Goal: Task Accomplishment & Management: Manage account settings

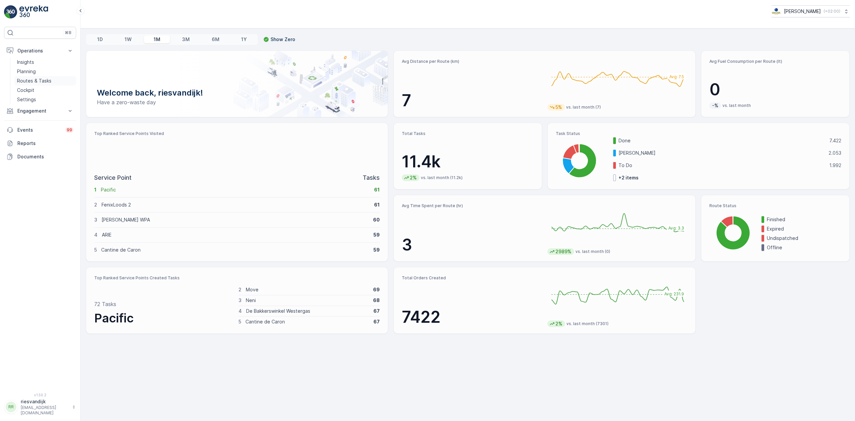
click at [41, 79] on p "Routes & Tasks" at bounding box center [34, 80] width 34 height 7
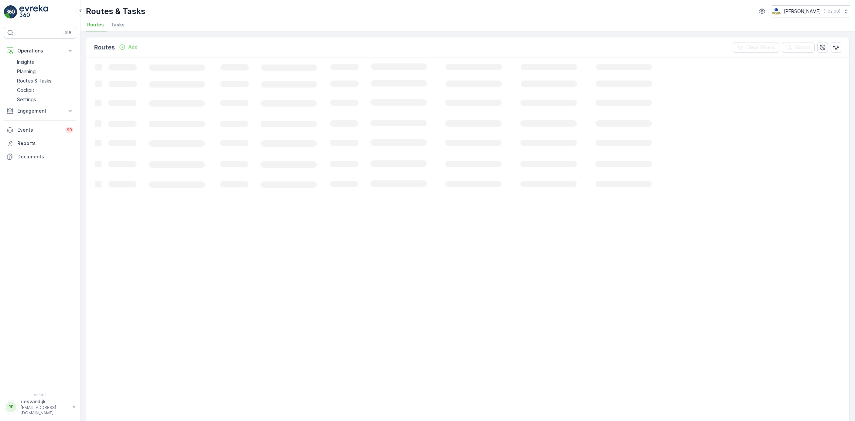
click at [122, 28] on li "Tasks" at bounding box center [118, 25] width 18 height 11
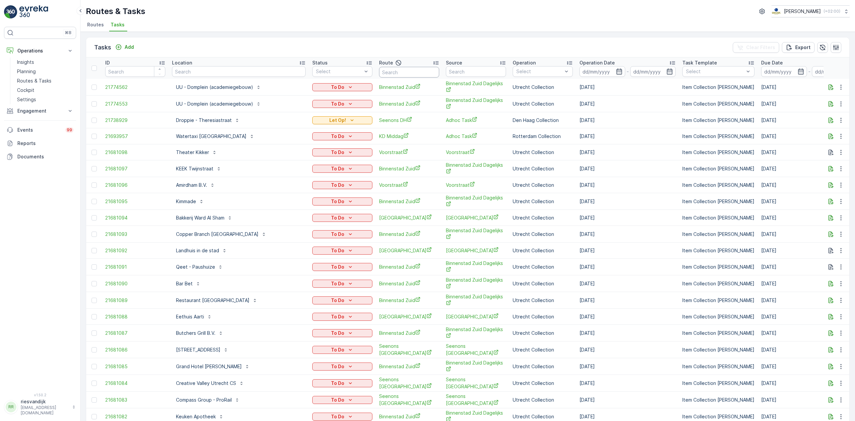
click at [421, 71] on input "text" at bounding box center [409, 72] width 60 height 11
type input "os"
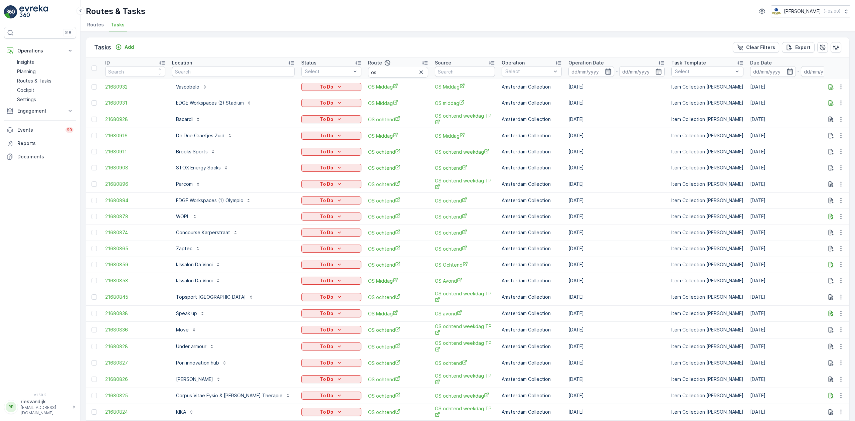
click at [605, 71] on icon "button" at bounding box center [608, 71] width 6 height 6
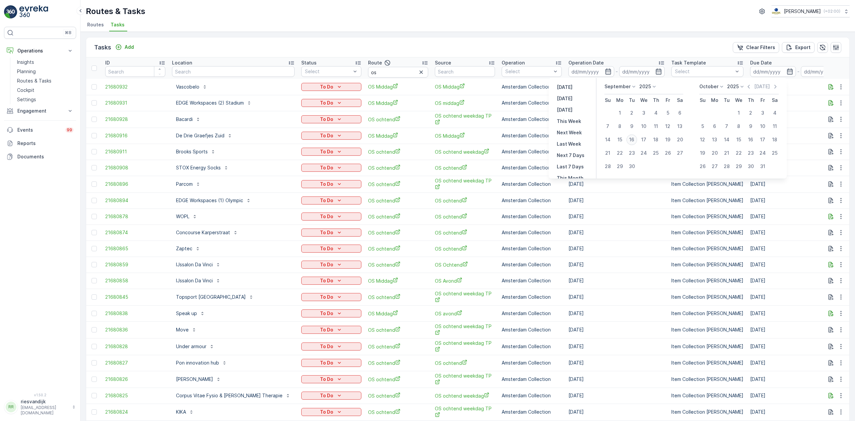
click at [637, 139] on div "16" at bounding box center [631, 139] width 11 height 11
type input "[DATE]"
click at [637, 139] on div "16" at bounding box center [631, 139] width 11 height 11
type input "[DATE]"
click at [633, 139] on div "16" at bounding box center [631, 139] width 11 height 11
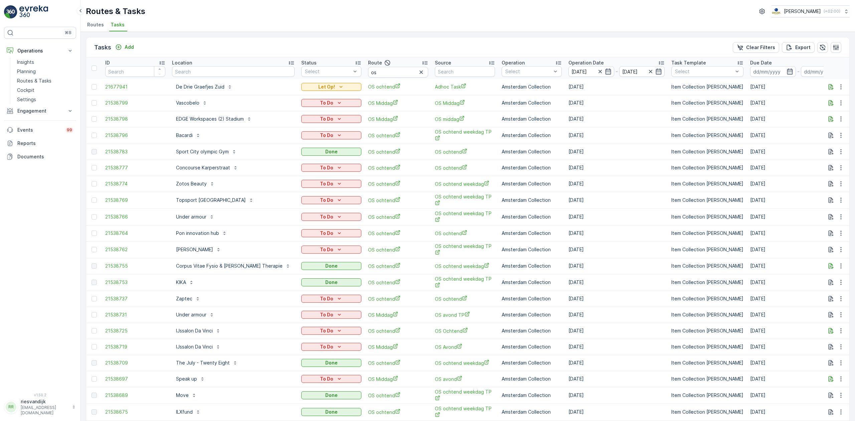
click at [387, 62] on div "Route" at bounding box center [398, 63] width 60 height 8
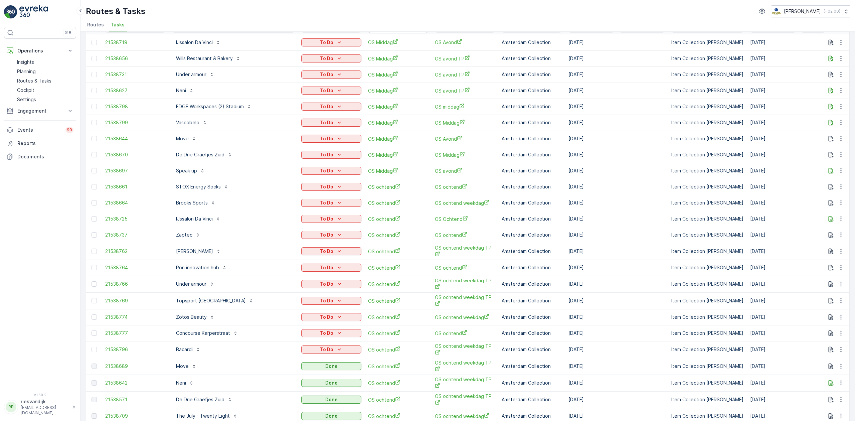
scroll to position [89, 0]
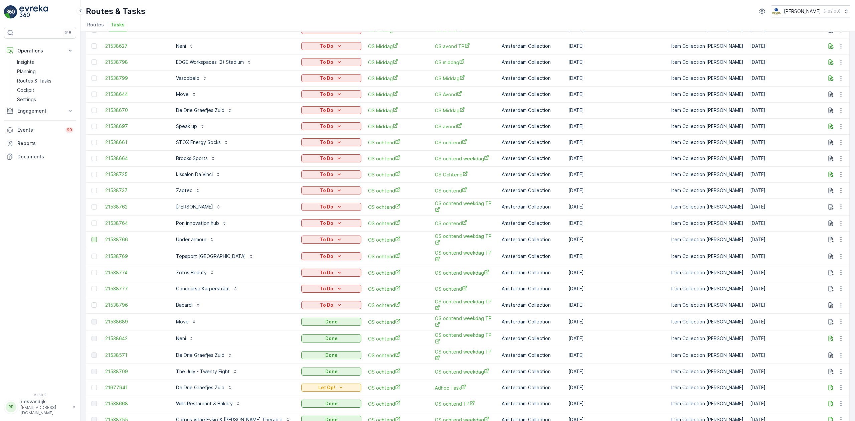
click at [95, 239] on div at bounding box center [93, 239] width 5 height 5
click at [91, 237] on input "checkbox" at bounding box center [91, 237] width 0 height 0
click at [94, 223] on div at bounding box center [93, 222] width 5 height 5
click at [91, 220] on input "checkbox" at bounding box center [91, 220] width 0 height 0
click at [42, 230] on div "⌘B Operations Insights Planning Routes & Tasks Cockpit Settings Engagement Insi…" at bounding box center [40, 206] width 72 height 358
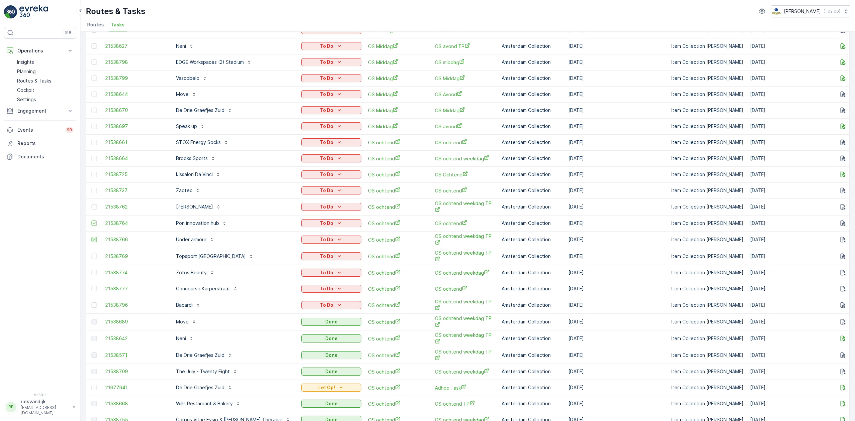
click at [95, 238] on icon at bounding box center [94, 239] width 5 height 5
click at [91, 237] on input "checkbox" at bounding box center [91, 237] width 0 height 0
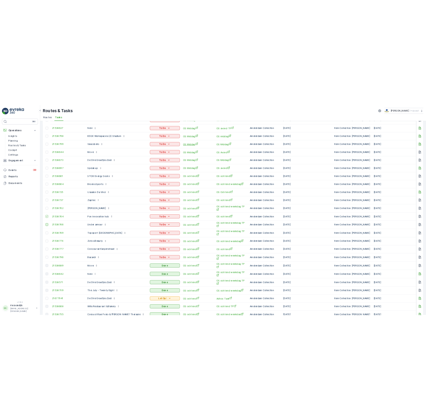
scroll to position [0, 0]
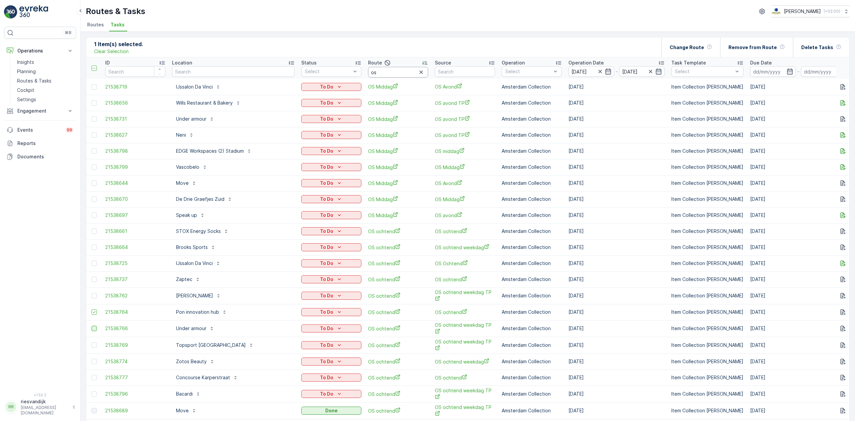
click at [374, 71] on input "os" at bounding box center [398, 72] width 60 height 11
type input "os ocht"
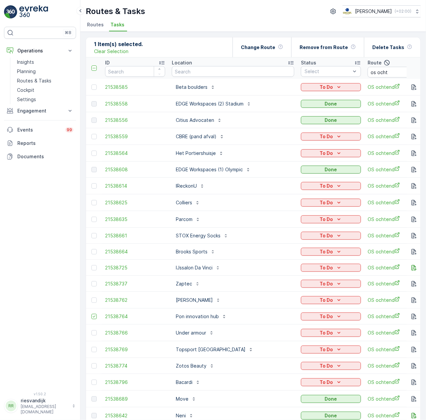
click at [324, 64] on div "Status" at bounding box center [331, 62] width 60 height 7
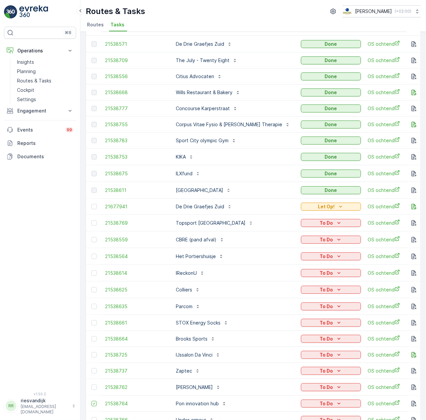
scroll to position [134, 0]
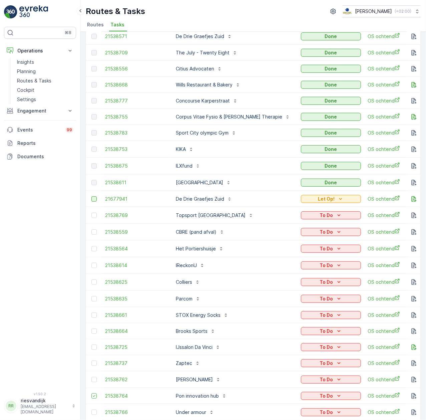
click at [92, 196] on div at bounding box center [93, 198] width 5 height 5
click at [91, 196] on input "checkbox" at bounding box center [91, 196] width 0 height 0
click at [412, 196] on icon "button" at bounding box center [414, 199] width 7 height 7
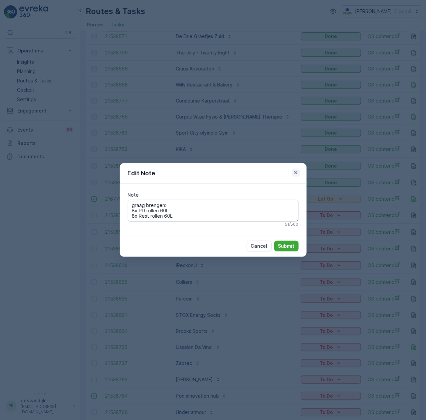
click at [297, 172] on icon "button" at bounding box center [296, 172] width 7 height 7
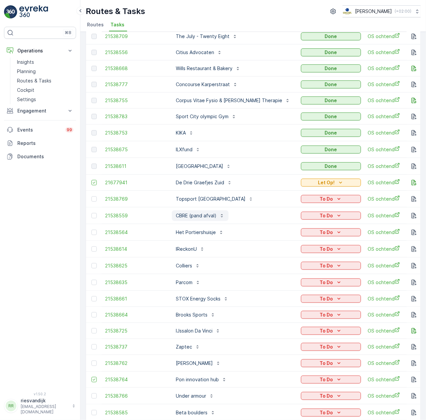
scroll to position [178, 0]
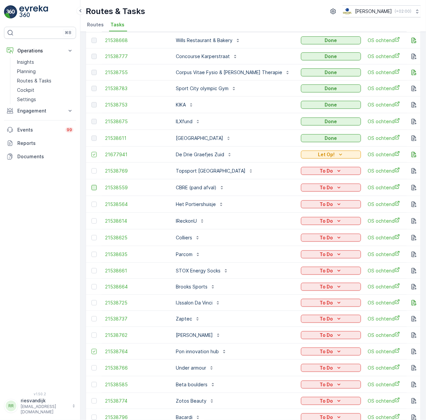
click at [94, 185] on div at bounding box center [93, 187] width 5 height 5
click at [91, 185] on input "checkbox" at bounding box center [91, 185] width 0 height 0
click at [93, 235] on div at bounding box center [93, 237] width 5 height 5
click at [91, 235] on input "checkbox" at bounding box center [91, 235] width 0 height 0
drag, startPoint x: 94, startPoint y: 259, endPoint x: 94, endPoint y: 255, distance: 3.7
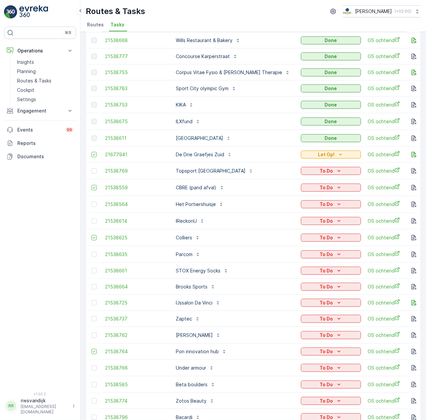
click at [94, 268] on div at bounding box center [93, 270] width 5 height 5
click at [91, 268] on input "checkbox" at bounding box center [91, 268] width 0 height 0
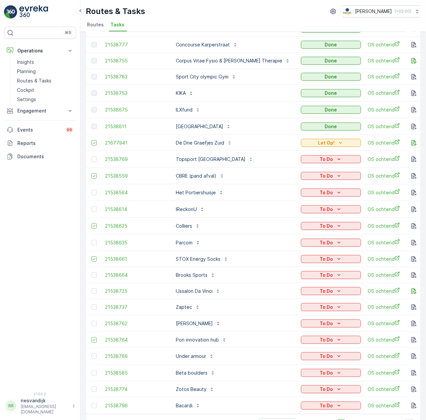
scroll to position [200, 0]
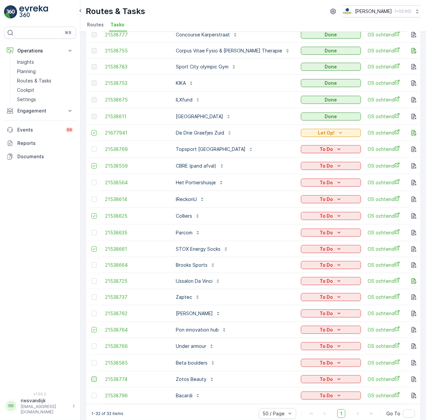
drag, startPoint x: 94, startPoint y: 385, endPoint x: 95, endPoint y: 369, distance: 15.7
click at [94, 393] on div at bounding box center [93, 395] width 5 height 5
click at [91, 393] on input "checkbox" at bounding box center [91, 393] width 0 height 0
click at [94, 360] on div at bounding box center [93, 362] width 5 height 5
click at [91, 360] on input "checkbox" at bounding box center [91, 360] width 0 height 0
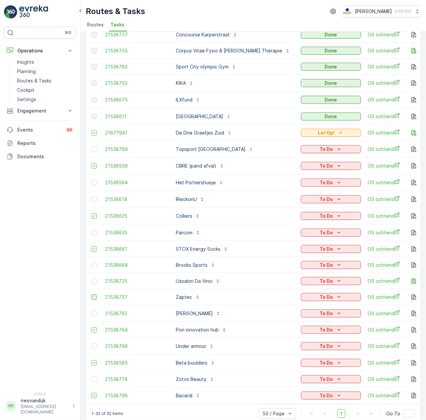
click at [95, 295] on div at bounding box center [93, 297] width 5 height 5
click at [91, 295] on input "checkbox" at bounding box center [91, 295] width 0 height 0
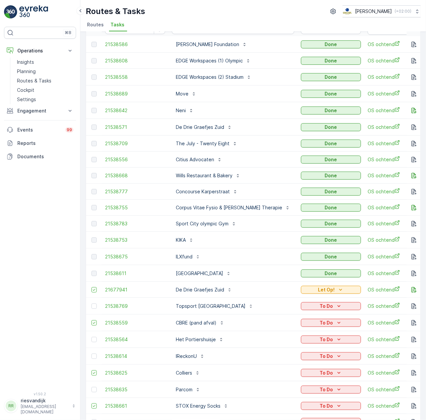
scroll to position [0, 0]
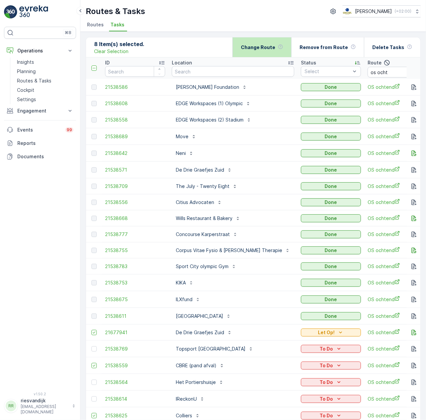
click at [256, 45] on p "Change Route" at bounding box center [258, 47] width 34 height 7
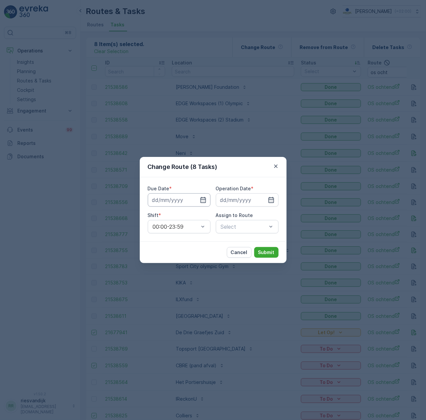
click at [183, 201] on input at bounding box center [179, 199] width 63 height 13
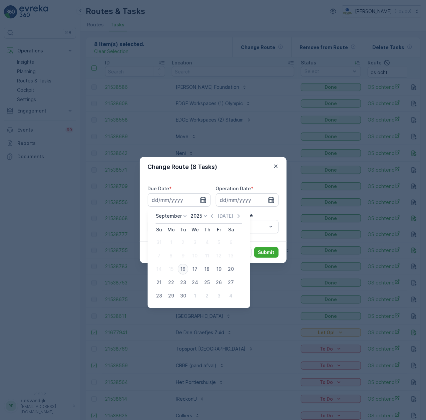
click at [185, 267] on div "16" at bounding box center [183, 269] width 11 height 11
type input "16.09.2025"
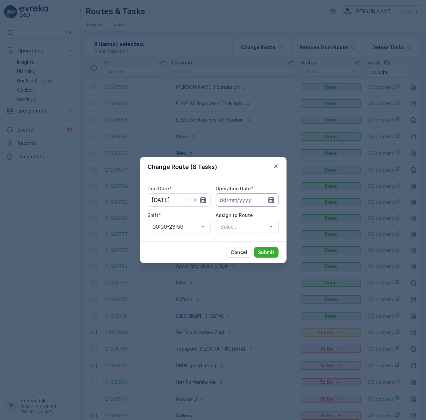
click at [241, 198] on input at bounding box center [247, 199] width 63 height 13
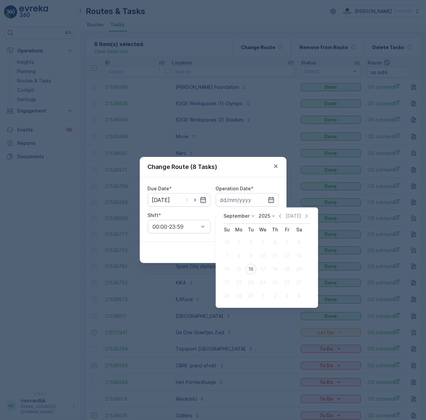
drag, startPoint x: 250, startPoint y: 268, endPoint x: 235, endPoint y: 239, distance: 32.3
click at [251, 268] on div "16" at bounding box center [251, 269] width 11 height 11
type input "16.09.2025"
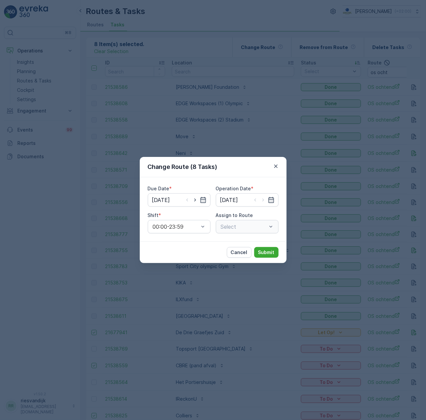
click at [232, 230] on div "Select" at bounding box center [247, 226] width 63 height 13
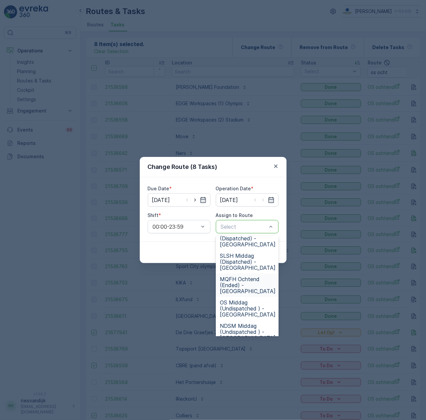
scroll to position [89, 0]
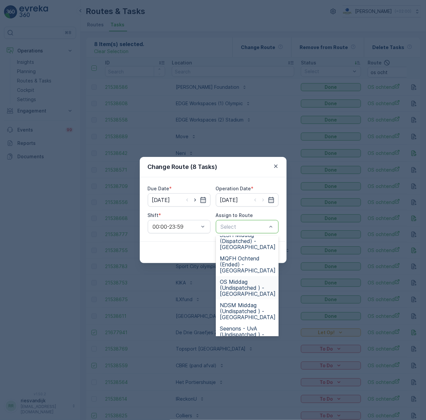
click at [255, 285] on span "OS Middag (Undispatched ) - Amsterdam" at bounding box center [248, 288] width 56 height 18
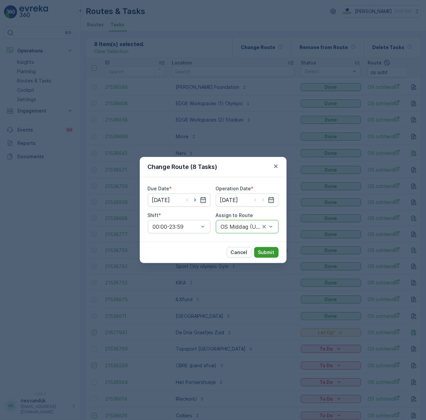
click at [265, 250] on p "Submit" at bounding box center [266, 252] width 16 height 7
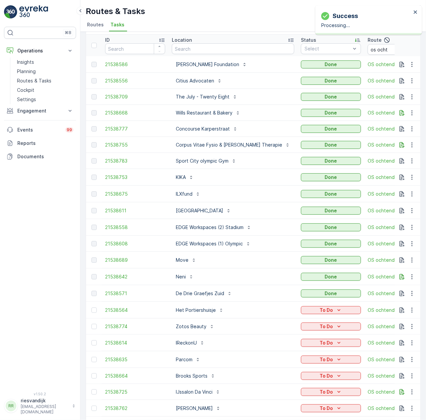
scroll to position [71, 0]
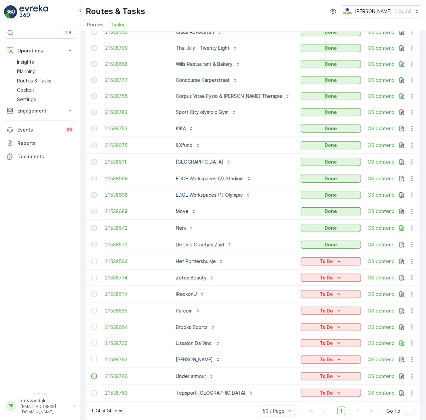
click at [97, 374] on div at bounding box center [93, 376] width 5 height 5
click at [91, 374] on input "checkbox" at bounding box center [91, 374] width 0 height 0
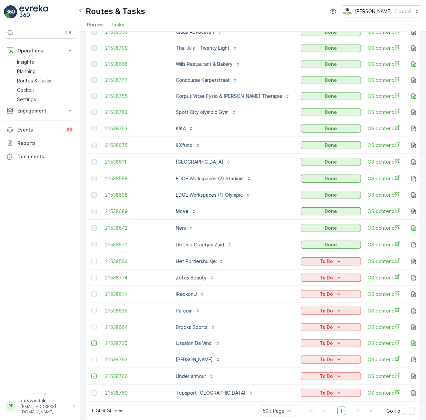
click at [95, 341] on div at bounding box center [93, 343] width 5 height 5
click at [91, 341] on input "checkbox" at bounding box center [91, 341] width 0 height 0
click at [94, 390] on div at bounding box center [93, 392] width 5 height 5
click at [91, 390] on input "checkbox" at bounding box center [91, 390] width 0 height 0
click at [25, 246] on div "⌘B Operations Insights Planning Routes & Tasks Cockpit Settings Engagement Insi…" at bounding box center [40, 205] width 72 height 357
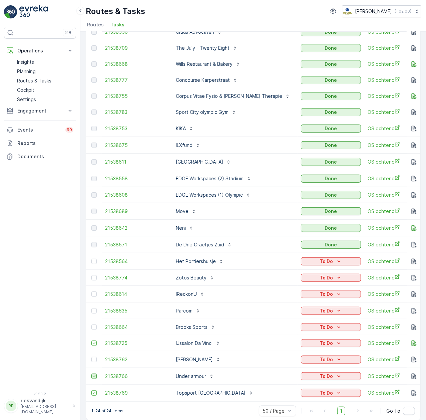
click at [95, 374] on icon at bounding box center [94, 376] width 5 height 5
click at [91, 374] on input "checkbox" at bounding box center [91, 374] width 0 height 0
click at [94, 341] on icon at bounding box center [94, 343] width 5 height 5
click at [91, 341] on input "checkbox" at bounding box center [91, 341] width 0 height 0
click at [92, 388] on td at bounding box center [94, 393] width 16 height 17
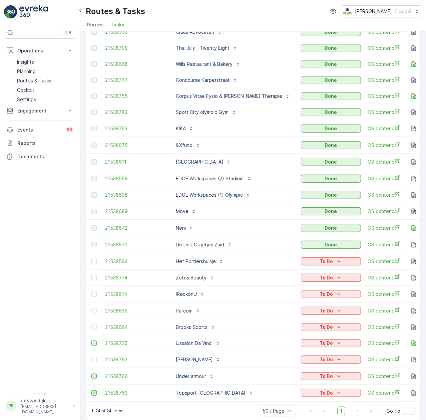
click at [92, 391] on icon at bounding box center [94, 393] width 5 height 5
click at [91, 390] on input "checkbox" at bounding box center [91, 390] width 0 height 0
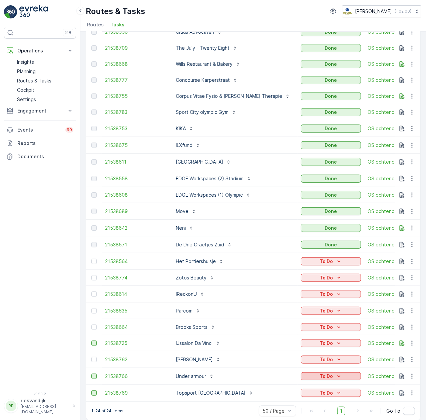
click at [336, 373] on icon "To Do" at bounding box center [339, 376] width 7 height 7
click at [300, 405] on span "Cancelled" at bounding box center [297, 405] width 22 height 7
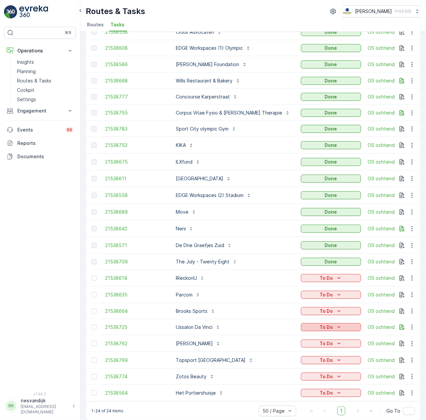
click at [320, 324] on p "To Do" at bounding box center [326, 327] width 13 height 7
click at [306, 355] on span "Cancelled" at bounding box center [297, 357] width 22 height 7
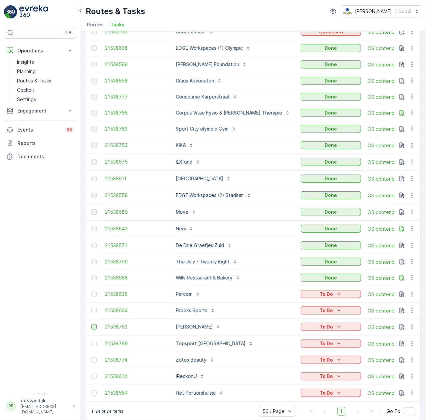
click at [94, 324] on div at bounding box center [93, 326] width 5 height 5
click at [91, 324] on input "checkbox" at bounding box center [91, 324] width 0 height 0
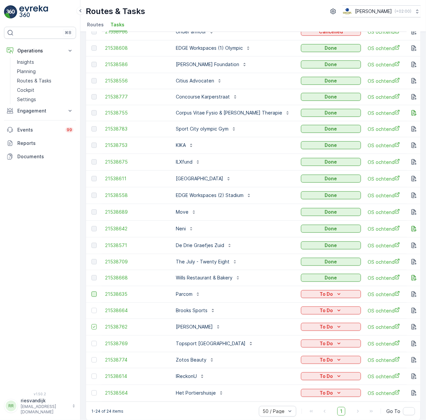
click at [95, 292] on div at bounding box center [93, 294] width 5 height 5
click at [91, 292] on input "checkbox" at bounding box center [91, 292] width 0 height 0
click at [94, 308] on div at bounding box center [93, 310] width 5 height 5
click at [91, 308] on input "checkbox" at bounding box center [91, 308] width 0 height 0
click at [94, 341] on div at bounding box center [93, 343] width 5 height 5
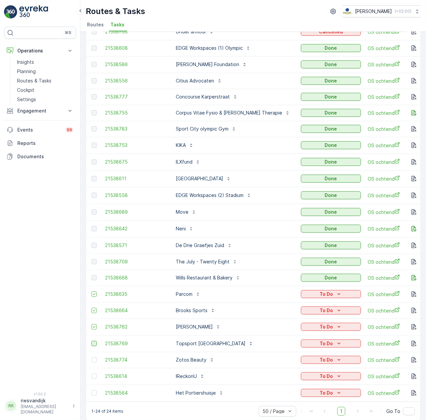
click at [91, 341] on input "checkbox" at bounding box center [91, 341] width 0 height 0
click at [95, 357] on div at bounding box center [93, 359] width 5 height 5
click at [91, 357] on input "checkbox" at bounding box center [91, 357] width 0 height 0
click at [95, 374] on div at bounding box center [93, 376] width 5 height 5
click at [91, 374] on input "checkbox" at bounding box center [91, 374] width 0 height 0
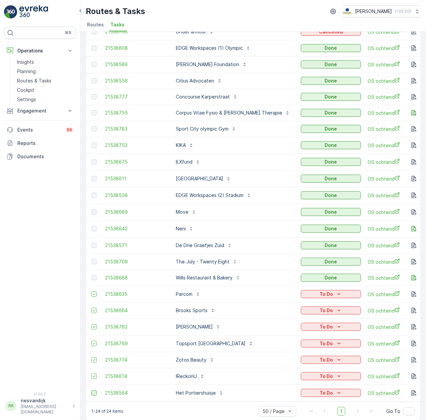
click at [95, 390] on div at bounding box center [93, 392] width 5 height 5
click at [91, 390] on input "checkbox" at bounding box center [91, 390] width 0 height 0
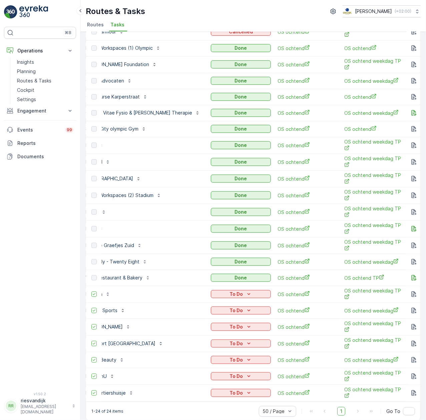
scroll to position [0, 0]
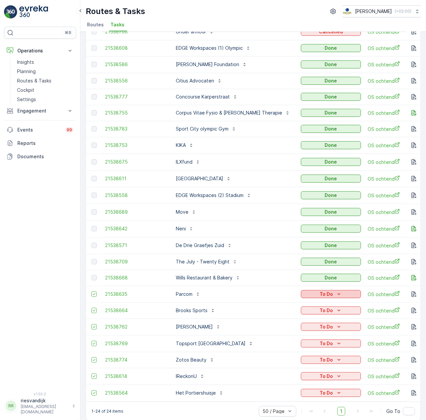
drag, startPoint x: 315, startPoint y: 283, endPoint x: 318, endPoint y: 286, distance: 4.5
click at [315, 286] on td "To Do" at bounding box center [331, 294] width 67 height 17
click at [338, 293] on icon "To Do" at bounding box center [339, 294] width 3 height 2
click at [304, 324] on span "Cancelled" at bounding box center [297, 325] width 22 height 7
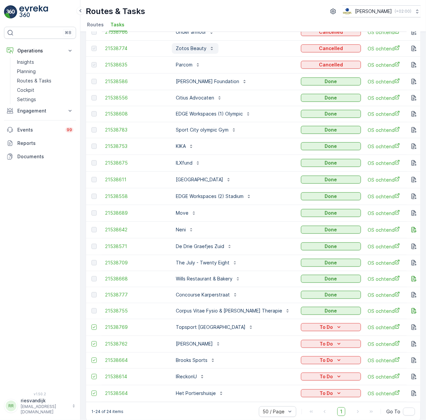
scroll to position [71, 0]
click at [324, 323] on div "To Do" at bounding box center [331, 326] width 60 height 9
click at [324, 324] on div "To Do" at bounding box center [331, 327] width 55 height 7
click at [297, 357] on span "Cancelled" at bounding box center [297, 357] width 22 height 7
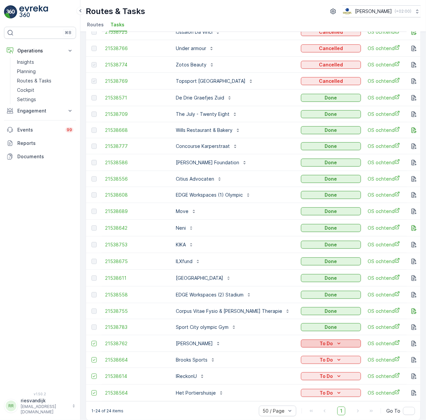
click at [320, 340] on p "To Do" at bounding box center [326, 343] width 13 height 7
click at [294, 370] on span "Cancelled" at bounding box center [297, 373] width 22 height 7
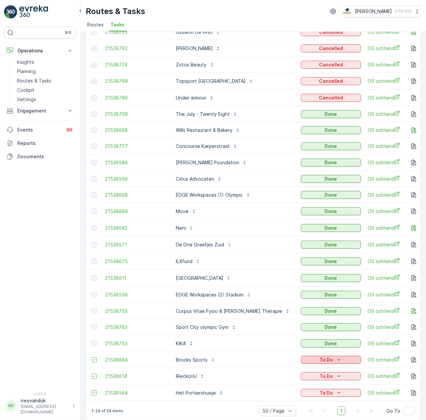
click at [320, 357] on p "To Do" at bounding box center [326, 360] width 13 height 7
click at [300, 386] on span "Cancelled" at bounding box center [297, 389] width 22 height 7
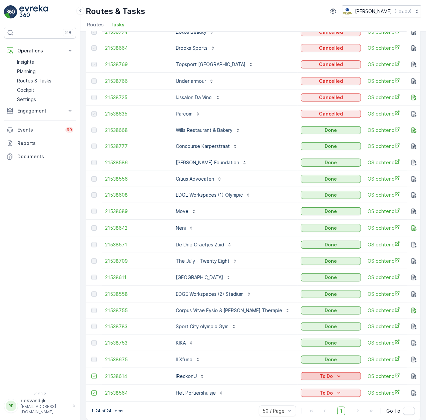
click at [315, 373] on div "To Do" at bounding box center [331, 376] width 55 height 7
click at [299, 402] on span "Cancelled" at bounding box center [297, 405] width 22 height 7
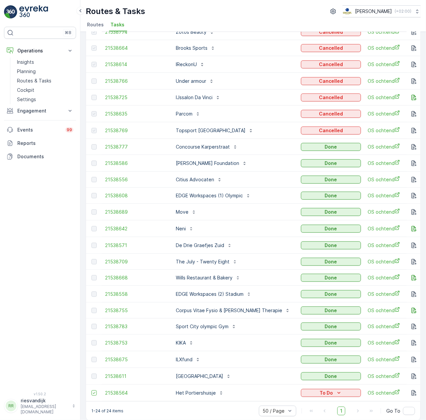
click at [313, 385] on td "To Do" at bounding box center [331, 393] width 67 height 17
click at [320, 390] on p "To Do" at bounding box center [326, 393] width 13 height 7
click at [302, 373] on span "Cancelled" at bounding box center [297, 373] width 22 height 7
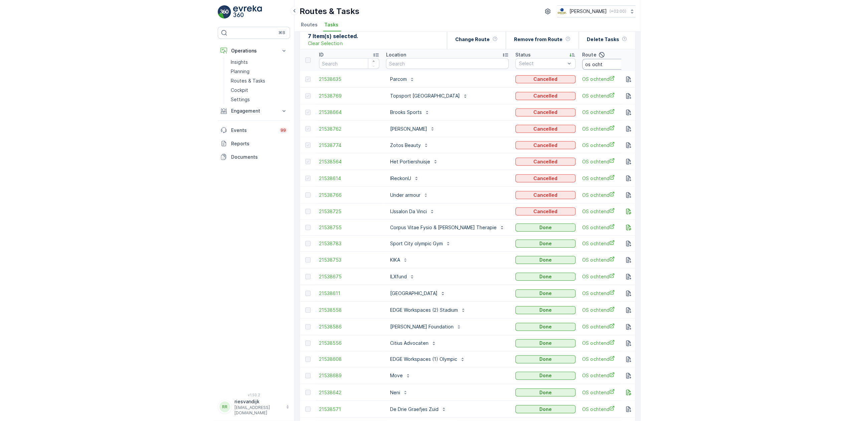
scroll to position [0, 0]
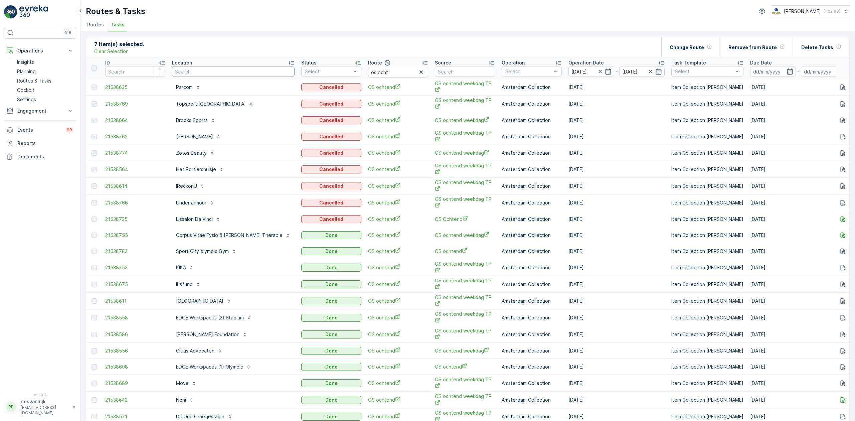
click at [239, 71] on input "text" at bounding box center [233, 71] width 123 height 11
type input "arie"
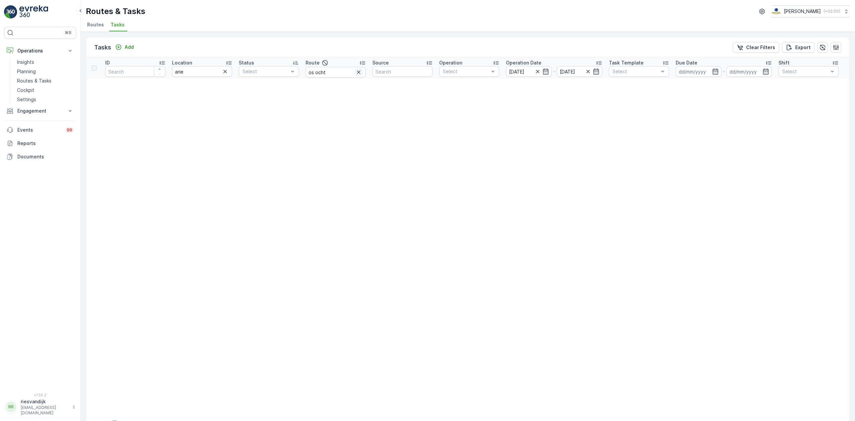
click at [357, 71] on icon "button" at bounding box center [358, 72] width 7 height 7
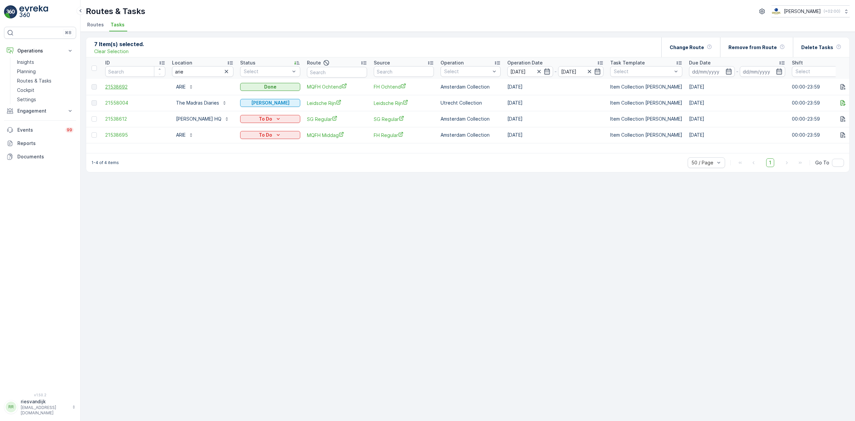
click at [117, 85] on span "21538692" at bounding box center [135, 86] width 60 height 7
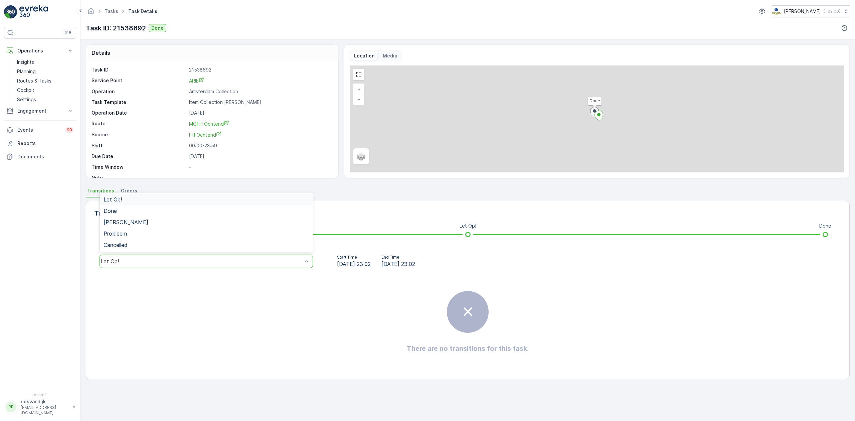
click at [153, 203] on div "Let Op!" at bounding box center [206, 199] width 213 height 11
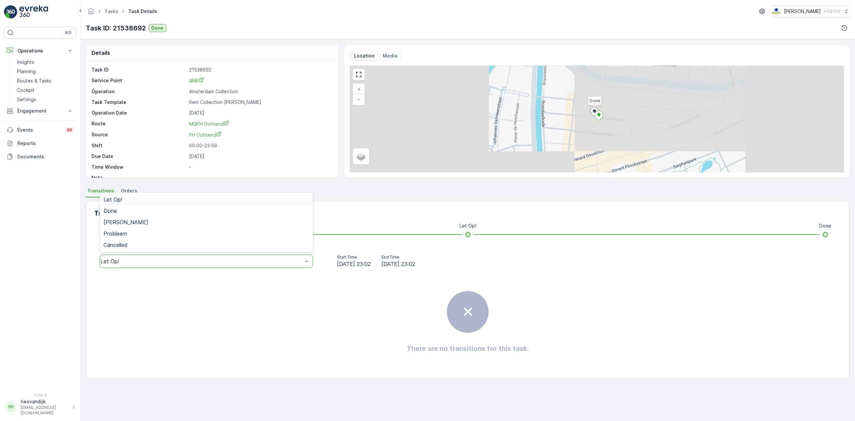
click at [158, 259] on div "Let Op!" at bounding box center [202, 261] width 202 height 6
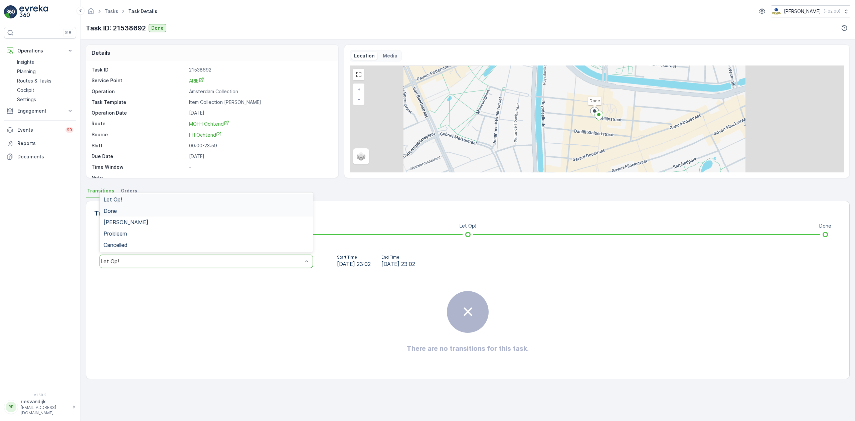
click at [155, 211] on div "Done" at bounding box center [206, 211] width 205 height 6
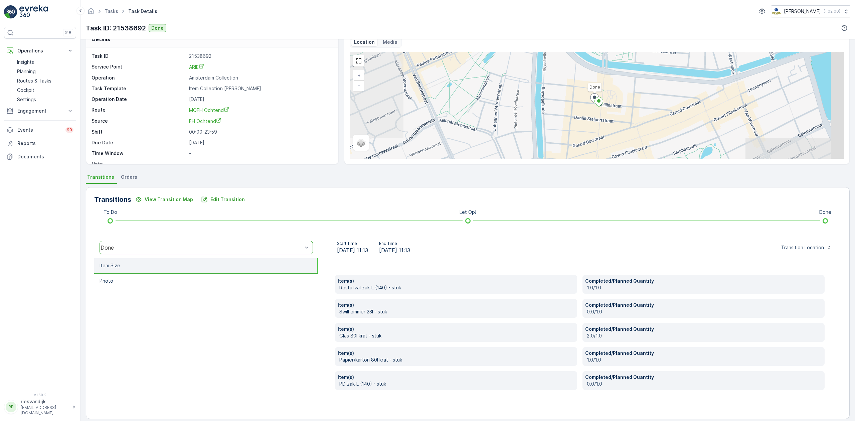
scroll to position [20, 0]
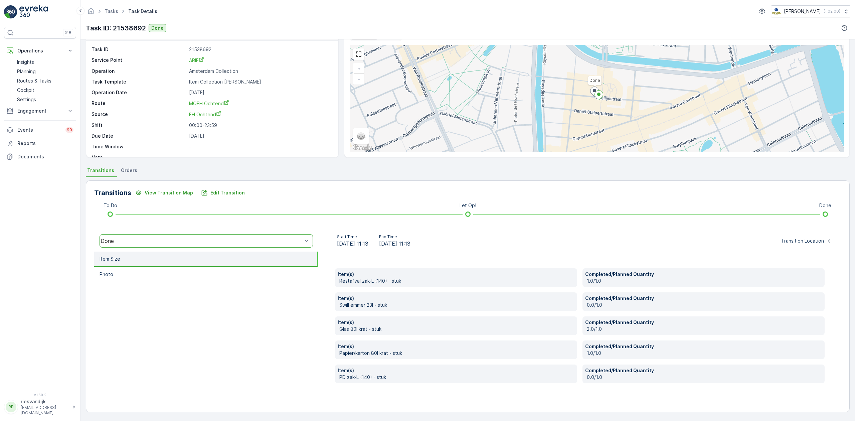
click at [114, 7] on ul "Tasks" at bounding box center [115, 12] width 24 height 10
click at [115, 10] on link "Tasks" at bounding box center [112, 11] width 14 height 6
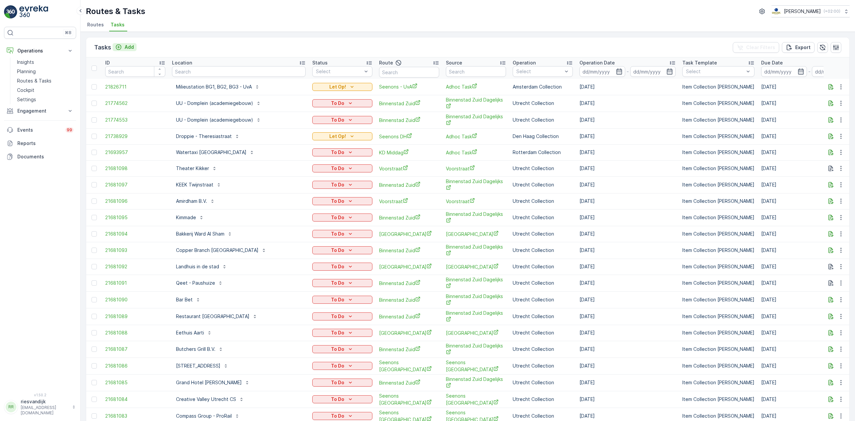
click at [126, 47] on p "Add" at bounding box center [129, 47] width 9 height 7
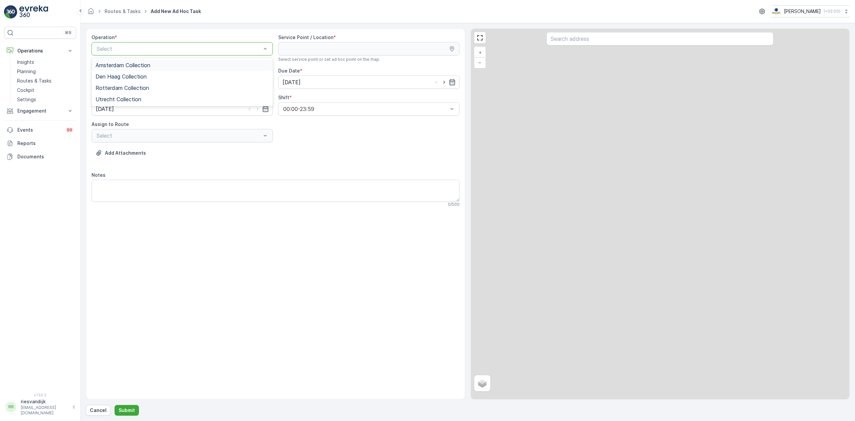
click at [163, 63] on div "Amsterdam Collection" at bounding box center [182, 65] width 173 height 6
click at [580, 42] on input "text" at bounding box center [659, 38] width 227 height 13
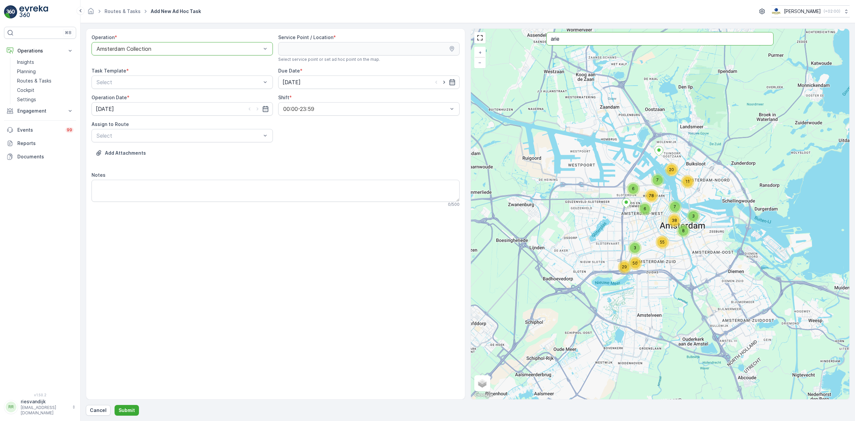
type input "arie"
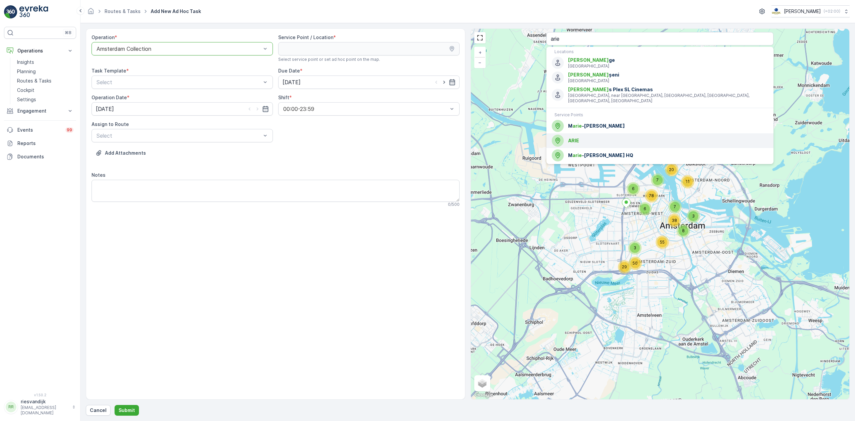
click at [603, 137] on span "ARIE" at bounding box center [668, 140] width 200 height 7
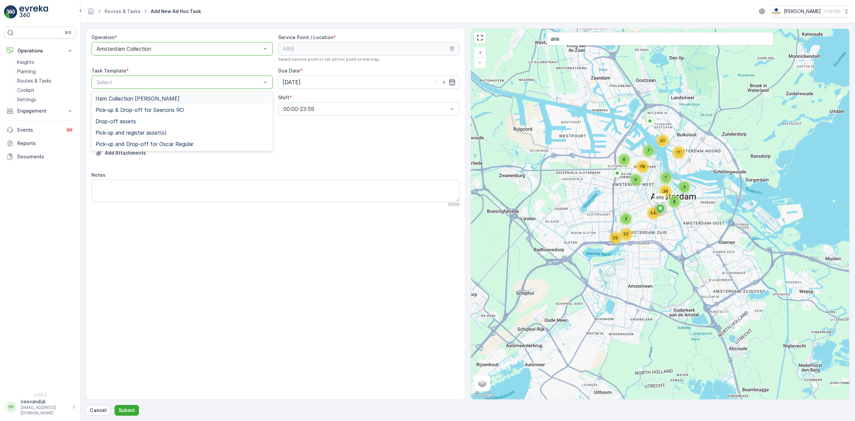
click at [151, 102] on span "Item Collection Oscar Regulier" at bounding box center [138, 99] width 84 height 6
click at [321, 86] on input "16.09.2025" at bounding box center [368, 81] width 181 height 13
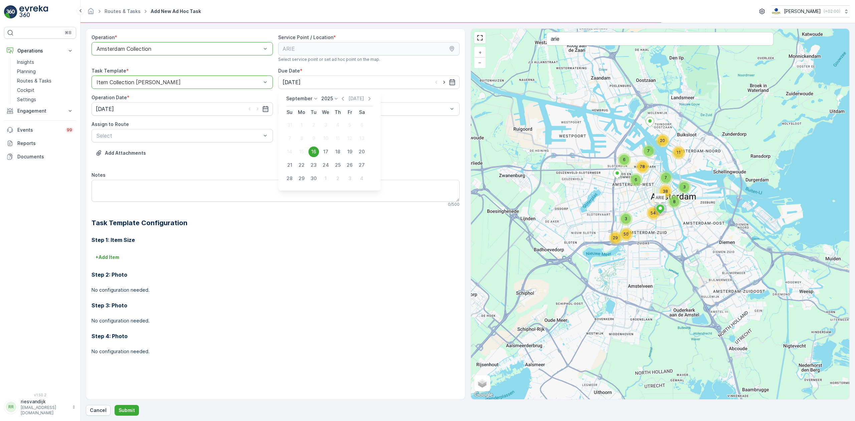
click at [328, 151] on div "17" at bounding box center [325, 151] width 11 height 11
type input "[DATE]"
click at [150, 106] on input "16.09.2025" at bounding box center [181, 108] width 181 height 13
click at [142, 180] on div "17" at bounding box center [139, 178] width 11 height 11
type input "[DATE]"
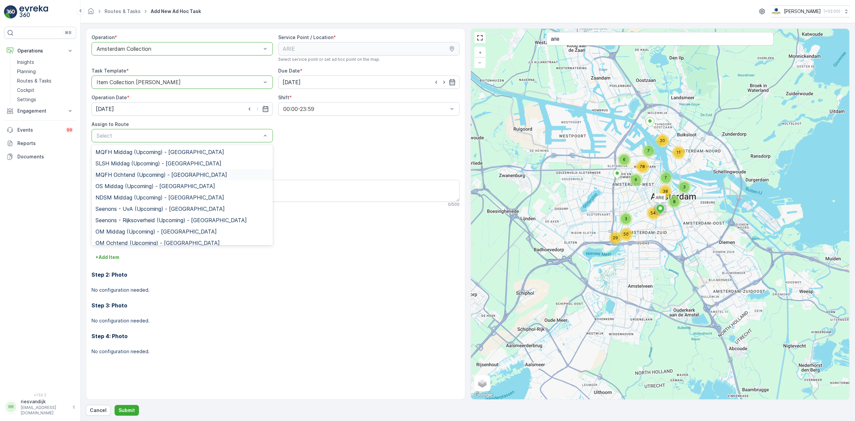
click at [170, 178] on span "MQFH Ochtend (Upcoming) - [GEOGRAPHIC_DATA]" at bounding box center [162, 175] width 132 height 6
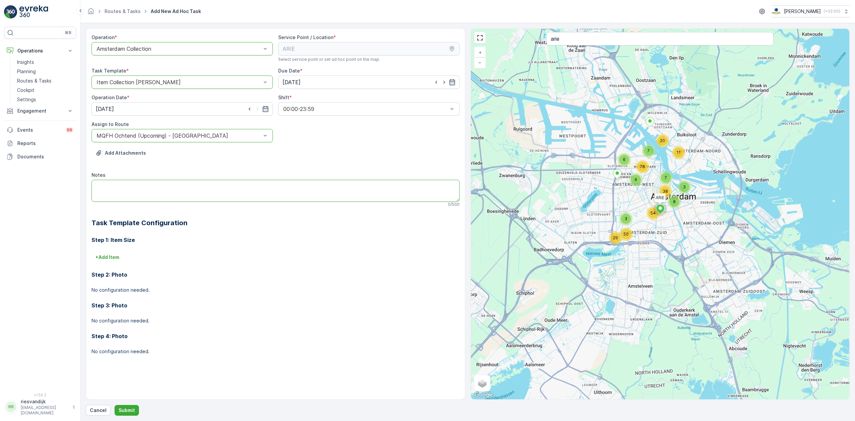
click at [178, 188] on textarea "Notes" at bounding box center [275, 191] width 368 height 22
type textarea "graag een 240L restcontainer omruilen (die van hen is erg vies)"
click at [113, 408] on div "Cancel Submit" at bounding box center [468, 410] width 764 height 11
click at [122, 407] on p "Submit" at bounding box center [127, 410] width 16 height 7
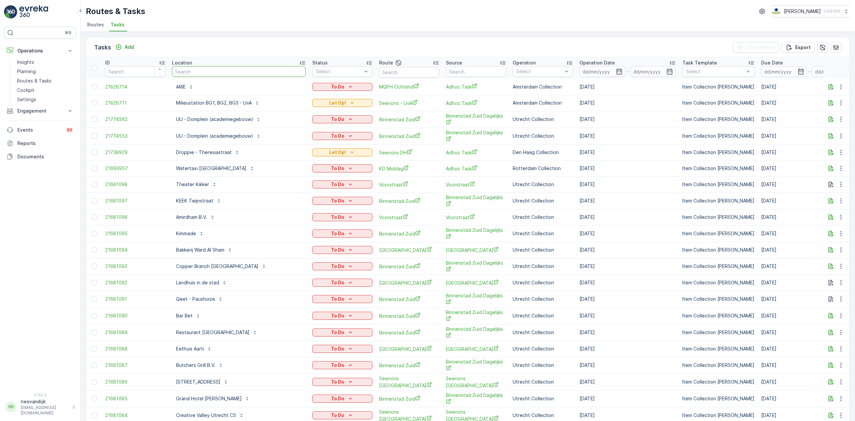
click at [215, 71] on input "text" at bounding box center [239, 71] width 134 height 11
type input "pacifi"
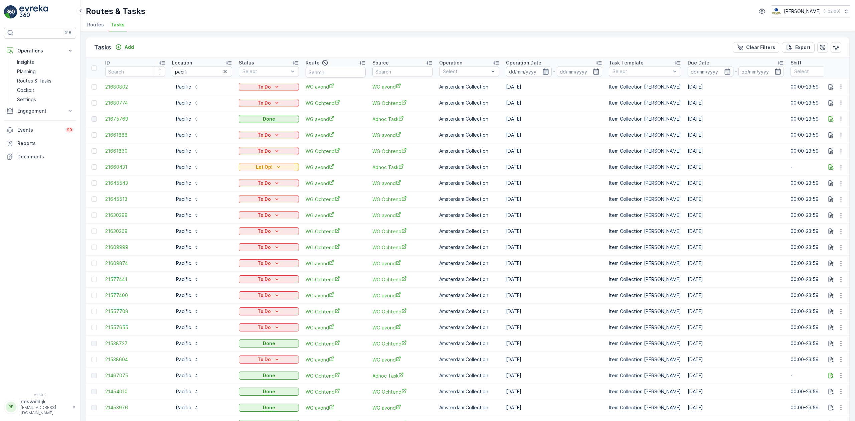
click at [543, 73] on icon "button" at bounding box center [546, 71] width 6 height 6
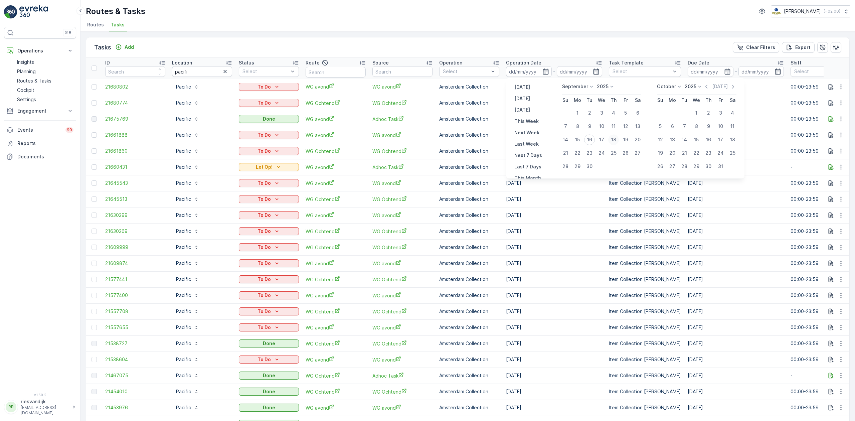
drag, startPoint x: 580, startPoint y: 139, endPoint x: 608, endPoint y: 138, distance: 28.7
click at [580, 138] on div "15" at bounding box center [577, 139] width 11 height 11
type input "15.09.2025"
click at [639, 140] on div "20" at bounding box center [637, 139] width 11 height 11
type input "20.09.2025"
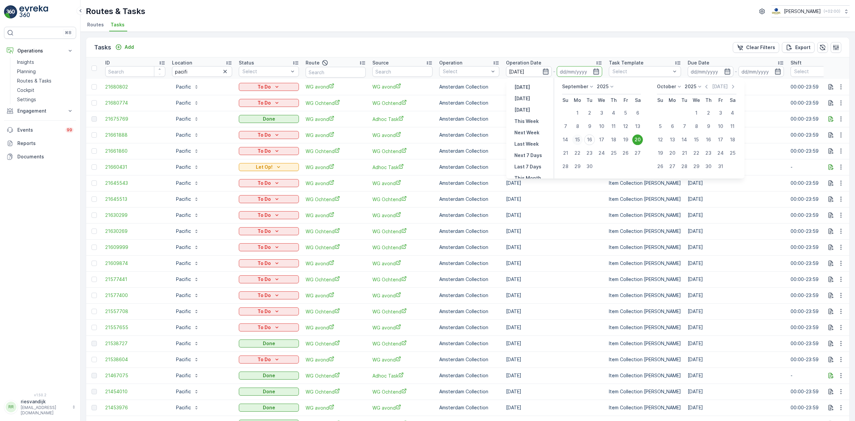
click at [577, 140] on div "15" at bounding box center [577, 139] width 11 height 11
type input "[DATE]"
click at [639, 138] on div "20" at bounding box center [637, 139] width 11 height 11
type input "[DATE]"
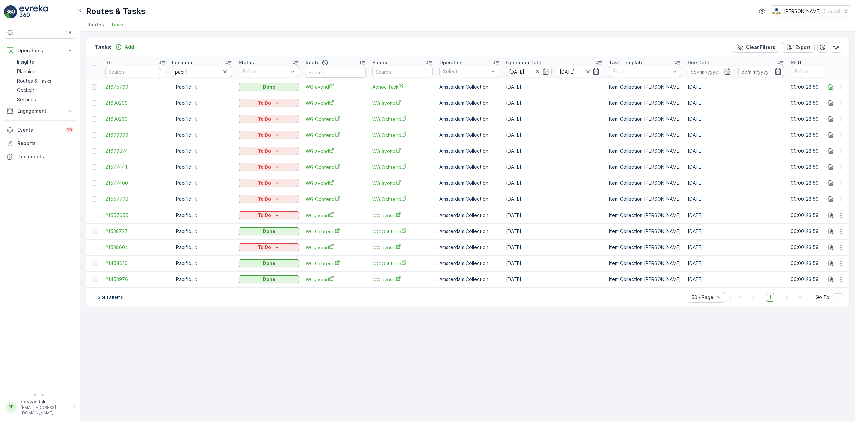
click at [552, 63] on div "Operation Date" at bounding box center [554, 62] width 96 height 7
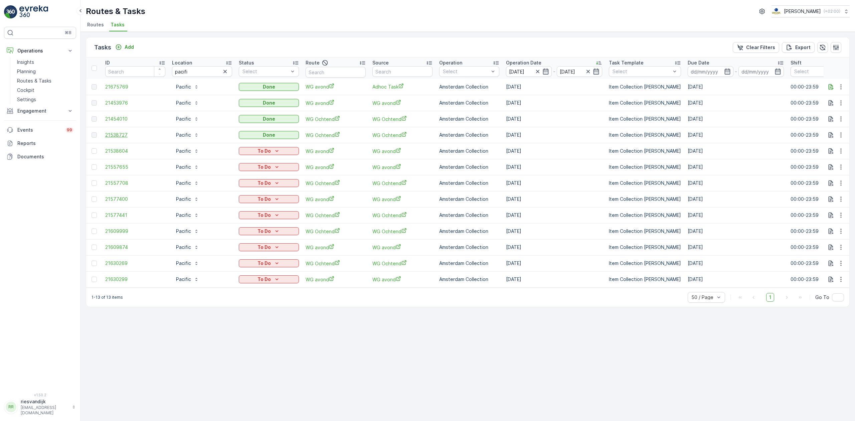
click at [118, 133] on span "21538727" at bounding box center [135, 135] width 60 height 7
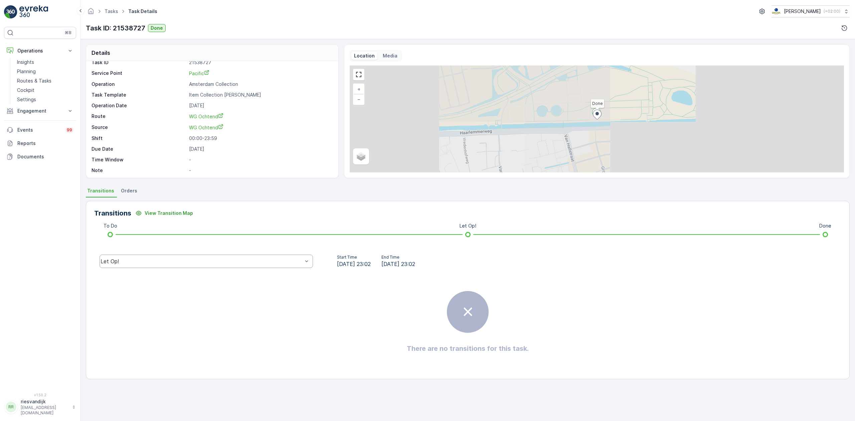
scroll to position [9, 0]
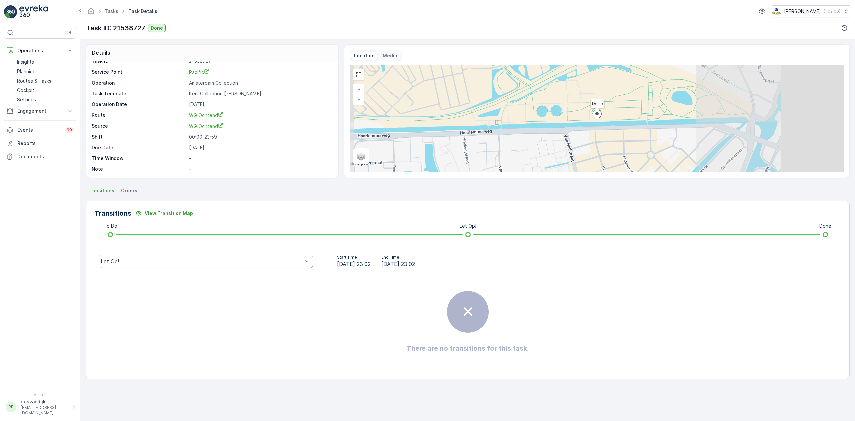
click at [211, 264] on div "Let Op!" at bounding box center [206, 260] width 213 height 13
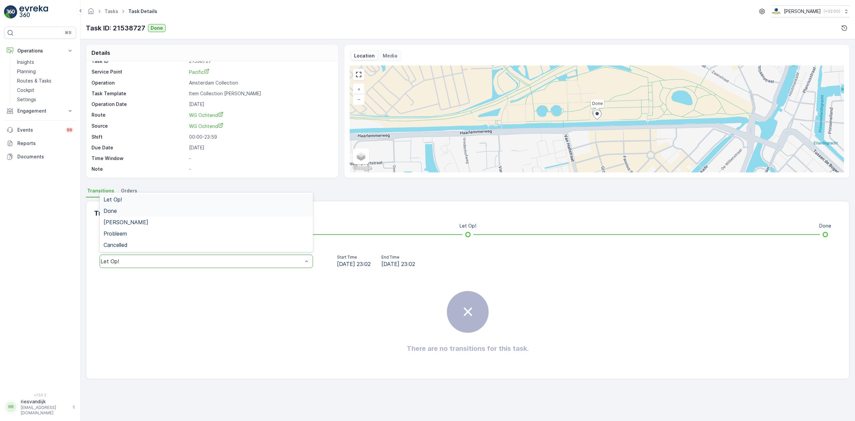
click at [157, 214] on div "Done" at bounding box center [206, 210] width 213 height 11
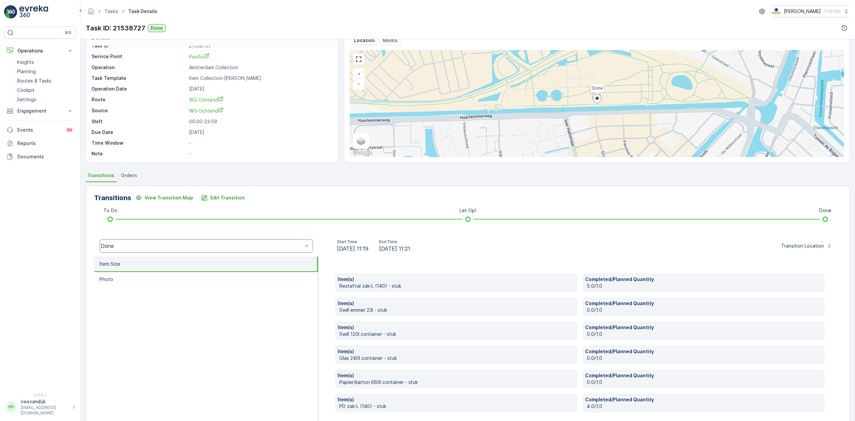
scroll to position [0, 0]
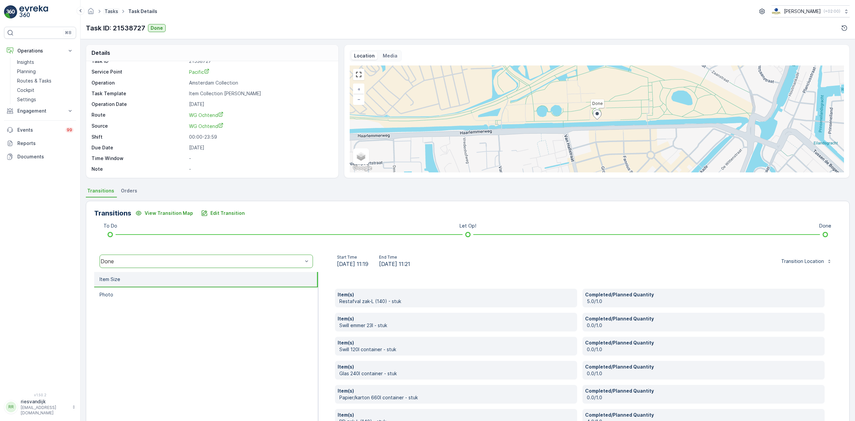
click at [114, 10] on link "Tasks" at bounding box center [112, 11] width 14 height 6
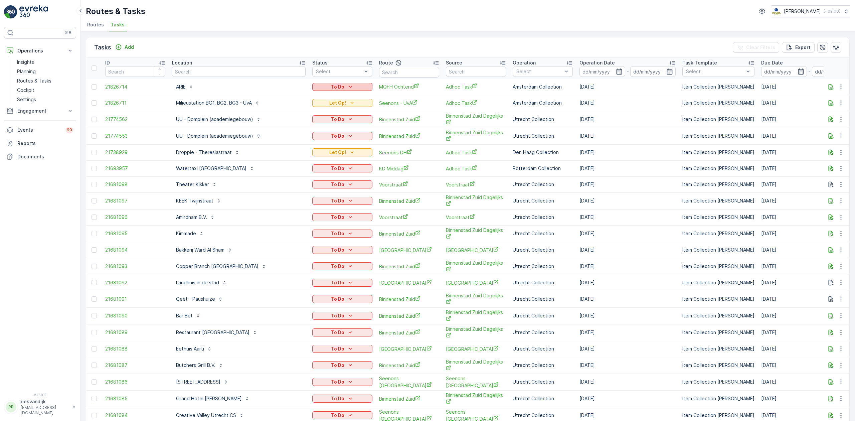
click at [335, 88] on p "To Do" at bounding box center [337, 86] width 13 height 7
click at [331, 99] on div "Let Op!" at bounding box center [333, 96] width 42 height 9
click at [242, 72] on input "text" at bounding box center [239, 71] width 134 height 11
type input "pacifi"
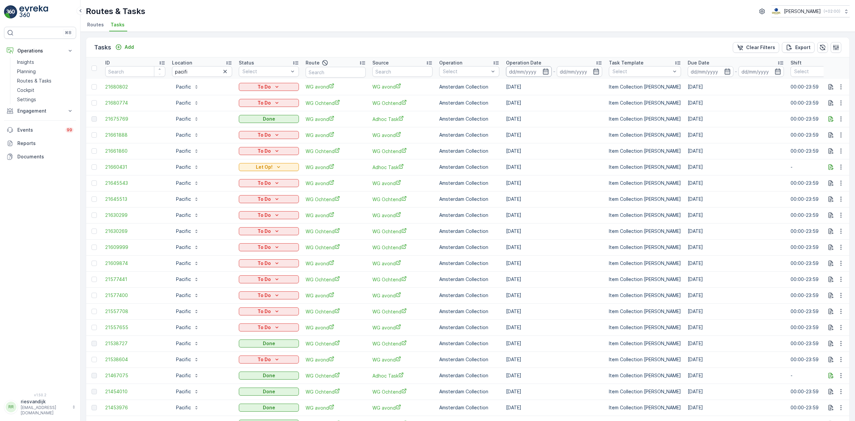
click at [517, 67] on input at bounding box center [529, 71] width 46 height 11
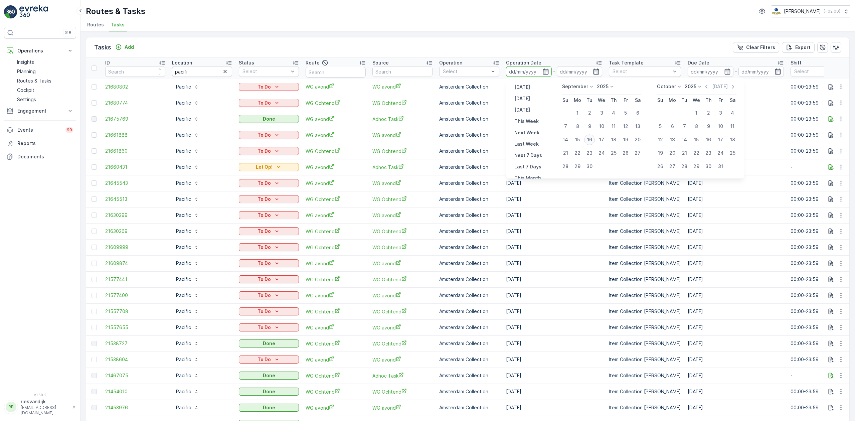
click at [589, 141] on div "16" at bounding box center [589, 139] width 11 height 11
type input "[DATE]"
click at [636, 139] on div "20" at bounding box center [637, 139] width 11 height 11
type input "[DATE]"
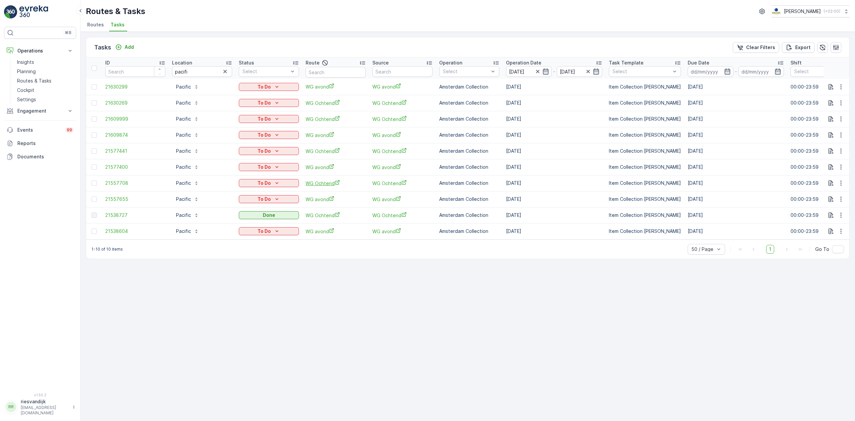
click at [320, 181] on span "WG Ochtend" at bounding box center [336, 183] width 60 height 7
click at [524, 70] on input "[DATE]" at bounding box center [529, 71] width 46 height 11
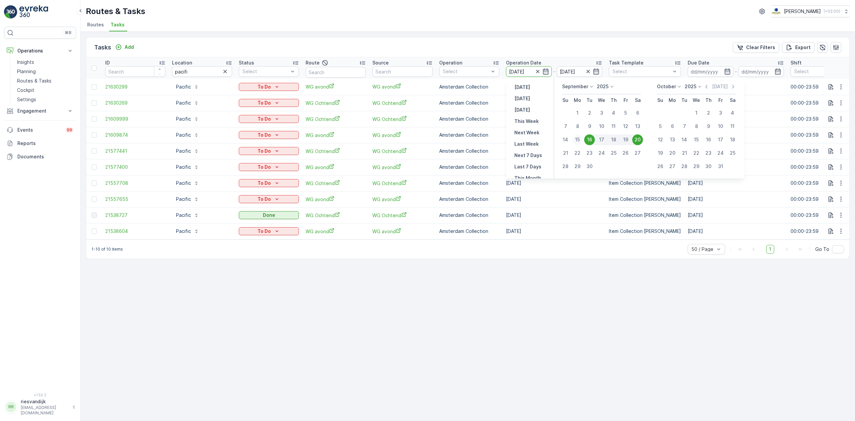
click at [580, 141] on div "15" at bounding box center [577, 139] width 11 height 11
type input "[DATE]"
click at [580, 141] on div "15" at bounding box center [577, 139] width 11 height 11
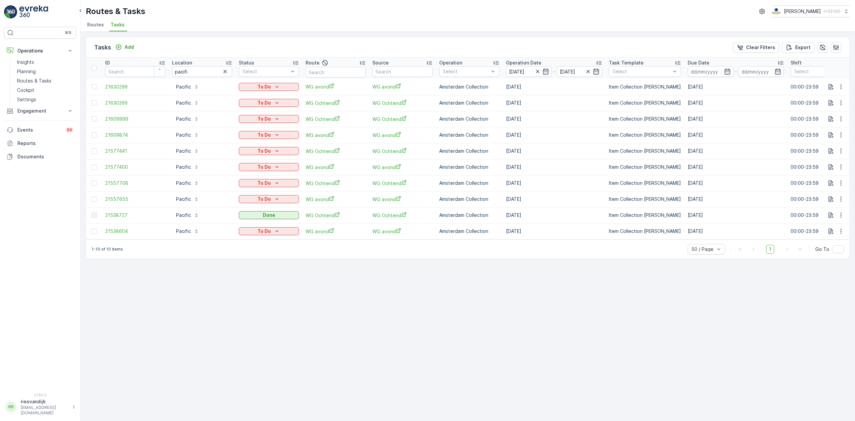
type input "[DATE]"
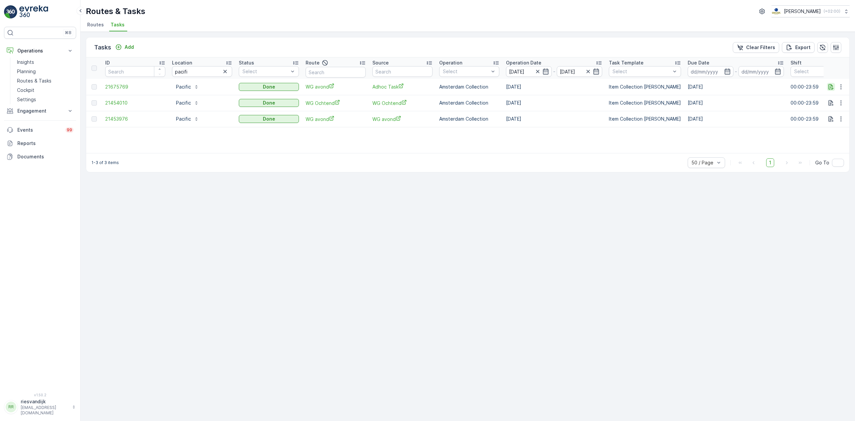
click at [831, 88] on icon "button" at bounding box center [830, 86] width 7 height 7
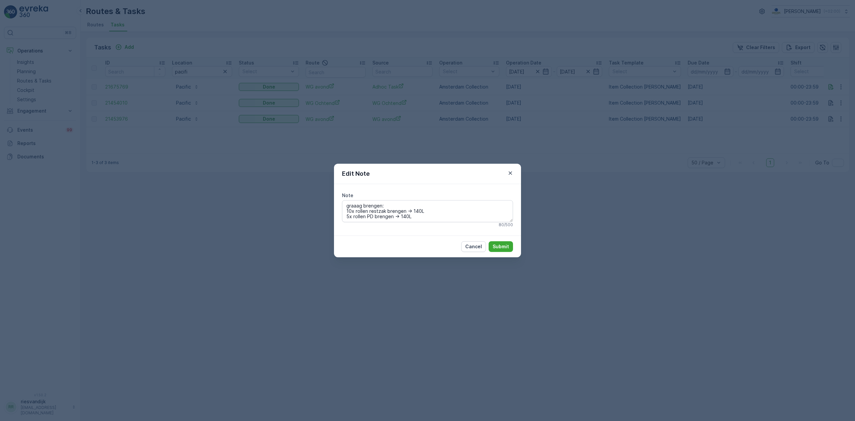
drag, startPoint x: 674, startPoint y: 222, endPoint x: 671, endPoint y: 220, distance: 3.6
click at [672, 222] on div "Edit Note Note graaag brengen: 10x rollen restzak brengen -> 140L 5x rollen PD …" at bounding box center [427, 210] width 855 height 421
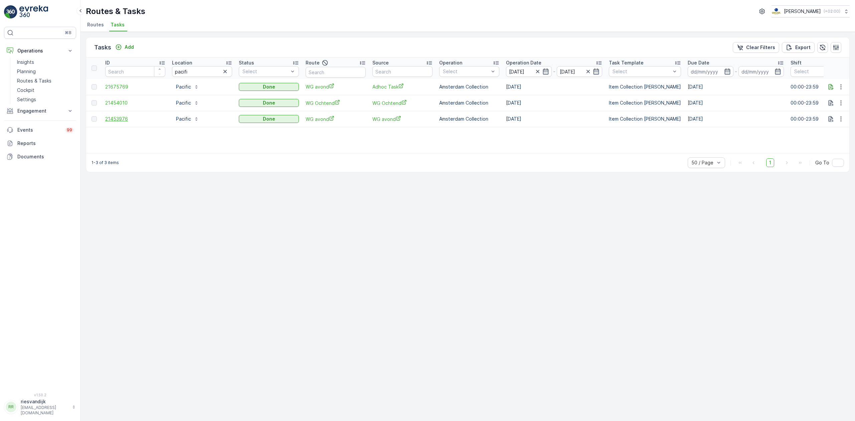
click at [118, 120] on span "21453976" at bounding box center [135, 119] width 60 height 7
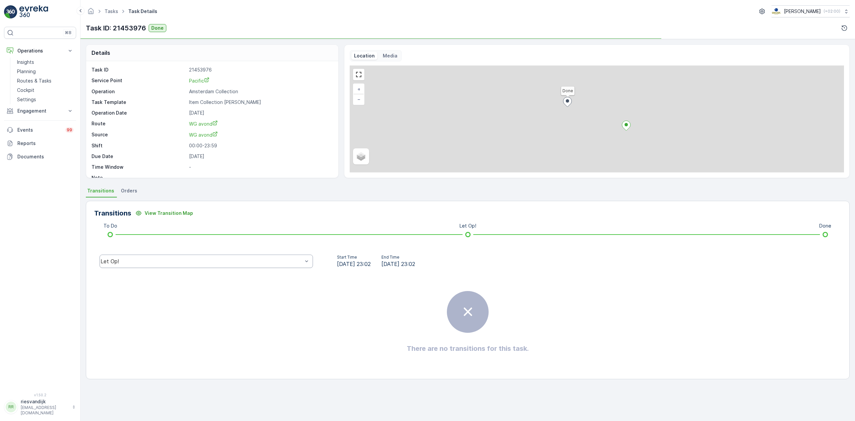
click at [223, 258] on div "Let Op!" at bounding box center [206, 260] width 213 height 13
click at [202, 211] on div "Done" at bounding box center [206, 211] width 205 height 6
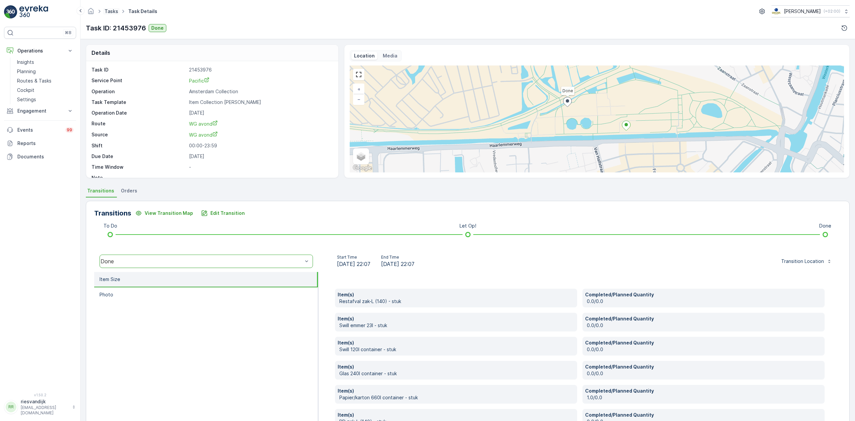
click at [116, 9] on link "Tasks" at bounding box center [112, 11] width 14 height 6
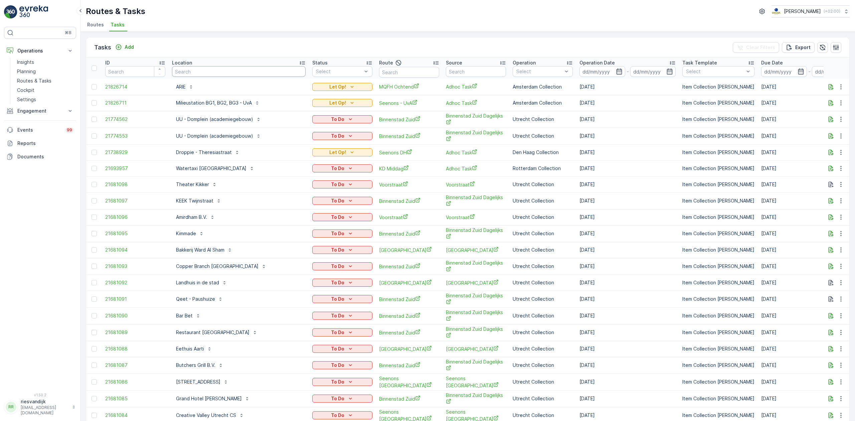
click at [270, 75] on input "text" at bounding box center [239, 71] width 134 height 11
type input "paci"
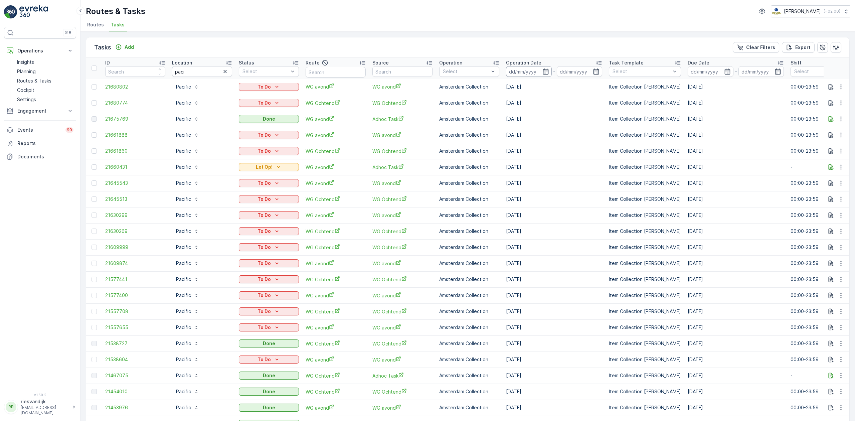
click at [520, 70] on input at bounding box center [529, 71] width 46 height 11
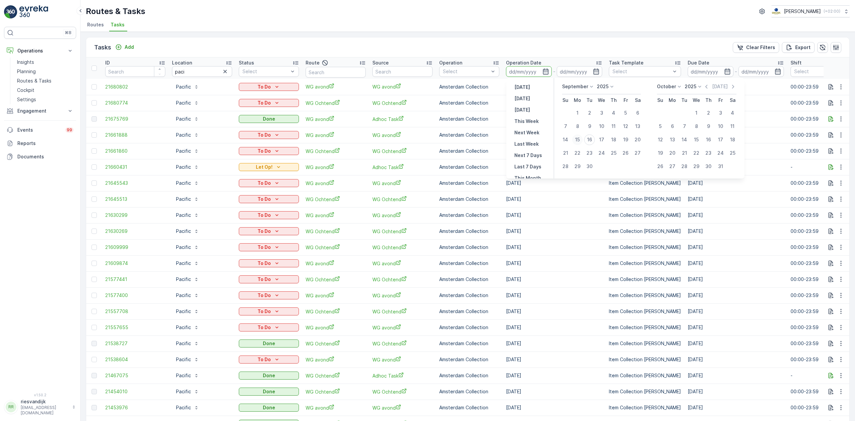
click at [579, 142] on div "15" at bounding box center [577, 139] width 11 height 11
type input "15.09.2025"
click at [579, 141] on div "15" at bounding box center [577, 139] width 11 height 11
type input "15.09.2025"
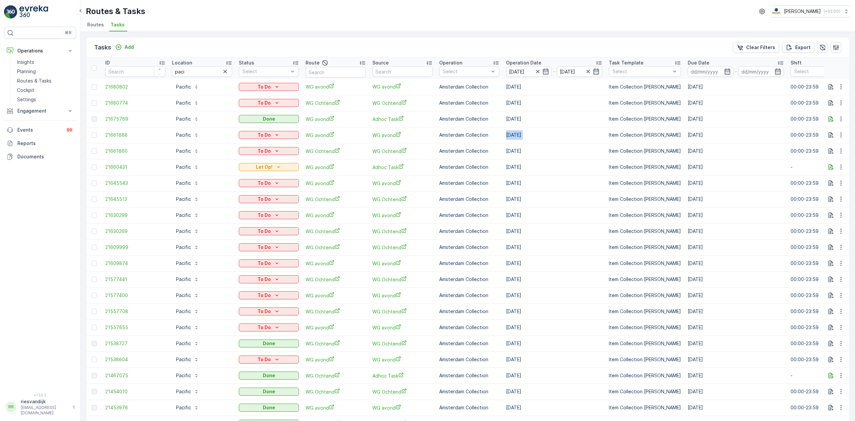
click at [579, 141] on td "22.09.2025" at bounding box center [554, 135] width 103 height 16
click at [516, 42] on div "Tasks Add Clear Filters Export" at bounding box center [467, 47] width 763 height 20
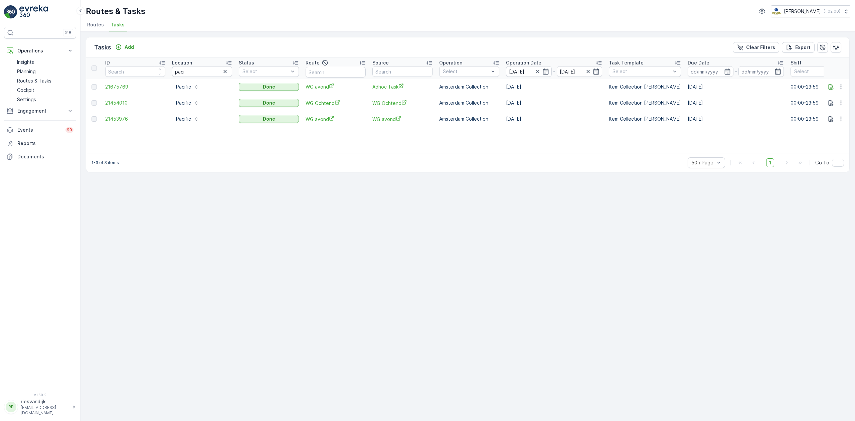
click at [120, 119] on span "21453976" at bounding box center [135, 119] width 60 height 7
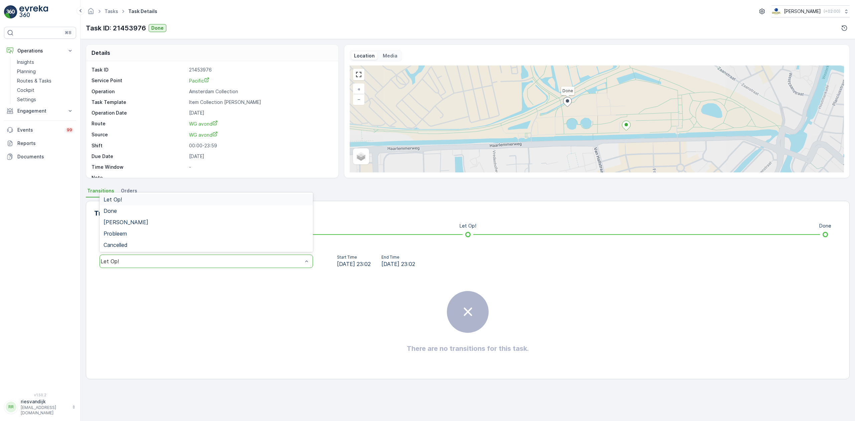
click at [226, 259] on div "Let Op!" at bounding box center [206, 260] width 213 height 13
click at [213, 213] on div "Done" at bounding box center [206, 211] width 205 height 6
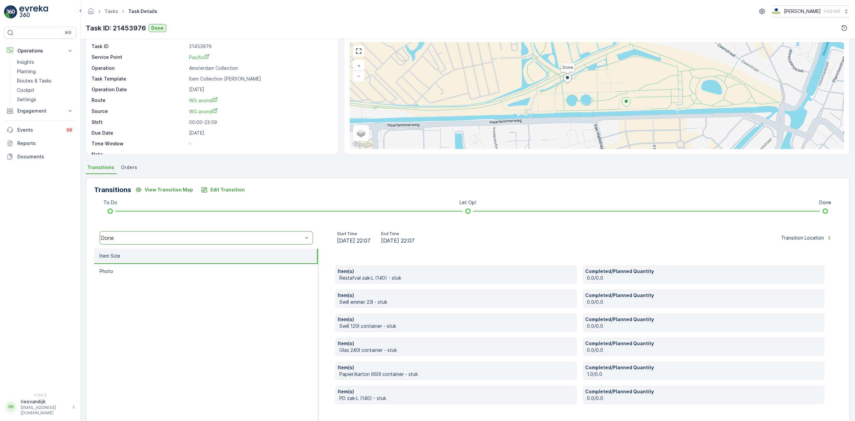
scroll to position [44, 0]
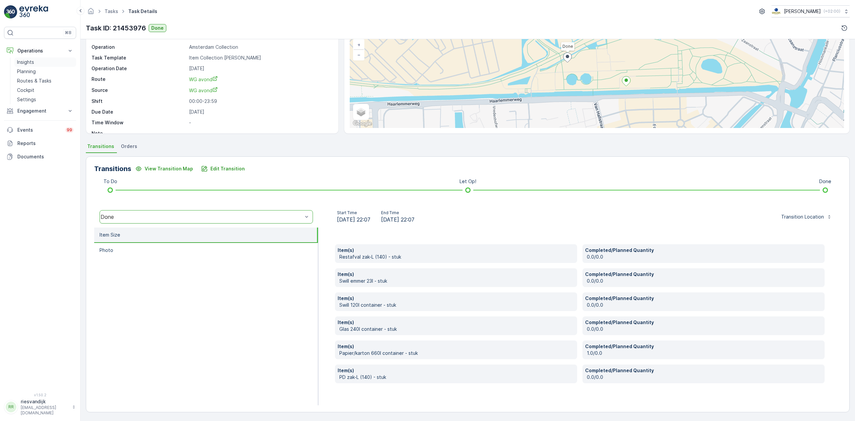
click at [32, 63] on p "Insights" at bounding box center [25, 62] width 17 height 7
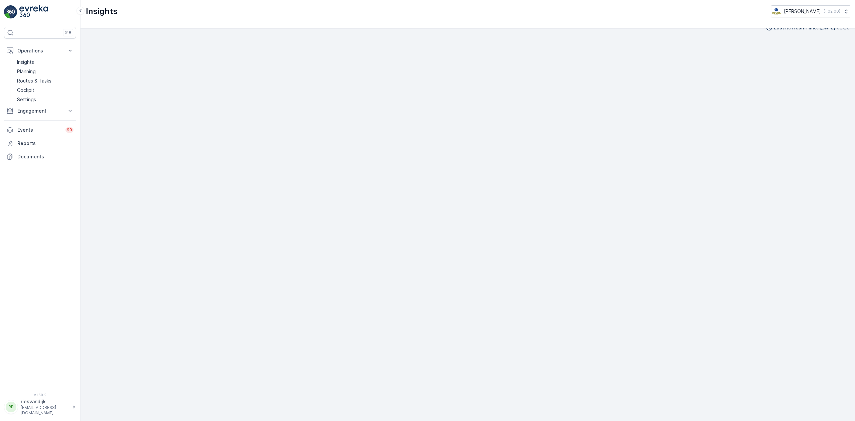
scroll to position [10, 0]
click at [30, 80] on p "Routes & Tasks" at bounding box center [34, 80] width 34 height 7
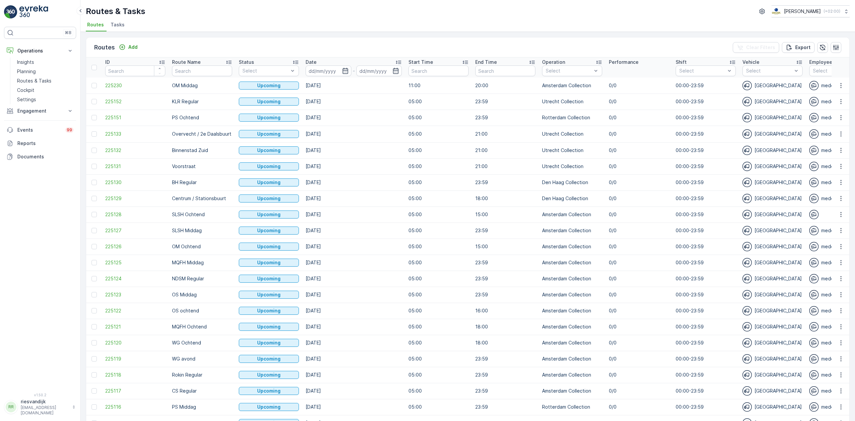
click at [127, 42] on div "Routes Add Clear Filters Export" at bounding box center [467, 47] width 763 height 20
click at [127, 43] on div "Routes Add" at bounding box center [117, 47] width 46 height 9
click at [128, 45] on p "Add" at bounding box center [132, 47] width 9 height 7
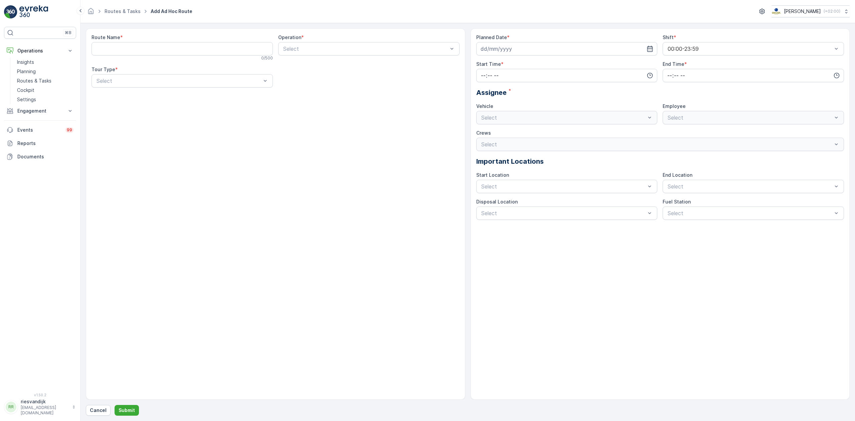
click at [117, 7] on div "Routes & Tasks Add Ad Hoc Route Oscar Circulair ( +02:00 )" at bounding box center [468, 11] width 764 height 12
click at [118, 9] on link "Routes & Tasks" at bounding box center [123, 11] width 36 height 6
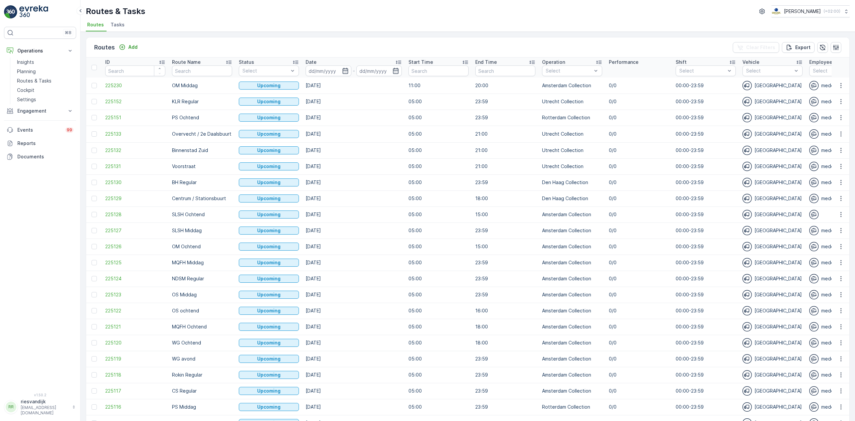
click at [124, 28] on li "Tasks" at bounding box center [118, 25] width 18 height 11
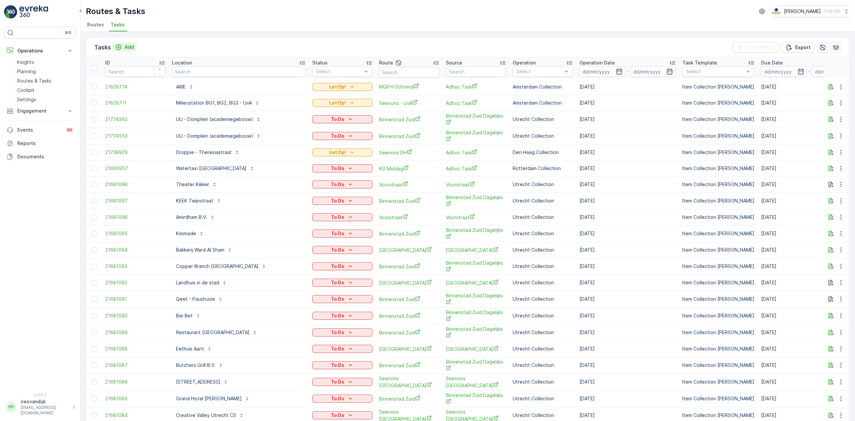
click at [126, 45] on p "Add" at bounding box center [129, 47] width 9 height 7
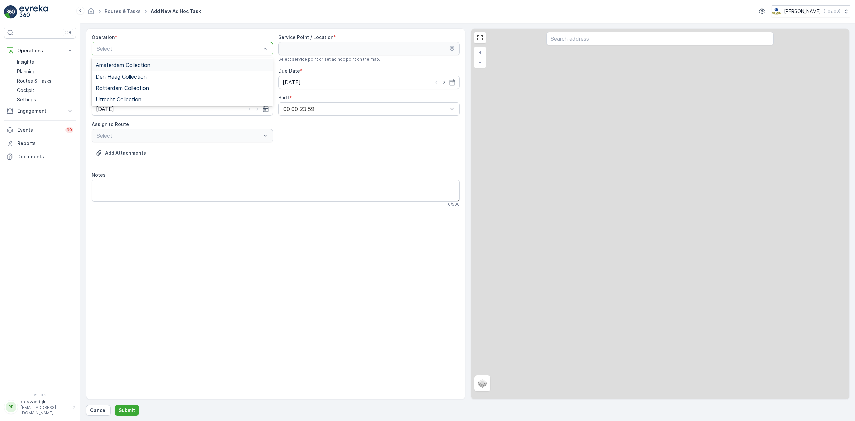
click at [174, 65] on div "Amsterdam Collection" at bounding box center [182, 65] width 173 height 6
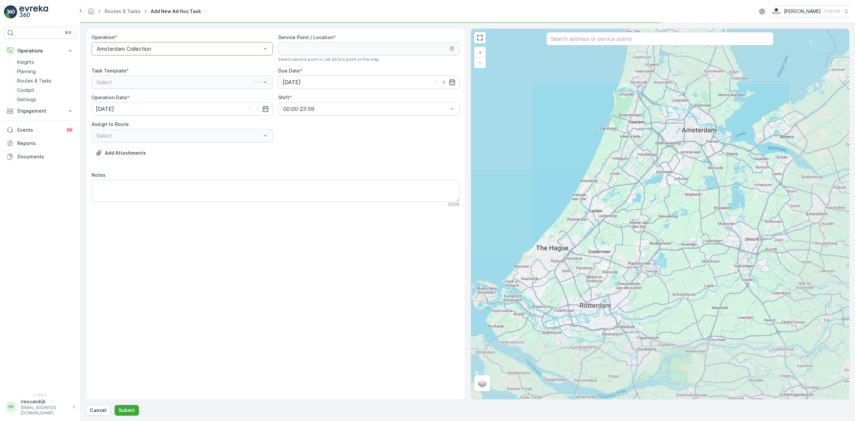
drag, startPoint x: 353, startPoint y: 61, endPoint x: 424, endPoint y: 43, distance: 73.4
click at [354, 61] on span "Select service point or set ad hoc point on the map." at bounding box center [329, 59] width 102 height 5
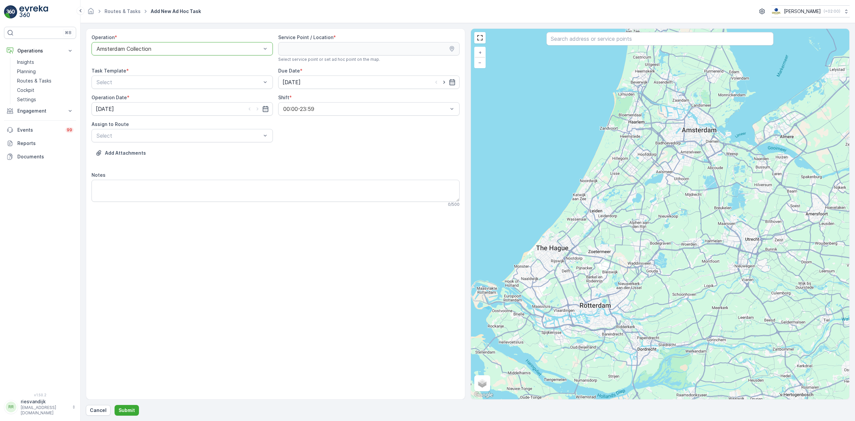
click at [571, 43] on input "text" at bounding box center [659, 38] width 227 height 13
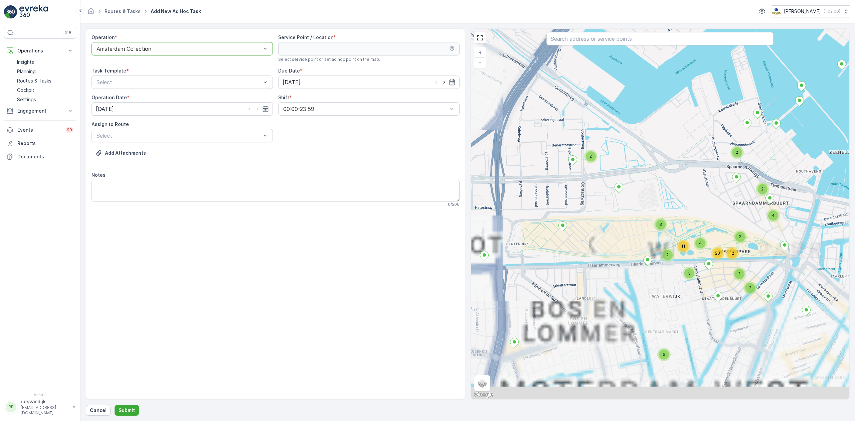
drag, startPoint x: 616, startPoint y: 214, endPoint x: 612, endPoint y: 182, distance: 32.4
click at [612, 182] on div "3 2 2 2 2 2 4 17 2 2 3 3 3 4 5 10 3 3 3 6 2 4 3 5 4 4 7 2 3 8 11 12 13 2 2 2 2 …" at bounding box center [660, 214] width 379 height 370
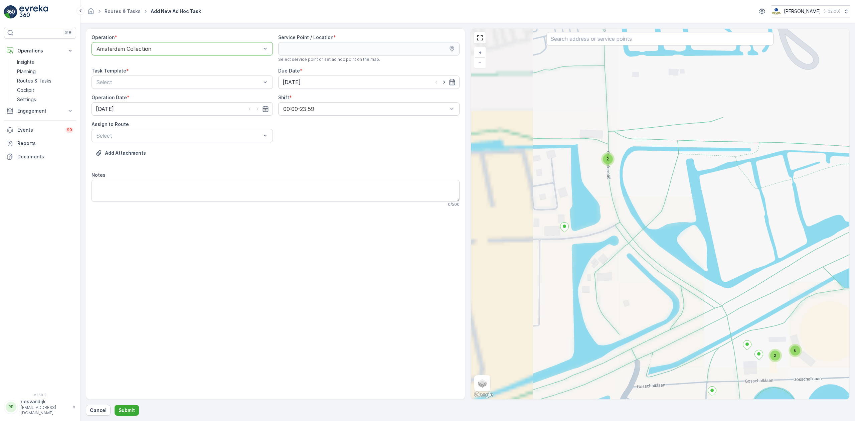
drag, startPoint x: 572, startPoint y: 214, endPoint x: 727, endPoint y: 214, distance: 154.9
click at [727, 214] on div "2 2 2 2 3 2 2 2 3 2 2 2 2 2 2 4 2 2 2 2 2 2 2 7 3 2 3 5 2 2 2 3 2 2 2 2 2 2 2 2…" at bounding box center [660, 214] width 379 height 370
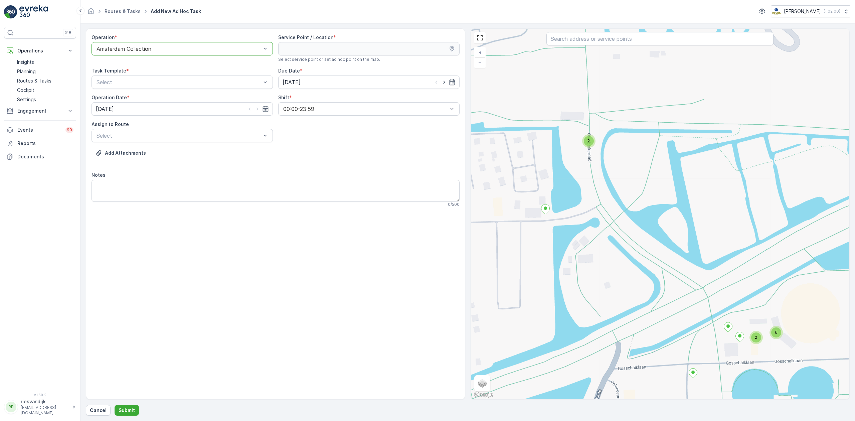
drag, startPoint x: 661, startPoint y: 253, endPoint x: 632, endPoint y: 245, distance: 30.1
click at [629, 244] on div "2 2 2 2 3 2 2 2 3 2 2 2 2 2 2 4 2 2 2 2 2 2 2 7 3 2 3 5 2 2 2 3 2 2 2 2 2 2 2 2…" at bounding box center [660, 214] width 379 height 370
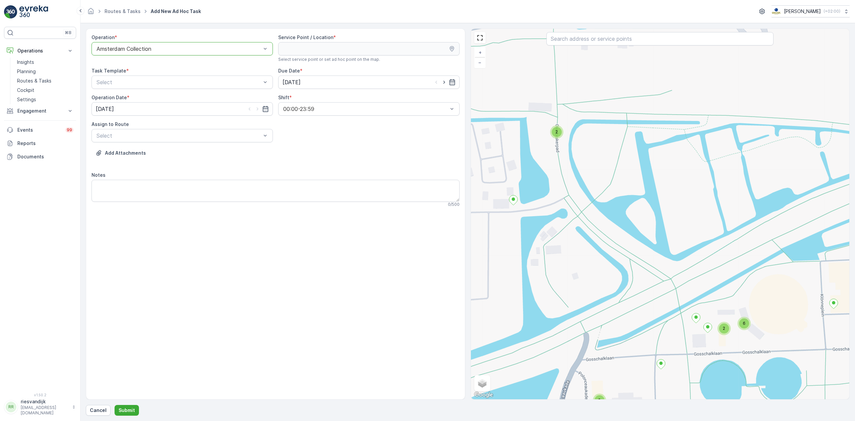
click at [725, 327] on span "2" at bounding box center [724, 328] width 2 height 5
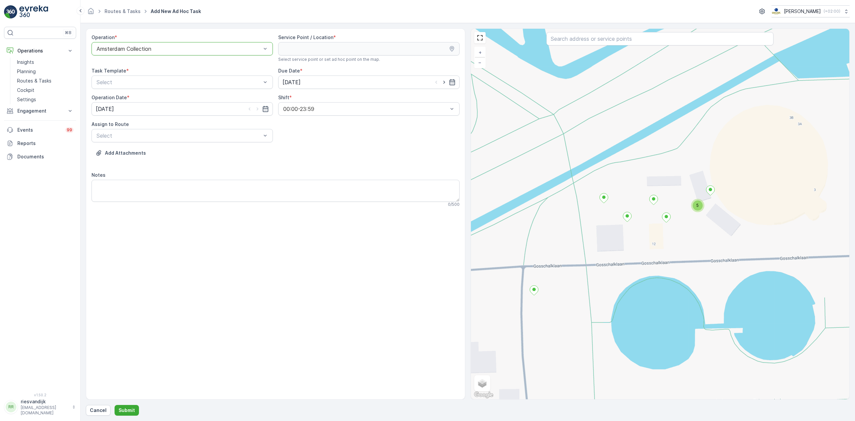
click at [696, 205] on span "5" at bounding box center [697, 205] width 2 height 5
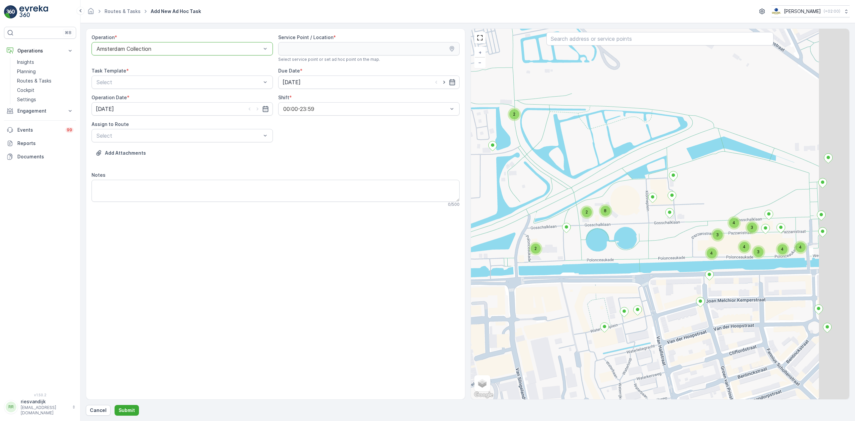
drag, startPoint x: 734, startPoint y: 202, endPoint x: 676, endPoint y: 206, distance: 57.9
click at [674, 202] on div "3 2 4 2 2 2 3 2 2 2 2 2 2 2 2 4 2 2 2 2 2 2 2 3 2 4 3 2 4 2 2 2 2 2 9 3 2 3 2 2…" at bounding box center [660, 214] width 379 height 370
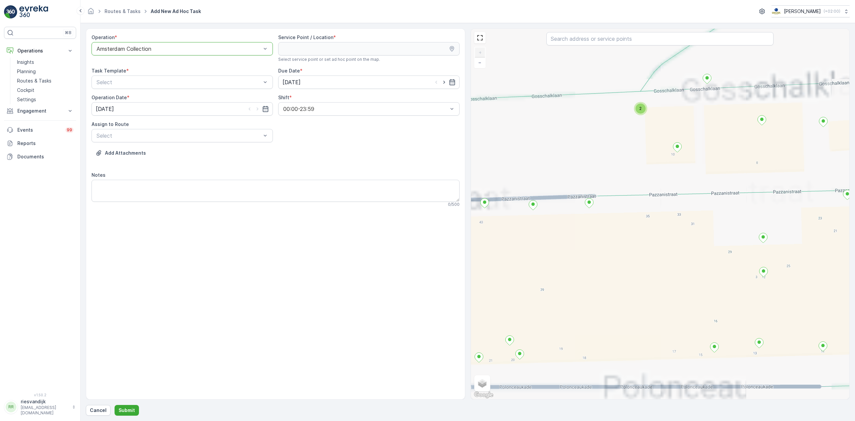
drag, startPoint x: 702, startPoint y: 184, endPoint x: 706, endPoint y: 194, distance: 10.8
click at [706, 194] on div "2 2 2 2 2 2 3 2 2 5 3 2 2 2 2 4 Transformator Huis + − Satellite Roadmap Terrai…" at bounding box center [660, 214] width 379 height 370
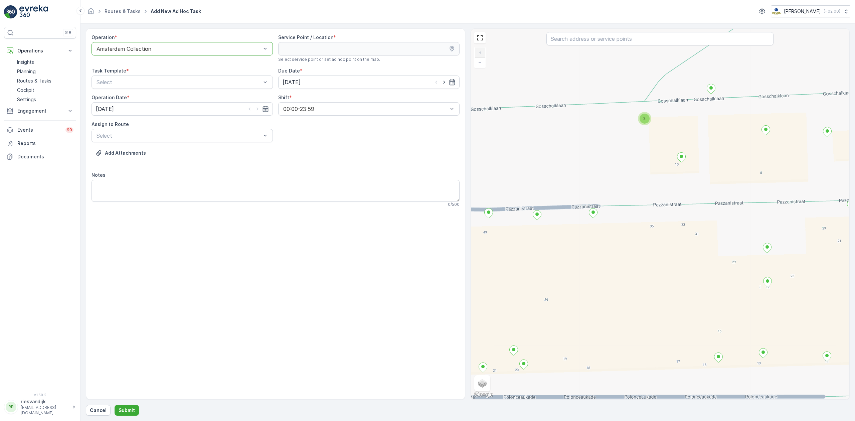
click at [643, 121] on span "2" at bounding box center [644, 118] width 2 height 5
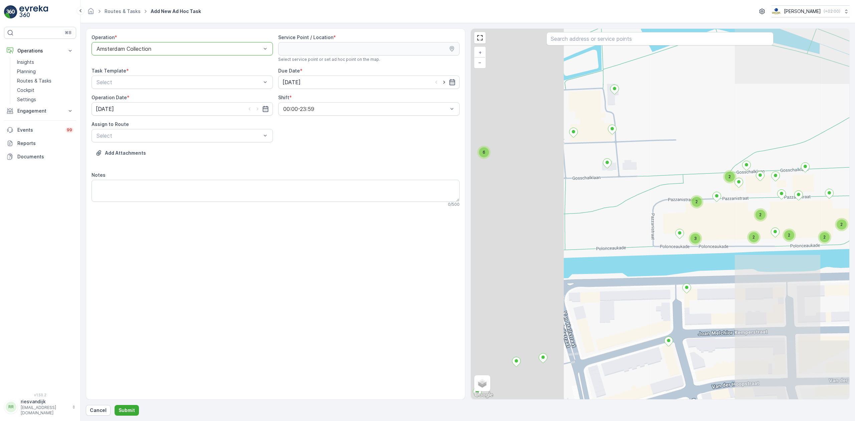
drag, startPoint x: 628, startPoint y: 196, endPoint x: 752, endPoint y: 179, distance: 125.3
click at [736, 179] on div "2" at bounding box center [729, 176] width 13 height 13
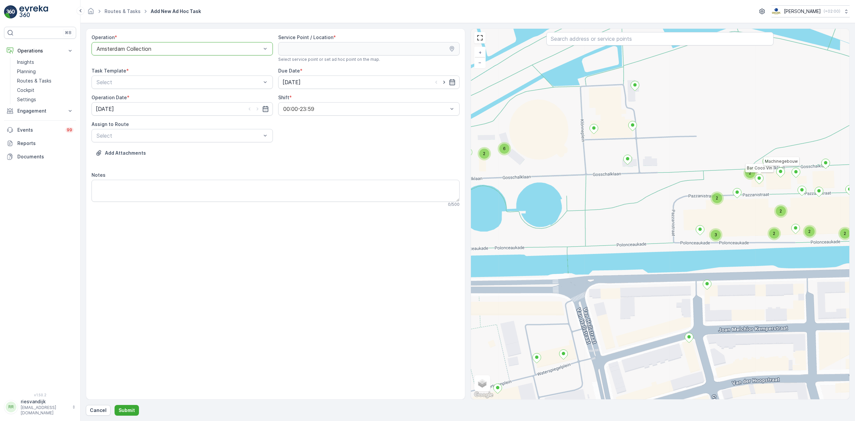
click at [712, 200] on div "2" at bounding box center [717, 198] width 10 height 10
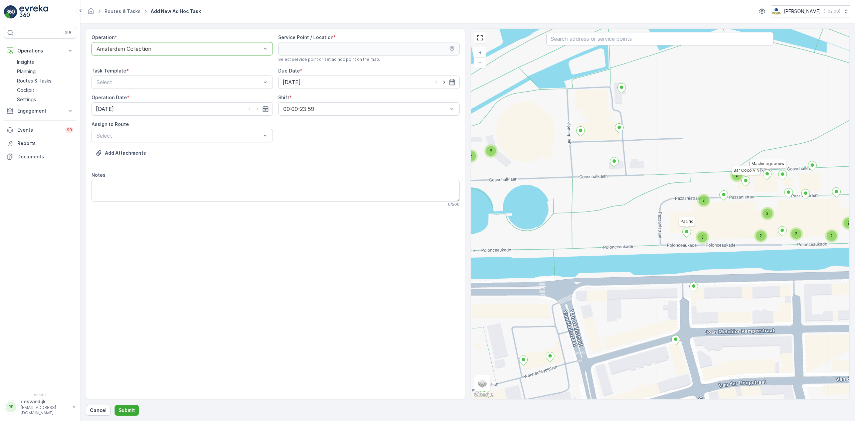
click at [685, 234] on icon at bounding box center [686, 232] width 8 height 10
click at [146, 75] on div "Task Template * Select" at bounding box center [181, 77] width 181 height 21
click at [150, 87] on div "Select" at bounding box center [181, 81] width 181 height 13
click at [153, 95] on div "Item Collection [PERSON_NAME]" at bounding box center [181, 98] width 181 height 11
click at [298, 86] on input "[DATE]" at bounding box center [368, 81] width 181 height 13
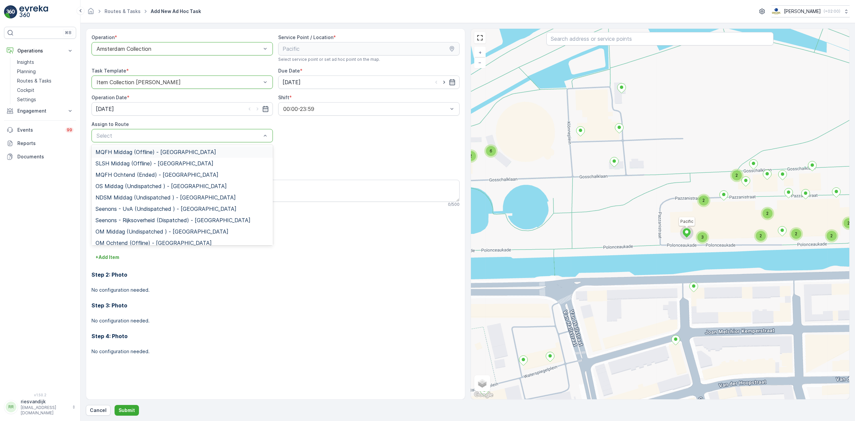
click at [145, 138] on div at bounding box center [179, 136] width 166 height 6
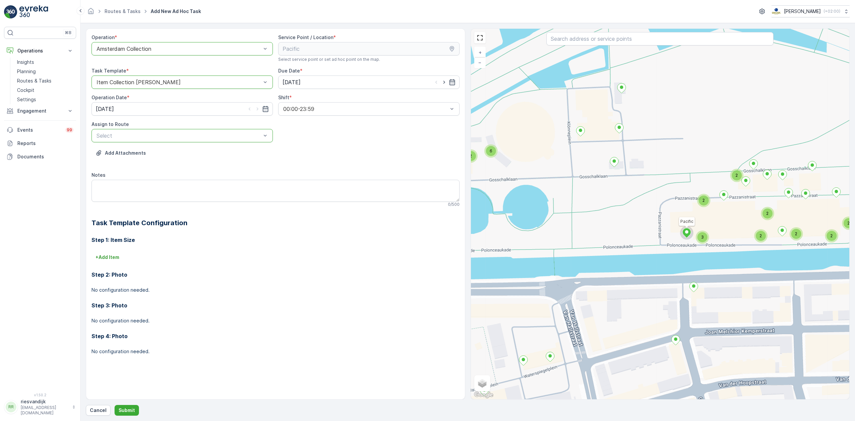
click at [144, 138] on div at bounding box center [179, 136] width 166 height 6
type input "wg"
click at [142, 162] on span "WG avond (Undispatched ) - Amsterdam" at bounding box center [161, 163] width 130 height 6
click at [145, 183] on textarea "Notes" at bounding box center [275, 191] width 368 height 22
type textarea "Graag 2 240L Glascontainers plaatsen"
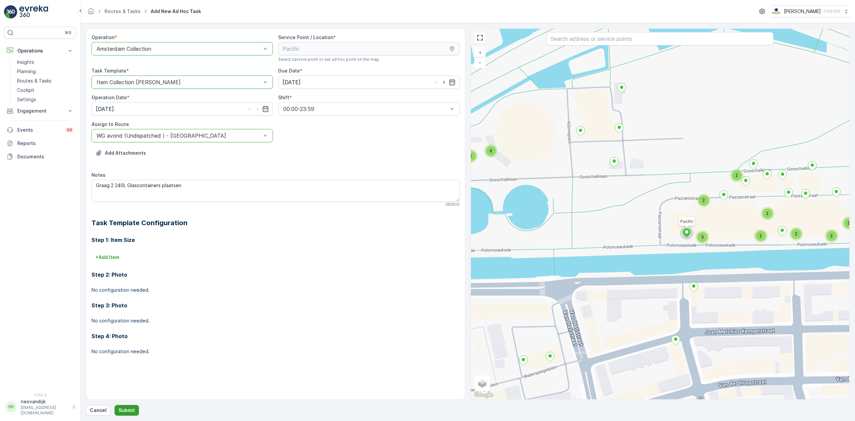
click at [128, 407] on p "Submit" at bounding box center [127, 410] width 16 height 7
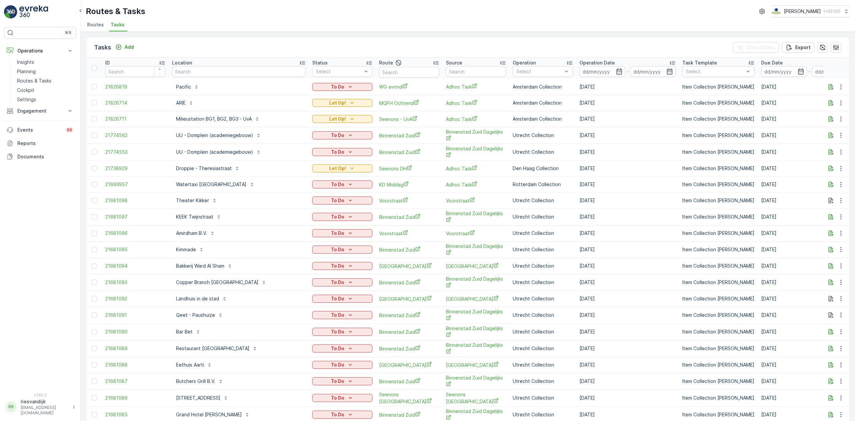
click at [270, 69] on input "text" at bounding box center [239, 71] width 134 height 11
type input "fabri"
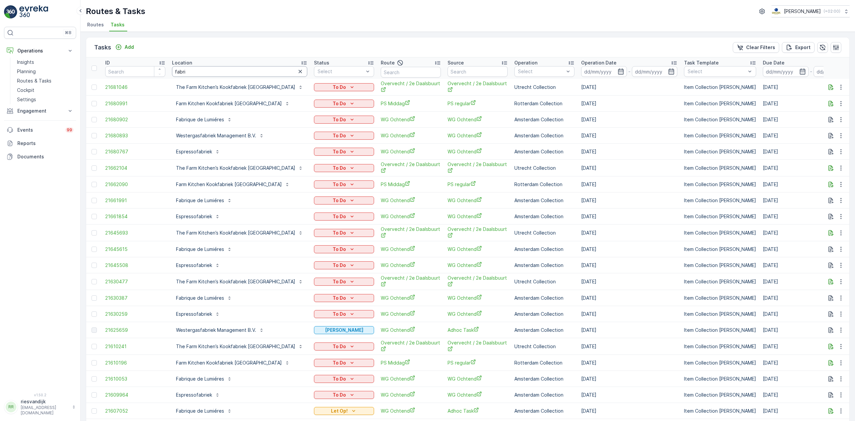
click at [215, 72] on input "fabri" at bounding box center [239, 71] width 135 height 11
type input "fabrique"
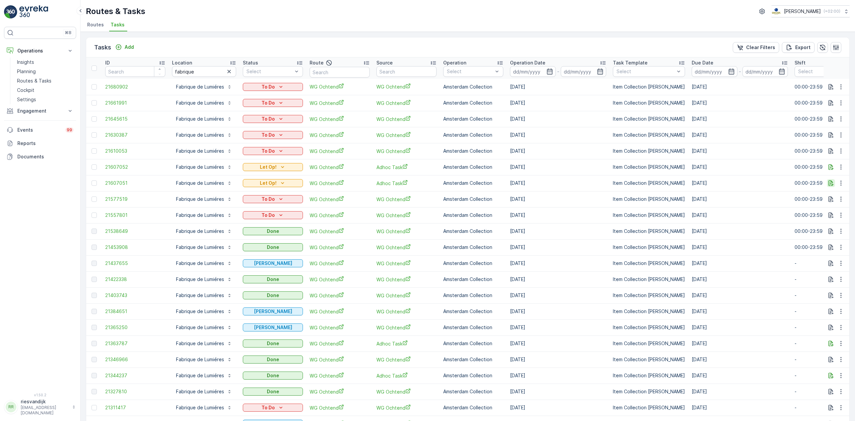
click at [828, 181] on icon "button" at bounding box center [830, 183] width 5 height 6
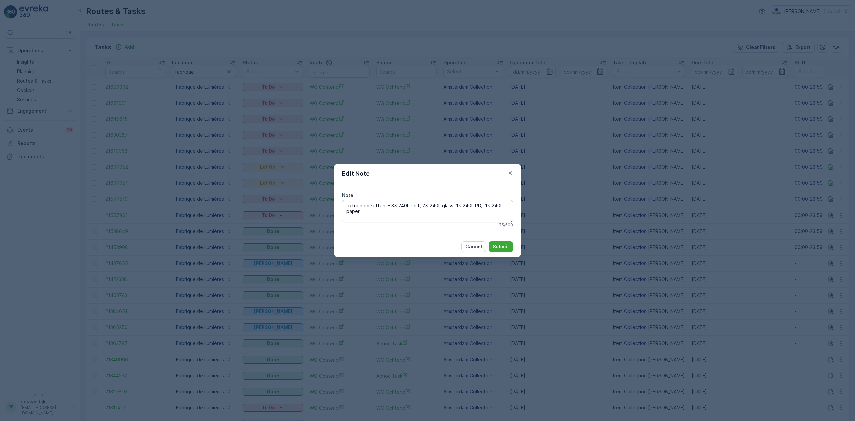
drag, startPoint x: 396, startPoint y: 218, endPoint x: 345, endPoint y: 198, distance: 54.6
click at [345, 198] on div "Note extra neerzetten: - 3x 240L rest, 2x 240L glass, 1x 240L PD, 1x 240L paper…" at bounding box center [427, 209] width 171 height 35
click at [413, 140] on div "Edit Note Note extra neerzetten: - 3x 240L rest, 2x 240L glass, 1x 240L PD, 1x …" at bounding box center [427, 210] width 855 height 421
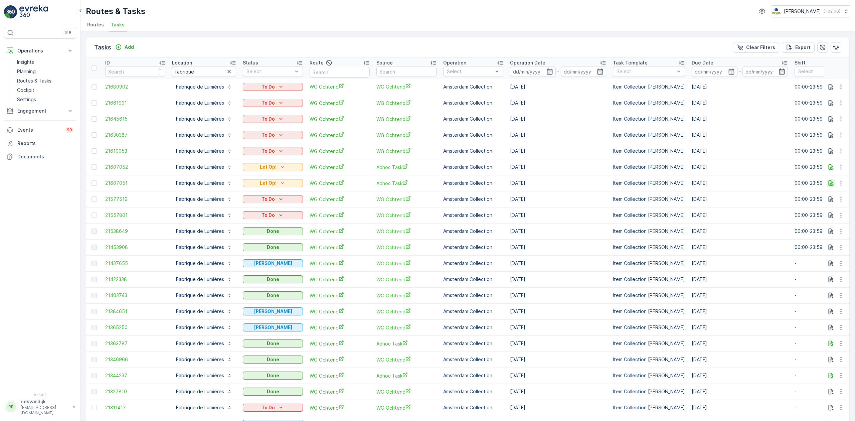
click at [829, 185] on icon "button" at bounding box center [830, 183] width 7 height 7
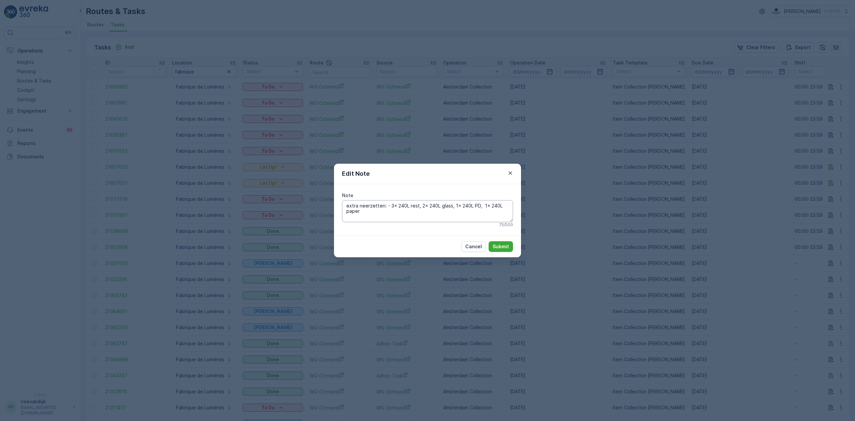
drag, startPoint x: 389, startPoint y: 205, endPoint x: 391, endPoint y: 212, distance: 7.3
click at [391, 212] on textarea "extra neerzetten: - 3x 240L rest, 2x 240L glass, 1x 240L PD, 1x 240L paper" at bounding box center [427, 211] width 171 height 22
click at [418, 99] on div "Edit Note Note extra neerzetten: - 3x 240L rest, 2x 240L glass, 1x 240L PD, 1x …" at bounding box center [427, 210] width 855 height 421
click at [498, 248] on p "Submit" at bounding box center [501, 246] width 16 height 7
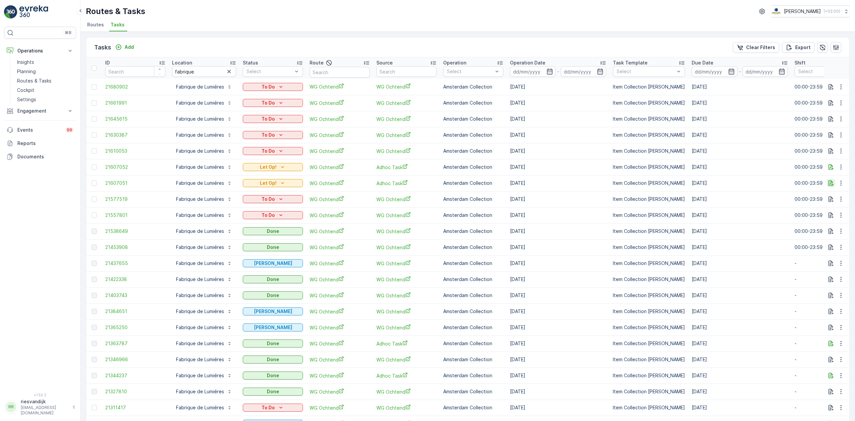
click at [827, 182] on icon "button" at bounding box center [830, 183] width 7 height 7
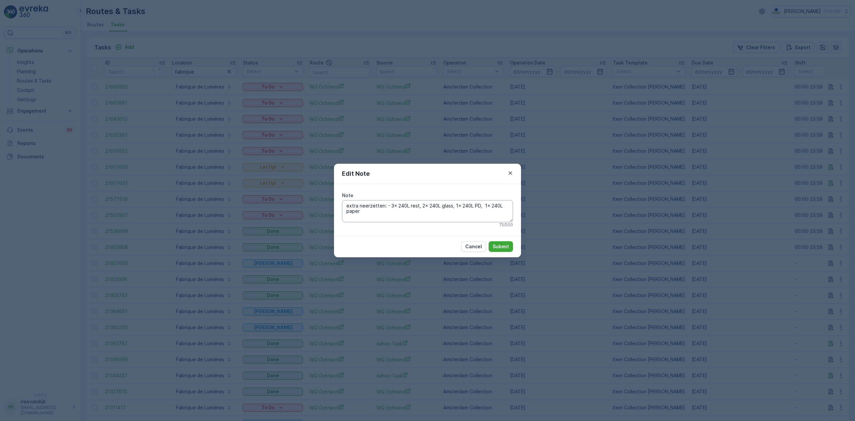
drag, startPoint x: 388, startPoint y: 204, endPoint x: 374, endPoint y: 213, distance: 16.0
click at [374, 213] on textarea "extra neerzetten: - 3x 240L rest, 2x 240L glass, 1x 240L PD, 1x 240L paper" at bounding box center [427, 211] width 171 height 22
click at [431, 213] on textarea "extra neerzetten: - 3x 240L rest, 2x 240L glass, 1x 240L PD, 1x 240L paper" at bounding box center [427, 211] width 171 height 22
drag, startPoint x: 426, startPoint y: 213, endPoint x: 388, endPoint y: 203, distance: 39.7
click at [388, 203] on textarea "extra neerzetten: - 3x 240L rest, 2x 240L glass, 1x 240L PD, 1x 240L paper" at bounding box center [427, 211] width 171 height 22
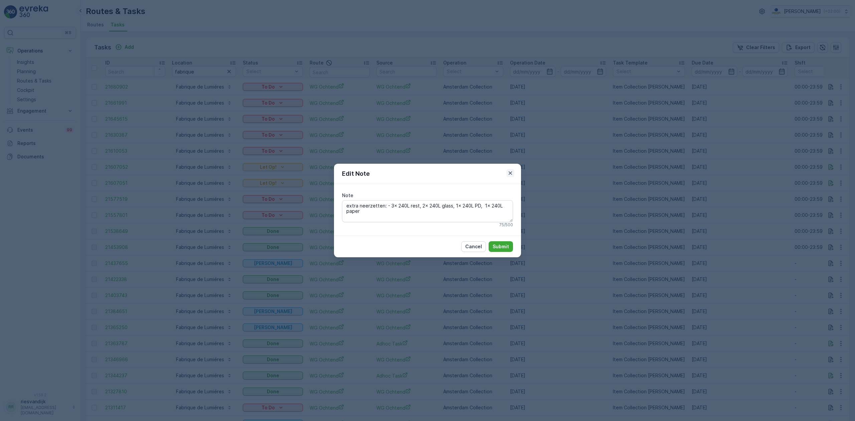
click at [509, 172] on icon "button" at bounding box center [510, 172] width 3 height 3
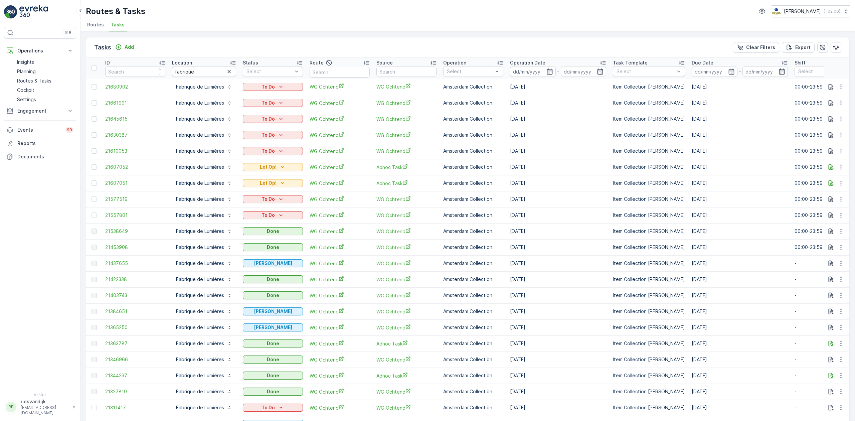
drag, startPoint x: 772, startPoint y: 181, endPoint x: 88, endPoint y: 189, distance: 683.6
click at [88, 189] on tr "21607051 Fabrique de Lumiéres Let Op! WG Ochtend Adhoc Task Amsterdam Collectio…" at bounding box center [603, 183] width 1034 height 16
click at [762, 186] on td "[DATE]" at bounding box center [739, 183] width 103 height 16
click at [228, 71] on icon "button" at bounding box center [228, 71] width 3 height 3
click at [216, 71] on input "text" at bounding box center [204, 71] width 64 height 11
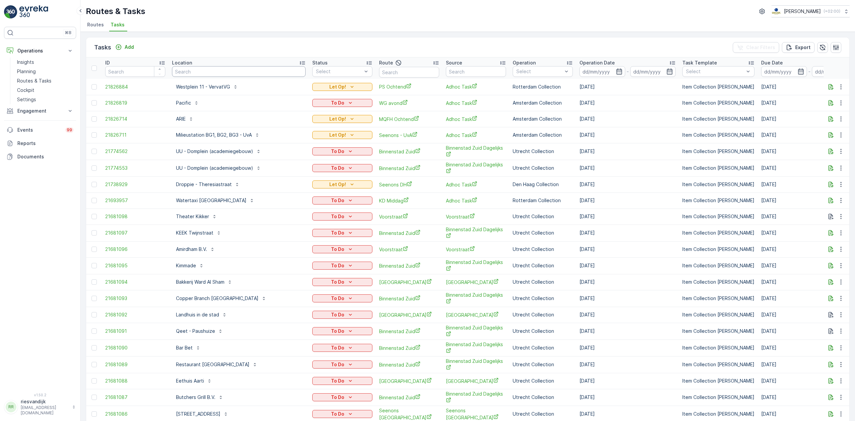
click at [225, 68] on input "text" at bounding box center [239, 71] width 134 height 11
type input "claar"
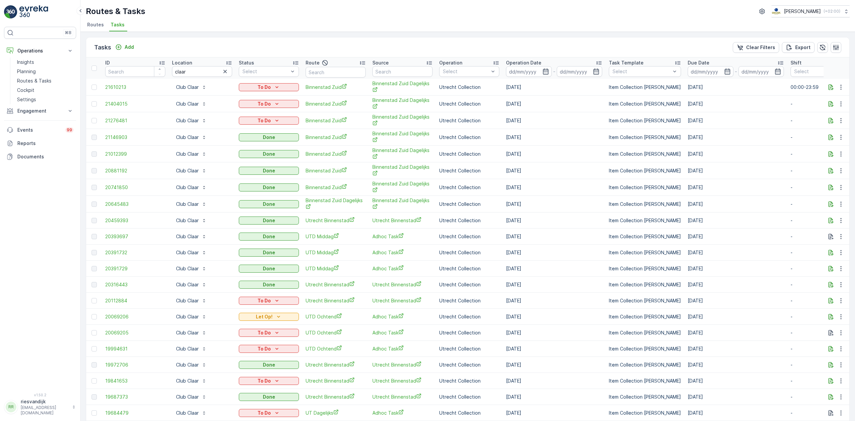
click at [550, 61] on div "Operation Date" at bounding box center [554, 62] width 96 height 7
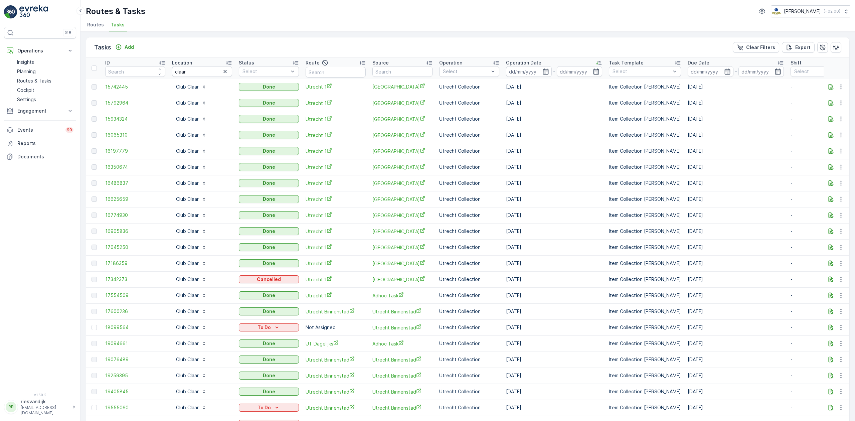
click at [551, 61] on div "Operation Date" at bounding box center [554, 62] width 96 height 7
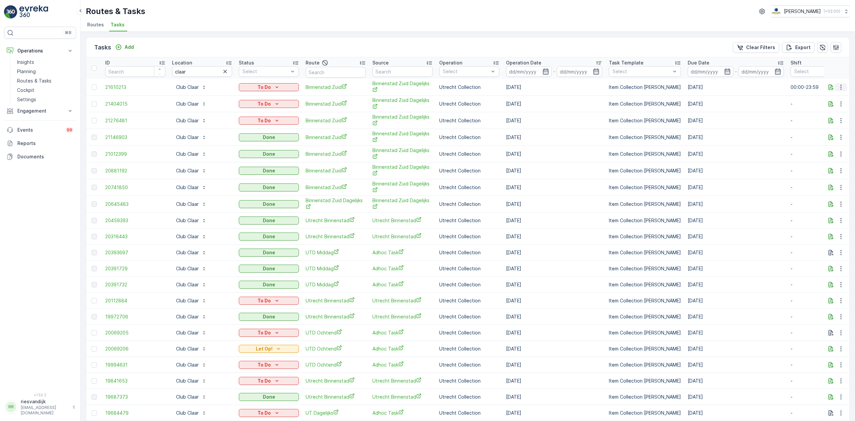
click at [842, 88] on icon "button" at bounding box center [841, 87] width 7 height 7
click at [842, 111] on div "Change Route" at bounding box center [830, 115] width 50 height 9
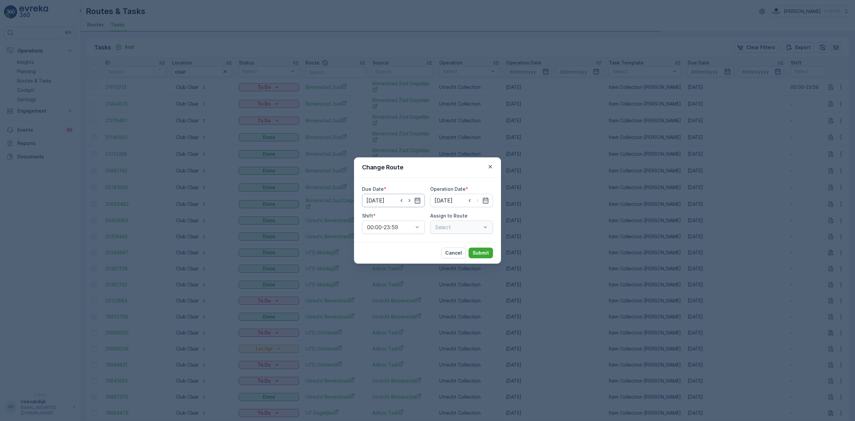
type input "[DATE]"
click at [398, 200] on icon "button" at bounding box center [401, 200] width 7 height 7
type input "[DATE]"
click at [461, 200] on input at bounding box center [461, 200] width 63 height 13
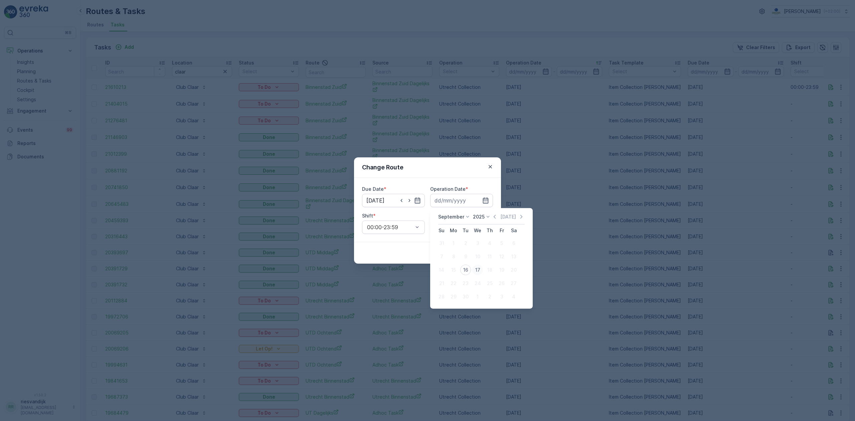
click at [478, 269] on div "17" at bounding box center [477, 269] width 11 height 11
type input "[DATE]"
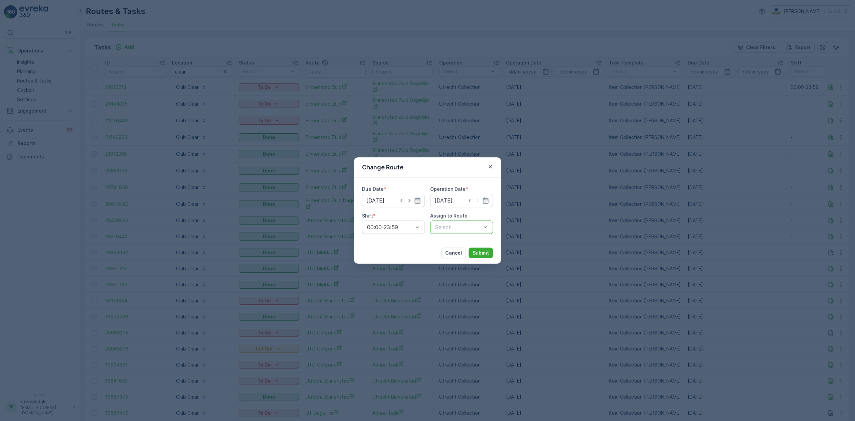
click at [473, 227] on div at bounding box center [457, 227] width 47 height 6
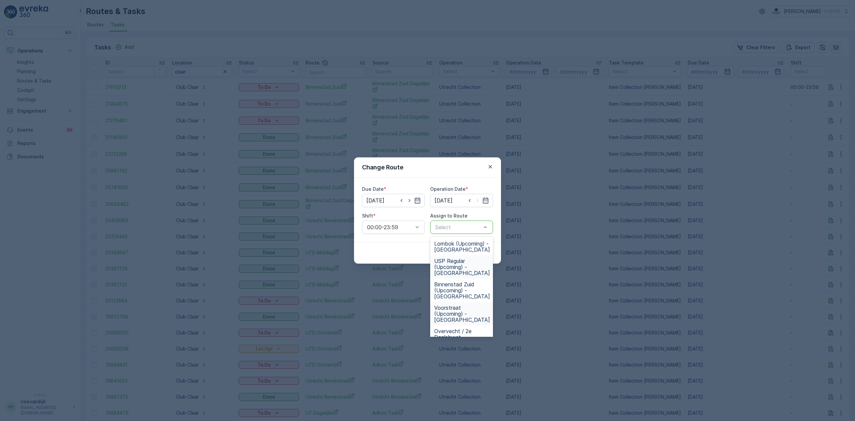
scroll to position [43, 0]
click at [469, 251] on span "Binnenstad Zuid (Upcoming) - Utrecht" at bounding box center [462, 247] width 56 height 18
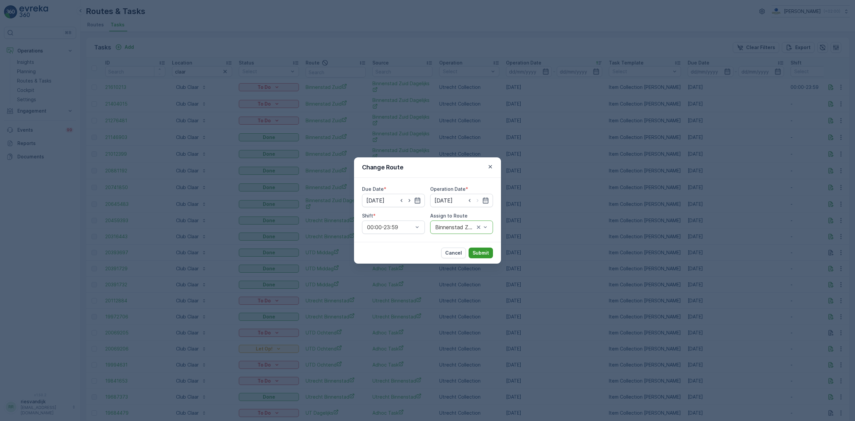
click at [479, 251] on p "Submit" at bounding box center [481, 252] width 16 height 7
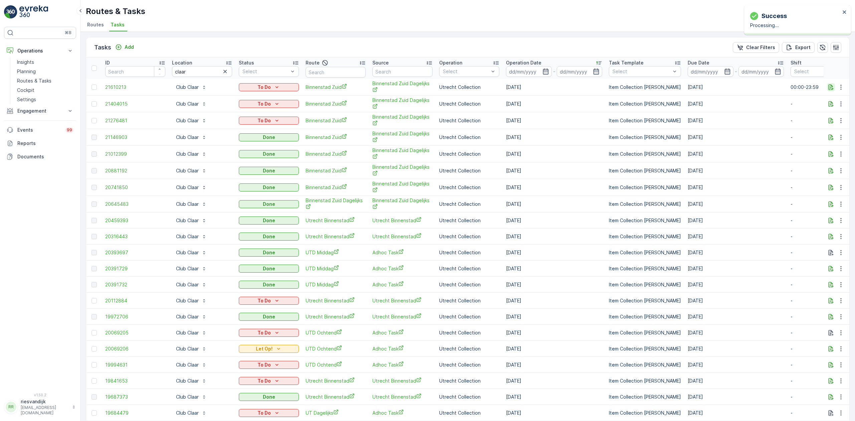
click at [829, 87] on icon "button" at bounding box center [830, 87] width 5 height 6
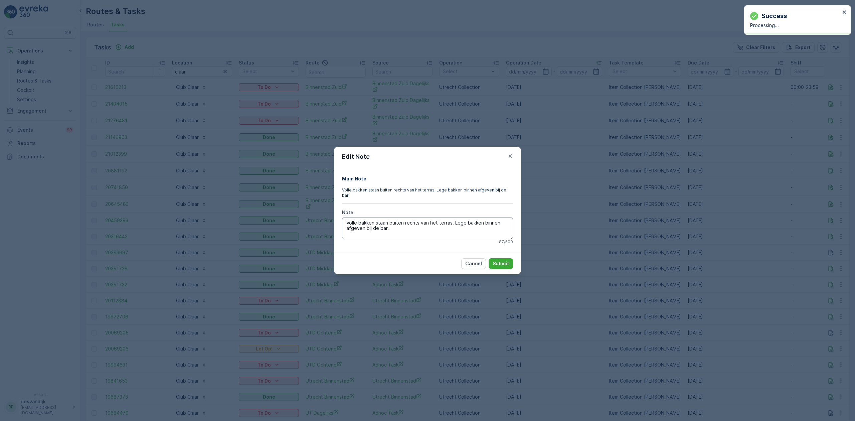
click at [434, 224] on textarea "Volle bakken staan buiten rechts van het terras. Lege bakken binnen afgeven bij…" at bounding box center [427, 228] width 171 height 22
click at [452, 218] on textarea "Volle bakken staan buiten rechts van het terras. Lege bakken binnen afgeven bij…" at bounding box center [427, 228] width 171 height 22
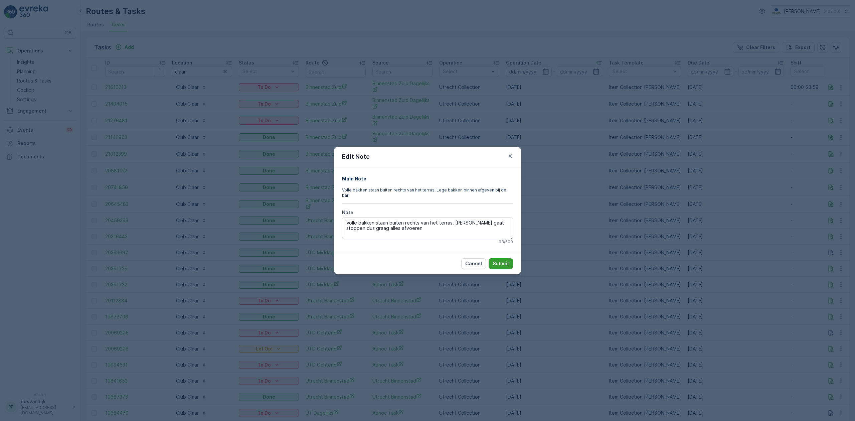
type textarea "Volle bakken staan buiten rechts van het terras. Klant gaat stoppen dus graag a…"
click at [502, 262] on p "Submit" at bounding box center [501, 263] width 16 height 7
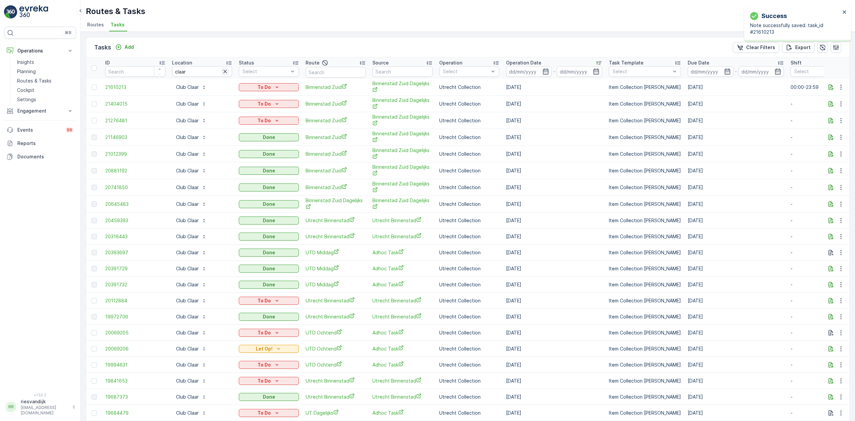
click at [225, 70] on icon "button" at bounding box center [225, 71] width 7 height 7
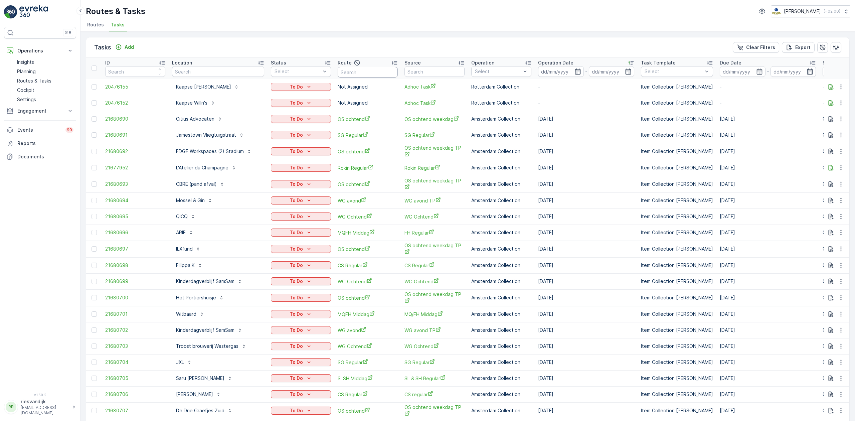
click at [384, 73] on input "text" at bounding box center [368, 72] width 60 height 11
type input "OS OC"
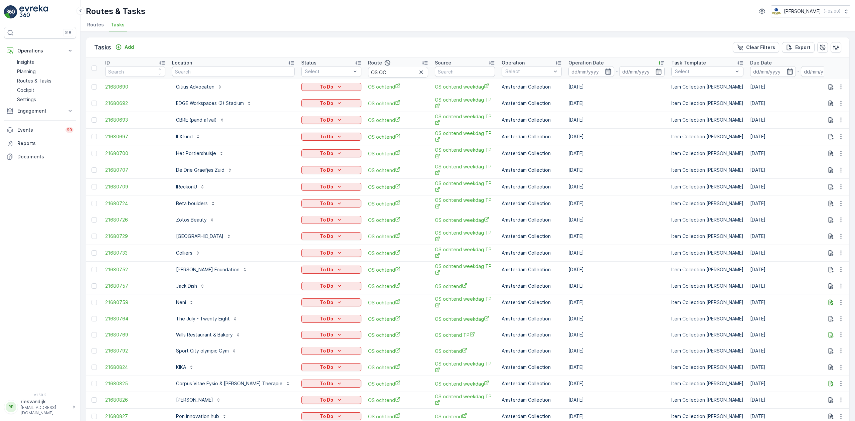
click at [605, 68] on icon "button" at bounding box center [608, 71] width 7 height 7
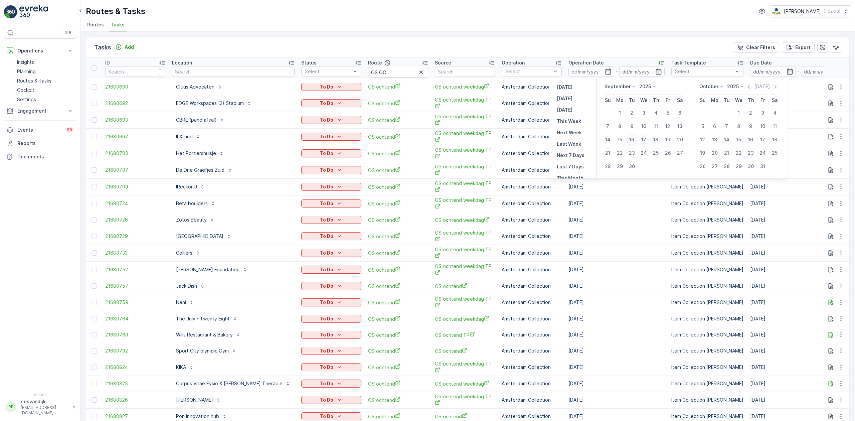
click at [647, 139] on div "17" at bounding box center [643, 139] width 11 height 11
type input "[DATE]"
click at [647, 139] on div "17" at bounding box center [643, 139] width 11 height 11
type input "[DATE]"
click at [648, 140] on div "17" at bounding box center [643, 139] width 11 height 11
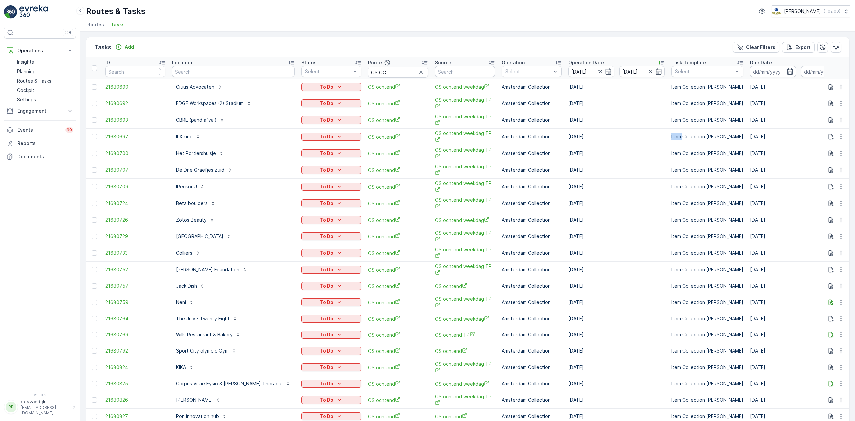
click at [668, 140] on td "Item Collection [PERSON_NAME]" at bounding box center [707, 136] width 79 height 17
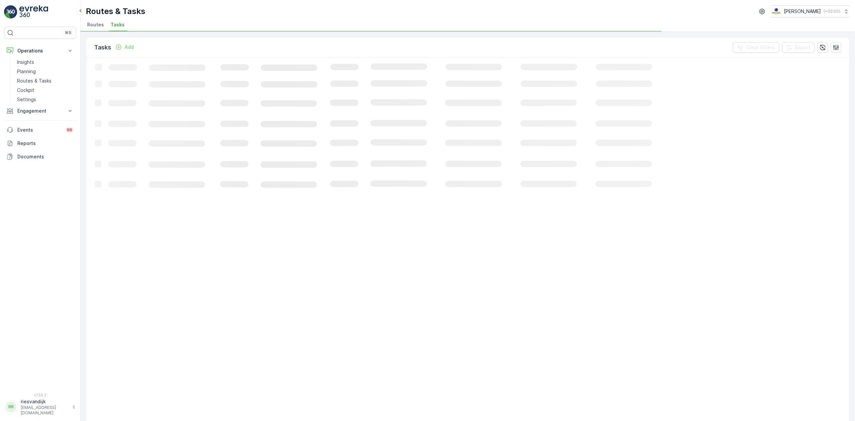
drag, startPoint x: 633, startPoint y: 27, endPoint x: 637, endPoint y: 32, distance: 5.9
click at [634, 27] on ul "Routes Tasks" at bounding box center [465, 25] width 758 height 11
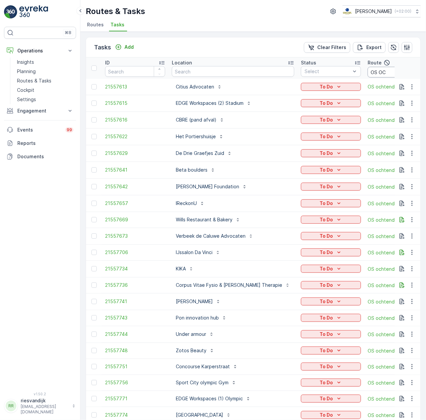
click at [378, 72] on input "OS OC" at bounding box center [398, 72] width 60 height 11
type input "OS O"
click at [368, 71] on input "OS O" at bounding box center [398, 72] width 60 height 11
type input "OS midd"
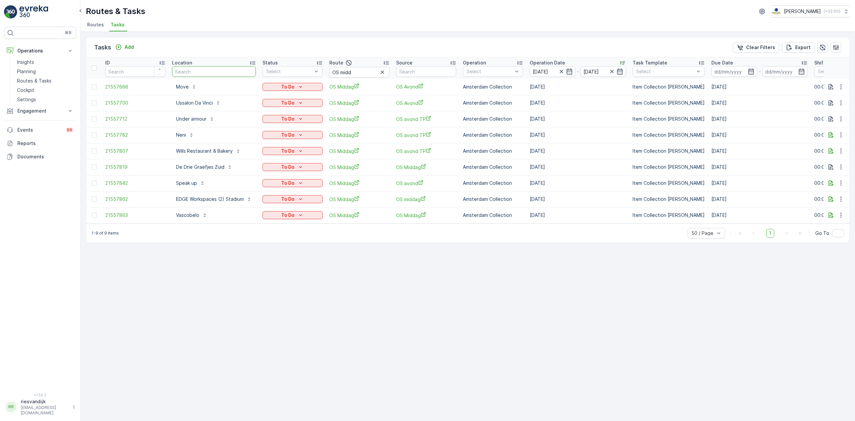
click at [217, 71] on input "text" at bounding box center [214, 71] width 84 height 11
click at [382, 72] on icon "button" at bounding box center [382, 71] width 3 height 3
click at [354, 76] on input "text" at bounding box center [359, 72] width 60 height 11
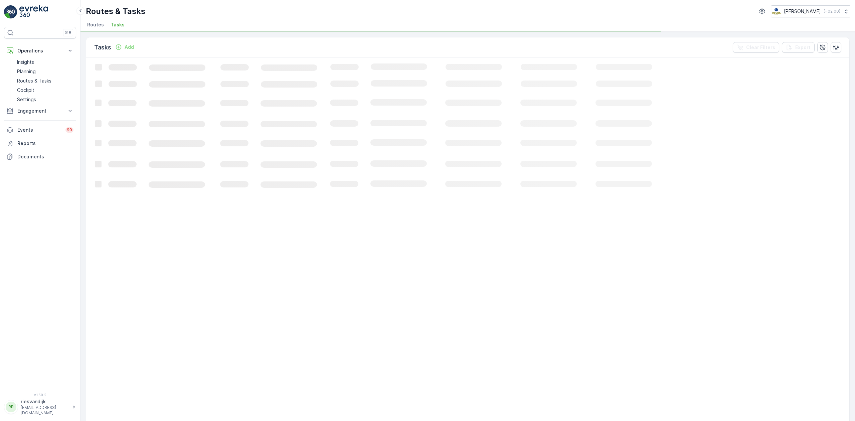
click at [354, 75] on icon "Loading..." at bounding box center [406, 418] width 641 height 723
click at [352, 72] on icon "Loading..." at bounding box center [406, 418] width 641 height 723
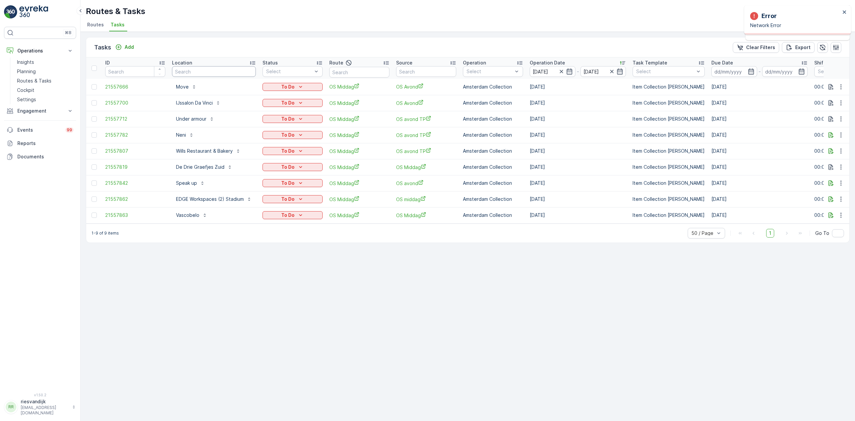
click at [215, 69] on input "text" at bounding box center [214, 71] width 84 height 11
type input "villa"
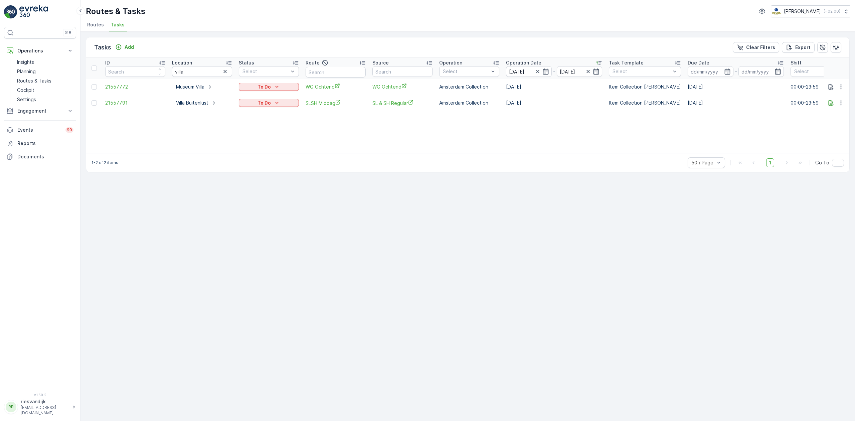
drag, startPoint x: 195, startPoint y: 86, endPoint x: 156, endPoint y: 130, distance: 58.9
click at [156, 139] on div "ID Location villa Status Select Route Source Operation Select Operation Date 17…" at bounding box center [467, 105] width 763 height 96
click at [526, 69] on input "[DATE]" at bounding box center [529, 71] width 46 height 11
click at [605, 126] on div "10" at bounding box center [601, 126] width 11 height 11
type input "10.09.2025"
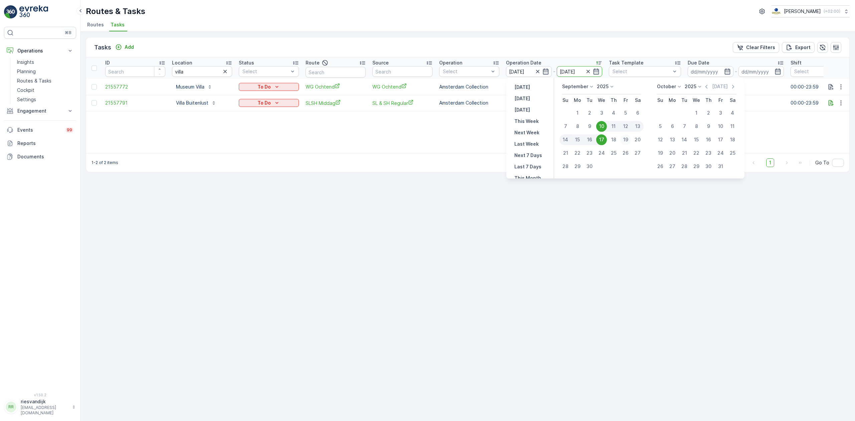
click at [626, 140] on div "19" at bounding box center [625, 139] width 11 height 11
type input "19.09.2025"
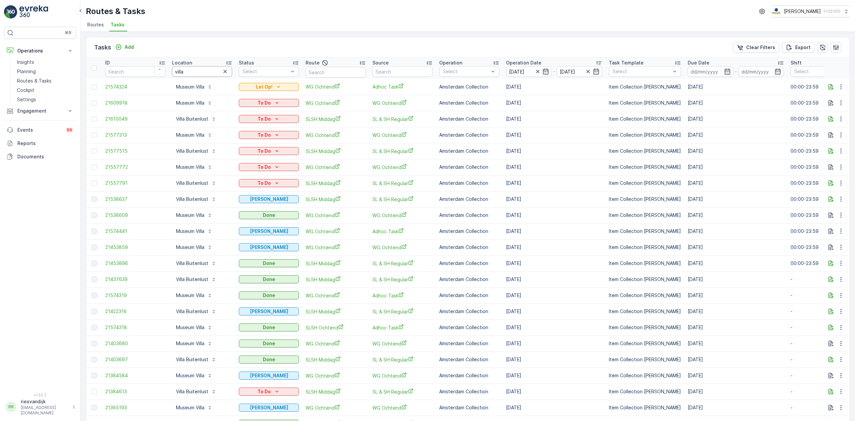
click at [195, 72] on input "villa" at bounding box center [202, 71] width 60 height 11
click at [828, 87] on icon "button" at bounding box center [830, 86] width 7 height 7
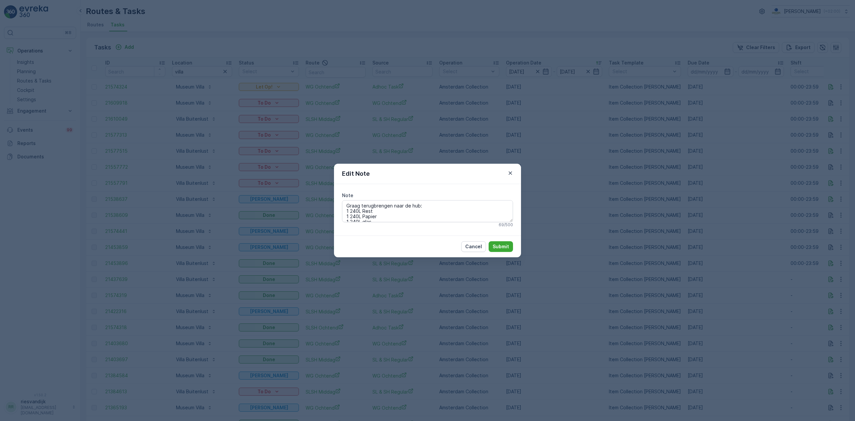
click at [513, 171] on button "button" at bounding box center [510, 173] width 8 height 8
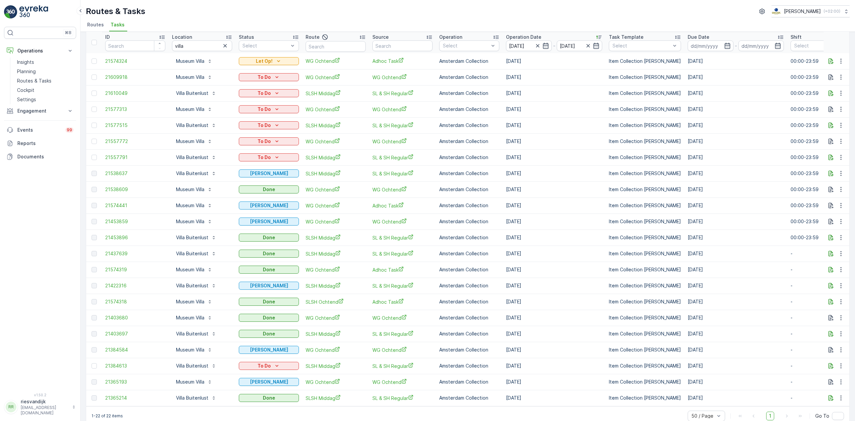
scroll to position [39, 0]
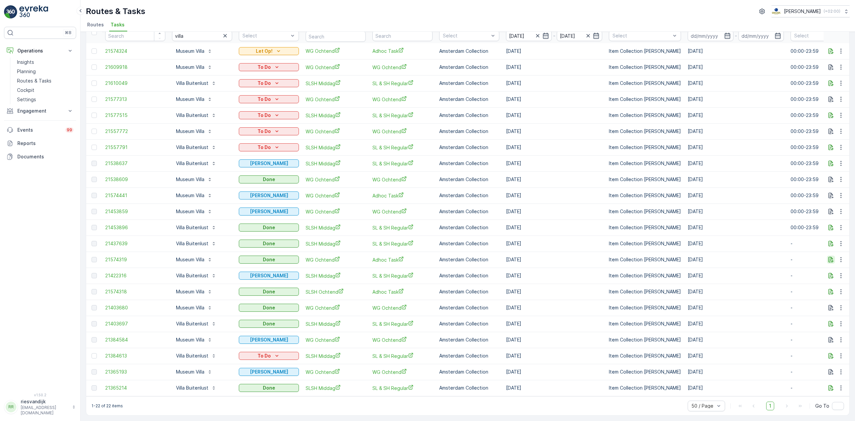
click at [830, 257] on icon "button" at bounding box center [830, 259] width 7 height 7
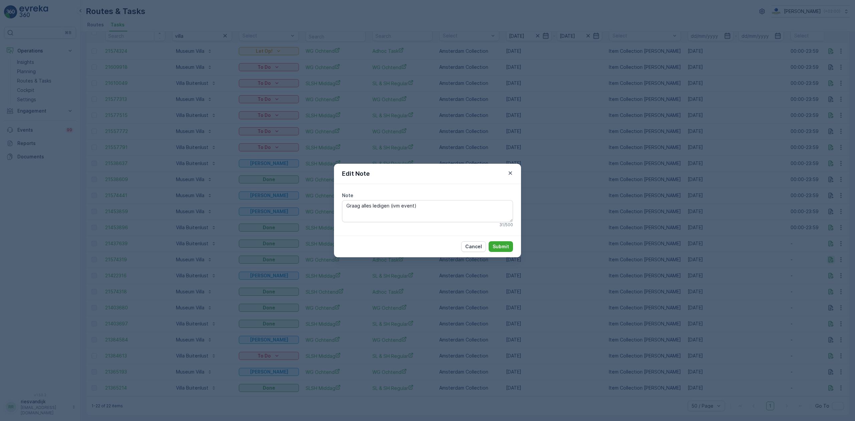
click at [830, 257] on div "Edit Note Note Graag alles ledigen (ivm event) 31 / 500 Cancel Submit" at bounding box center [427, 210] width 855 height 421
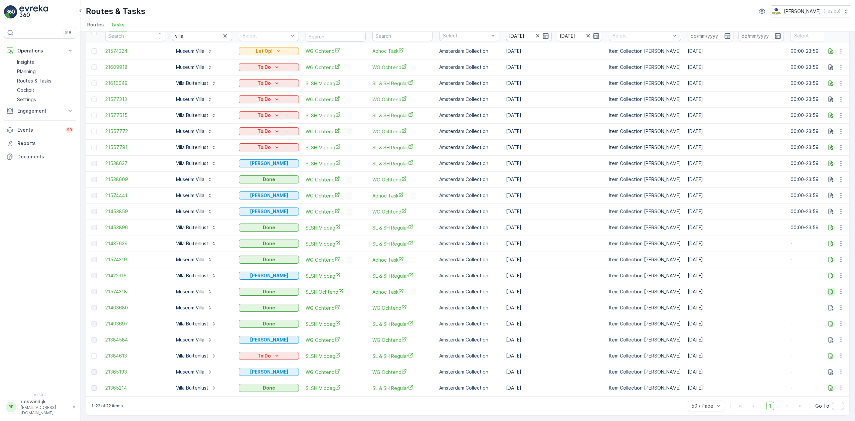
click at [832, 288] on icon "button" at bounding box center [830, 291] width 7 height 7
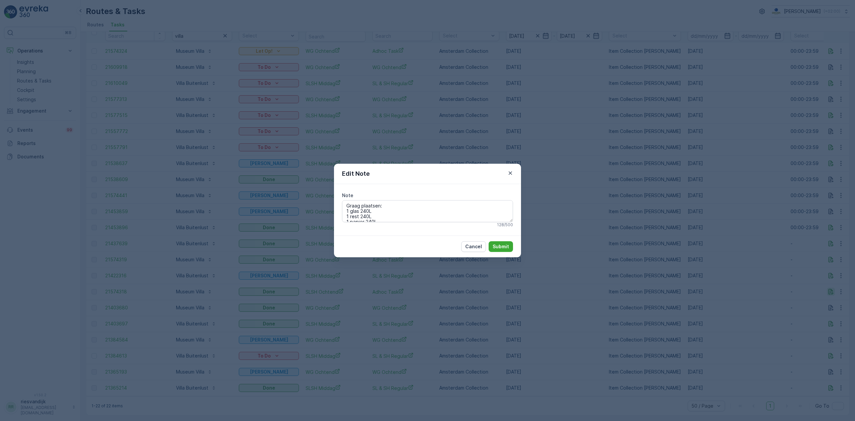
click at [832, 288] on div "Edit Note Note Graag plaatsen: 1 glas 240L 1 rest 240L 1 papier 240L 1 rol PD 2…" at bounding box center [427, 210] width 855 height 421
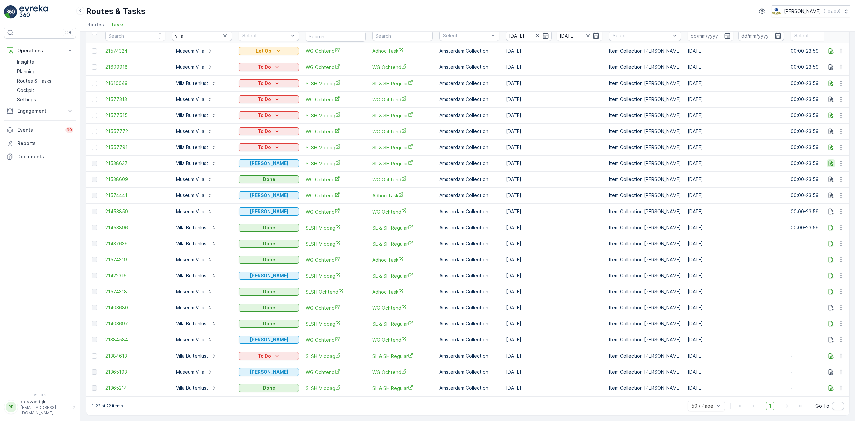
click at [830, 161] on icon "button" at bounding box center [830, 164] width 5 height 6
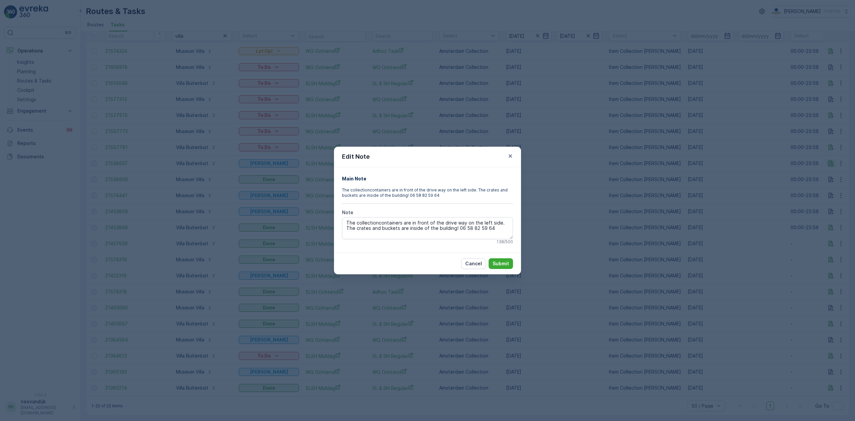
click at [830, 159] on div "Edit Note Main Note The collectioncontainers are in front of the drive way on t…" at bounding box center [427, 210] width 855 height 421
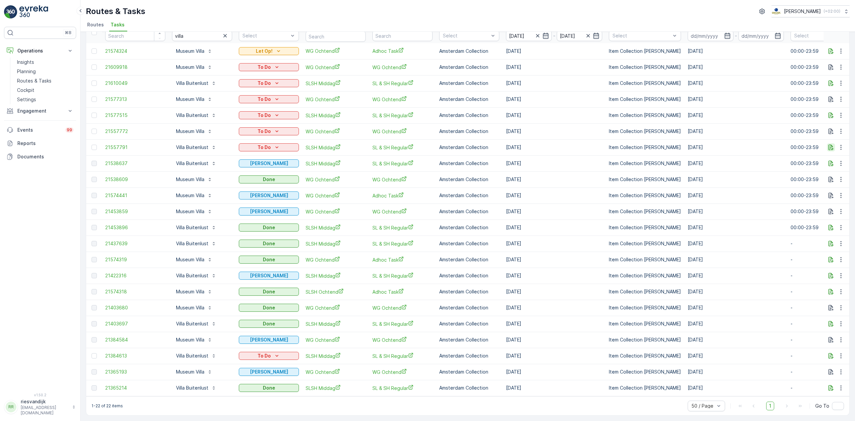
click at [830, 145] on icon "button" at bounding box center [830, 148] width 5 height 6
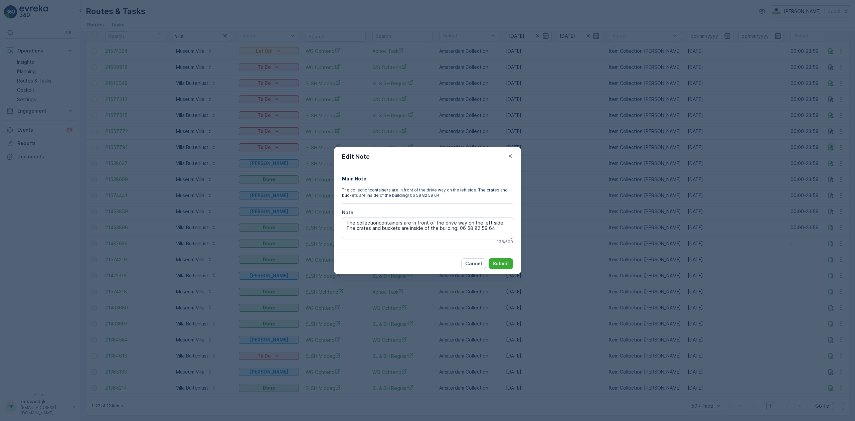
click at [830, 143] on div "Edit Note Main Note The collectioncontainers are in front of the drive way on t…" at bounding box center [427, 210] width 855 height 421
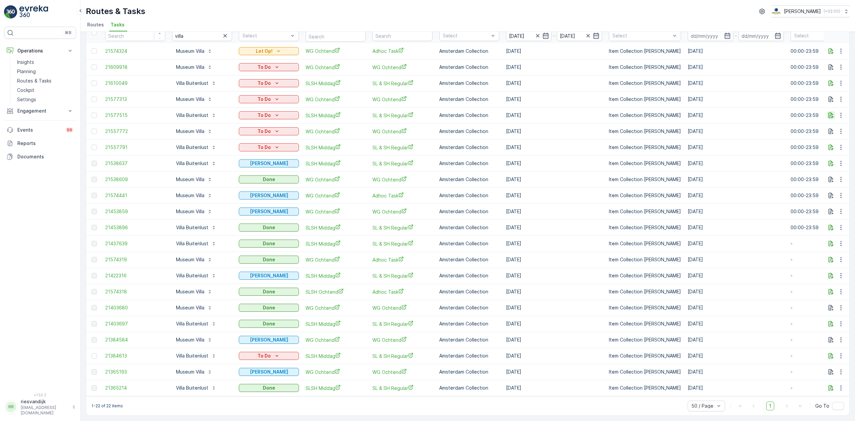
click at [829, 113] on icon "button" at bounding box center [830, 115] width 7 height 7
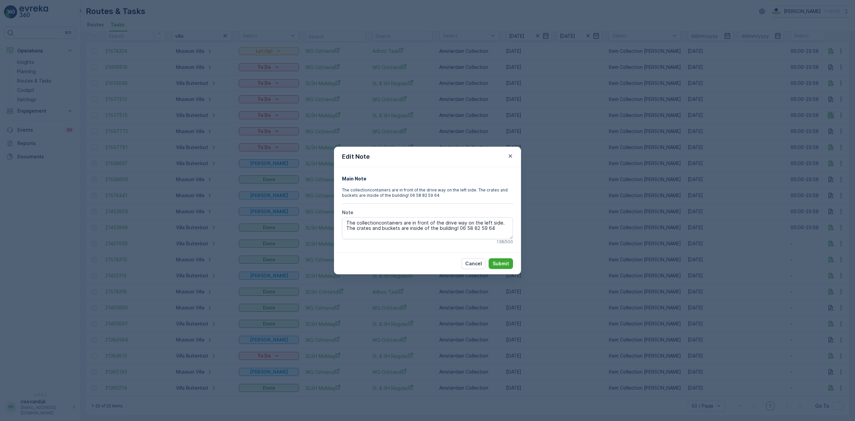
click at [829, 113] on div "Edit Note Main Note The collectioncontainers are in front of the drive way on t…" at bounding box center [427, 210] width 855 height 421
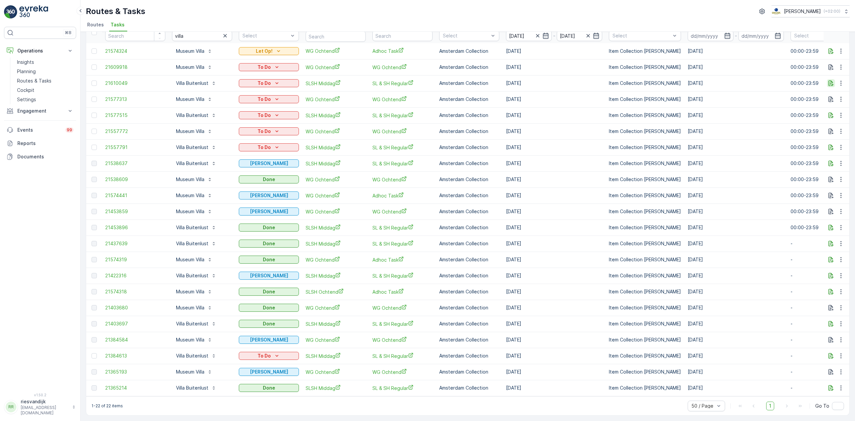
click at [830, 81] on icon "button" at bounding box center [830, 83] width 7 height 7
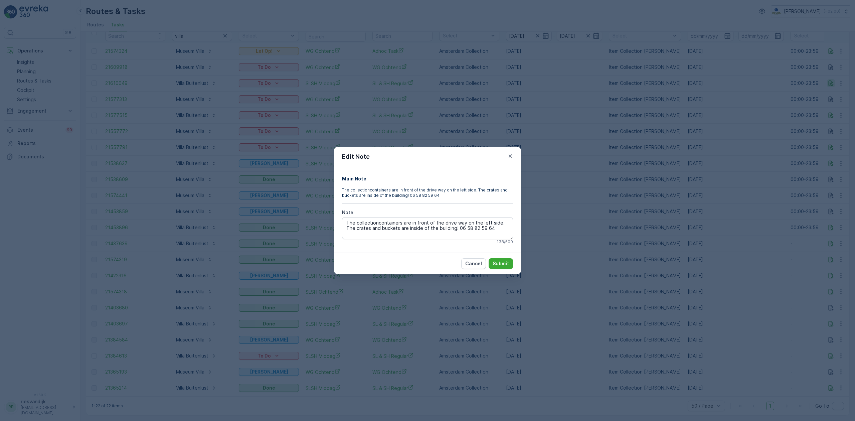
click at [830, 81] on div "Edit Note Main Note The collectioncontainers are in front of the drive way on t…" at bounding box center [427, 210] width 855 height 421
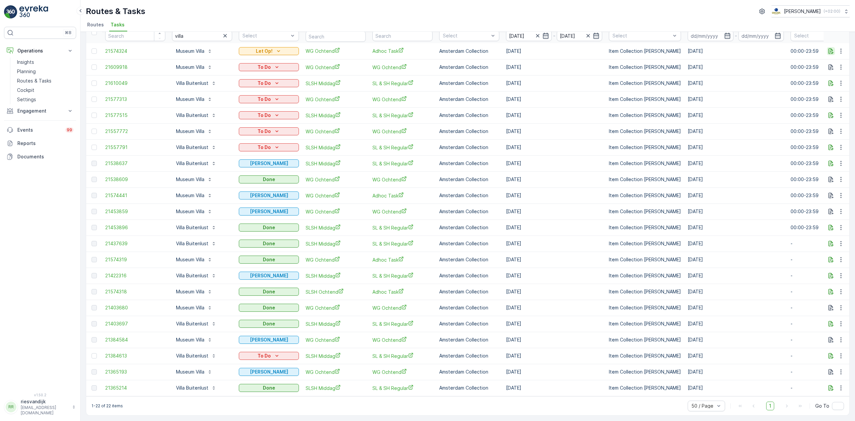
click at [830, 48] on icon "button" at bounding box center [830, 51] width 7 height 7
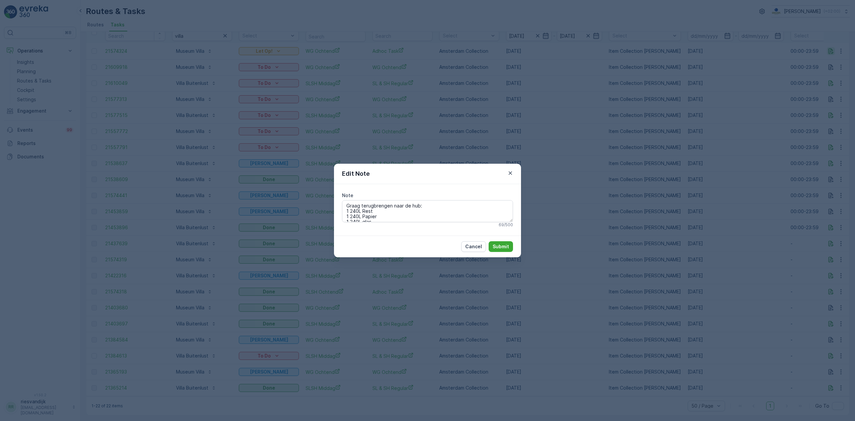
click at [830, 46] on div "Edit Note Note Graag terugbrengen naar de hub: 1 240L Rest 1 240L Papier 1 240L…" at bounding box center [427, 210] width 855 height 421
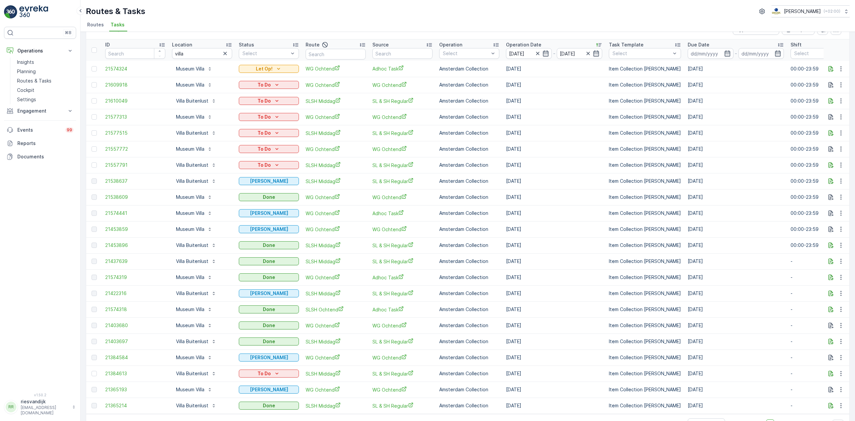
scroll to position [0, 0]
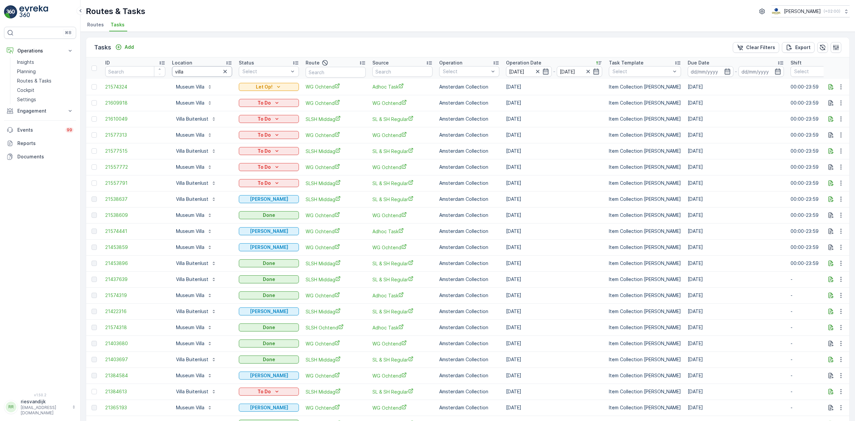
click at [197, 71] on input "villa" at bounding box center [202, 71] width 60 height 11
drag, startPoint x: 197, startPoint y: 71, endPoint x: 166, endPoint y: 73, distance: 31.4
click at [166, 73] on tr "ID Location villa Status Select Route Source Operation Select Operation Date 10…" at bounding box center [601, 67] width 1030 height 21
type input "museum villa"
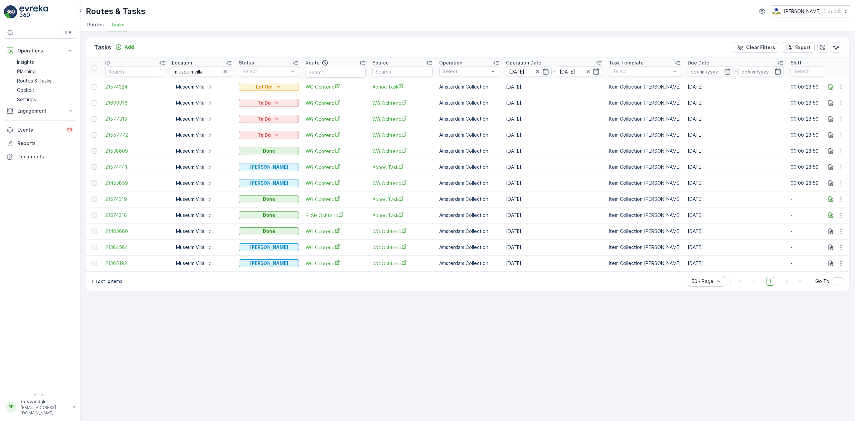
click at [131, 51] on div "Add" at bounding box center [125, 47] width 24 height 8
click at [130, 48] on p "Add" at bounding box center [129, 47] width 9 height 7
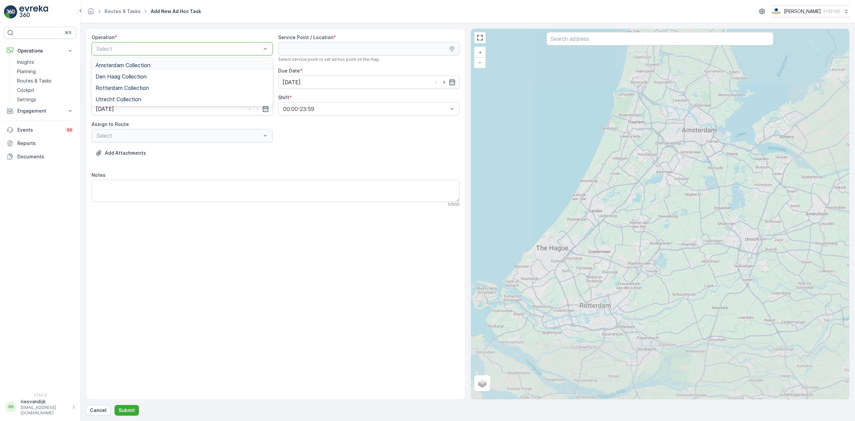
click at [162, 66] on div "Amsterdam Collection" at bounding box center [182, 65] width 173 height 6
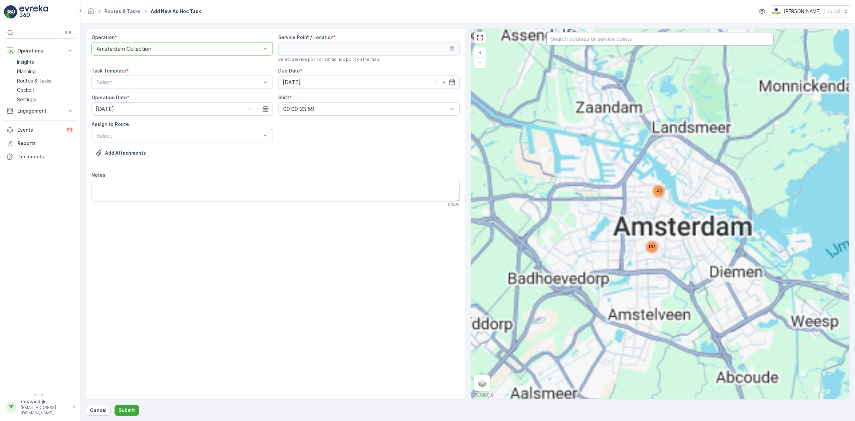
click at [626, 42] on input "text" at bounding box center [659, 38] width 227 height 13
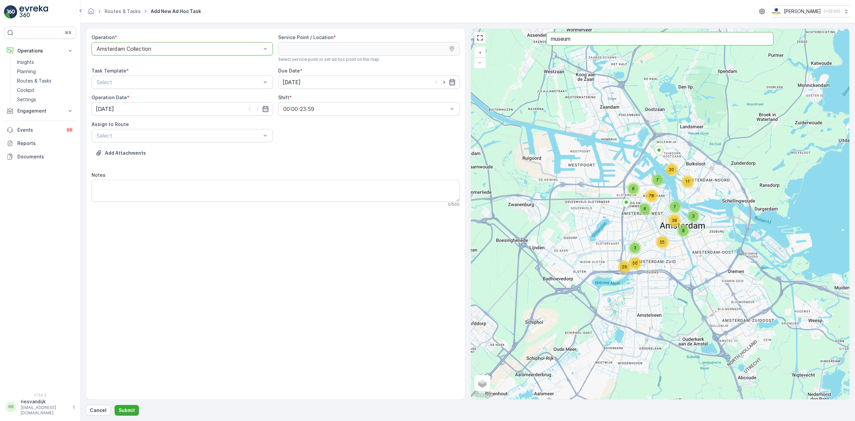
type input "museum"
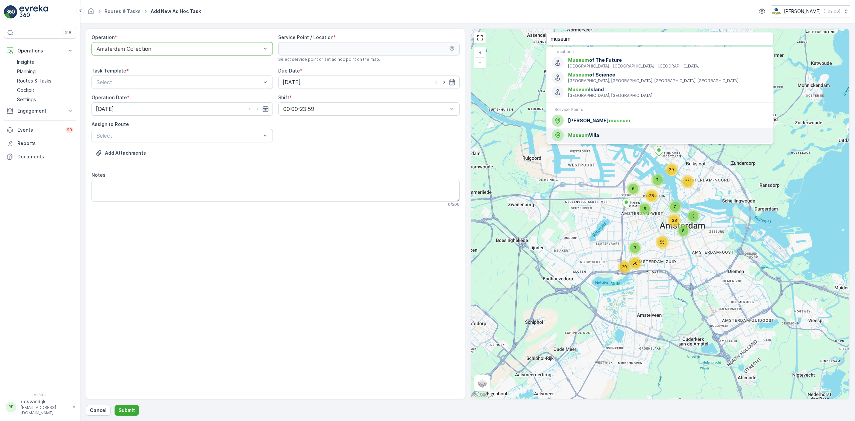
click at [608, 137] on span "Museum Villa" at bounding box center [668, 135] width 200 height 7
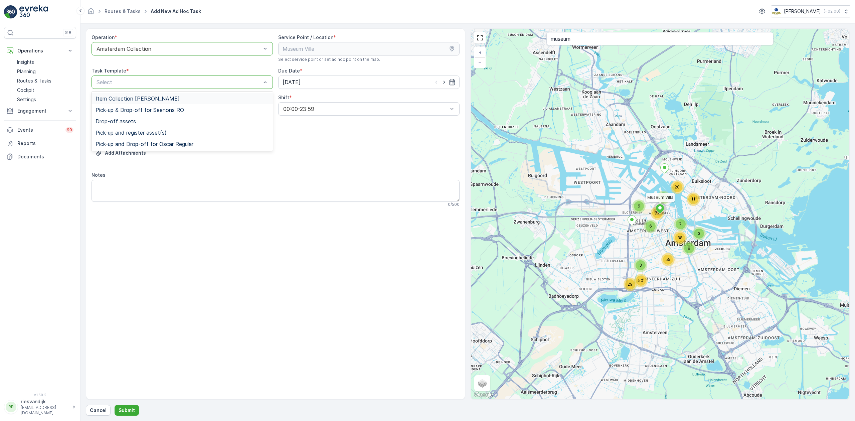
click at [190, 88] on div "Select" at bounding box center [181, 81] width 181 height 13
click at [169, 103] on div "Item Collection [PERSON_NAME]" at bounding box center [181, 98] width 181 height 11
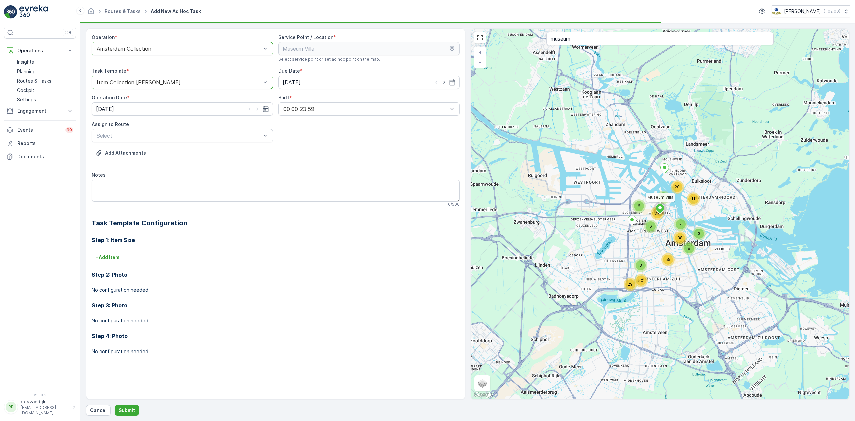
click at [203, 129] on div "Assign to Route Select" at bounding box center [181, 131] width 181 height 21
type input "wg"
click at [174, 166] on span "WG avond (Undispatched ) - Amsterdam" at bounding box center [161, 163] width 130 height 6
click at [175, 191] on textarea "Notes" at bounding box center [275, 191] width 368 height 22
paste textarea "En kunnen we nog wat rollen van de transparante en zwarte zakken krijgen als je…"
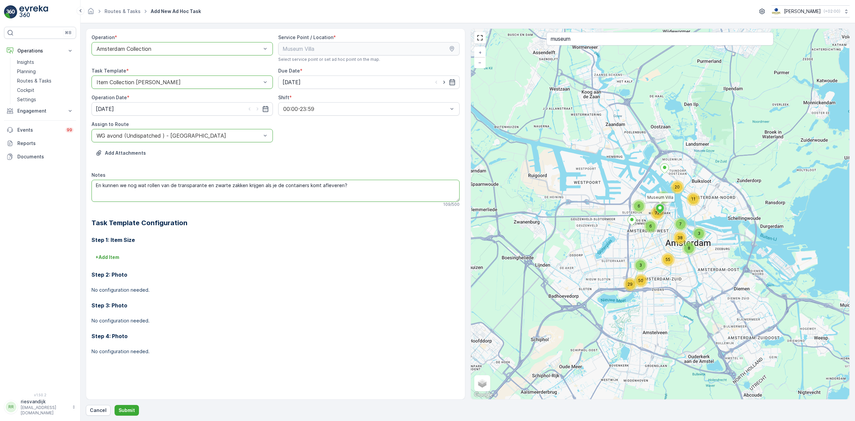
drag, startPoint x: 367, startPoint y: 185, endPoint x: 74, endPoint y: 186, distance: 292.5
click at [74, 186] on div "⌘B Operations Insights Planning Routes & Tasks Cockpit Settings Engagement Insi…" at bounding box center [427, 210] width 855 height 421
click at [99, 183] on textarea "60L pd en 60L Rest zakken leveren" at bounding box center [275, 191] width 368 height 22
type textarea "140L pd en 140L Rest zakken leveren"
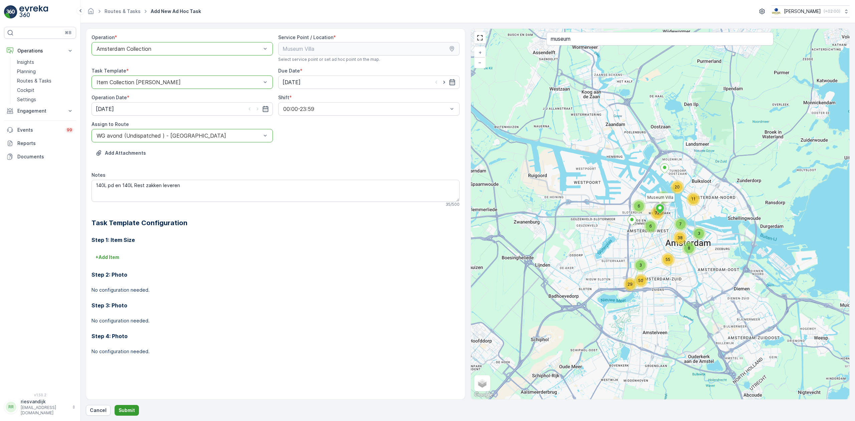
click at [122, 410] on p "Submit" at bounding box center [127, 410] width 16 height 7
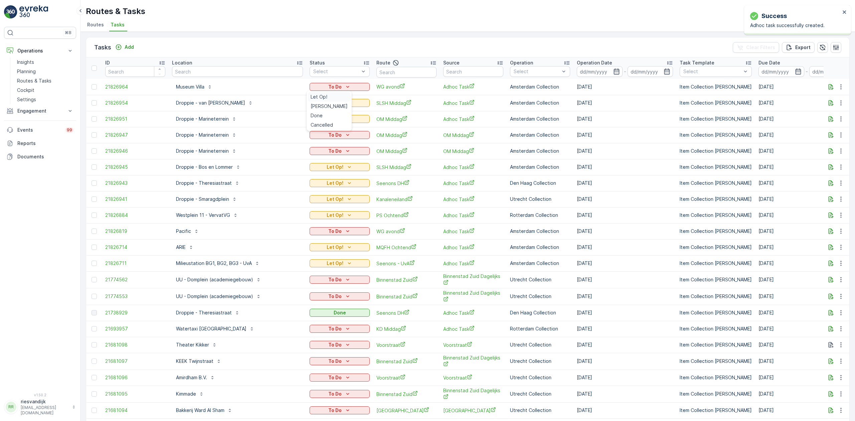
click at [329, 94] on div "Let Op!" at bounding box center [329, 96] width 42 height 9
click at [824, 230] on td at bounding box center [836, 231] width 26 height 16
click at [828, 230] on icon "button" at bounding box center [830, 231] width 7 height 7
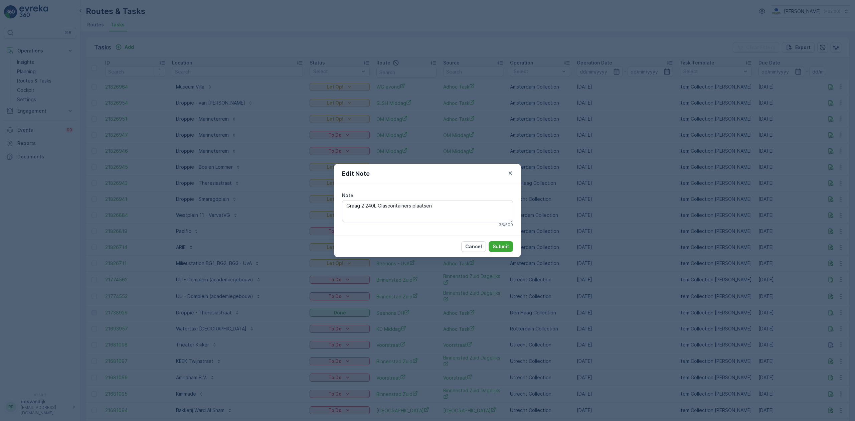
click at [809, 231] on div "Edit Note Note Graag 2 240L Glascontainers plaatsen 36 / 500 Cancel Submit" at bounding box center [427, 210] width 855 height 421
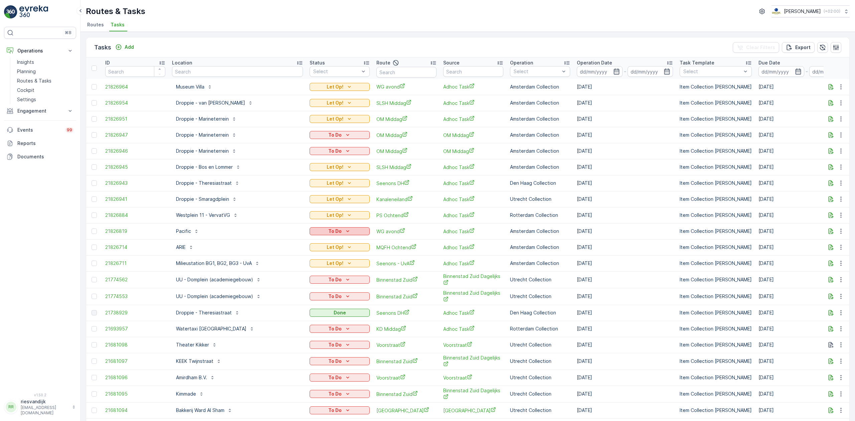
click at [328, 233] on p "To Do" at bounding box center [334, 231] width 13 height 7
click at [330, 242] on div "Let Op!" at bounding box center [329, 240] width 42 height 9
click at [330, 159] on div "Let Op!" at bounding box center [329, 160] width 42 height 9
click at [328, 145] on div "Let Op!" at bounding box center [329, 144] width 42 height 9
click at [233, 71] on input "text" at bounding box center [237, 71] width 131 height 11
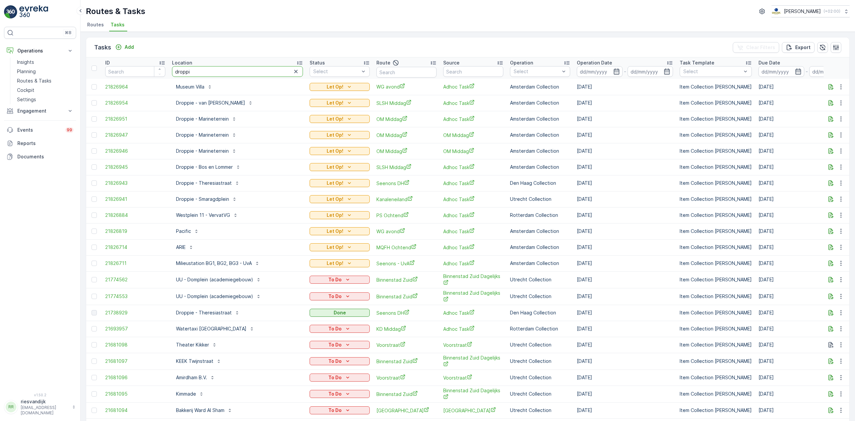
type input "droppie"
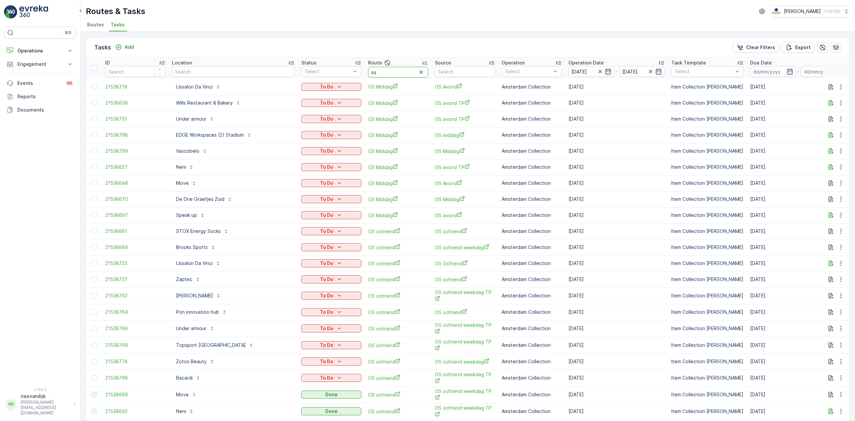
click at [386, 67] on input "os" at bounding box center [398, 72] width 60 height 11
type input "os midd"
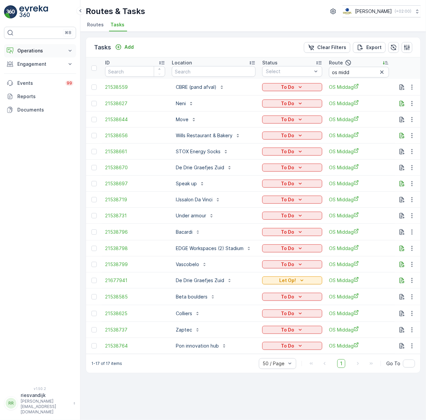
click at [35, 50] on p "Operations" at bounding box center [39, 50] width 45 height 7
drag, startPoint x: 34, startPoint y: 71, endPoint x: 35, endPoint y: 67, distance: 4.9
click at [34, 71] on p "Planning" at bounding box center [26, 71] width 19 height 7
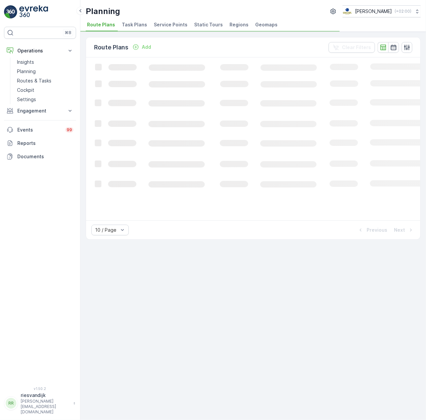
click at [142, 25] on span "Task Plans" at bounding box center [134, 24] width 25 height 7
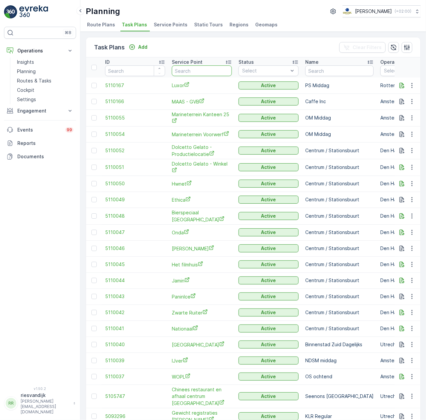
click at [206, 70] on input "text" at bounding box center [202, 70] width 60 height 11
type input "parc"
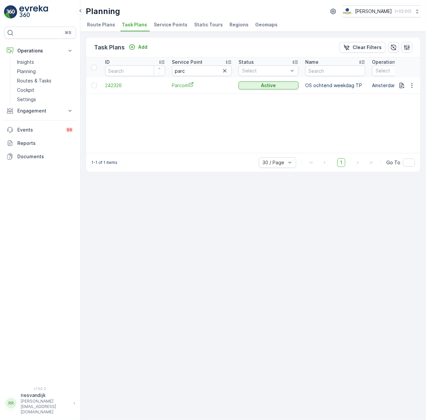
click at [227, 72] on icon "button" at bounding box center [225, 70] width 7 height 7
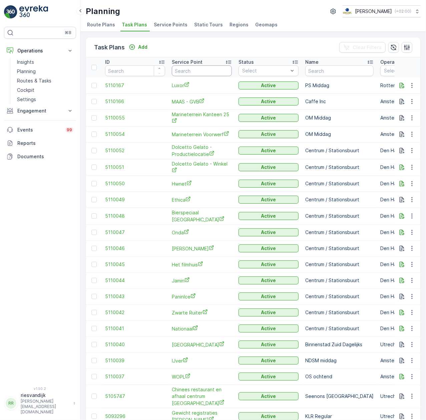
click at [226, 72] on input "text" at bounding box center [202, 70] width 60 height 11
type input "topspo"
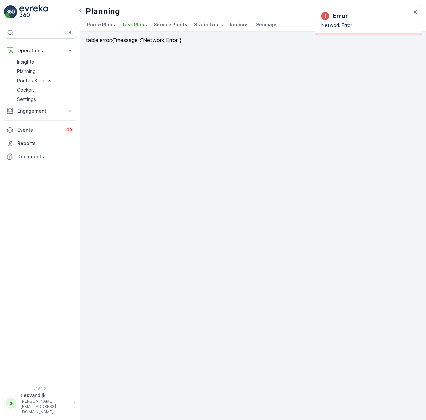
click at [418, 12] on div "Error Network Error" at bounding box center [369, 19] width 107 height 29
click at [413, 11] on div "Error Network Error" at bounding box center [367, 19] width 94 height 21
click at [414, 11] on icon "close" at bounding box center [415, 11] width 3 height 3
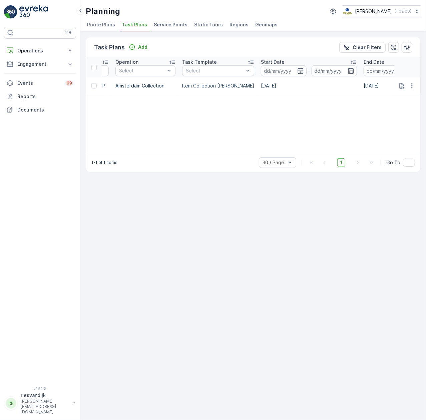
scroll to position [0, 260]
drag, startPoint x: 246, startPoint y: 142, endPoint x: 252, endPoint y: 142, distance: 5.3
click at [252, 142] on div "ID Service Point topspo Status Select Name Operation Select Task Template Selec…" at bounding box center [253, 105] width 335 height 96
drag, startPoint x: 246, startPoint y: 150, endPoint x: 319, endPoint y: 148, distance: 72.1
click at [319, 148] on div "ID Service Point topspo Status Select Name Operation Select Task Template Selec…" at bounding box center [253, 105] width 335 height 96
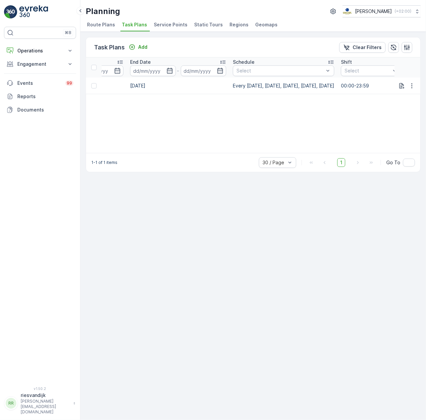
scroll to position [0, 494]
click at [347, 121] on div "ID Service Point topspo Status Select Name Operation Select Task Template Selec…" at bounding box center [253, 105] width 335 height 96
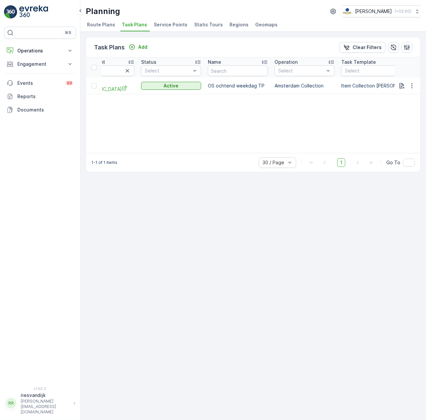
scroll to position [0, 0]
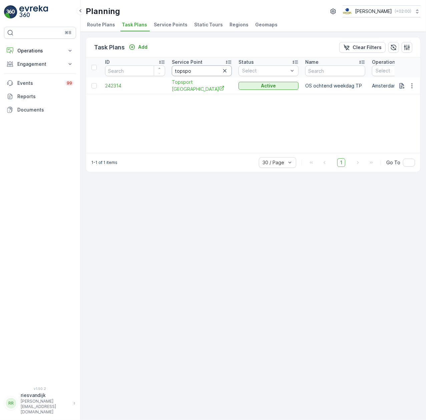
click at [204, 67] on input "topspo" at bounding box center [202, 70] width 60 height 11
type input "marce"
click at [194, 71] on input "marce" at bounding box center [202, 70] width 60 height 11
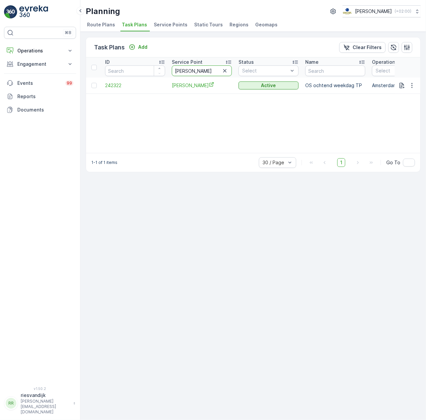
click at [194, 71] on input "marce" at bounding box center [202, 70] width 60 height 11
type input "brooks"
click at [226, 68] on icon "button" at bounding box center [225, 70] width 7 height 7
type input "ireck"
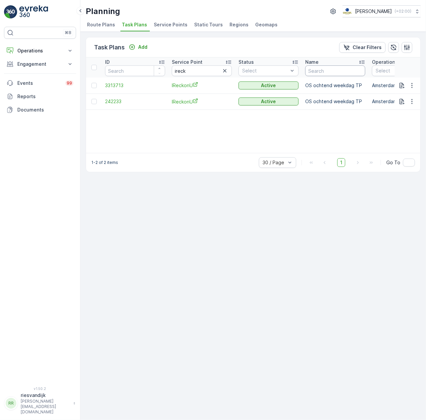
click at [203, 71] on input "ireck" at bounding box center [202, 70] width 60 height 11
type input "portie"
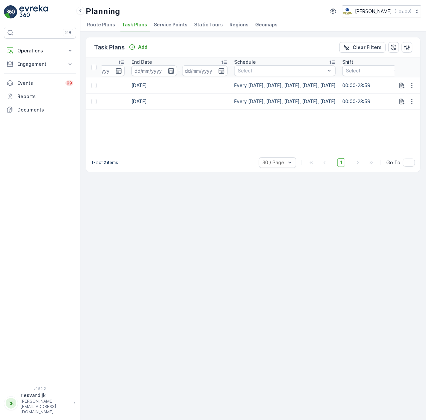
scroll to position [0, 490]
click at [26, 54] on p "Operations" at bounding box center [39, 50] width 45 height 7
click at [35, 82] on p "Routes & Tasks" at bounding box center [34, 80] width 34 height 7
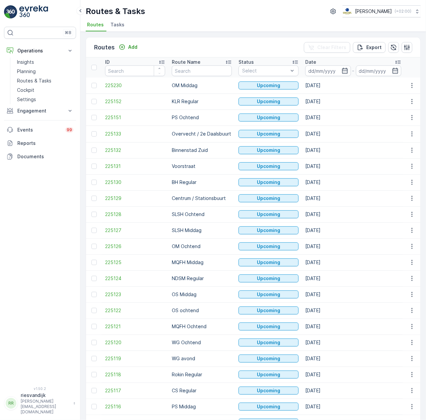
click at [108, 27] on ul "Routes Tasks" at bounding box center [251, 25] width 330 height 11
click at [109, 26] on li "Tasks" at bounding box center [118, 25] width 18 height 11
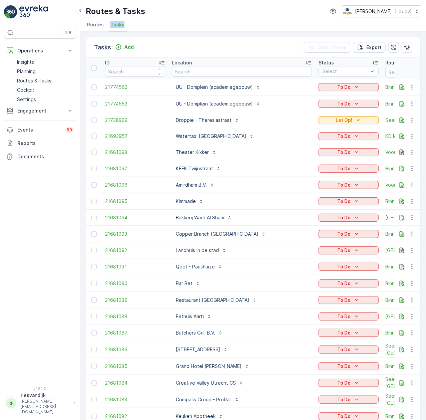
click at [210, 71] on input "text" at bounding box center [242, 71] width 140 height 11
type input "uva mil"
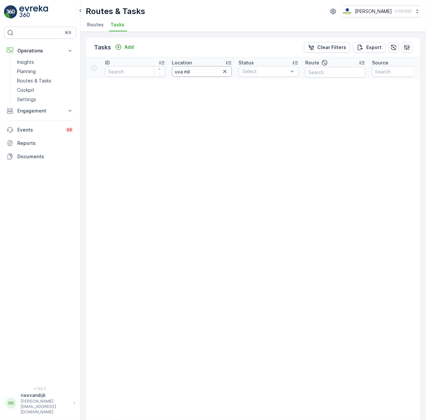
click at [210, 70] on input "uva mil" at bounding box center [202, 71] width 60 height 11
type input "milieu"
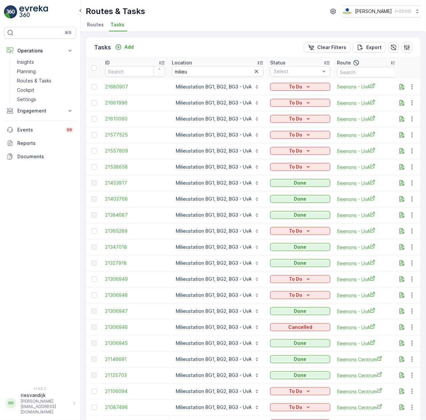
click at [127, 39] on div "Tasks Add Clear Filters Export" at bounding box center [253, 47] width 335 height 20
click at [127, 44] on p "Add" at bounding box center [129, 47] width 9 height 7
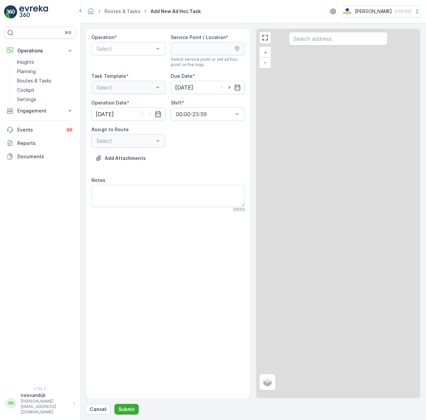
click at [126, 44] on div "Select" at bounding box center [128, 48] width 74 height 13
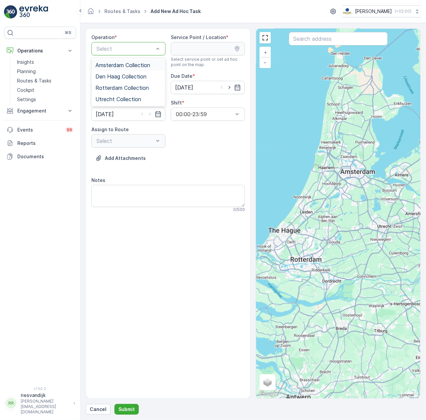
drag, startPoint x: 128, startPoint y: 62, endPoint x: 148, endPoint y: 56, distance: 20.3
click at [129, 62] on span "Amsterdam Collection" at bounding box center [123, 65] width 55 height 6
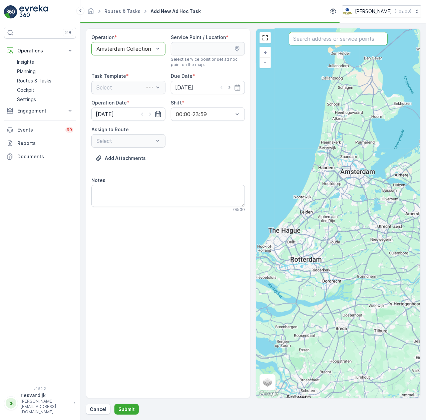
click at [336, 40] on input "text" at bounding box center [338, 38] width 99 height 13
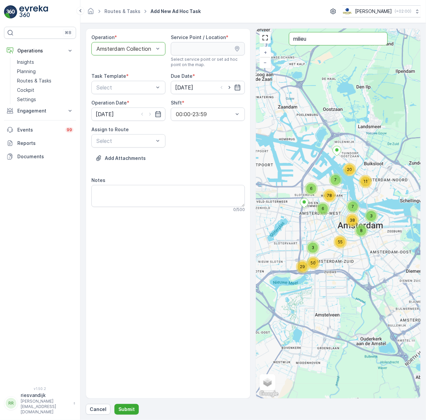
type input "milieu"
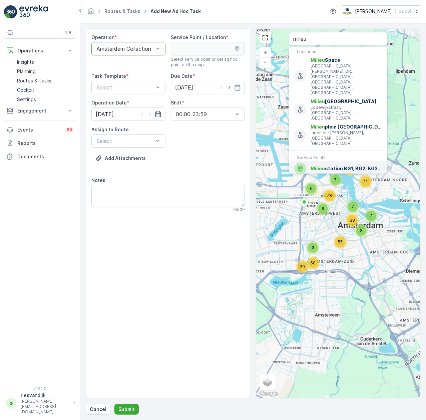
click at [360, 165] on span "Milieu station BG1, BG2, BG3 - UvA" at bounding box center [346, 168] width 71 height 7
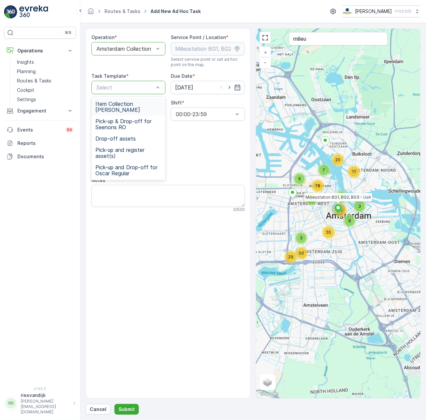
click at [130, 108] on span "Item Collection Oscar Regulier" at bounding box center [129, 107] width 66 height 12
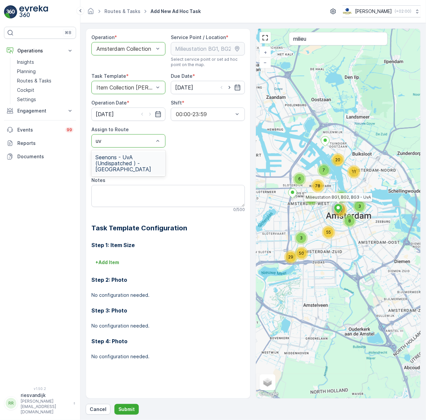
type input "uva"
click at [134, 170] on span "Seenons - UvA (Undispatched ) - Amsterdam" at bounding box center [129, 163] width 66 height 18
click at [134, 192] on textarea "Notes" at bounding box center [168, 196] width 154 height 22
paste textarea "1x 660L papier/karton"
click at [91, 260] on button "+ Add Item" at bounding box center [107, 262] width 32 height 11
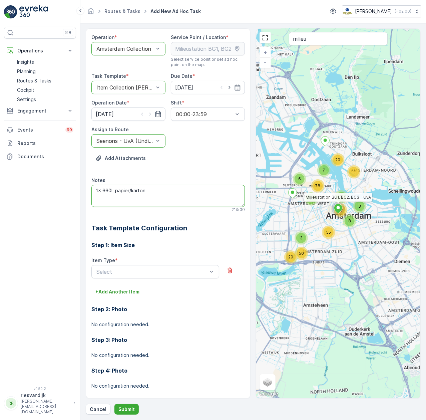
click at [168, 198] on textarea "1x 660L papier/karton" at bounding box center [168, 196] width 154 height 22
type textarea "1x 660L papier/karton plaatsen"
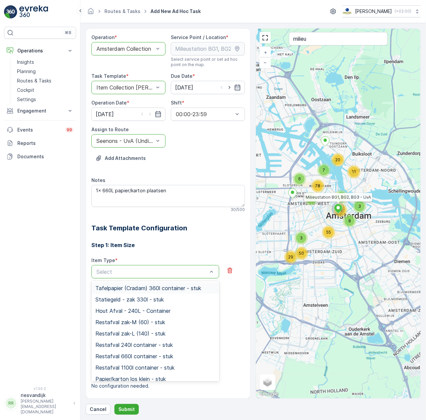
click at [174, 257] on div "Step 1: Item Size Item Type * 201 results available. Use Up and Down to choose …" at bounding box center [168, 316] width 154 height 167
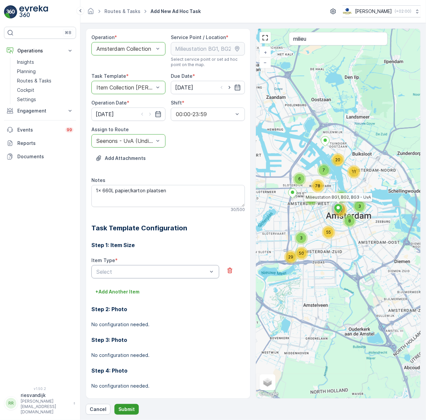
click at [137, 411] on button "Submit" at bounding box center [127, 409] width 24 height 11
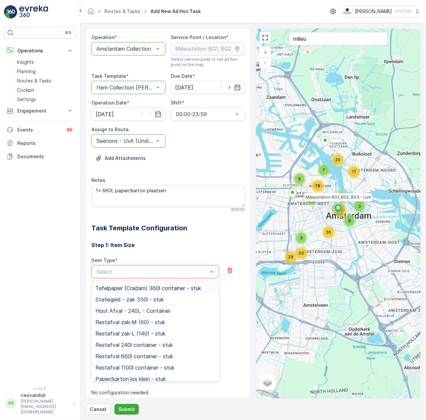
drag, startPoint x: 227, startPoint y: 271, endPoint x: 226, endPoint y: 279, distance: 8.2
click at [227, 270] on icon "button" at bounding box center [230, 270] width 7 height 7
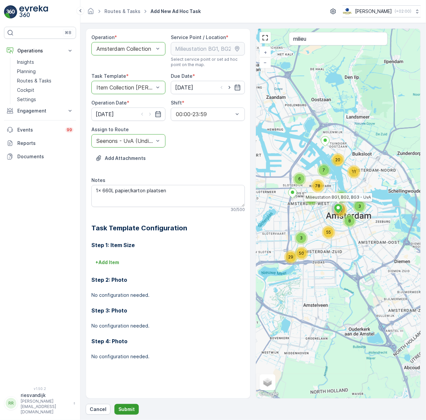
click at [124, 410] on p "Submit" at bounding box center [127, 409] width 16 height 7
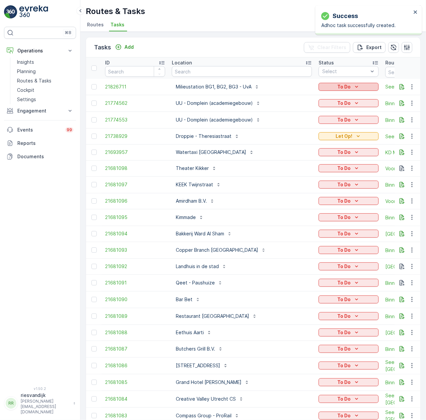
click at [338, 86] on p "To Do" at bounding box center [344, 86] width 13 height 7
click at [335, 97] on div "Let Op!" at bounding box center [333, 96] width 42 height 9
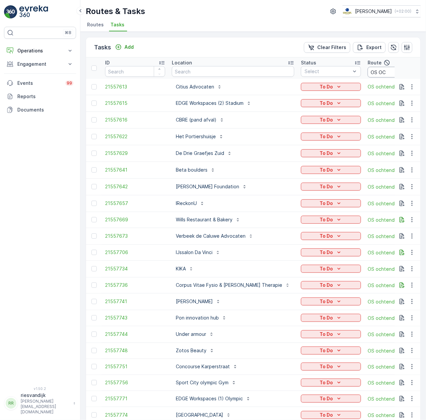
click at [381, 69] on input "OS OC" at bounding box center [398, 72] width 60 height 11
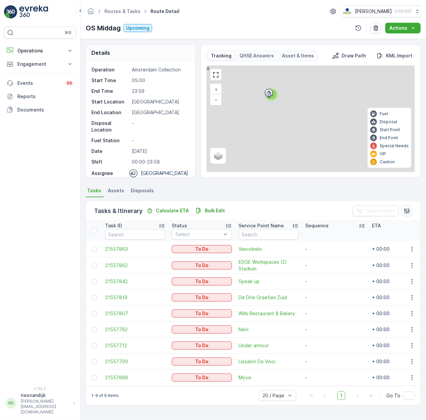
drag, startPoint x: 316, startPoint y: 88, endPoint x: 317, endPoint y: 162, distance: 73.8
click at [317, 166] on div "9 9 + − Satellite Roadmap Terrain Hybrid Leaflet Fuel Disposal Start Point End …" at bounding box center [311, 119] width 208 height 106
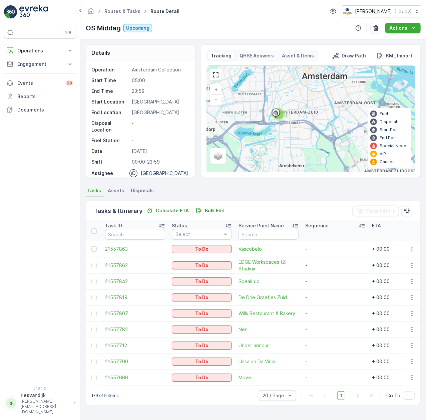
drag, startPoint x: 296, startPoint y: 125, endPoint x: 321, endPoint y: 130, distance: 25.5
click at [321, 130] on div "9 + − Satellite Roadmap Terrain Hybrid Leaflet Keyboard shortcuts Map Data Map …" at bounding box center [311, 119] width 208 height 106
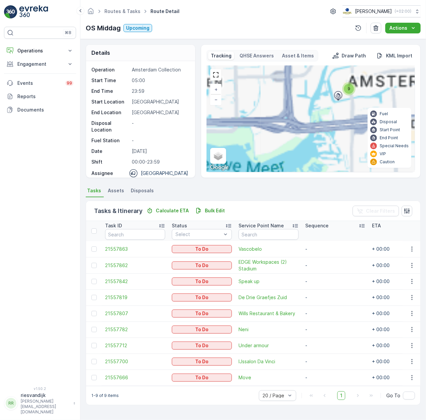
drag, startPoint x: 339, startPoint y: 110, endPoint x: 318, endPoint y: 138, distance: 34.9
click at [318, 138] on div "9 9 + − Satellite Roadmap Terrain Hybrid Leaflet Keyboard shortcuts Map Data Ma…" at bounding box center [311, 119] width 208 height 106
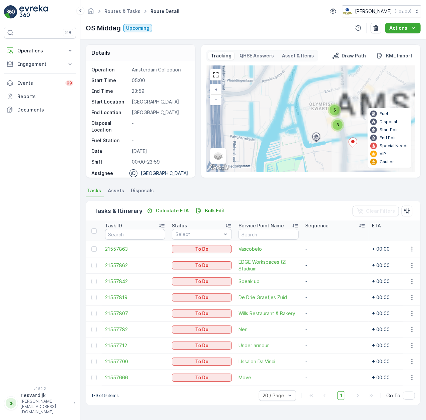
drag, startPoint x: 329, startPoint y: 126, endPoint x: 319, endPoint y: 132, distance: 11.1
click at [319, 132] on div "5 3 + − Satellite Roadmap Terrain Hybrid Leaflet Keyboard shortcuts Map Data Ma…" at bounding box center [311, 119] width 208 height 106
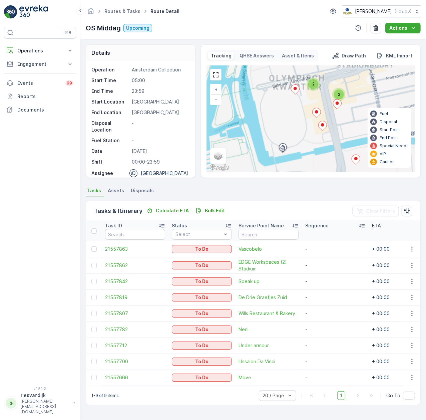
drag, startPoint x: 354, startPoint y: 117, endPoint x: 349, endPoint y: 103, distance: 14.8
click at [349, 103] on div "2 2 + − Satellite Roadmap Terrain Hybrid Leaflet Keyboard shortcuts Map Data Ma…" at bounding box center [311, 119] width 208 height 106
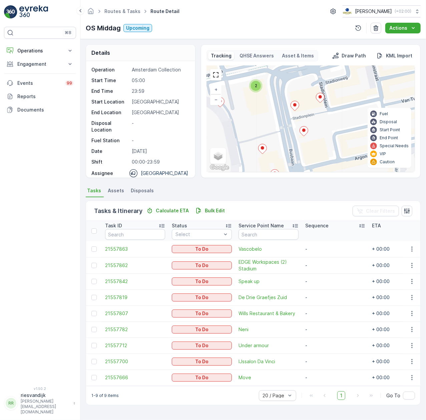
drag, startPoint x: 328, startPoint y: 112, endPoint x: 299, endPoint y: 123, distance: 30.9
click at [299, 123] on div "2 + − Satellite Roadmap Terrain Hybrid Leaflet Keyboard shortcuts Map Data Map …" at bounding box center [311, 119] width 208 height 106
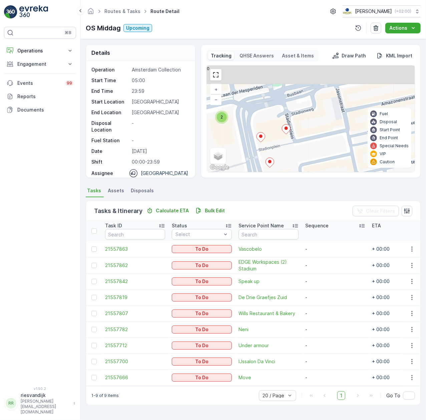
drag, startPoint x: 357, startPoint y: 102, endPoint x: 324, endPoint y: 132, distance: 44.7
click at [324, 132] on div "2 + − Satellite Roadmap Terrain Hybrid Leaflet Keyboard shortcuts Map Data Map …" at bounding box center [311, 119] width 208 height 106
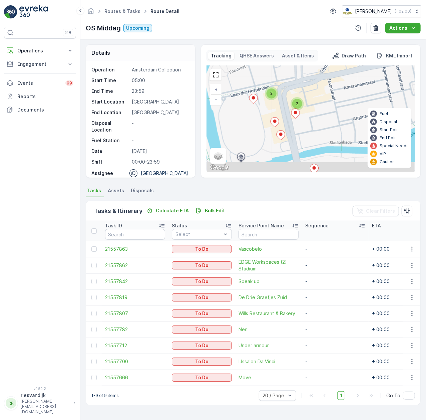
drag, startPoint x: 350, startPoint y: 127, endPoint x: 355, endPoint y: 103, distance: 25.0
click at [355, 99] on div "2 2 + − Satellite Roadmap Terrain Hybrid Leaflet Keyboard shortcuts Map Data Ma…" at bounding box center [311, 119] width 208 height 106
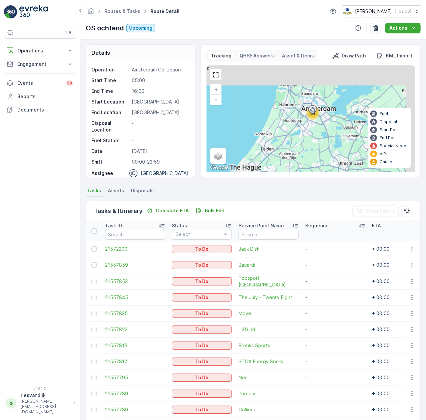
drag, startPoint x: 318, startPoint y: 98, endPoint x: 298, endPoint y: 119, distance: 29.3
click at [308, 116] on icon at bounding box center [313, 111] width 11 height 12
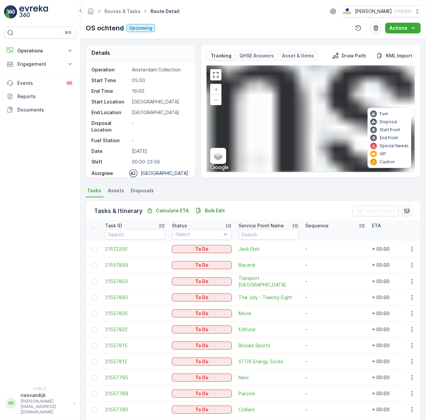
drag, startPoint x: 322, startPoint y: 135, endPoint x: 279, endPoint y: 64, distance: 83.3
click at [282, 67] on div "32 3 28 + − Satellite Roadmap Terrain Hybrid Leaflet Keyboard shortcuts Map Dat…" at bounding box center [311, 119] width 208 height 106
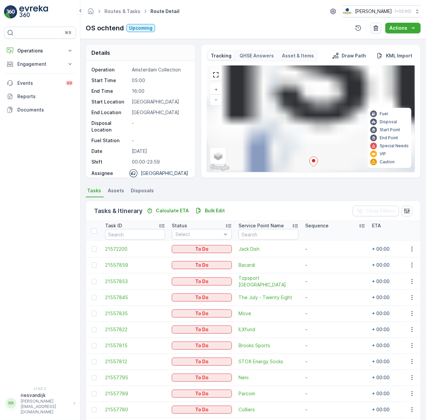
drag, startPoint x: 305, startPoint y: 121, endPoint x: 289, endPoint y: 63, distance: 59.4
click at [289, 64] on div "Tracking QHSE Answers Asset & Items Draw Path KML Import 3 28 + − Satellite Roa…" at bounding box center [311, 111] width 209 height 122
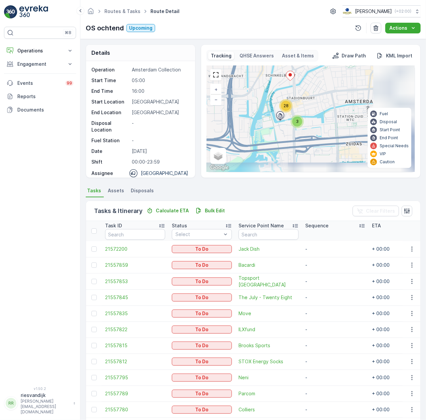
drag, startPoint x: 321, startPoint y: 122, endPoint x: 315, endPoint y: 101, distance: 22.0
click at [315, 101] on div "3 28 + − Satellite Roadmap Terrain Hybrid Leaflet Keyboard shortcuts Map Data M…" at bounding box center [311, 119] width 208 height 106
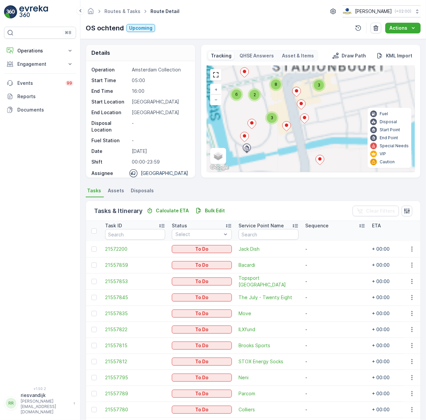
click at [287, 128] on icon at bounding box center [287, 127] width 8 height 10
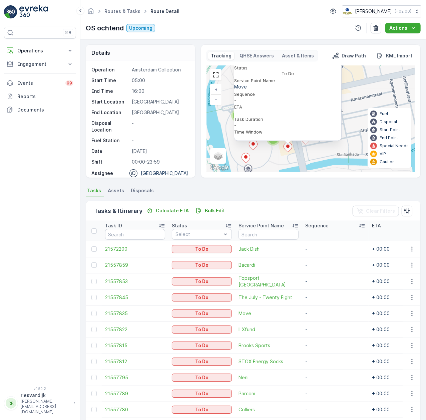
drag, startPoint x: 346, startPoint y: 148, endPoint x: 347, endPoint y: 123, distance: 25.4
click at [347, 123] on div "3 3 6 2 8 21557835 Status To Do Service Point Name Move Sequence - ETA - Task D…" at bounding box center [311, 119] width 208 height 106
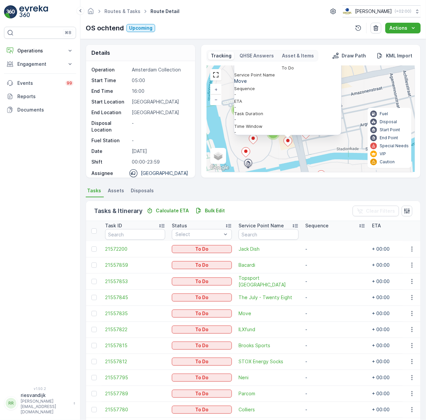
click at [258, 157] on div "3 3 6 2 8 21557835 Status To Do Service Point Name Move Sequence - ETA - Task D…" at bounding box center [311, 119] width 208 height 106
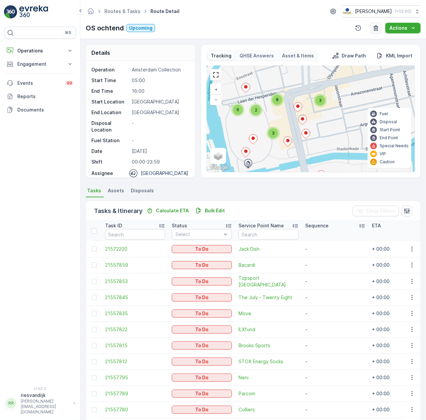
click at [305, 135] on icon at bounding box center [306, 134] width 8 height 10
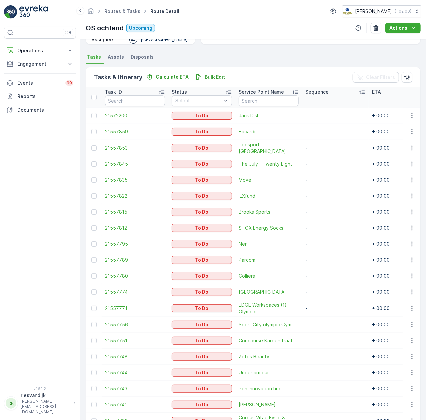
scroll to position [174, 0]
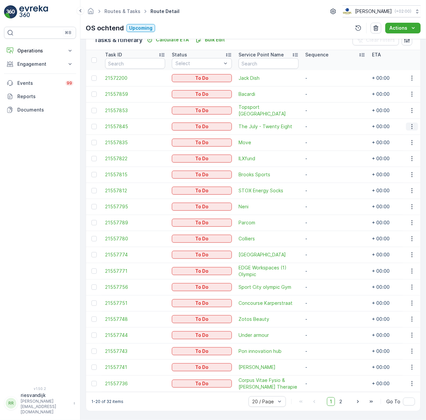
click at [412, 123] on icon "button" at bounding box center [412, 126] width 7 height 7
click at [406, 153] on span "Change Route" at bounding box center [399, 154] width 32 height 7
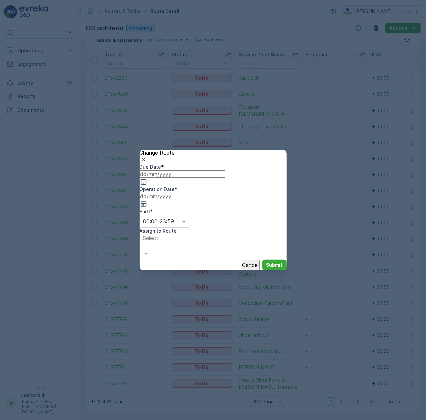
type input "[DATE]"
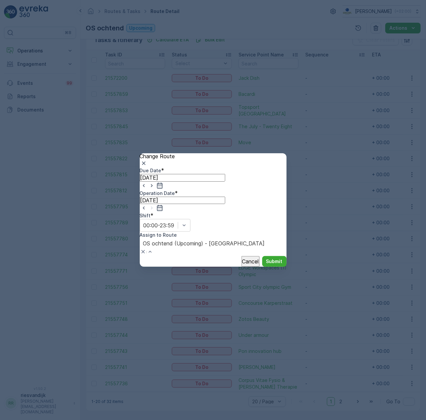
click at [262, 256] on button "Submit" at bounding box center [274, 261] width 24 height 11
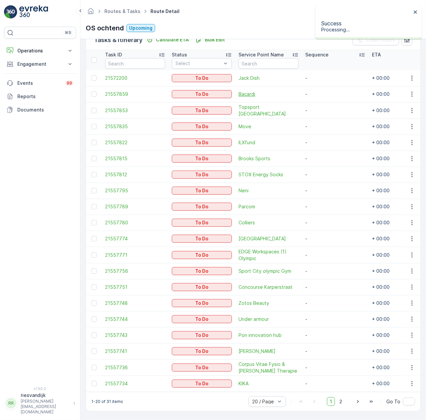
scroll to position [0, 0]
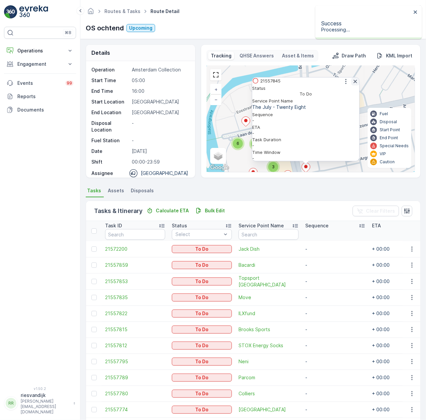
click at [354, 83] on icon "button" at bounding box center [355, 81] width 3 height 3
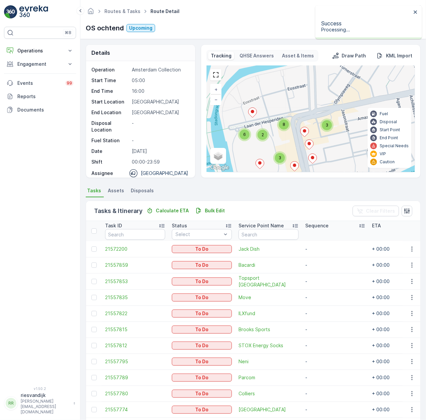
drag, startPoint x: 320, startPoint y: 155, endPoint x: 333, endPoint y: 135, distance: 24.1
click at [333, 135] on div "3 3 6 2 8 + − Satellite Roadmap Terrain Hybrid Leaflet Keyboard shortcuts Map D…" at bounding box center [311, 119] width 208 height 106
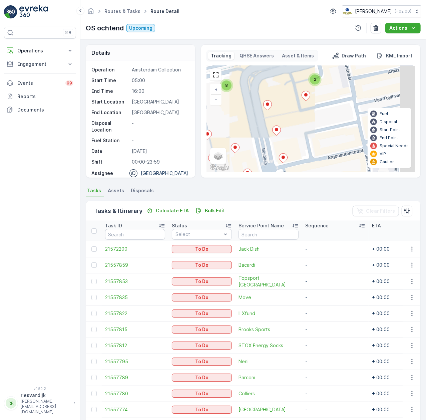
drag, startPoint x: 296, startPoint y: 128, endPoint x: 267, endPoint y: 110, distance: 33.5
click at [267, 110] on div "2 2 3 8 + − Satellite Roadmap Terrain Hybrid Leaflet Keyboard shortcuts Map Dat…" at bounding box center [311, 119] width 208 height 106
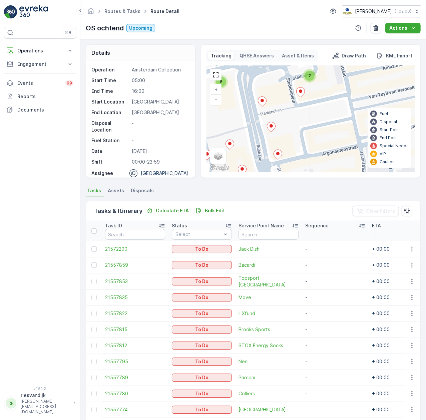
click at [303, 92] on icon at bounding box center [301, 92] width 8 height 10
click at [300, 97] on icon at bounding box center [301, 93] width 8 height 10
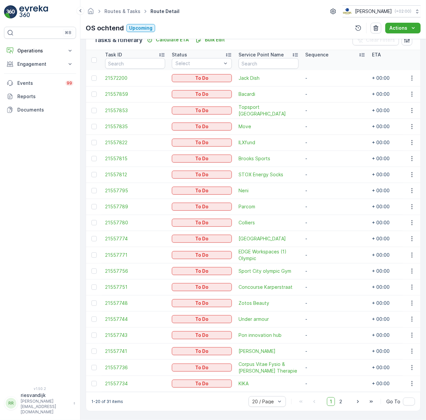
scroll to position [174, 0]
click at [416, 77] on button "button" at bounding box center [412, 78] width 12 height 8
click at [401, 105] on span "Change Route" at bounding box center [399, 106] width 32 height 7
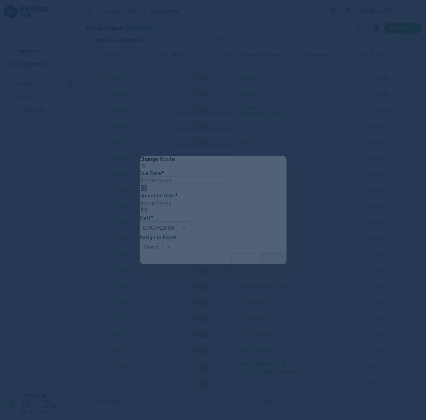
type input "[DATE]"
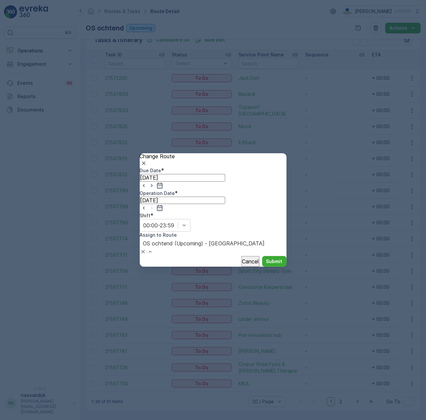
click at [266, 258] on p "Submit" at bounding box center [274, 261] width 16 height 7
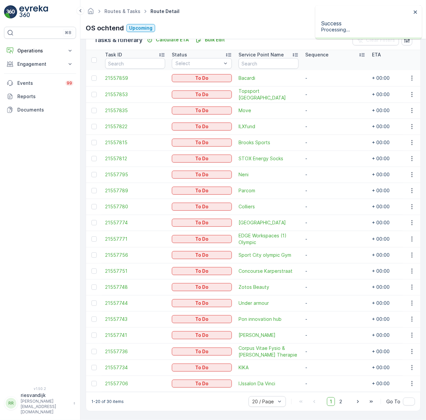
scroll to position [0, 0]
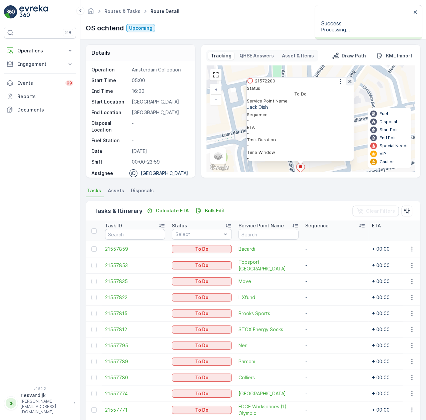
click at [350, 85] on icon "button" at bounding box center [350, 81] width 7 height 7
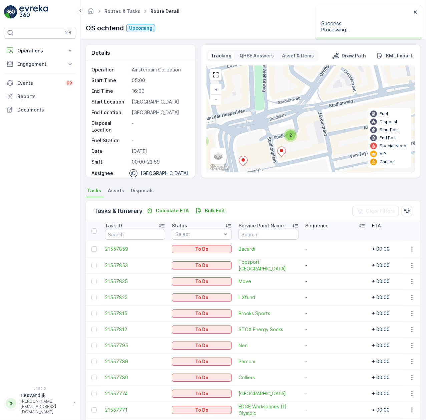
drag, startPoint x: 322, startPoint y: 130, endPoint x: 303, endPoint y: 114, distance: 24.9
click at [303, 114] on div "2 2 3 8 + − Satellite Roadmap Terrain Hybrid Leaflet Keyboard shortcuts Map Dat…" at bounding box center [311, 119] width 208 height 106
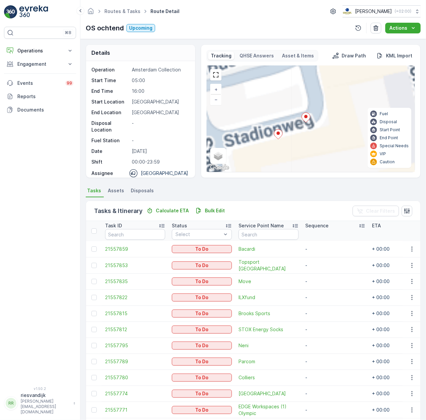
drag, startPoint x: 301, startPoint y: 133, endPoint x: 306, endPoint y: 105, distance: 28.2
click at [306, 105] on div "2 6 + − Satellite Roadmap Terrain Hybrid Leaflet Keyboard shortcuts Map Data Ma…" at bounding box center [311, 119] width 208 height 106
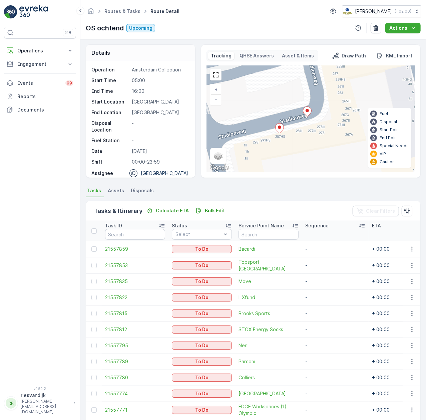
click at [280, 135] on div at bounding box center [279, 129] width 9 height 12
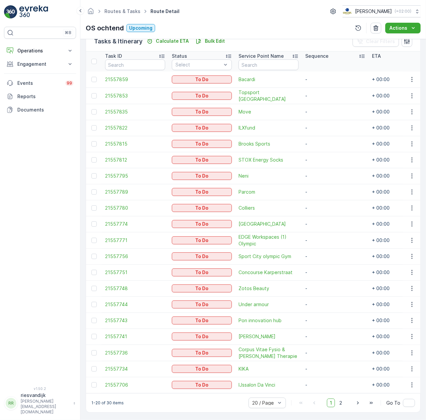
scroll to position [174, 0]
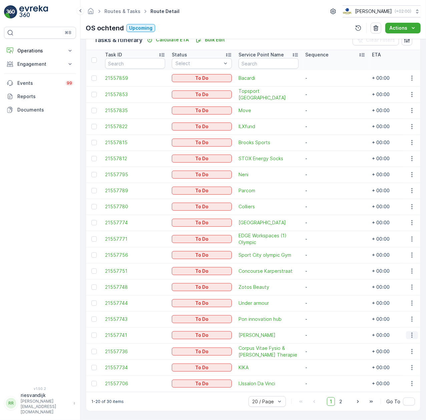
click at [409, 332] on icon "button" at bounding box center [412, 335] width 7 height 7
click at [414, 361] on div "Change Route" at bounding box center [399, 364] width 32 height 7
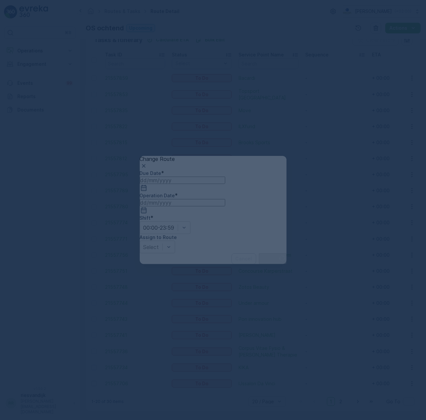
type input "[DATE]"
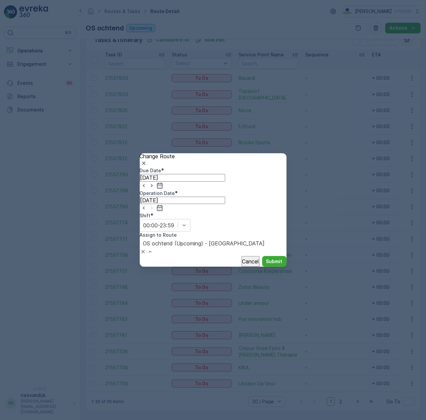
click at [266, 258] on p "Submit" at bounding box center [274, 261] width 16 height 7
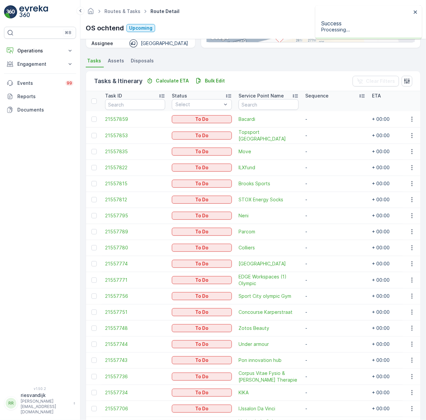
scroll to position [0, 0]
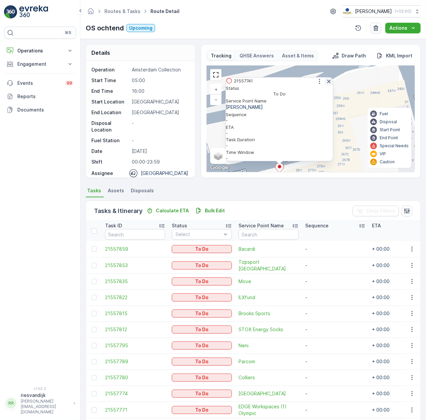
click at [326, 85] on icon "button" at bounding box center [329, 81] width 7 height 7
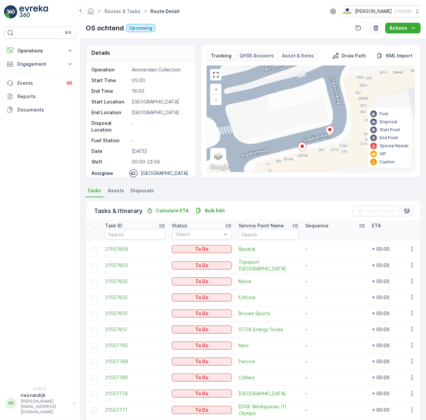
drag, startPoint x: 322, startPoint y: 136, endPoint x: 345, endPoint y: 115, distance: 30.5
click at [345, 115] on div "2 6 + − Satellite Roadmap Terrain Hybrid Leaflet Keyboard shortcuts Map Data Ma…" at bounding box center [311, 119] width 208 height 106
click at [333, 132] on icon at bounding box center [330, 131] width 8 height 10
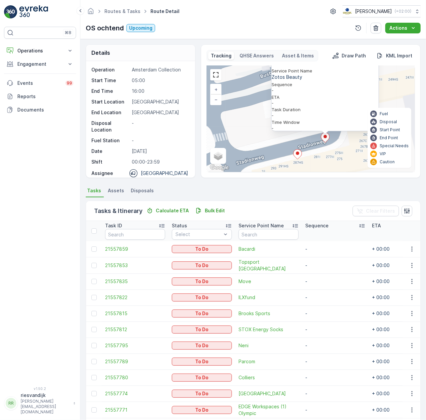
drag, startPoint x: 246, startPoint y: 138, endPoint x: 242, endPoint y: 108, distance: 30.4
click at [242, 108] on div "2 6 21557748 Status To Do Service Point Name Zotos Beauty Sequence - ETA - Task…" at bounding box center [311, 119] width 208 height 106
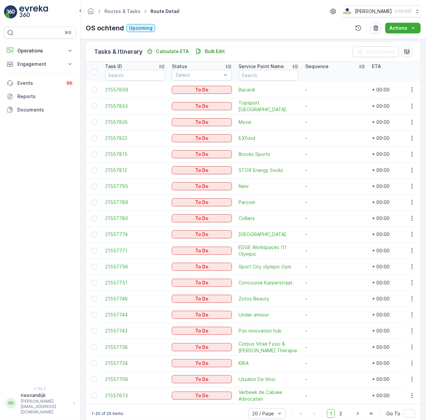
scroll to position [175, 0]
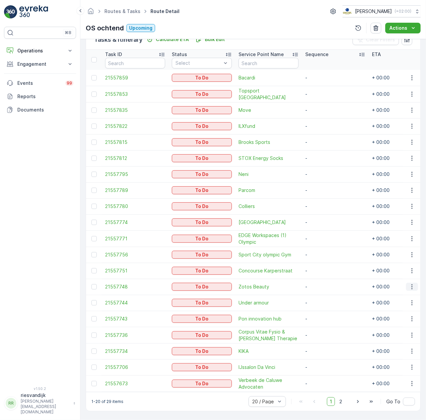
click at [412, 284] on icon "button" at bounding box center [412, 287] width 7 height 7
click at [406, 312] on span "Change Route" at bounding box center [399, 315] width 32 height 7
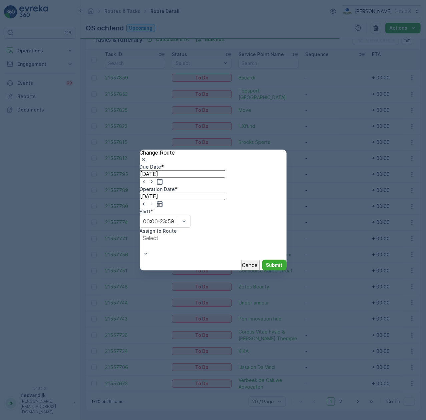
type input "[DATE]"
click at [238, 234] on div "Select" at bounding box center [189, 246] width 98 height 25
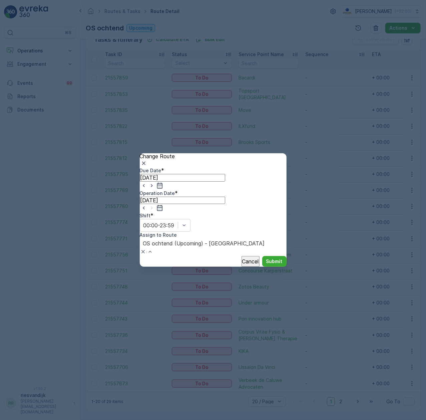
click at [272, 258] on p "Submit" at bounding box center [274, 261] width 16 height 7
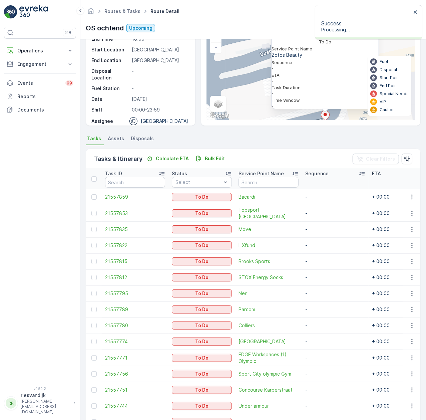
scroll to position [0, 0]
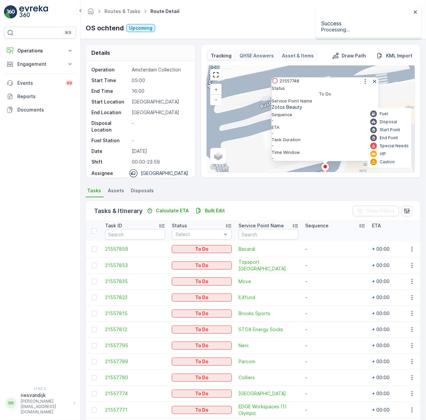
drag, startPoint x: 231, startPoint y: 124, endPoint x: 259, endPoint y: 120, distance: 28.0
click at [230, 126] on div "2 6 21557748 Status To Do Service Point Name Zotos Beauty Sequence - ETA - Task…" at bounding box center [311, 119] width 208 height 106
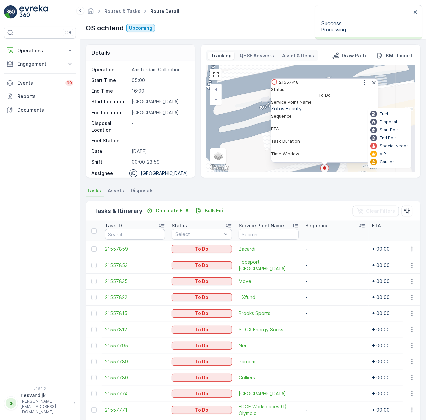
drag, startPoint x: 369, startPoint y: 92, endPoint x: 327, endPoint y: 95, distance: 42.5
click at [327, 87] on div "21557748" at bounding box center [324, 83] width 107 height 8
click at [371, 86] on icon "button" at bounding box center [374, 82] width 7 height 7
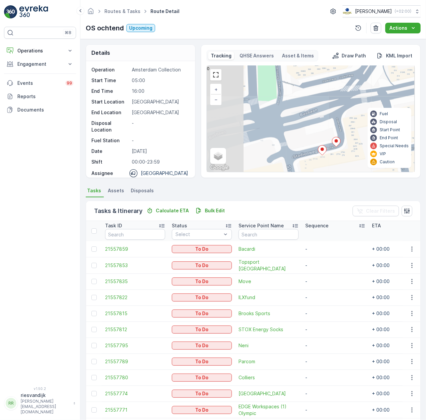
drag, startPoint x: 341, startPoint y: 128, endPoint x: 305, endPoint y: 122, distance: 37.2
click at [305, 122] on div "2 2 3 2 6 + − Satellite Roadmap Terrain Hybrid Leaflet Keyboard shortcuts Map D…" at bounding box center [311, 119] width 208 height 106
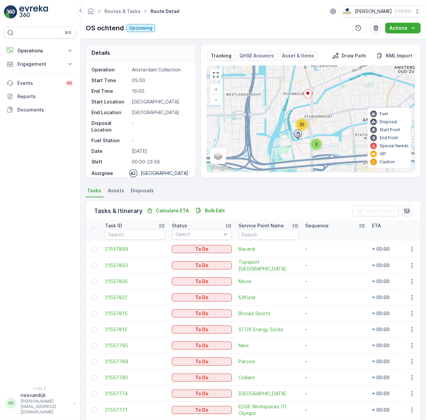
drag, startPoint x: 304, startPoint y: 86, endPoint x: 312, endPoint y: 106, distance: 21.9
click at [312, 106] on div "2 25 + − Satellite Roadmap Terrain Hybrid Leaflet Keyboard shortcuts Map Data M…" at bounding box center [311, 119] width 208 height 106
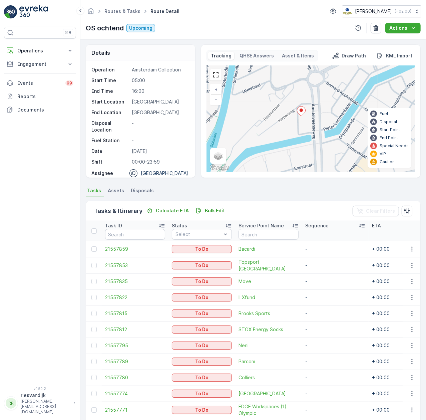
click at [301, 113] on icon at bounding box center [302, 112] width 8 height 10
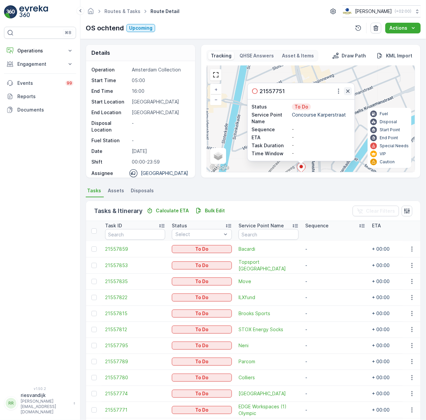
click at [348, 94] on icon "button" at bounding box center [348, 91] width 7 height 7
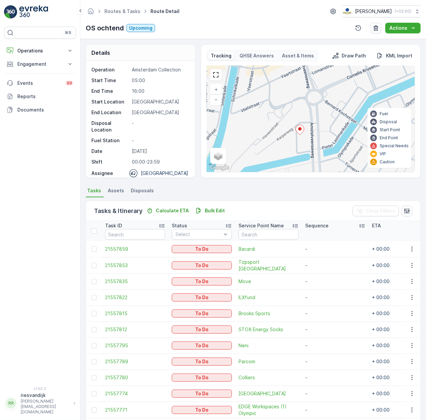
drag, startPoint x: 340, startPoint y: 126, endPoint x: 334, endPoint y: 63, distance: 63.4
click at [335, 67] on div "3 6 2 8 + − Satellite Roadmap Terrain Hybrid Leaflet Keyboard shortcuts Map Dat…" at bounding box center [311, 119] width 208 height 106
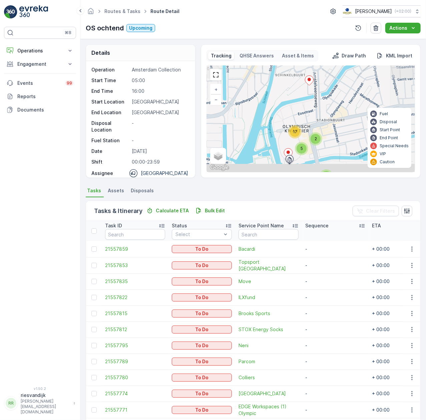
drag, startPoint x: 320, startPoint y: 139, endPoint x: 324, endPoint y: 98, distance: 41.3
click at [324, 98] on div "3 6 2 8 2 2 5 17 + − Satellite Roadmap Terrain Hybrid Leaflet Keyboard shortcut…" at bounding box center [311, 119] width 208 height 106
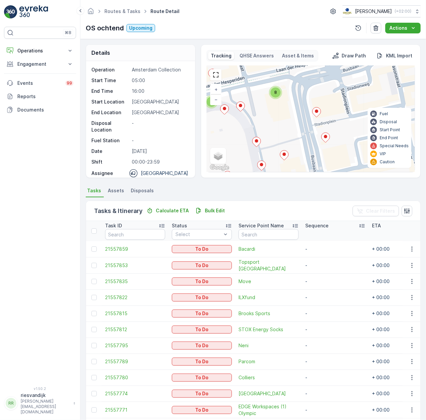
click at [319, 115] on icon at bounding box center [317, 113] width 8 height 10
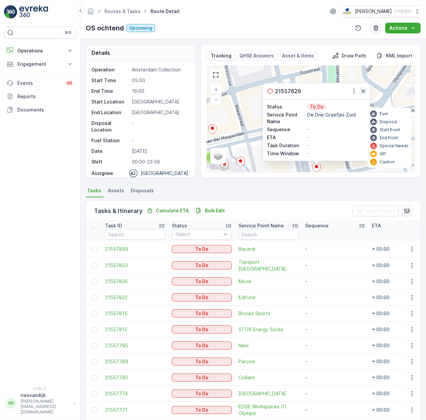
click at [364, 93] on icon "button" at bounding box center [363, 91] width 7 height 7
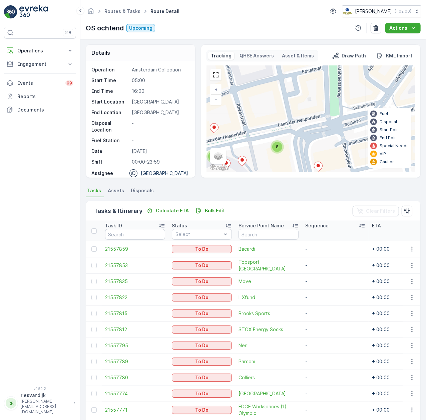
drag, startPoint x: 338, startPoint y: 114, endPoint x: 363, endPoint y: 90, distance: 34.0
click at [363, 90] on div "2 3 8 + − Satellite Roadmap Terrain Hybrid Leaflet Keyboard shortcuts Map Data …" at bounding box center [311, 119] width 208 height 106
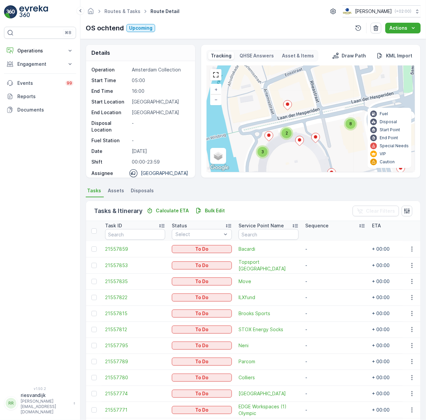
click at [308, 99] on div "2 3 8 + − Satellite Roadmap Terrain Hybrid Leaflet Keyboard shortcuts Map Data …" at bounding box center [311, 119] width 208 height 106
click at [289, 104] on ellipse at bounding box center [287, 104] width 3 height 3
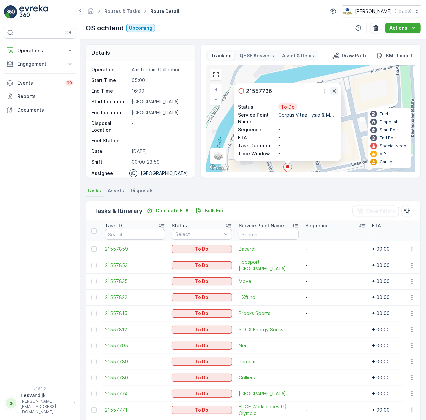
click at [336, 88] on button "button" at bounding box center [335, 91] width 8 height 8
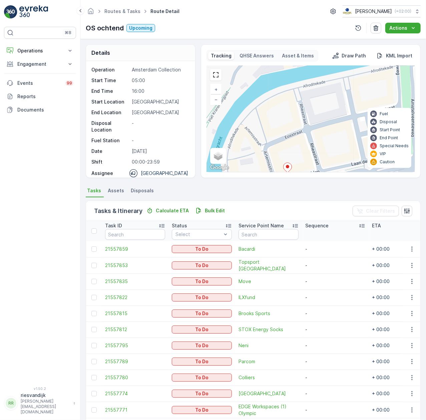
drag, startPoint x: 346, startPoint y: 94, endPoint x: 313, endPoint y: 121, distance: 42.7
click at [314, 121] on div "2 3 8 + − Satellite Roadmap Terrain Hybrid Leaflet Keyboard shortcuts Map Data …" at bounding box center [311, 119] width 208 height 106
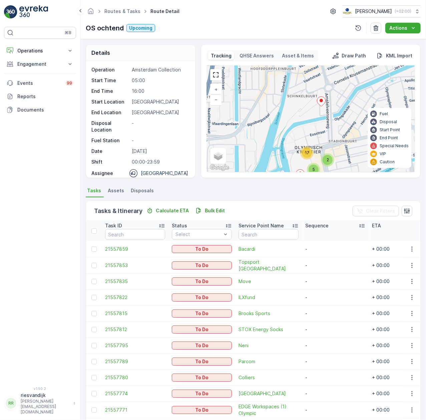
drag, startPoint x: 327, startPoint y: 109, endPoint x: 328, endPoint y: 120, distance: 11.4
click at [328, 120] on div "2 3 8 2 2 5 17 + − Satellite Roadmap Terrain Hybrid Leaflet Keyboard shortcuts …" at bounding box center [311, 119] width 208 height 106
click at [325, 104] on icon at bounding box center [322, 103] width 8 height 10
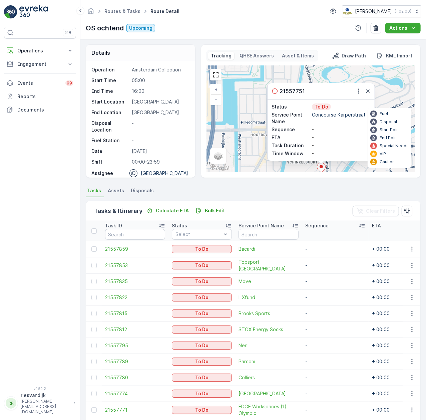
click at [350, 116] on p "Concourse Karperstraat" at bounding box center [341, 115] width 59 height 7
copy p "Concourse Karperstraat"
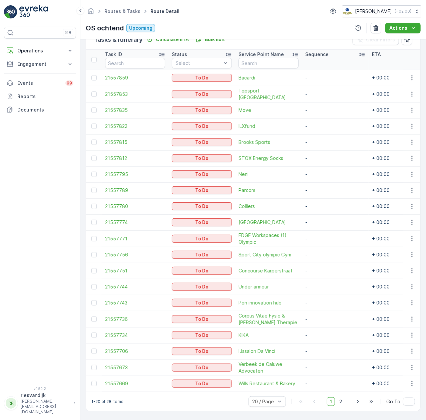
scroll to position [175, 0]
click at [409, 268] on icon "button" at bounding box center [412, 270] width 7 height 7
click at [414, 297] on div "Change Route" at bounding box center [401, 296] width 50 height 9
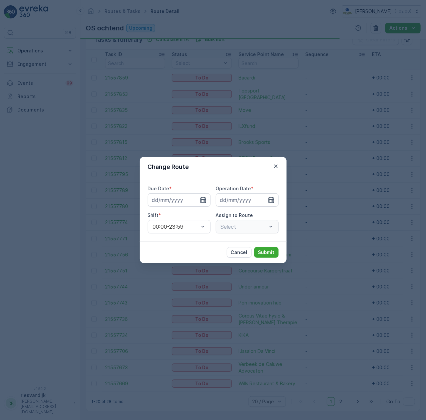
type input "[DATE]"
click at [266, 228] on div "Select" at bounding box center [247, 226] width 63 height 13
click at [253, 223] on div "OS ochtend (Upcoming) - Amsterdam" at bounding box center [247, 226] width 63 height 13
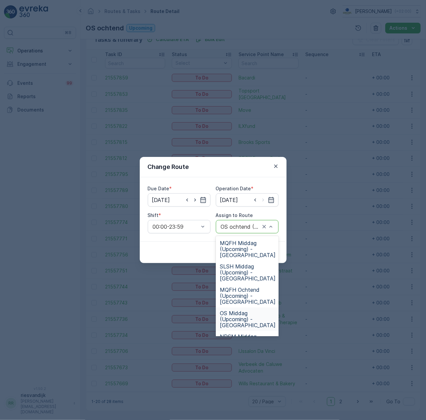
click at [256, 312] on span "OS Middag (Upcoming) - Amsterdam" at bounding box center [248, 319] width 56 height 18
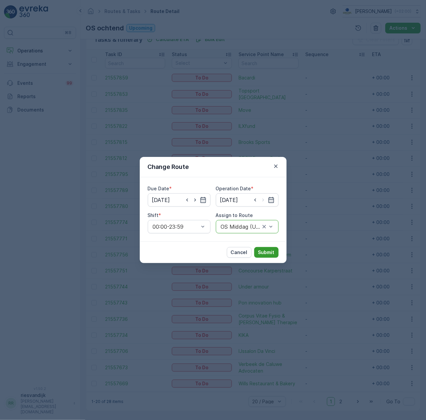
click at [262, 250] on p "Submit" at bounding box center [266, 252] width 16 height 7
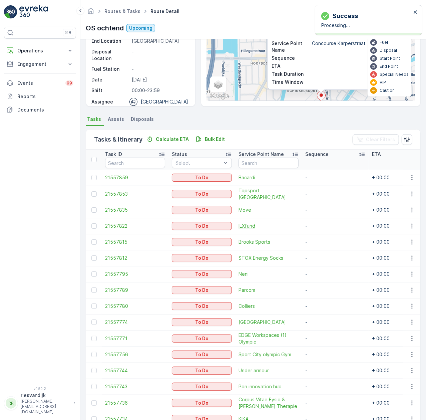
scroll to position [0, 0]
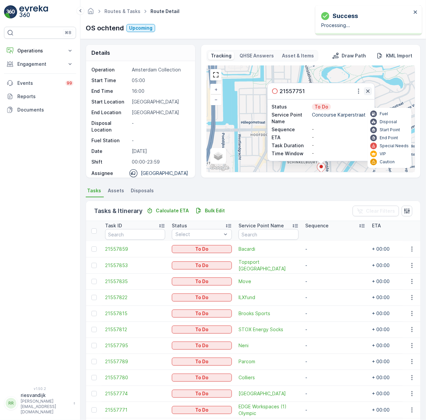
click at [367, 93] on icon "button" at bounding box center [368, 90] width 3 height 3
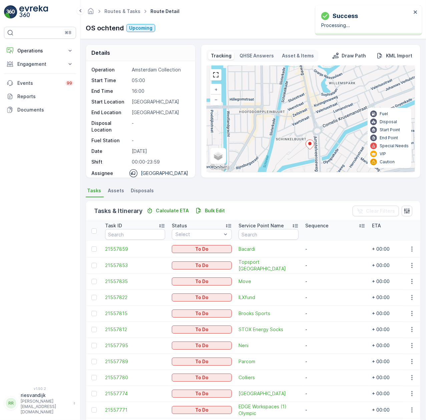
drag, startPoint x: 355, startPoint y: 124, endPoint x: 330, endPoint y: 92, distance: 40.1
click at [331, 89] on div "2 2 5 17 + − Satellite Roadmap Terrain Hybrid Leaflet Keyboard shortcuts Map Da…" at bounding box center [311, 119] width 208 height 106
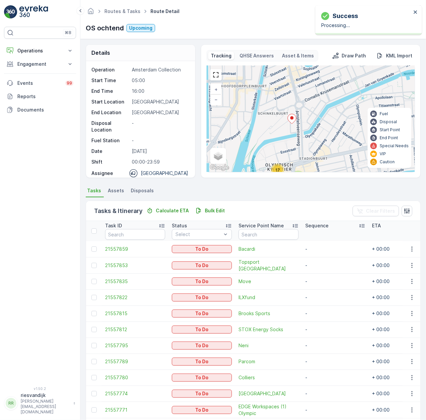
drag, startPoint x: 334, startPoint y: 123, endPoint x: 314, endPoint y: 94, distance: 35.6
click at [314, 94] on div "2 2 5 17 + − Satellite Roadmap Terrain Hybrid Leaflet Keyboard shortcuts Map Da…" at bounding box center [311, 119] width 208 height 106
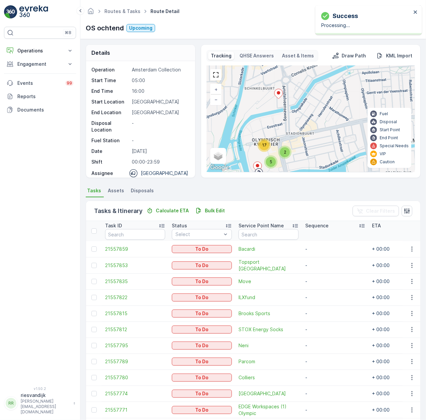
drag, startPoint x: 318, startPoint y: 131, endPoint x: 323, endPoint y: 103, distance: 28.5
click at [323, 103] on div "2 2 5 17 + − Satellite Roadmap Terrain Hybrid Leaflet Keyboard shortcuts Map Da…" at bounding box center [311, 119] width 208 height 106
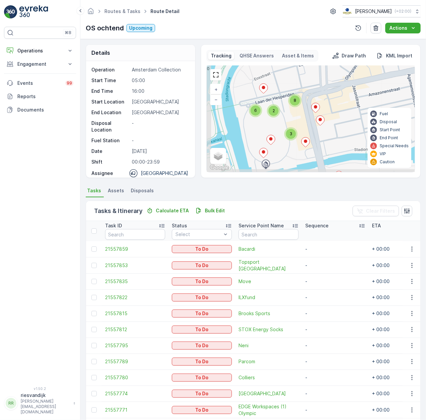
drag, startPoint x: 326, startPoint y: 114, endPoint x: 333, endPoint y: 98, distance: 16.9
click at [333, 98] on div "3 6 2 8 + − Satellite Roadmap Terrain Hybrid Leaflet Keyboard shortcuts Map Dat…" at bounding box center [311, 119] width 208 height 106
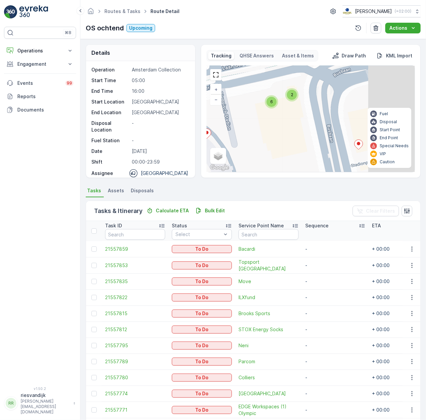
drag, startPoint x: 332, startPoint y: 127, endPoint x: 281, endPoint y: 130, distance: 51.1
click at [281, 130] on div "2 3 2 6 + − Satellite Roadmap Terrain Hybrid Leaflet Keyboard shortcuts Map Dat…" at bounding box center [311, 119] width 208 height 106
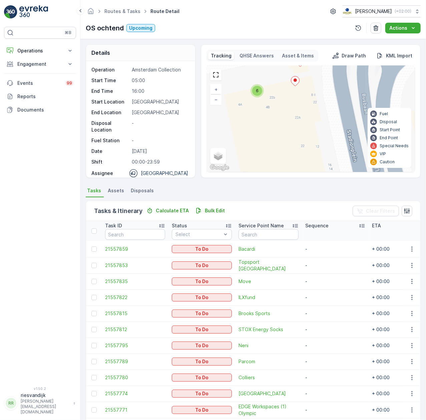
drag, startPoint x: 295, startPoint y: 96, endPoint x: 297, endPoint y: 130, distance: 33.5
click at [297, 130] on div "2 3 2 2 6 + − Satellite Roadmap Terrain Hybrid Leaflet Keyboard shortcuts Map D…" at bounding box center [311, 119] width 208 height 106
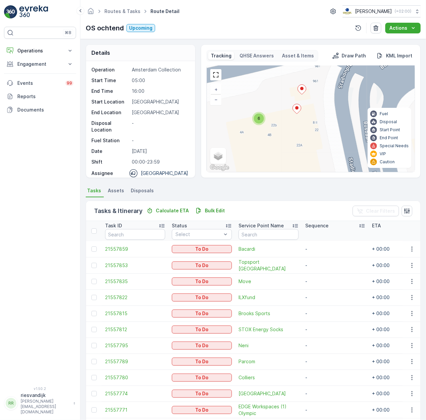
click at [301, 89] on ellipse at bounding box center [302, 88] width 3 height 3
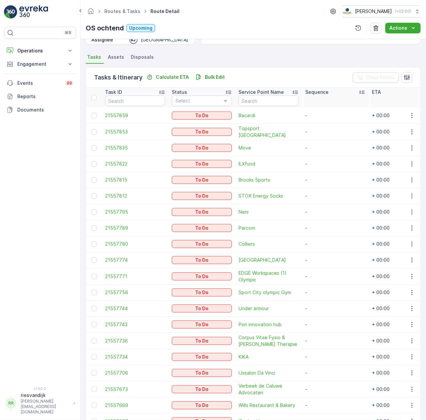
scroll to position [175, 0]
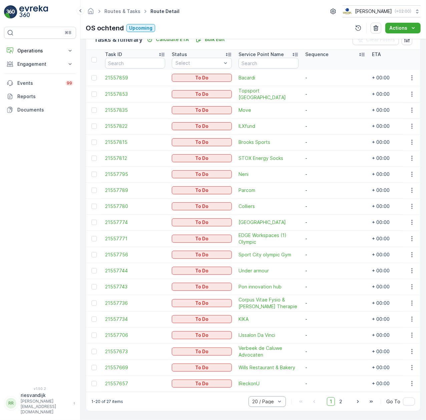
click at [269, 405] on div "20 / Page" at bounding box center [267, 401] width 37 height 11
drag, startPoint x: 265, startPoint y: 371, endPoint x: 266, endPoint y: 376, distance: 4.5
click at [266, 376] on div "30 / Page" at bounding box center [267, 376] width 37 height 11
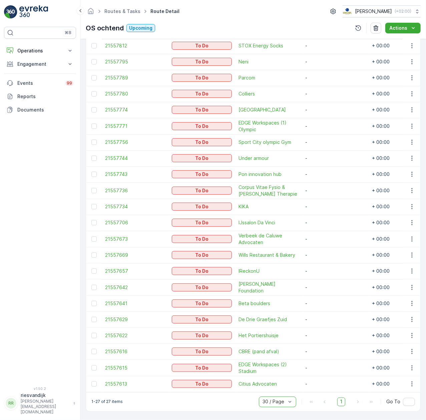
scroll to position [288, 0]
click at [413, 332] on icon "button" at bounding box center [412, 335] width 7 height 7
click at [409, 359] on span "Change Route" at bounding box center [395, 360] width 32 height 7
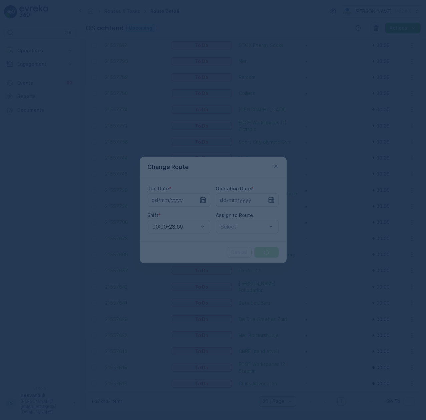
type input "[DATE]"
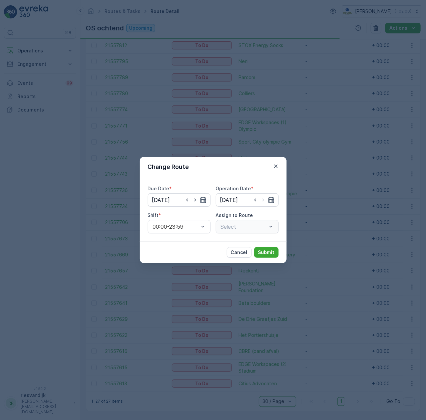
click at [226, 225] on div "Select" at bounding box center [247, 226] width 63 height 13
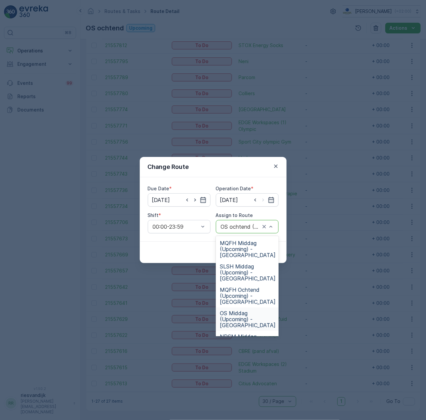
click at [250, 313] on span "OS Middag (Upcoming) - Amsterdam" at bounding box center [248, 319] width 56 height 18
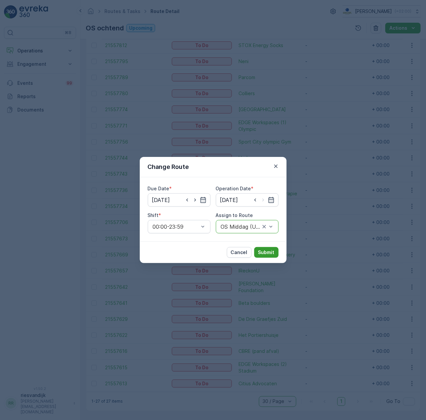
click at [264, 254] on p "Submit" at bounding box center [266, 252] width 16 height 7
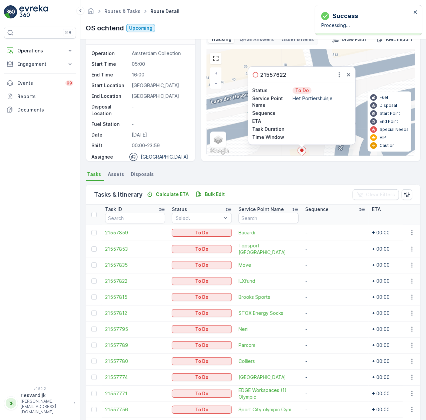
scroll to position [0, 0]
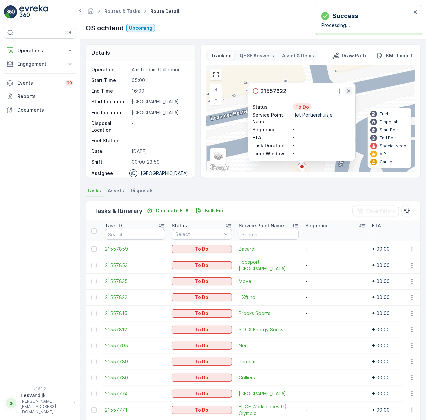
click at [353, 90] on button "button" at bounding box center [349, 91] width 8 height 8
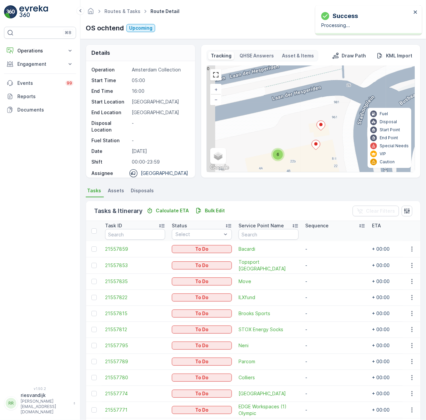
drag, startPoint x: 341, startPoint y: 114, endPoint x: 358, endPoint y: 64, distance: 52.9
click at [359, 63] on div "Tracking QHSE Answers Asset & Items Draw Path KML Import 2 6 + − Satellite Road…" at bounding box center [311, 111] width 209 height 122
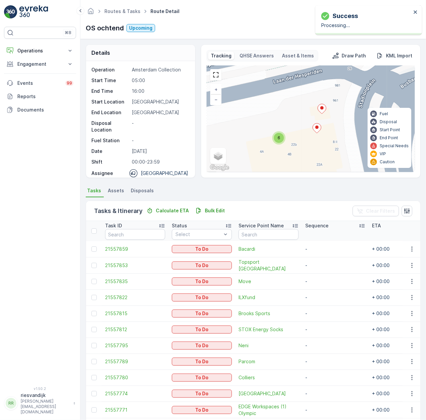
click at [317, 131] on icon at bounding box center [317, 129] width 8 height 10
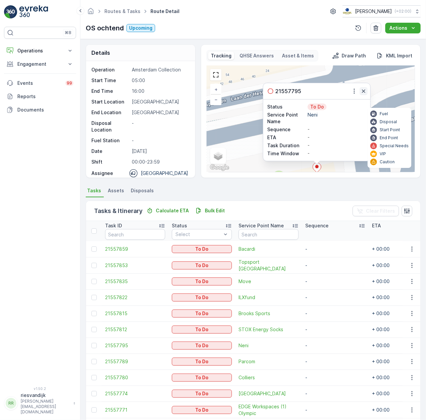
click at [364, 92] on icon "button" at bounding box center [363, 90] width 3 height 3
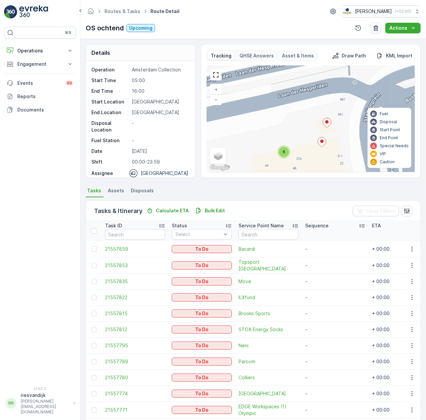
drag, startPoint x: 342, startPoint y: 133, endPoint x: 348, endPoint y: 103, distance: 30.2
click at [348, 103] on div "2 6 + − Satellite Roadmap Terrain Hybrid Leaflet Keyboard shortcuts Map Data Ma…" at bounding box center [311, 119] width 208 height 106
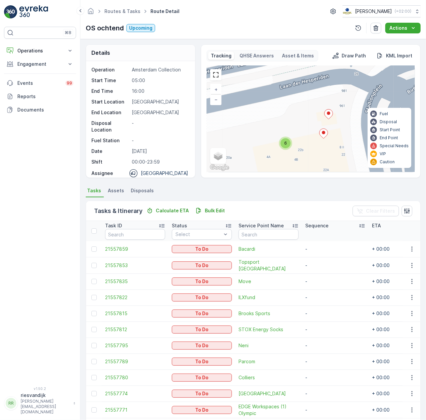
click at [323, 135] on icon at bounding box center [324, 134] width 8 height 10
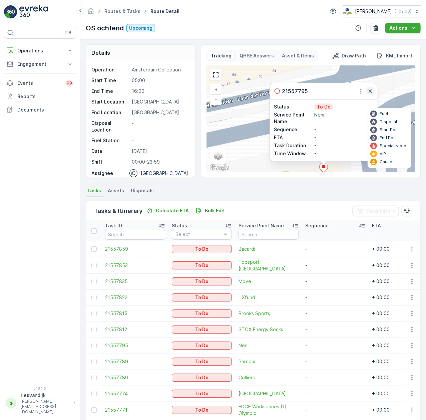
click at [371, 92] on icon "button" at bounding box center [370, 90] width 3 height 3
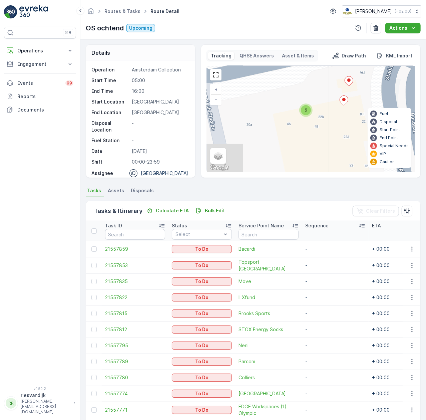
drag, startPoint x: 313, startPoint y: 139, endPoint x: 334, endPoint y: 71, distance: 71.7
click at [334, 71] on div "2 6 + − Satellite Roadmap Terrain Hybrid Leaflet Keyboard shortcuts Map Data Ma…" at bounding box center [311, 119] width 208 height 106
click at [309, 113] on div "6" at bounding box center [307, 109] width 10 height 10
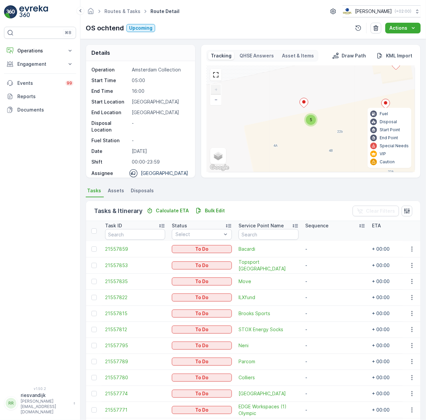
click at [309, 122] on div "5" at bounding box center [311, 120] width 10 height 10
click at [315, 107] on ellipse at bounding box center [314, 106] width 3 height 3
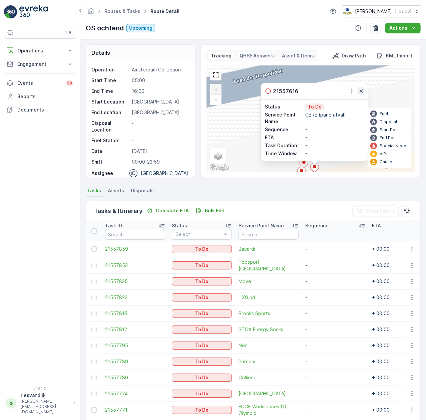
click at [363, 94] on icon "button" at bounding box center [361, 91] width 7 height 7
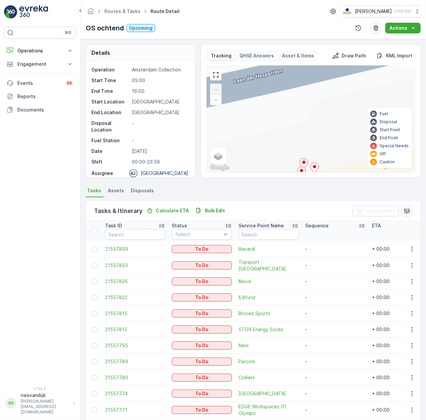
click at [304, 163] on ellipse at bounding box center [304, 162] width 3 height 3
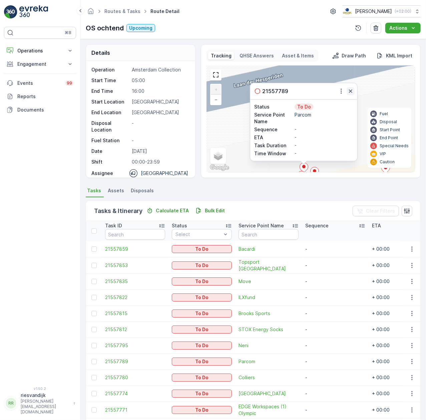
click at [353, 89] on icon "button" at bounding box center [351, 91] width 7 height 7
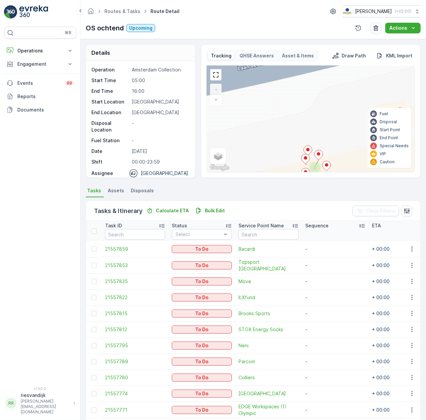
drag, startPoint x: 345, startPoint y: 124, endPoint x: 347, endPoint y: 73, distance: 50.1
click at [348, 72] on div "2 5 + − Satellite Roadmap Terrain Hybrid Leaflet Keyboard shortcuts Map Data Ma…" at bounding box center [311, 119] width 208 height 106
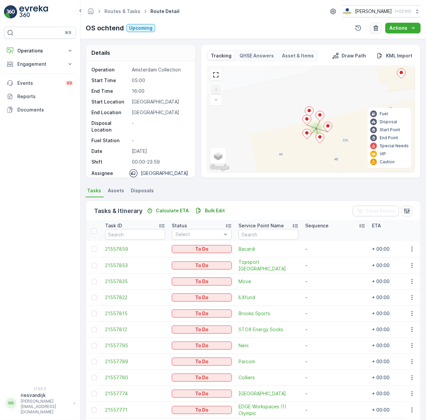
click at [309, 120] on icon at bounding box center [307, 120] width 8 height 10
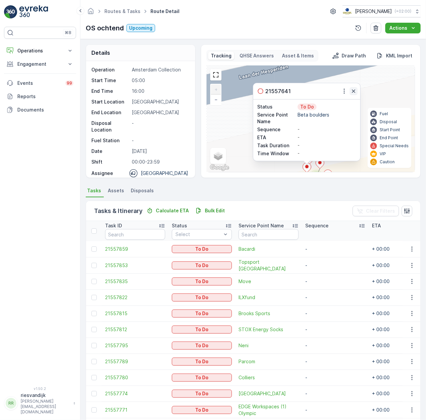
click at [351, 94] on icon "button" at bounding box center [354, 91] width 7 height 7
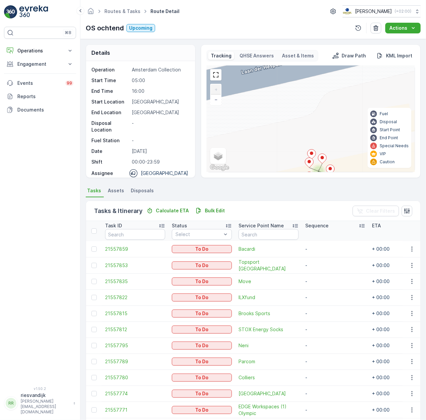
drag, startPoint x: 347, startPoint y: 144, endPoint x: 347, endPoint y: 126, distance: 17.7
click at [347, 125] on div "2 5 + − Satellite Roadmap Terrain Hybrid Leaflet Keyboard shortcuts Map Data Ma…" at bounding box center [311, 119] width 208 height 106
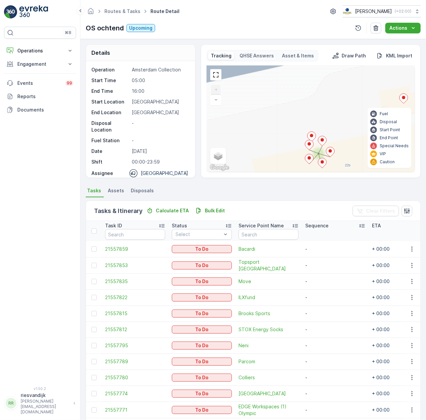
click at [311, 134] on icon at bounding box center [312, 137] width 8 height 10
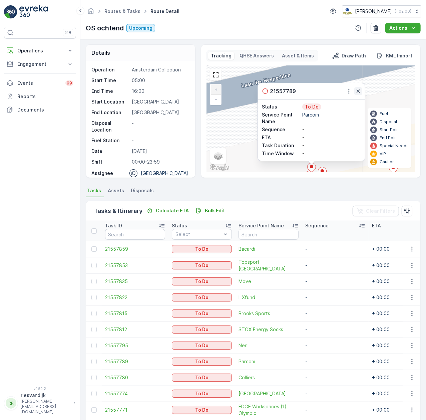
click at [361, 89] on icon "button" at bounding box center [358, 91] width 7 height 7
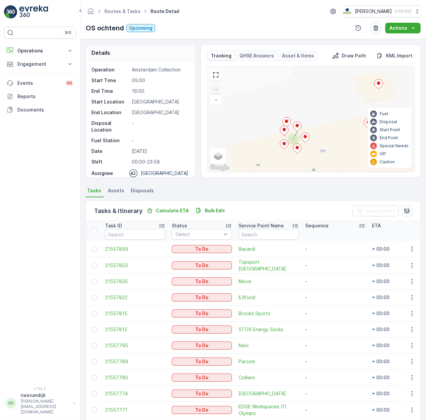
drag, startPoint x: 361, startPoint y: 92, endPoint x: 323, endPoint y: 70, distance: 43.8
click at [324, 69] on div "2 5 + − Satellite Roadmap Terrain Hybrid Leaflet Keyboard shortcuts Map Data Ma…" at bounding box center [311, 119] width 208 height 106
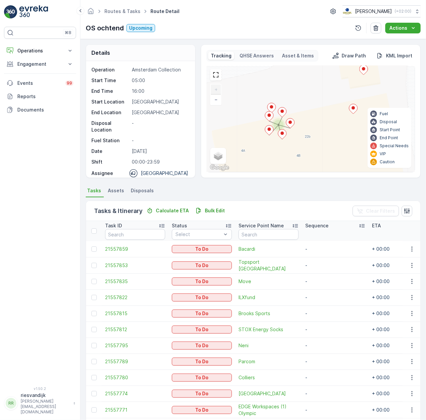
drag, startPoint x: 316, startPoint y: 119, endPoint x: 316, endPoint y: 150, distance: 30.4
click at [313, 113] on div "2 5 + − Satellite Roadmap Terrain Hybrid Leaflet Keyboard shortcuts Map Data Ma…" at bounding box center [311, 119] width 208 height 106
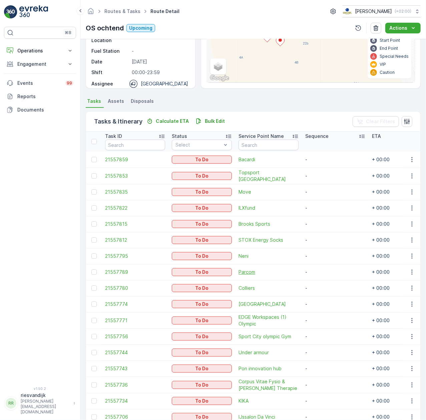
scroll to position [89, 0]
click at [94, 274] on div at bounding box center [93, 272] width 5 height 5
click at [91, 270] on input "checkbox" at bounding box center [91, 270] width 0 height 0
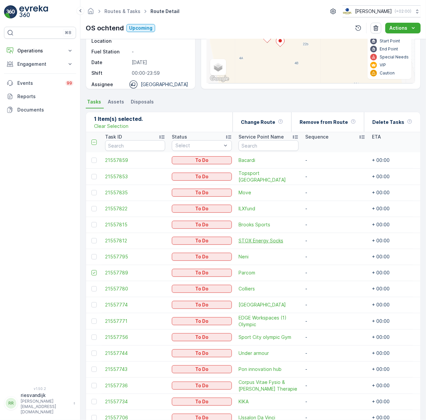
scroll to position [0, 0]
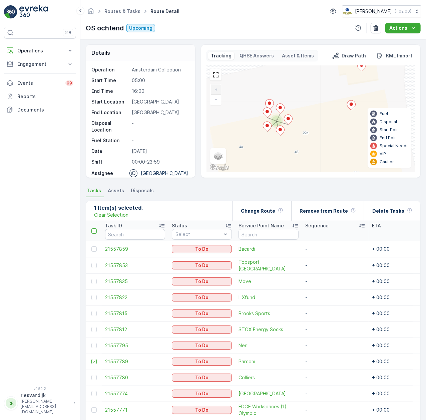
click at [271, 104] on ellipse at bounding box center [269, 103] width 3 height 3
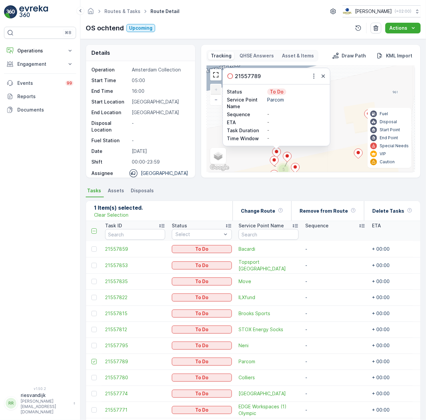
drag, startPoint x: 345, startPoint y: 123, endPoint x: 348, endPoint y: 117, distance: 6.9
click at [348, 117] on div "2 5 21557789 Status To Do Service Point Name Parcom Sequence - ETA - Task Durat…" at bounding box center [311, 119] width 208 height 106
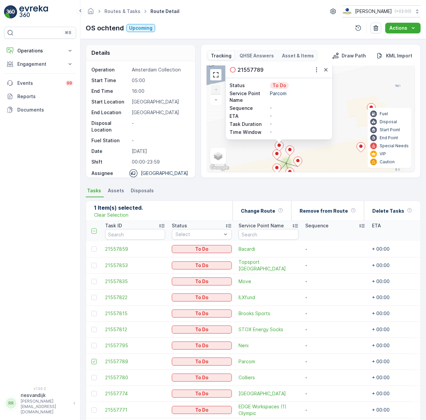
click at [293, 150] on icon at bounding box center [290, 151] width 8 height 10
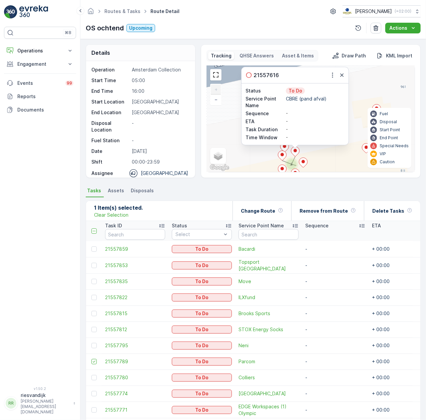
drag, startPoint x: 351, startPoint y: 122, endPoint x: 354, endPoint y: 107, distance: 14.9
click at [354, 107] on div "2 5 21557616 Status To Do Service Point Name CBRE (pand afval) Sequence - ETA -…" at bounding box center [311, 119] width 208 height 106
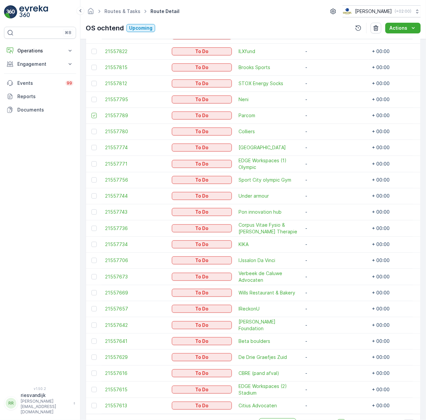
scroll to position [267, 0]
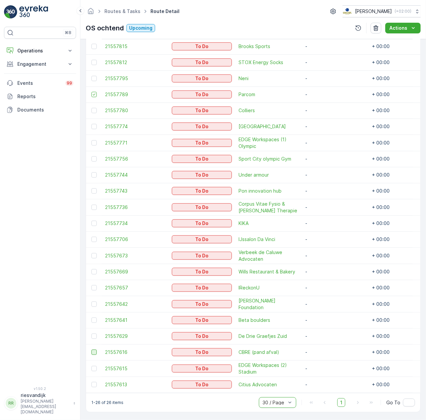
click at [96, 353] on div at bounding box center [93, 352] width 5 height 5
click at [91, 350] on input "checkbox" at bounding box center [91, 350] width 0 height 0
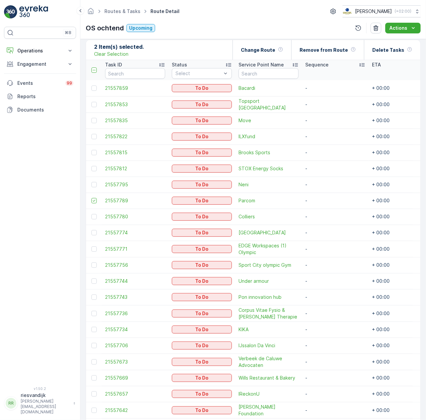
scroll to position [0, 0]
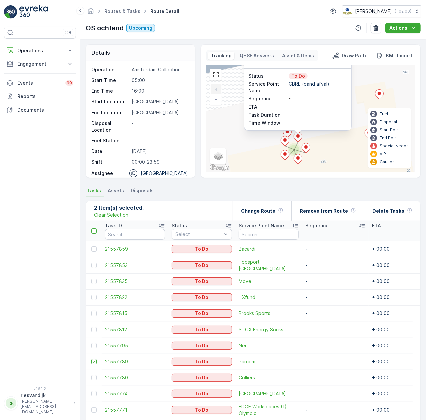
click at [306, 146] on icon at bounding box center [306, 148] width 8 height 10
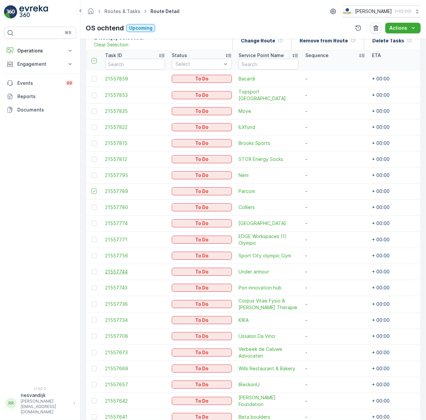
scroll to position [178, 0]
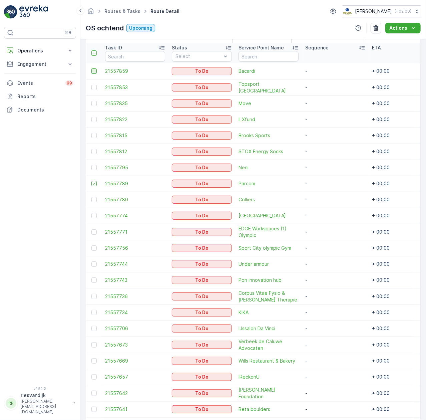
click at [96, 69] on div at bounding box center [93, 70] width 5 height 5
click at [91, 68] on input "checkbox" at bounding box center [91, 68] width 0 height 0
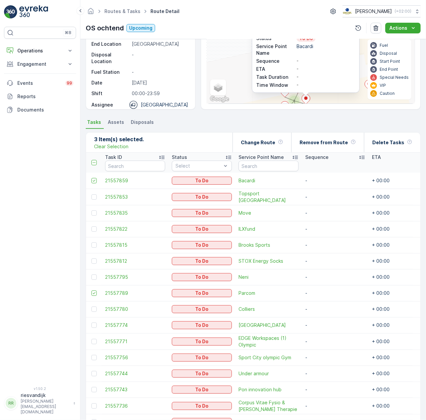
scroll to position [0, 0]
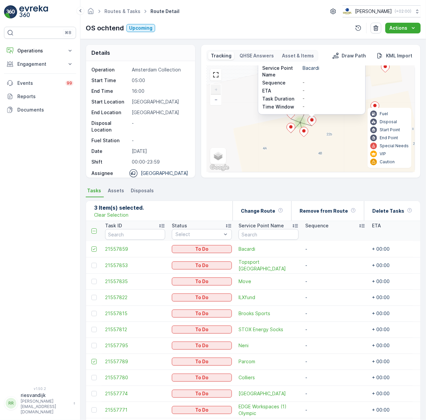
drag, startPoint x: 338, startPoint y: 165, endPoint x: 345, endPoint y: 115, distance: 50.2
click at [345, 115] on div "2 5 21557859 Status To Do Service Point Name Bacardi Sequence - ETA - Task Dura…" at bounding box center [311, 119] width 208 height 106
click at [303, 129] on icon at bounding box center [304, 132] width 8 height 10
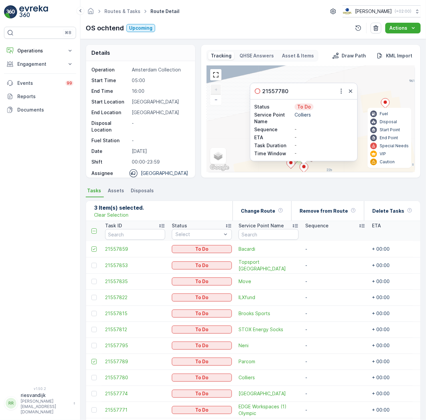
scroll to position [44, 0]
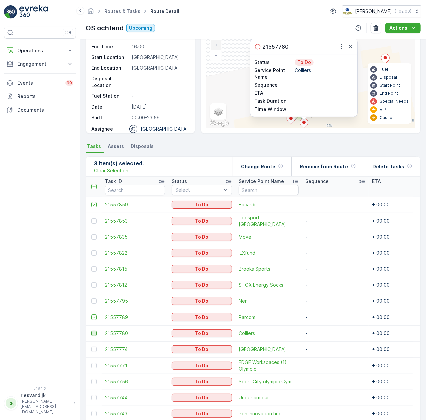
click at [94, 334] on div at bounding box center [93, 333] width 5 height 5
click at [91, 331] on input "checkbox" at bounding box center [91, 331] width 0 height 0
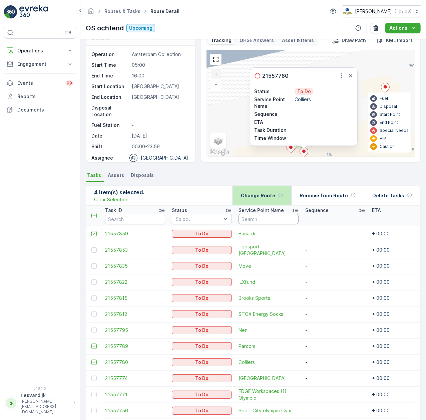
scroll to position [0, 0]
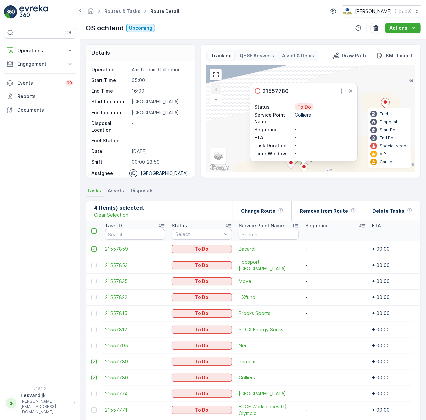
click at [292, 165] on icon at bounding box center [291, 164] width 8 height 10
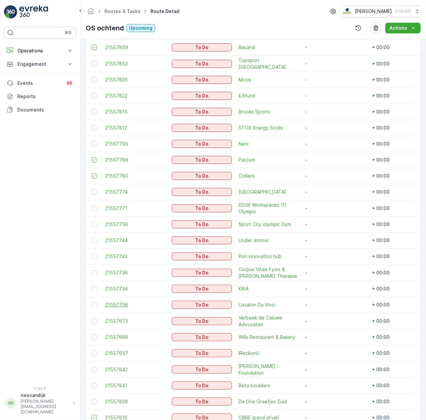
scroll to position [222, 0]
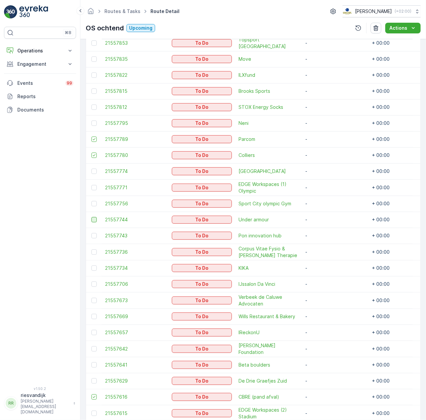
click at [94, 220] on div at bounding box center [93, 219] width 5 height 5
click at [91, 217] on input "checkbox" at bounding box center [91, 217] width 0 height 0
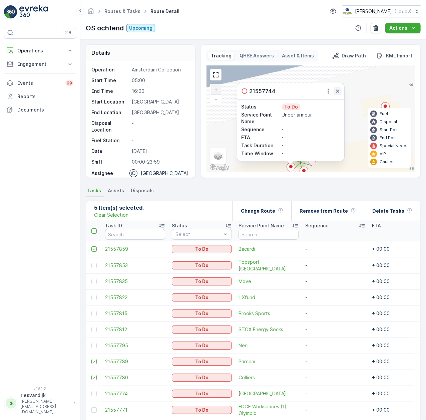
click at [335, 91] on icon "button" at bounding box center [338, 91] width 7 height 7
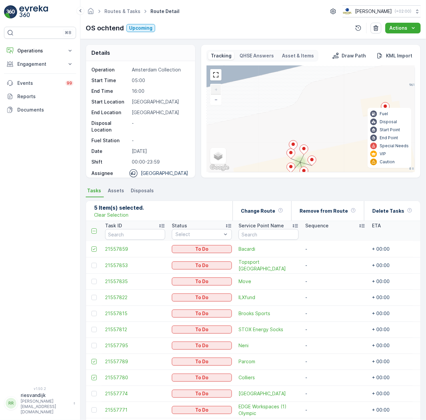
click at [290, 153] on icon at bounding box center [291, 154] width 9 height 10
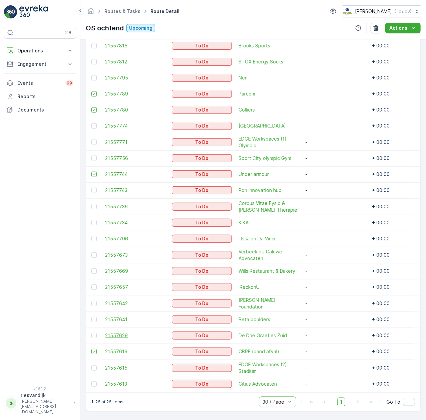
scroll to position [271, 0]
click at [96, 317] on div at bounding box center [94, 319] width 7 height 5
click at [91, 317] on input "checkbox" at bounding box center [91, 317] width 0 height 0
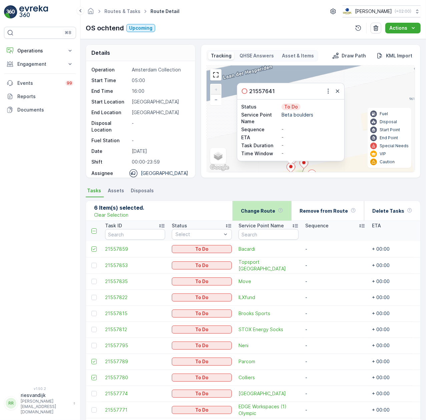
click at [271, 210] on p "Change Route" at bounding box center [258, 211] width 34 height 7
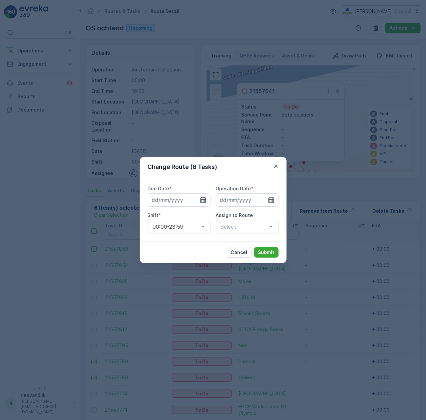
click at [201, 201] on icon "button" at bounding box center [203, 200] width 7 height 7
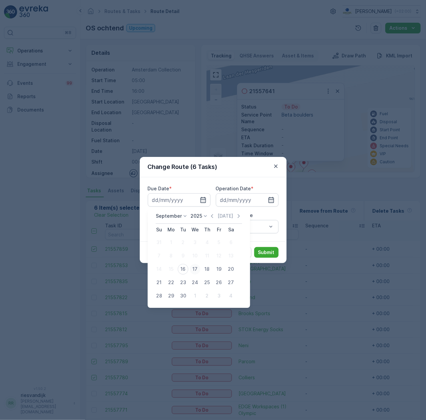
click at [192, 269] on div "17" at bounding box center [195, 269] width 11 height 11
type input "[DATE]"
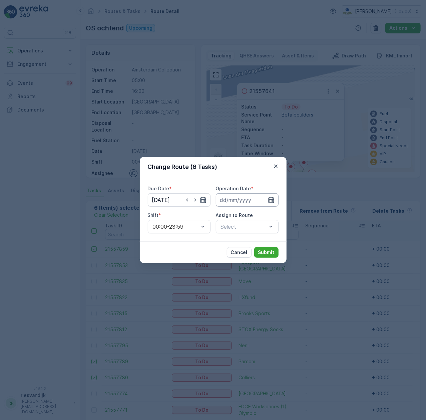
click at [255, 200] on input at bounding box center [247, 199] width 63 height 13
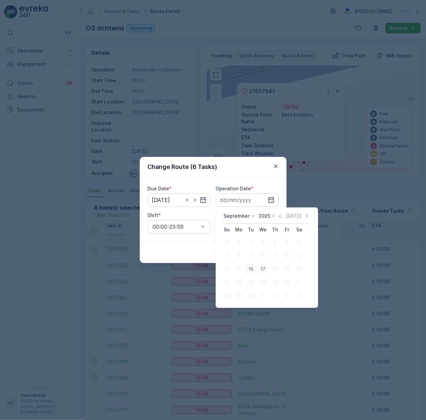
click at [262, 267] on div "17" at bounding box center [263, 269] width 11 height 11
type input "[DATE]"
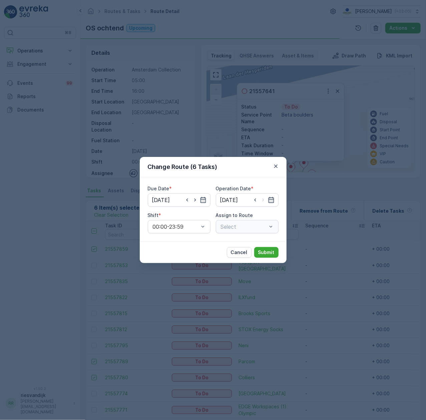
click at [237, 225] on div "Select" at bounding box center [247, 226] width 63 height 13
click at [253, 228] on div "Select" at bounding box center [247, 226] width 63 height 13
click at [273, 224] on div "Select" at bounding box center [247, 226] width 63 height 13
click at [272, 228] on div "Select" at bounding box center [247, 226] width 63 height 13
click at [236, 202] on input "[DATE]" at bounding box center [247, 199] width 63 height 13
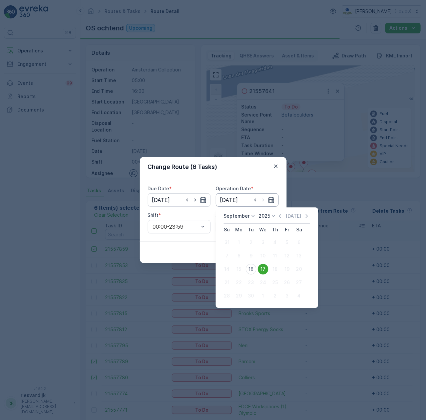
click at [236, 202] on input "[DATE]" at bounding box center [247, 199] width 63 height 13
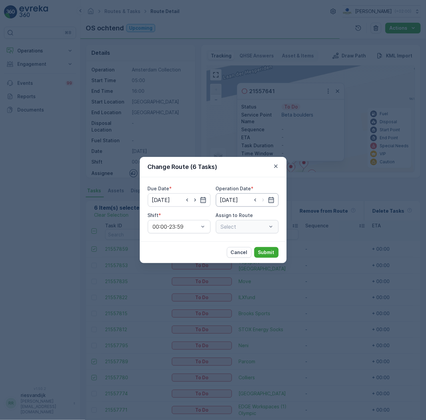
click at [236, 202] on input "[DATE]" at bounding box center [247, 199] width 63 height 13
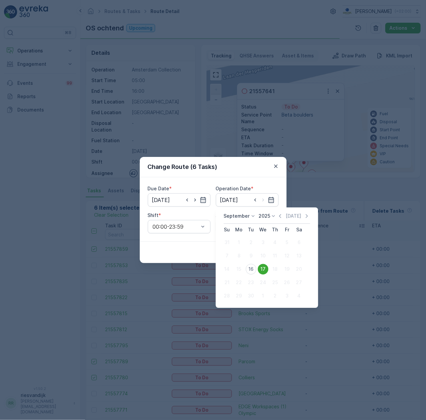
click at [263, 269] on div "17" at bounding box center [263, 269] width 11 height 11
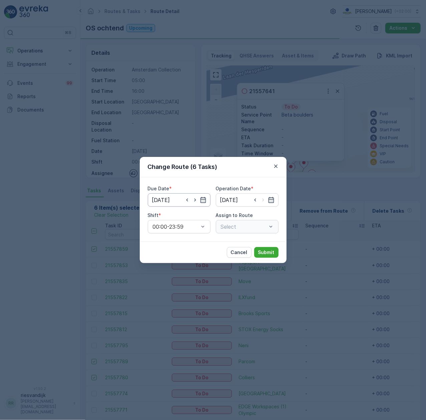
click at [171, 198] on input "[DATE]" at bounding box center [179, 199] width 63 height 13
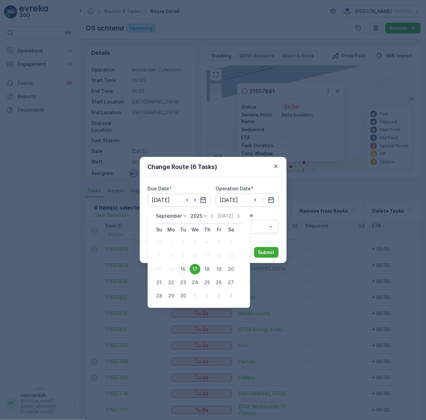
click at [197, 271] on div "17" at bounding box center [195, 269] width 11 height 11
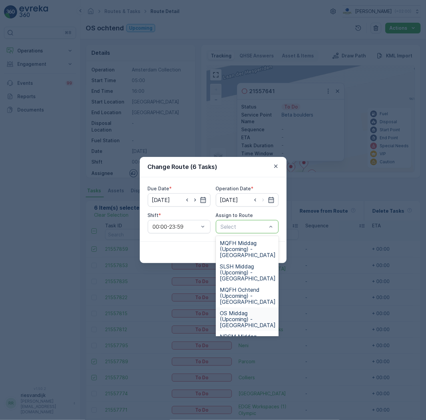
click at [257, 315] on span "OS Middag (Upcoming) - Amsterdam" at bounding box center [248, 319] width 56 height 18
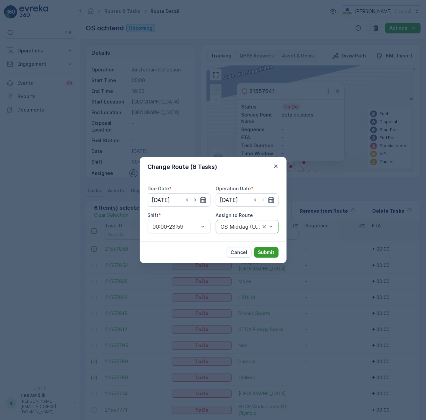
click at [272, 254] on p "Submit" at bounding box center [266, 252] width 16 height 7
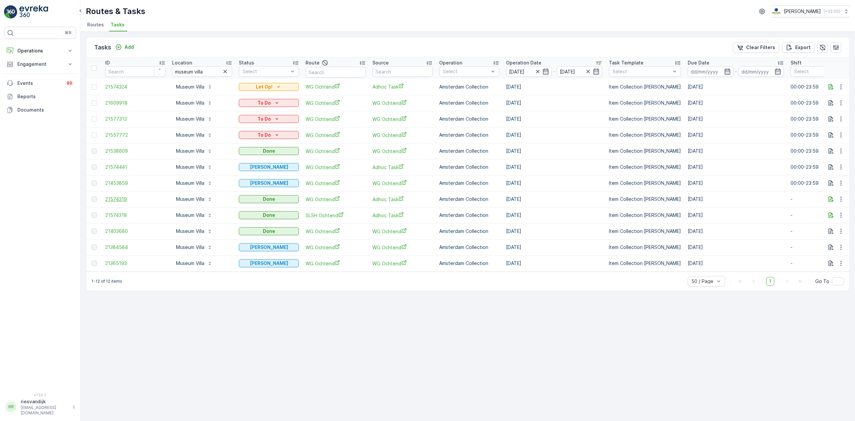
click at [120, 199] on span "21574319" at bounding box center [135, 199] width 60 height 7
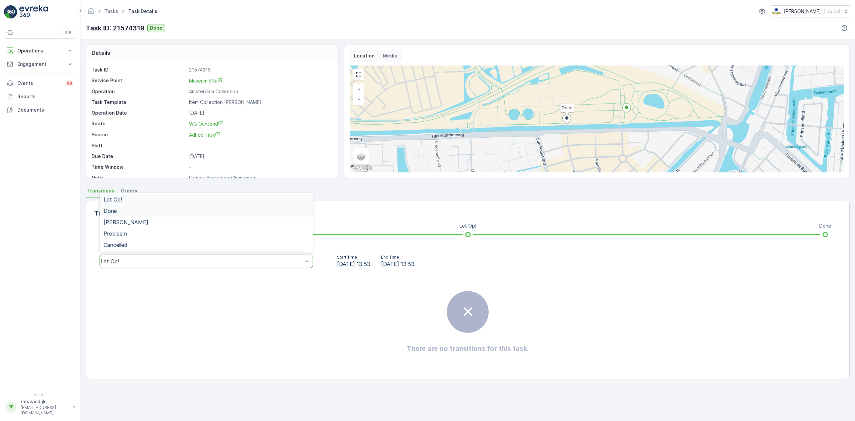
click at [181, 214] on div "Done" at bounding box center [206, 210] width 213 height 11
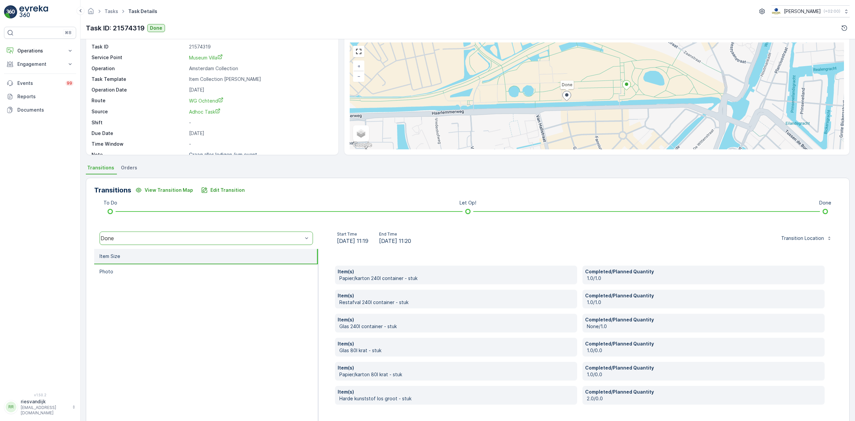
scroll to position [44, 0]
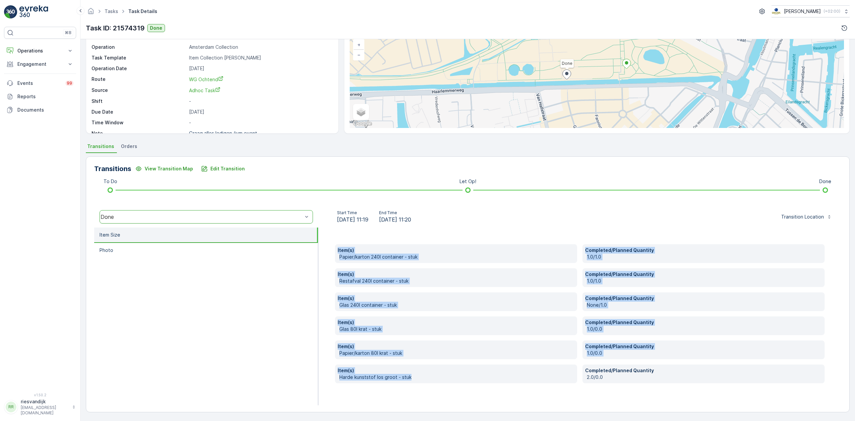
drag, startPoint x: 421, startPoint y: 374, endPoint x: 336, endPoint y: 247, distance: 152.7
click at [336, 247] on div "Item(s) Papier/karton 240l container - stuk Completed/Planned Quantity 1.0/1.0 …" at bounding box center [580, 313] width 490 height 139
click at [502, 356] on p "Papier/karton 80l krat - stuk" at bounding box center [456, 353] width 235 height 7
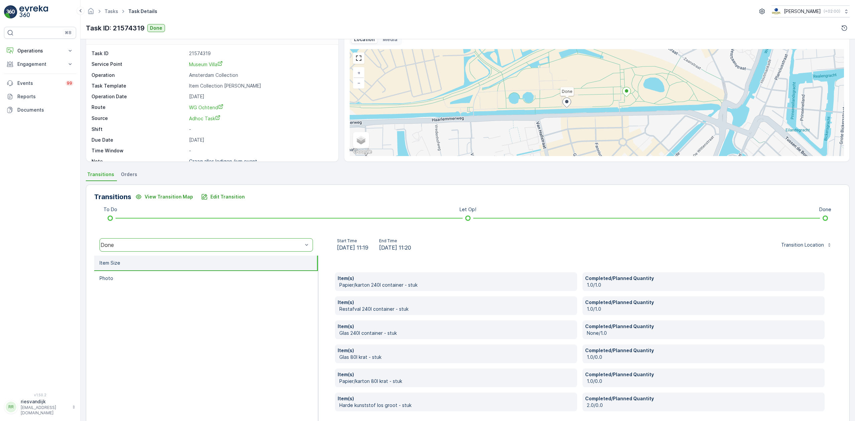
scroll to position [0, 0]
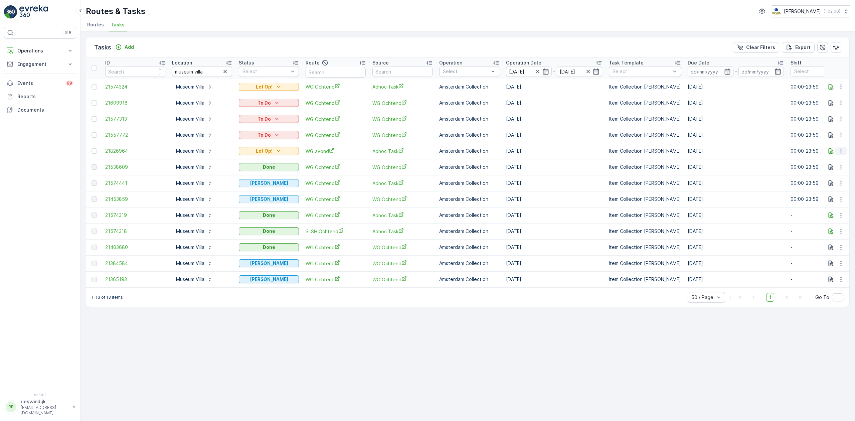
click at [839, 150] on icon "button" at bounding box center [841, 151] width 7 height 7
click at [599, 343] on div "Tasks Add Clear Filters Export ID Location museum villa Status Select Route Sou…" at bounding box center [467, 226] width 774 height 389
click at [828, 87] on icon "button" at bounding box center [830, 86] width 7 height 7
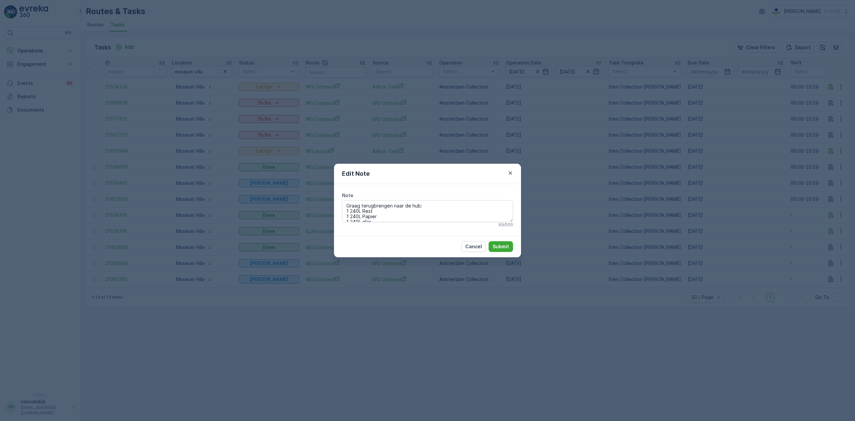
click at [694, 308] on div "Edit Note Note Graag terugbrengen naar de hub: 1 240L Rest 1 240L Papier 1 240L…" at bounding box center [427, 210] width 855 height 421
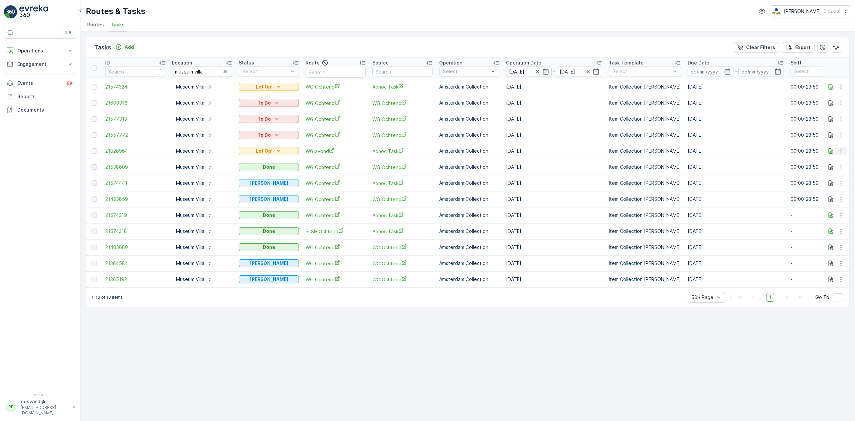
click at [841, 151] on icon "button" at bounding box center [840, 151] width 1 height 5
click at [837, 179] on span "Change Route" at bounding box center [823, 180] width 32 height 7
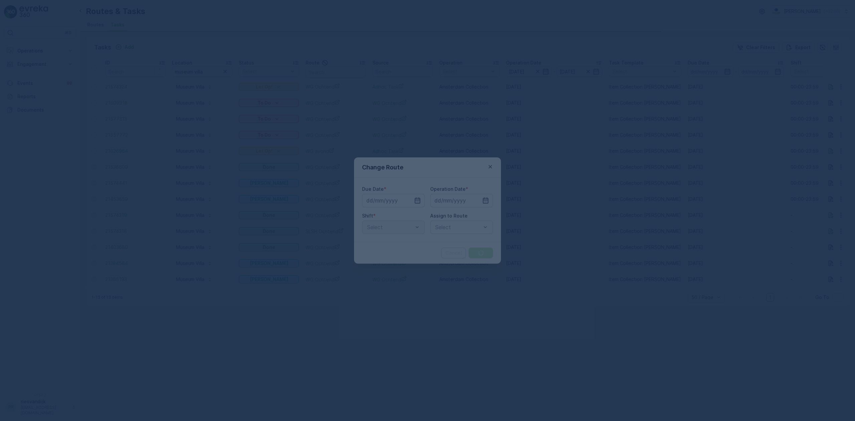
type input "[DATE]"
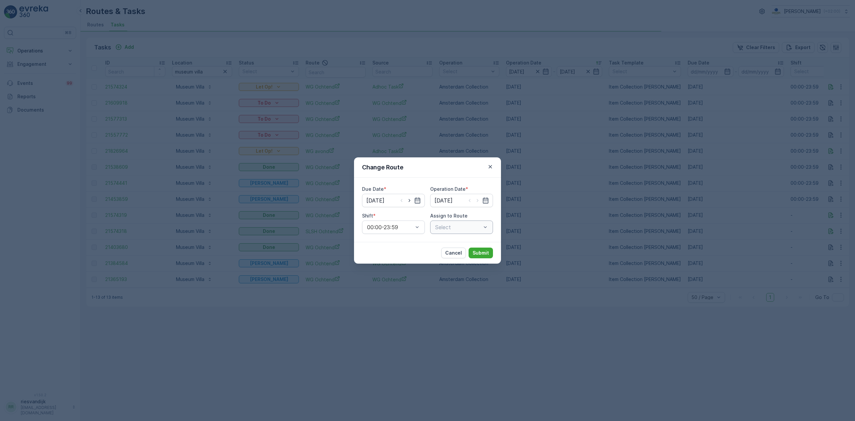
click at [452, 222] on div "Select" at bounding box center [461, 226] width 63 height 13
click at [408, 202] on icon "button" at bounding box center [409, 200] width 7 height 7
type input "[DATE]"
click at [479, 201] on icon "button" at bounding box center [477, 200] width 7 height 7
type input "[DATE]"
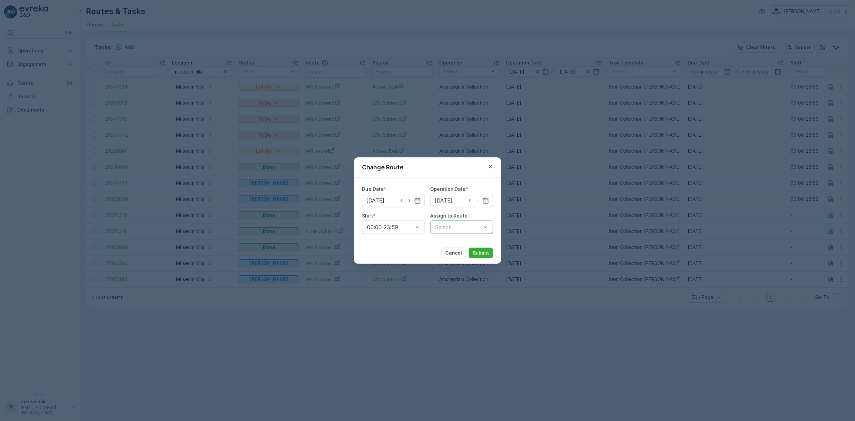
click at [463, 228] on div at bounding box center [457, 227] width 47 height 6
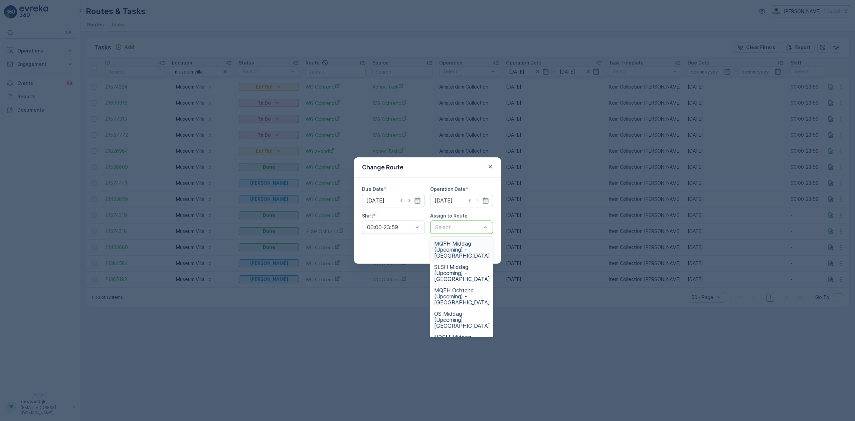
click at [459, 227] on div at bounding box center [457, 227] width 47 height 6
type input "wg"
click at [459, 254] on span "WG Ochtend (Upcoming) - Amsterdam" at bounding box center [462, 249] width 56 height 18
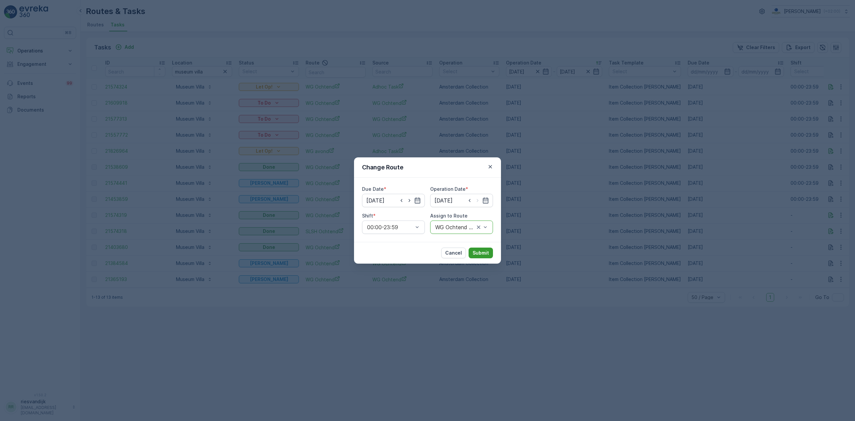
click at [481, 252] on p "Submit" at bounding box center [481, 252] width 16 height 7
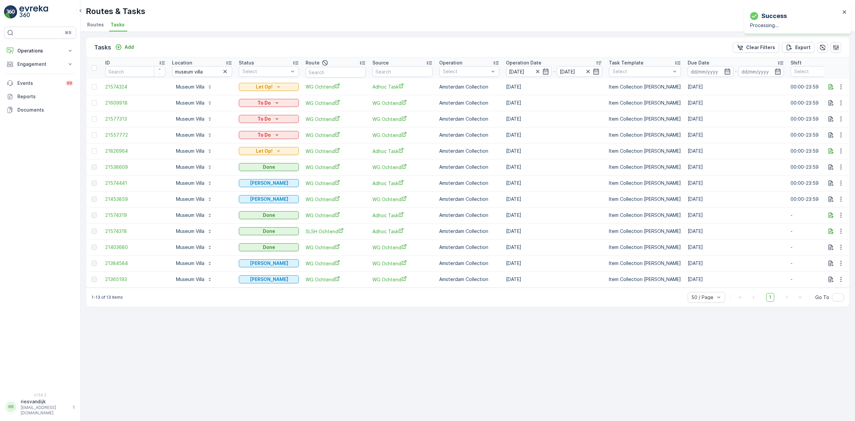
drag, startPoint x: 258, startPoint y: 319, endPoint x: 246, endPoint y: 320, distance: 11.7
click at [258, 320] on div "Tasks Add Clear Filters Export ID Location museum villa Status Select Route Sou…" at bounding box center [467, 226] width 774 height 389
click at [126, 47] on p "Add" at bounding box center [129, 47] width 9 height 7
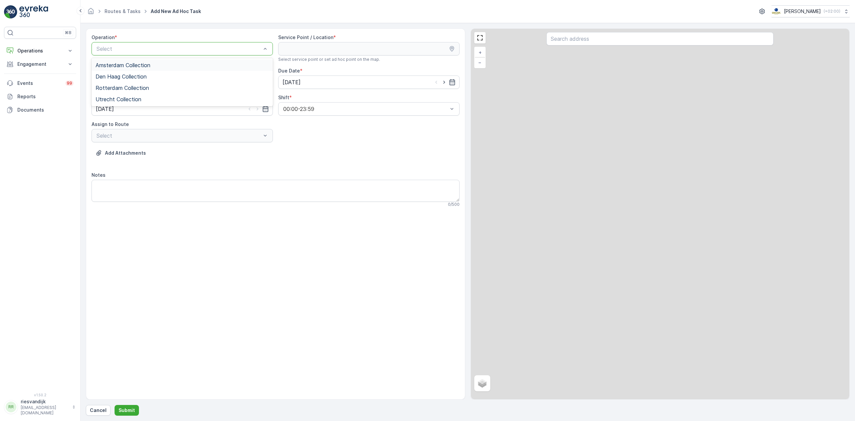
click at [165, 63] on div "Amsterdam Collection" at bounding box center [182, 65] width 173 height 6
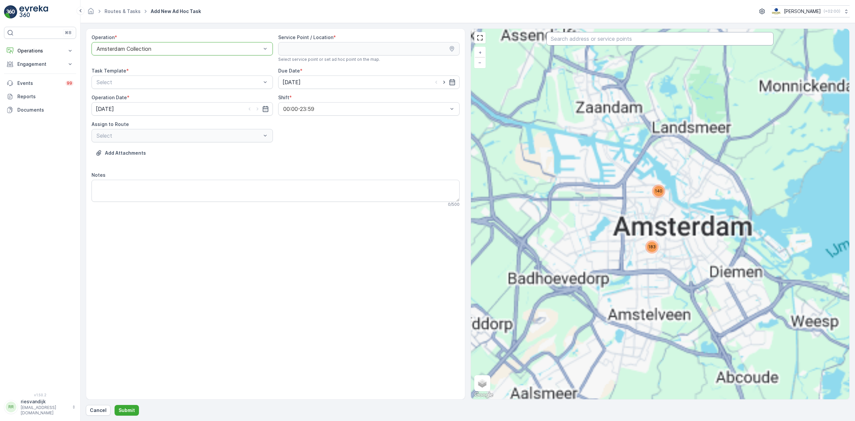
click at [581, 42] on input "text" at bounding box center [659, 38] width 227 height 13
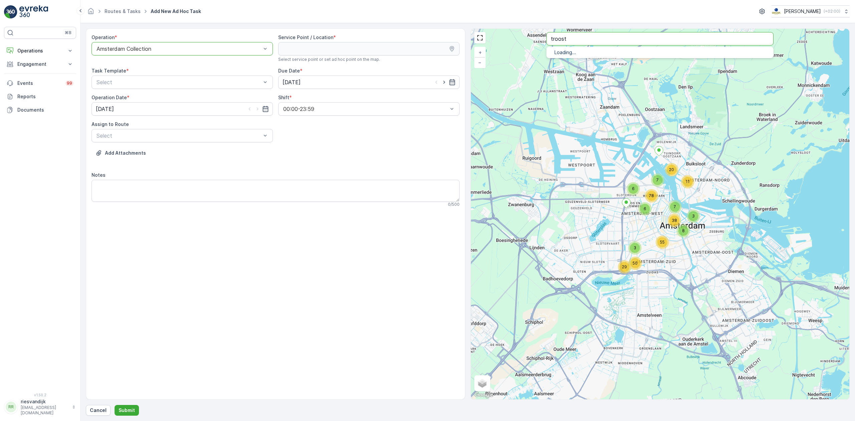
type input "troost"
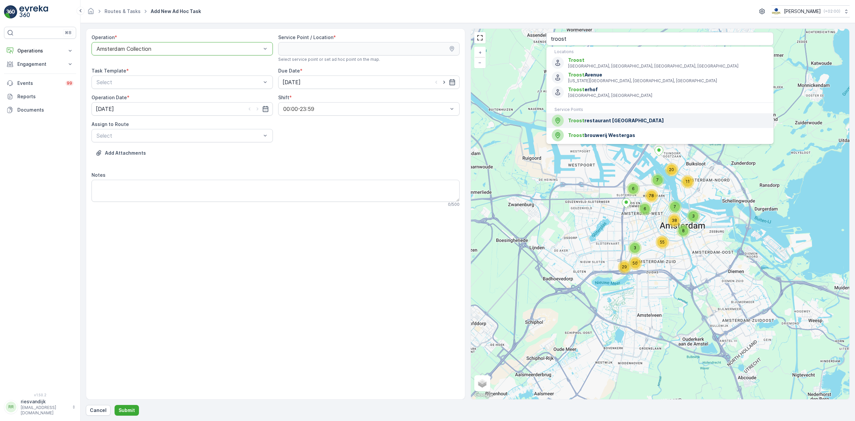
click at [628, 125] on div "Troost restaurant Westergas" at bounding box center [660, 121] width 216 height 12
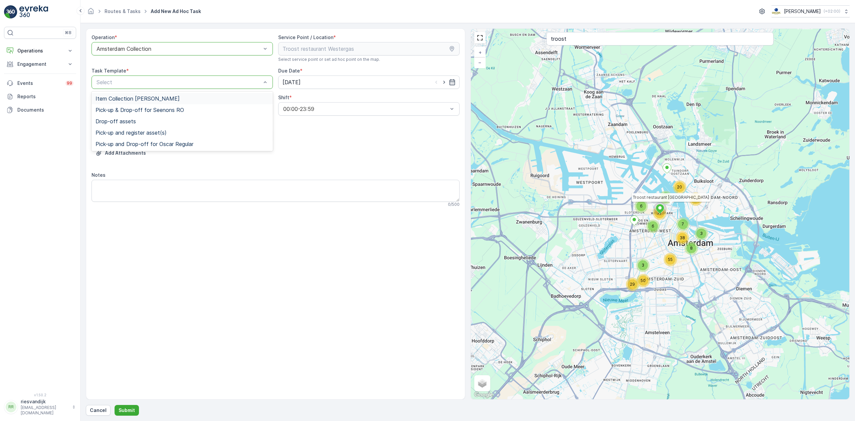
click at [178, 101] on div "Item Collection [PERSON_NAME]" at bounding box center [182, 99] width 173 height 6
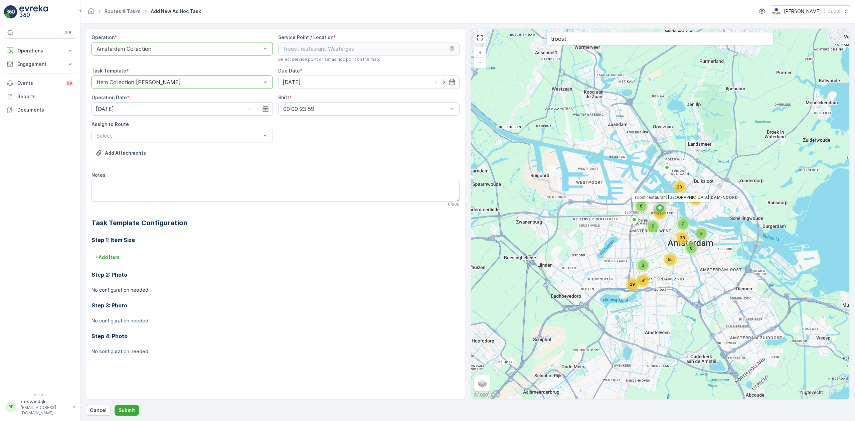
click at [444, 82] on icon "button" at bounding box center [444, 82] width 2 height 3
type input "[DATE]"
click at [258, 108] on icon "button" at bounding box center [257, 109] width 7 height 7
type input "[DATE]"
type input "wg"
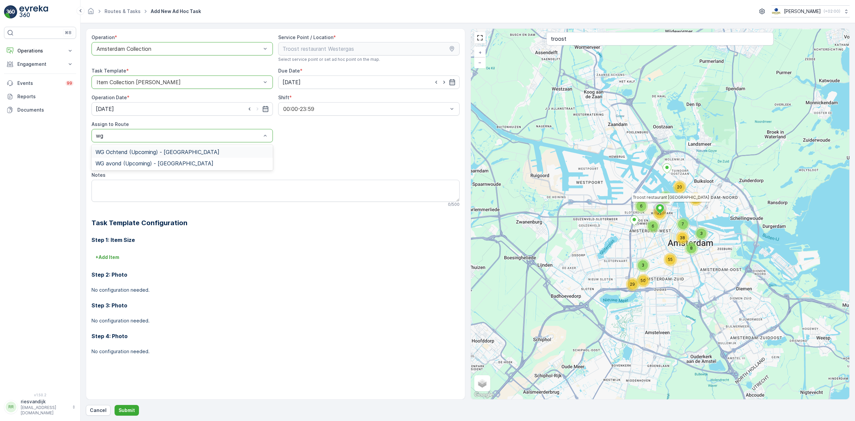
click at [192, 158] on div "WG Ochtend (Upcoming) - Amsterdam" at bounding box center [181, 151] width 181 height 11
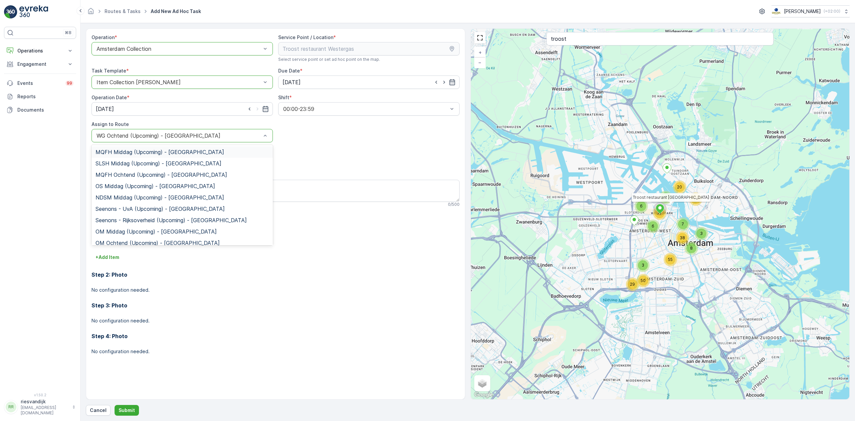
click at [178, 133] on div "WG Ochtend (Upcoming) - Amsterdam" at bounding box center [181, 135] width 181 height 13
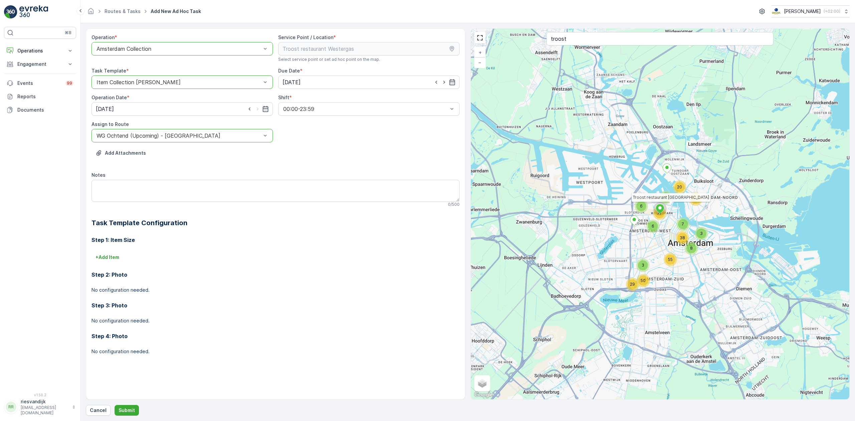
click at [166, 136] on div at bounding box center [179, 136] width 166 height 6
type input "wg av"
click at [164, 149] on div "WG avond (Upcoming) - Amsterdam" at bounding box center [181, 151] width 181 height 11
paste textarea "Hee allemaal, als je komende tijd droppie rijdt; let even goed op dat je voldoe…"
drag, startPoint x: 131, startPoint y: 193, endPoint x: 71, endPoint y: 163, distance: 67.1
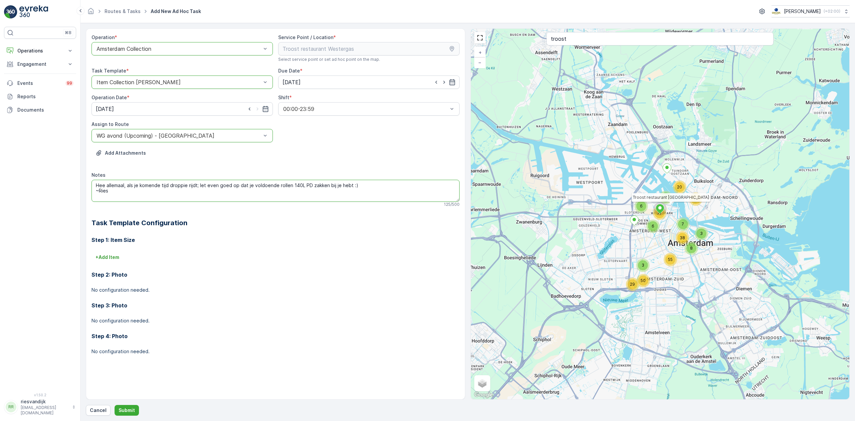
click at [71, 163] on div "⌘B Operations Insights Planning Routes & Tasks Cockpit Settings Engagement Insi…" at bounding box center [427, 210] width 855 height 421
type textarea "5 rollen 140L Rest zakken 1 rol 140L PD zak"
click at [109, 257] on p "+ Add Item" at bounding box center [108, 257] width 24 height 7
click at [419, 266] on div at bounding box center [433, 262] width 51 height 21
click at [411, 266] on icon "button" at bounding box center [413, 265] width 5 height 6
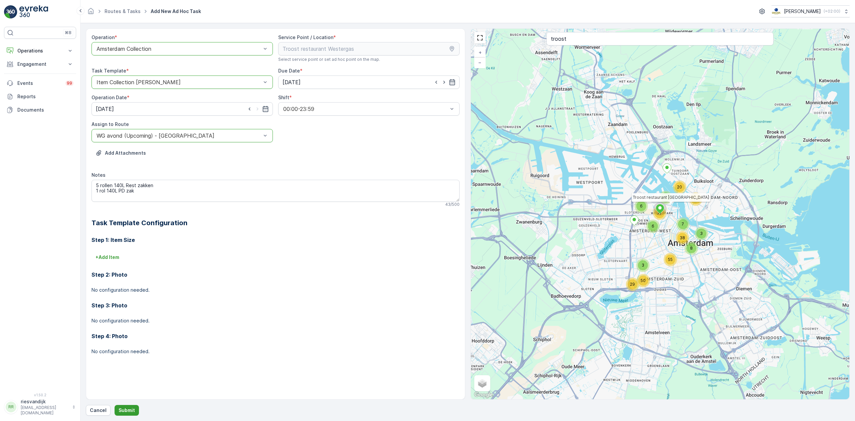
click at [127, 409] on p "Submit" at bounding box center [127, 410] width 16 height 7
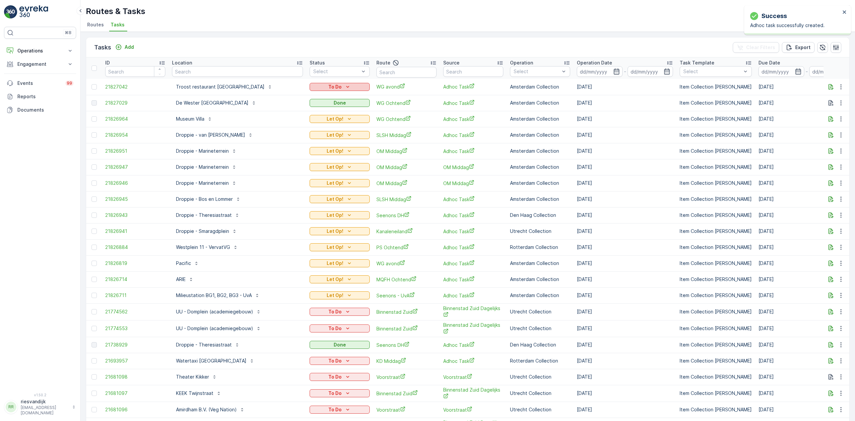
click at [352, 84] on div "To Do" at bounding box center [339, 86] width 55 height 7
click at [330, 97] on div "Let Op!" at bounding box center [329, 96] width 42 height 9
click at [208, 75] on input "text" at bounding box center [237, 71] width 131 height 11
type input "sent"
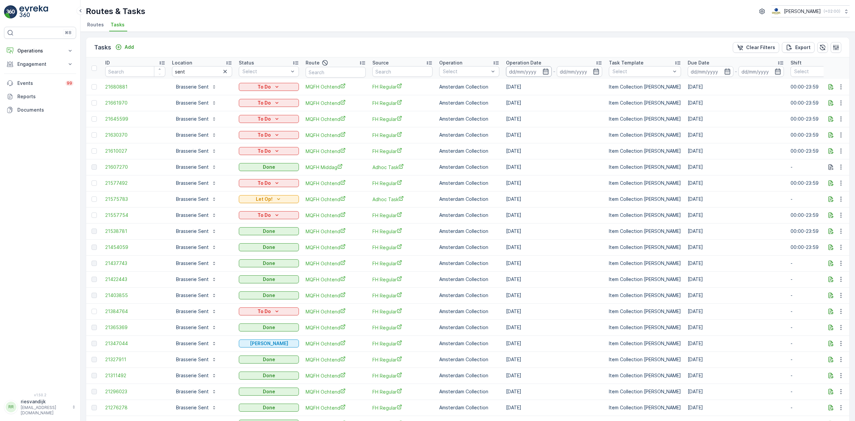
click at [530, 72] on input at bounding box center [529, 71] width 46 height 11
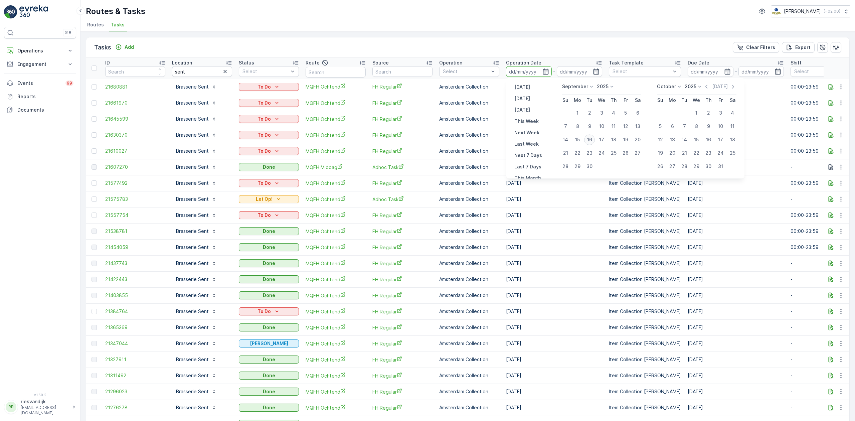
click at [588, 138] on div "16" at bounding box center [589, 139] width 11 height 11
type input "[DATE]"
click at [588, 138] on div "16" at bounding box center [589, 139] width 11 height 11
type input "[DATE]"
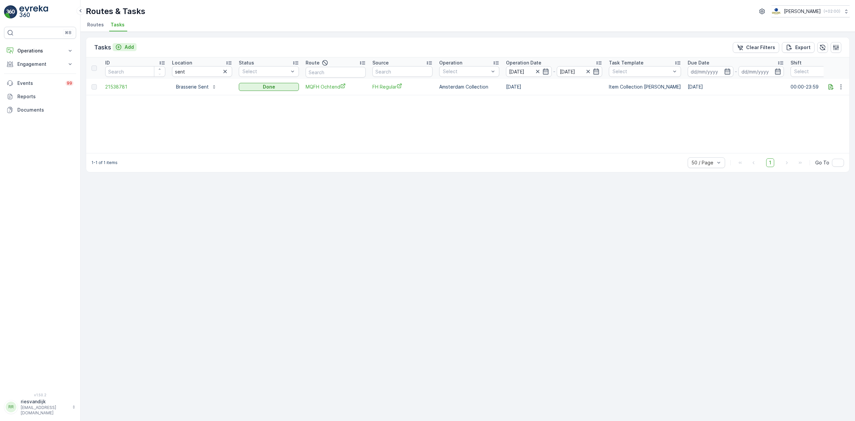
click at [126, 51] on button "Add" at bounding box center [125, 47] width 24 height 8
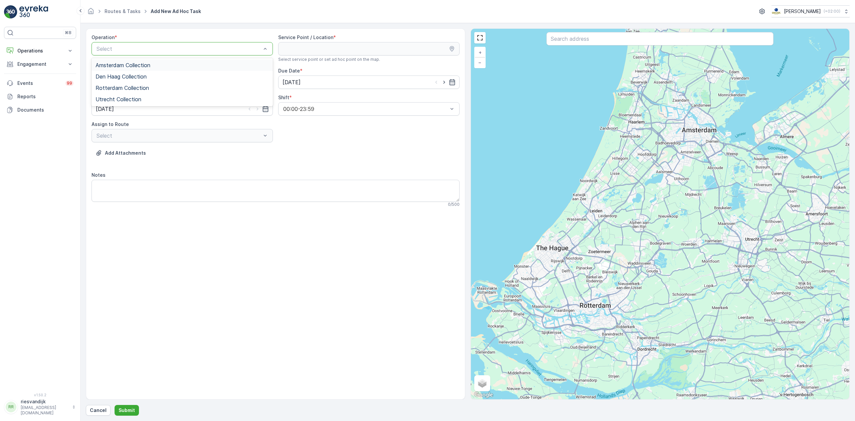
click at [165, 64] on div "Amsterdam Collection" at bounding box center [182, 65] width 173 height 6
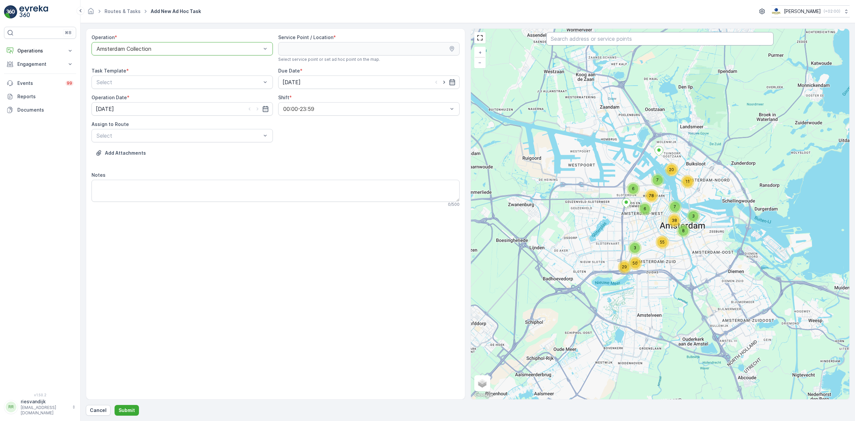
click at [620, 37] on input "text" at bounding box center [659, 38] width 227 height 13
type input "sent"
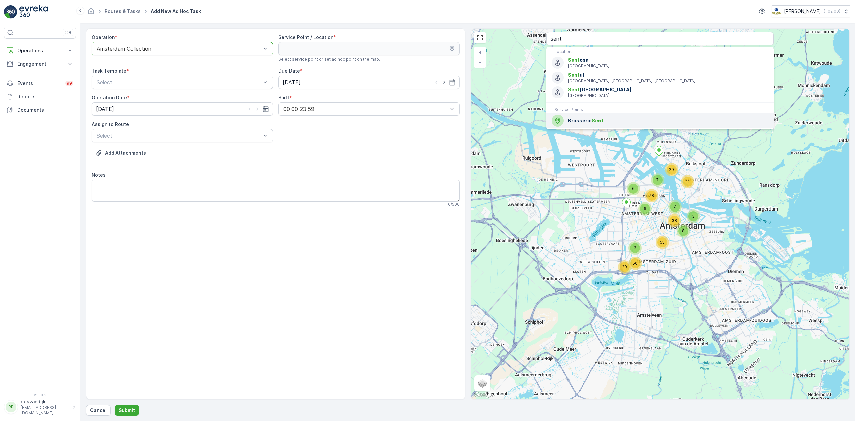
click at [608, 118] on span "Brasserie Sent" at bounding box center [668, 120] width 200 height 7
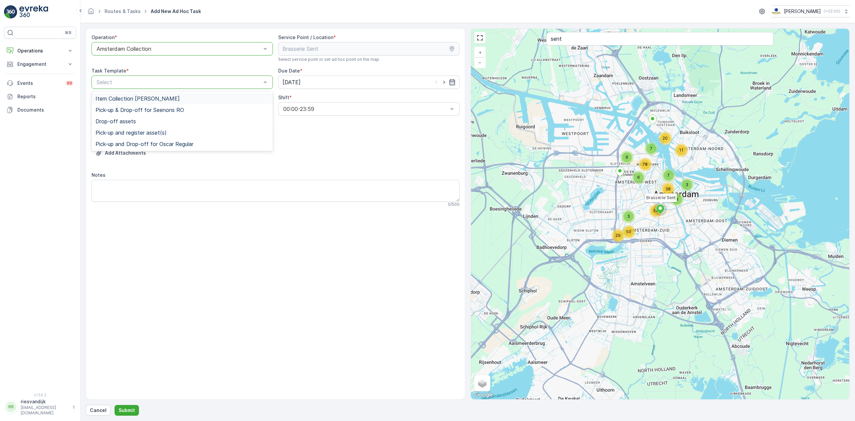
click at [195, 76] on div "Select" at bounding box center [181, 81] width 181 height 13
click at [178, 94] on div "Item Collection [PERSON_NAME]" at bounding box center [181, 98] width 181 height 11
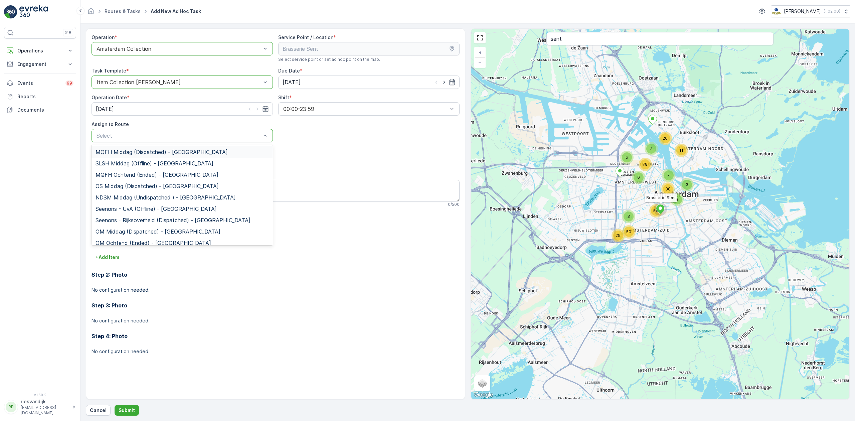
click at [147, 152] on span "MQFH Middag (Dispatched) - Amsterdam" at bounding box center [162, 152] width 132 height 6
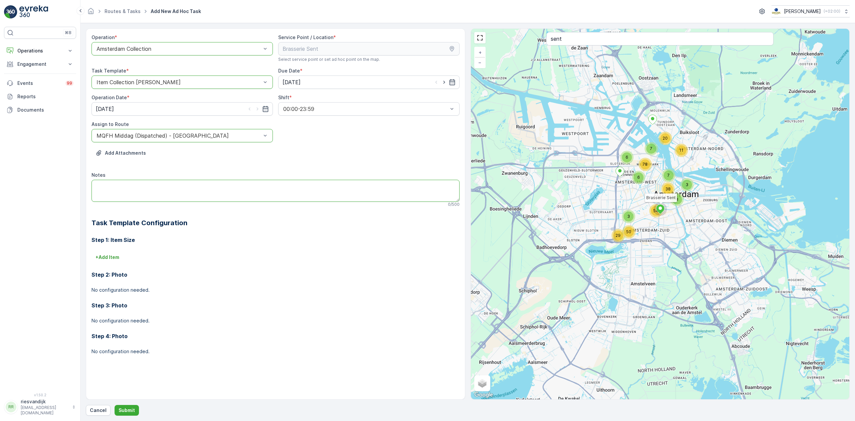
click at [178, 198] on textarea "Notes" at bounding box center [275, 191] width 368 height 22
click at [156, 184] on textarea "Zak grofvuil opaaken seent" at bounding box center [275, 191] width 368 height 22
click at [130, 185] on textarea "Zak grofvuil opaaken sent" at bounding box center [275, 191] width 368 height 22
click at [168, 190] on textarea "Zak grofvuil ophalen sent" at bounding box center [275, 191] width 368 height 22
type textarea "Zak grofvuil ophalen sent"
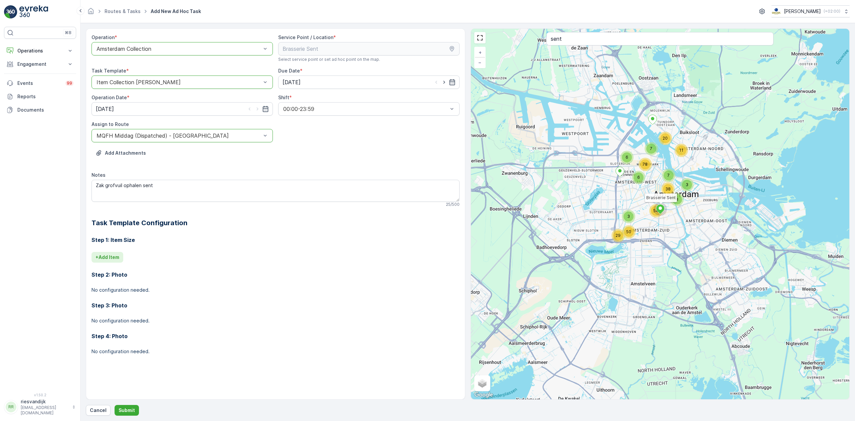
click at [109, 260] on p "+ Add Item" at bounding box center [108, 257] width 24 height 7
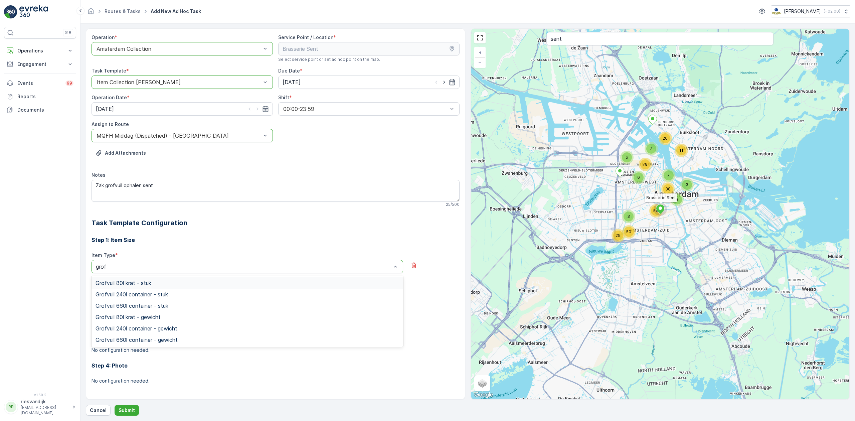
type input "grofv"
click at [170, 284] on div "Grofvuil 80l krat - stuk" at bounding box center [248, 283] width 304 height 6
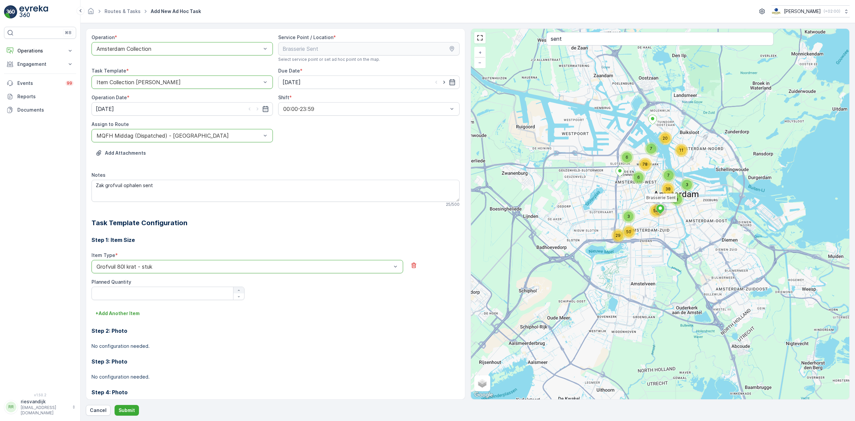
click at [239, 289] on icon "button" at bounding box center [239, 290] width 4 height 4
type Quantity "1"
click at [130, 410] on p "Submit" at bounding box center [127, 410] width 16 height 7
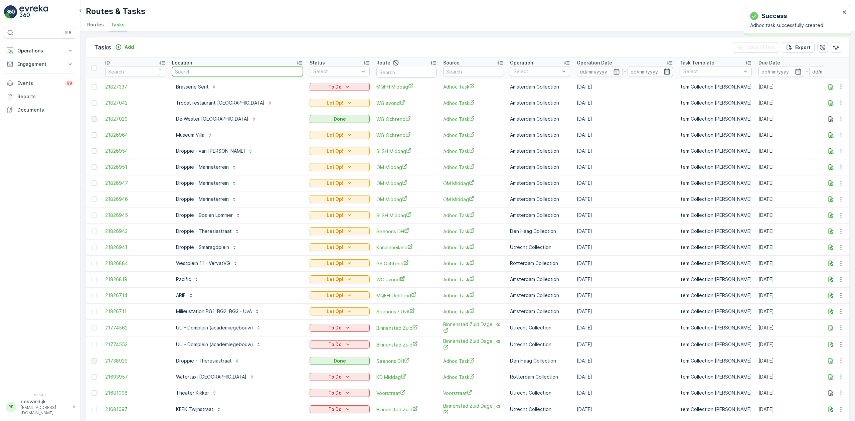
click at [194, 70] on input "text" at bounding box center [237, 71] width 131 height 11
click at [408, 69] on input "text" at bounding box center [406, 72] width 60 height 11
type input "ndsm"
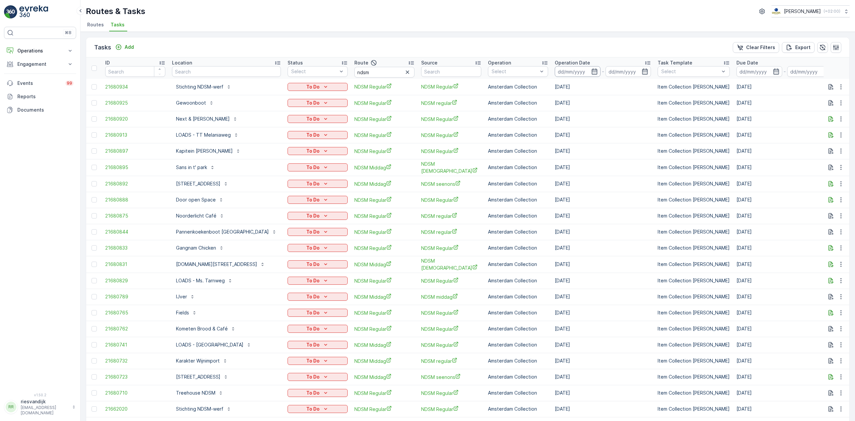
click at [575, 75] on input at bounding box center [578, 71] width 46 height 11
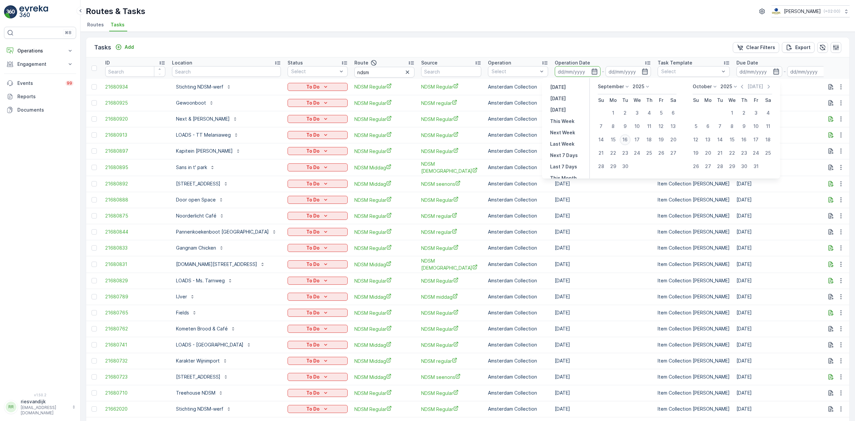
click at [624, 138] on div "16" at bounding box center [625, 139] width 11 height 11
type input "[DATE]"
click at [624, 138] on div "16" at bounding box center [625, 139] width 11 height 11
type input "[DATE]"
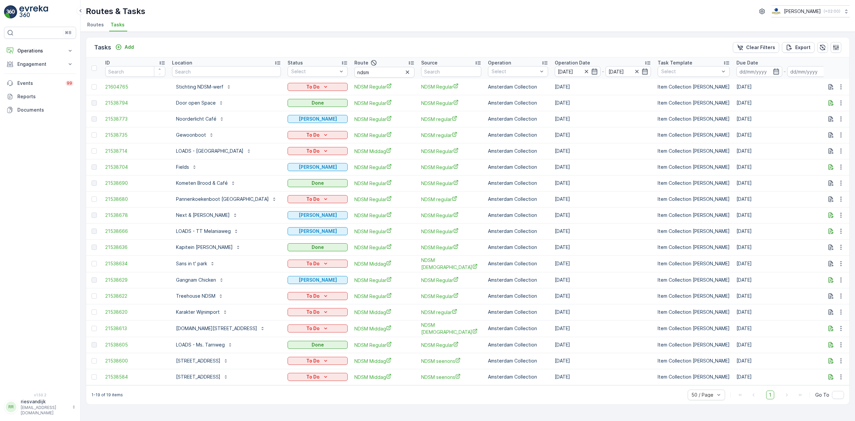
drag, startPoint x: 283, startPoint y: 41, endPoint x: 222, endPoint y: 39, distance: 61.5
click at [222, 39] on div "Tasks Add Clear Filters Export" at bounding box center [467, 47] width 763 height 20
click at [374, 73] on input "ndsm" at bounding box center [384, 72] width 60 height 11
type input "ndsm re"
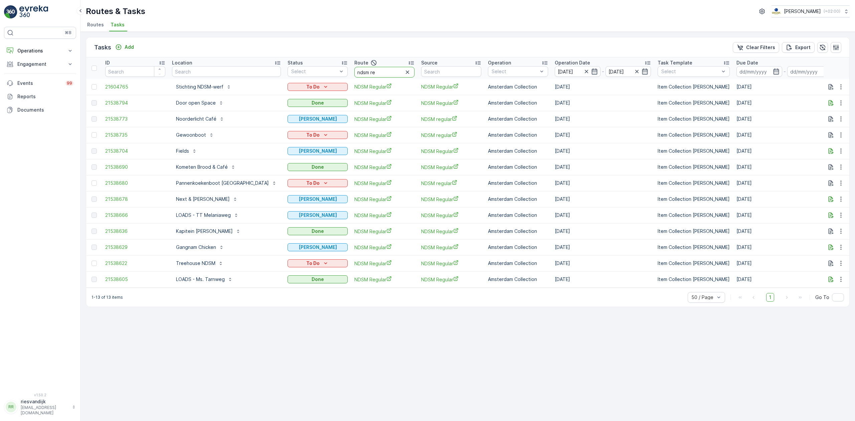
click at [374, 73] on input "ndsm re" at bounding box center [384, 72] width 60 height 11
type input "ndsm"
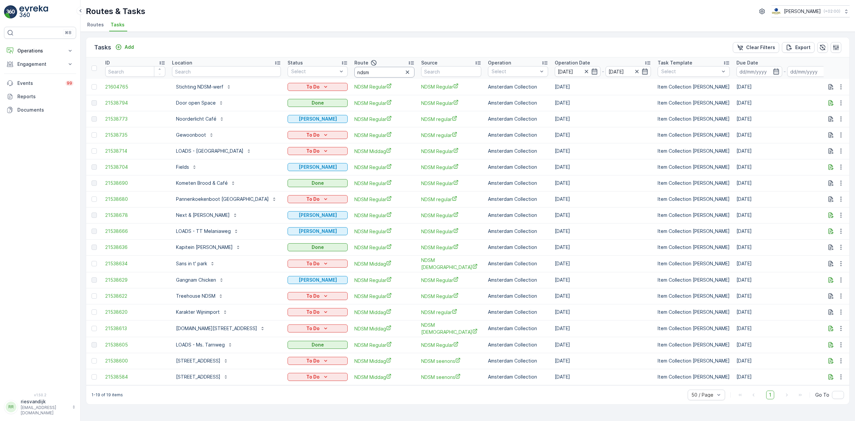
click at [374, 73] on input "ndsm" at bounding box center [384, 72] width 60 height 11
type input "ndsm midd"
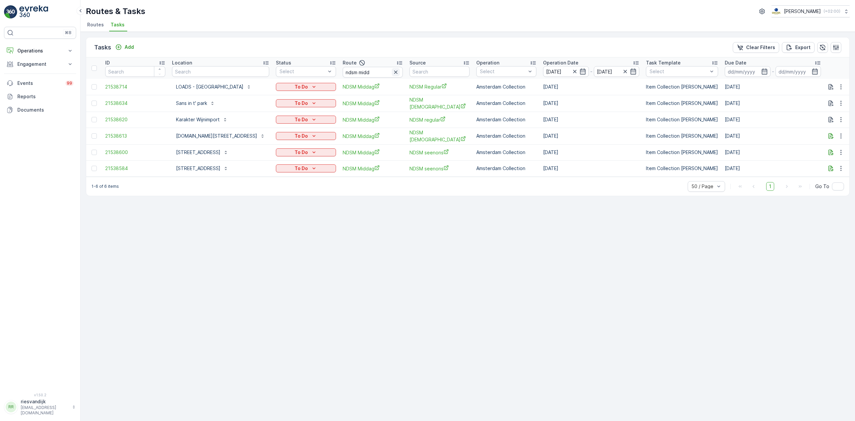
click at [392, 73] on icon "button" at bounding box center [395, 72] width 7 height 7
click at [385, 72] on input "text" at bounding box center [373, 72] width 60 height 11
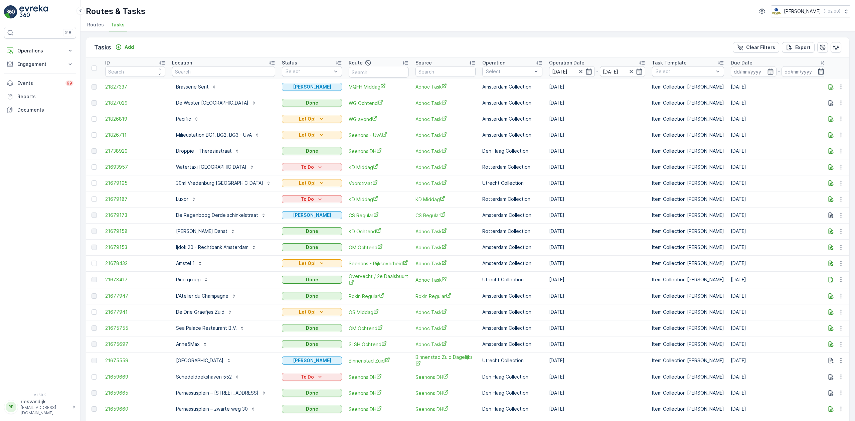
click at [379, 71] on input "text" at bounding box center [379, 72] width 60 height 11
type input "os"
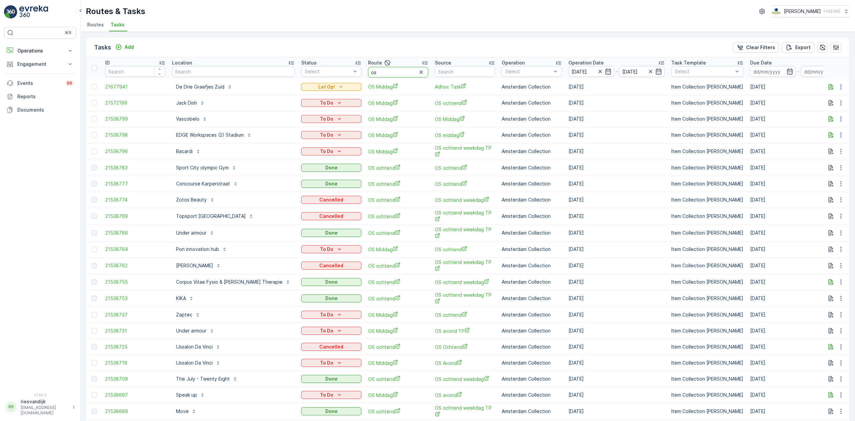
click at [368, 75] on input "os" at bounding box center [398, 72] width 60 height 11
type input "os midd"
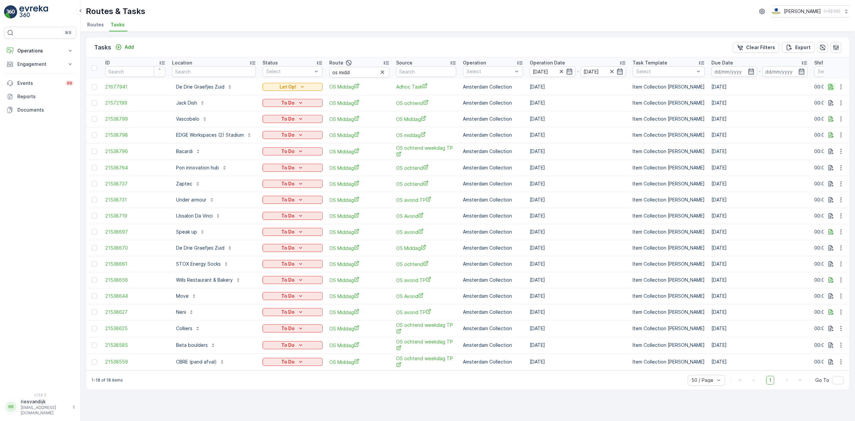
click at [833, 88] on icon "button" at bounding box center [830, 87] width 5 height 6
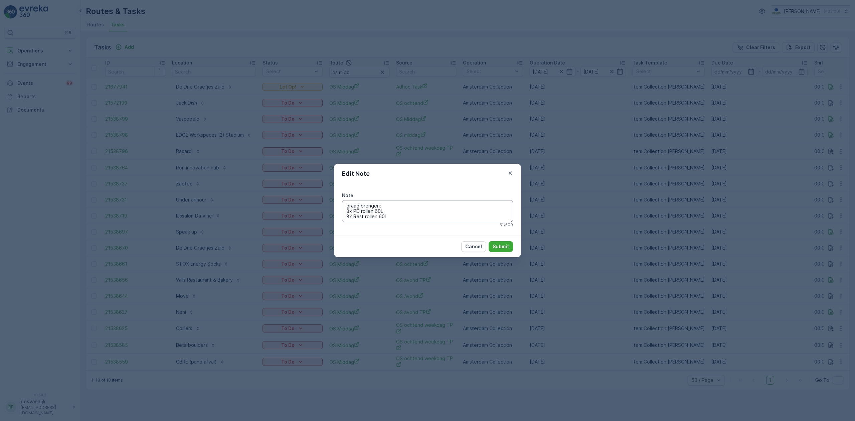
click at [412, 214] on textarea "graag brengen: 8x PD rollen 60L 8x Rest rollen 60L" at bounding box center [427, 211] width 171 height 22
drag, startPoint x: 412, startPoint y: 214, endPoint x: 344, endPoint y: 204, distance: 68.9
click at [344, 204] on textarea "graag brengen: 8x PD rollen 60L 8x Rest rollen 60L" at bounding box center [427, 211] width 171 height 22
click at [576, 208] on div "Edit Note Note graag brengen: 8x PD rollen 60L 8x Rest rollen 60L 51 / 500 Canc…" at bounding box center [427, 210] width 855 height 421
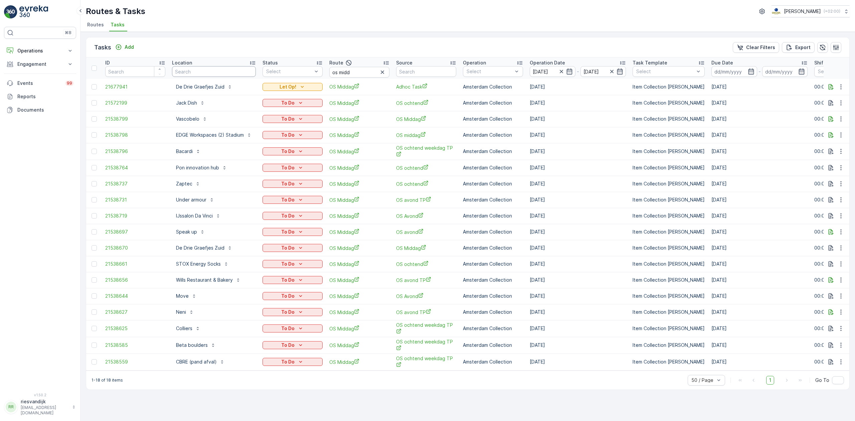
click at [182, 75] on input "text" at bounding box center [214, 71] width 84 height 11
type input "stella"
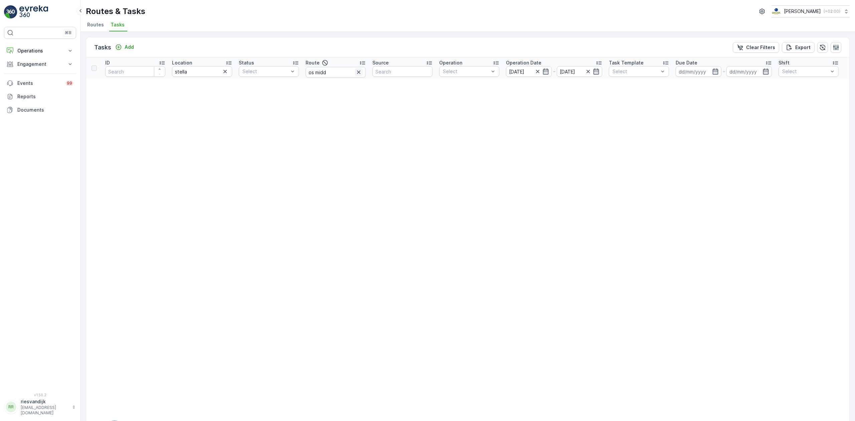
click at [361, 75] on icon "button" at bounding box center [358, 72] width 7 height 7
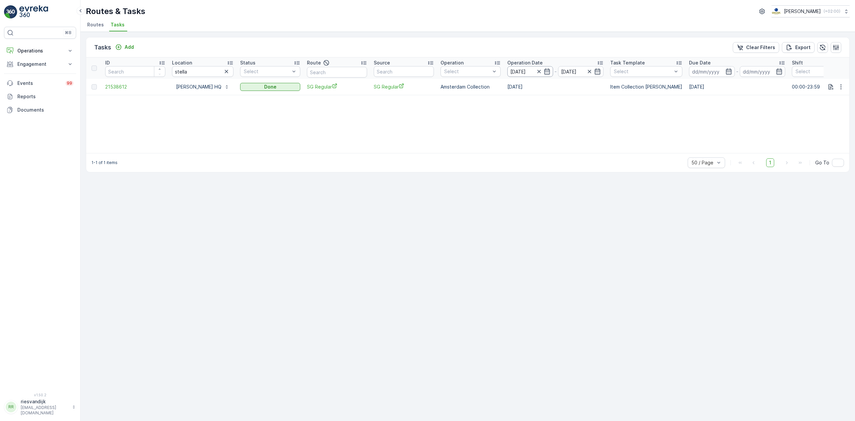
click at [533, 69] on input "[DATE]" at bounding box center [530, 71] width 46 height 11
click at [609, 140] on div "17" at bounding box center [606, 139] width 11 height 11
type input "[DATE]"
click at [609, 140] on div "17" at bounding box center [606, 139] width 11 height 11
type input "[DATE]"
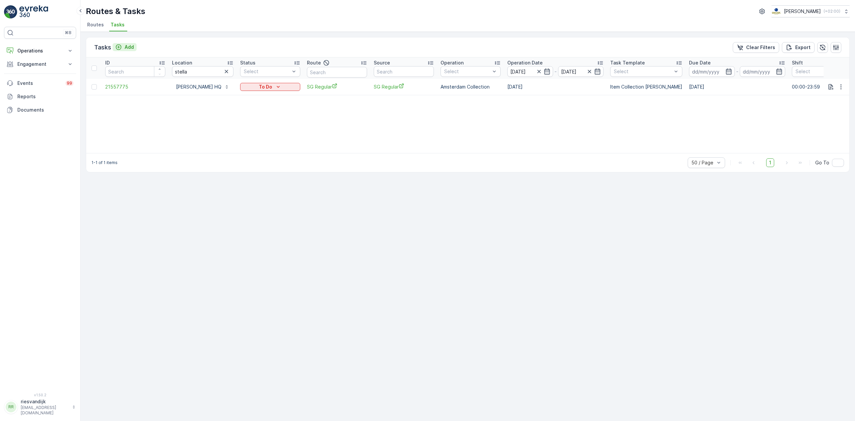
click at [128, 44] on p "Add" at bounding box center [129, 47] width 9 height 7
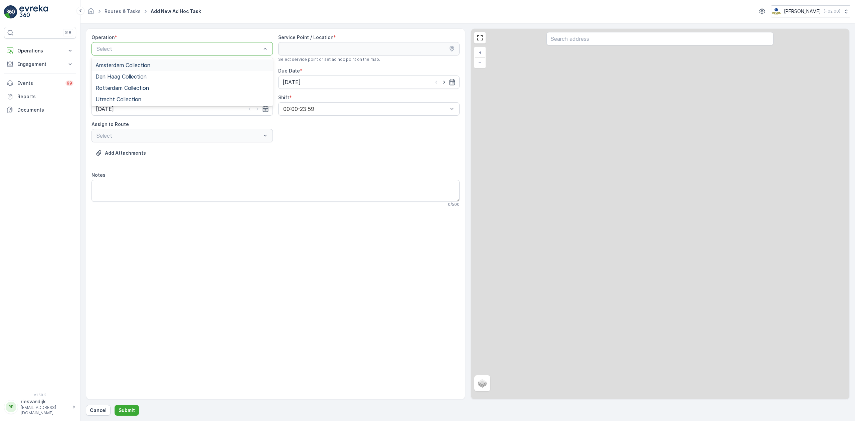
click at [164, 65] on div "Amsterdam Collection" at bounding box center [182, 65] width 173 height 6
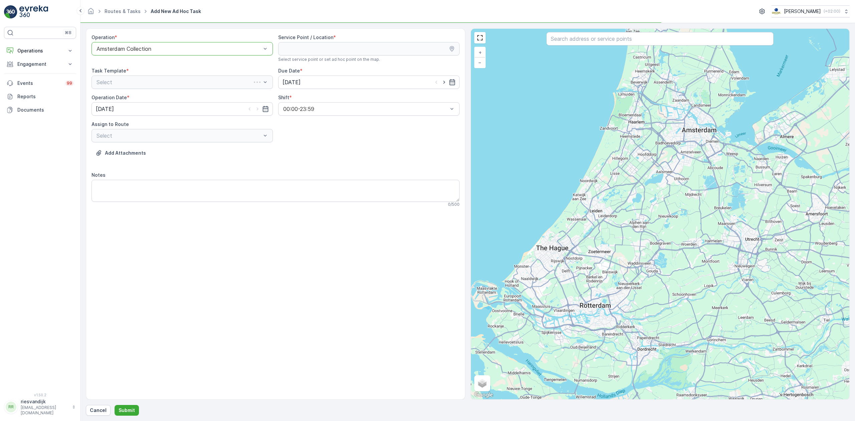
click at [574, 40] on input "text" at bounding box center [659, 38] width 227 height 13
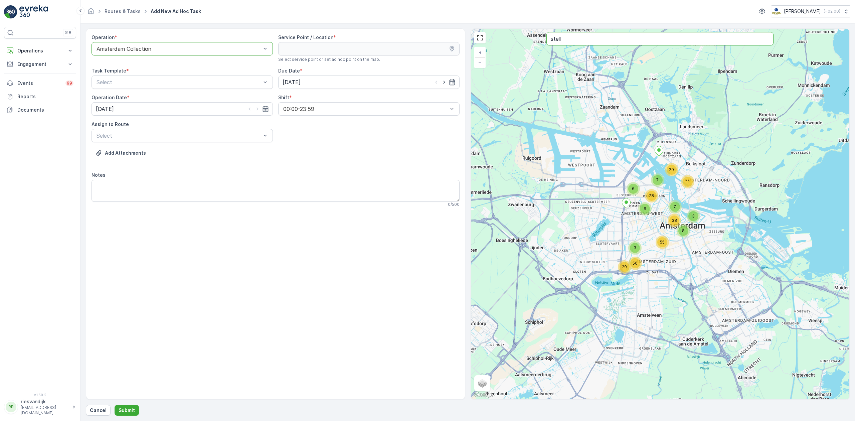
type input "stell"
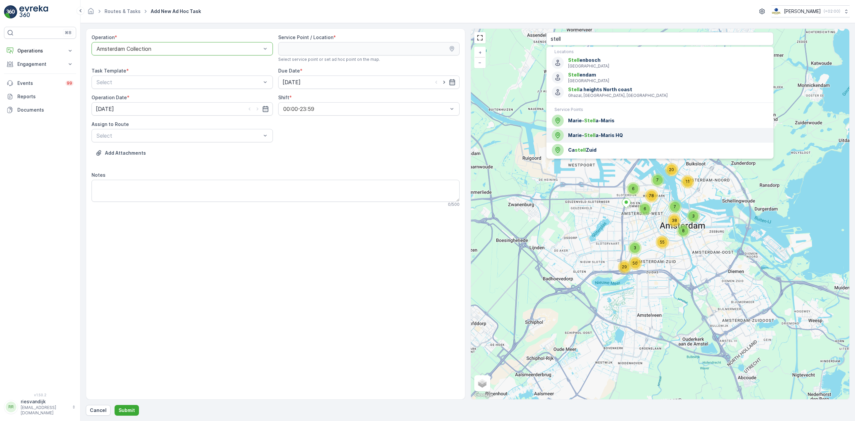
click at [626, 134] on span "Marie- Stell a-Maris HQ" at bounding box center [668, 135] width 200 height 7
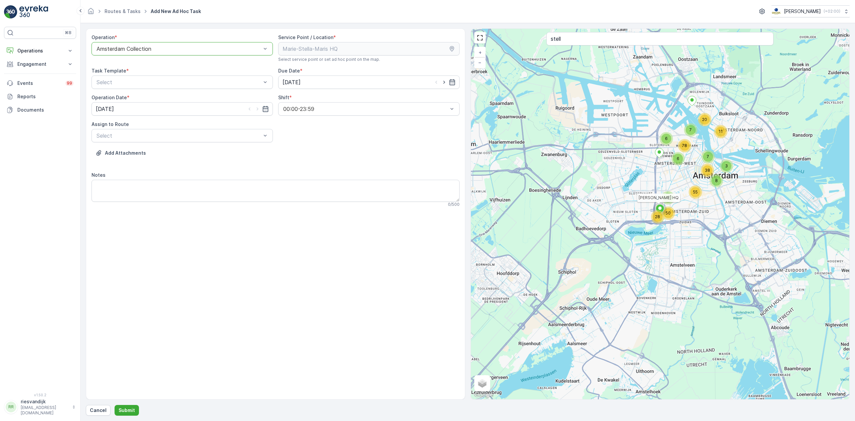
click at [214, 89] on div "Operation * option Amsterdam Collection, selected. Amsterdam Collection Service…" at bounding box center [275, 123] width 368 height 178
click at [204, 89] on div "Select" at bounding box center [181, 81] width 181 height 13
click at [167, 102] on span "Item Collection [PERSON_NAME]" at bounding box center [138, 99] width 84 height 6
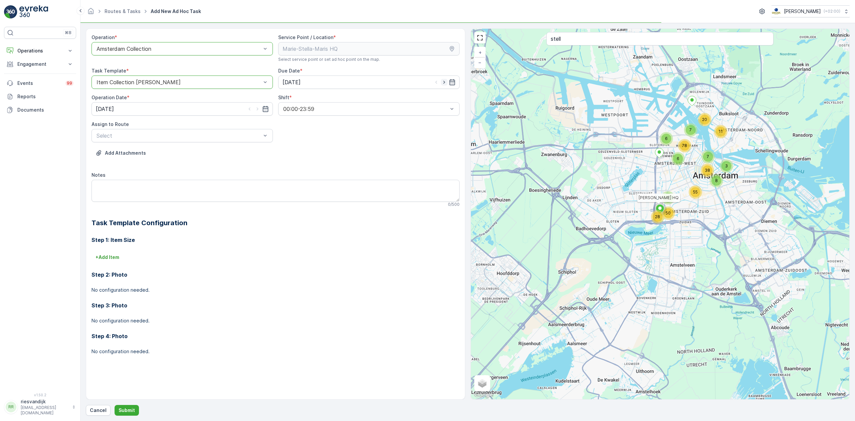
click at [445, 81] on icon "button" at bounding box center [444, 82] width 7 height 7
type input "[DATE]"
click at [257, 107] on icon "button" at bounding box center [257, 109] width 7 height 7
type input "[DATE]"
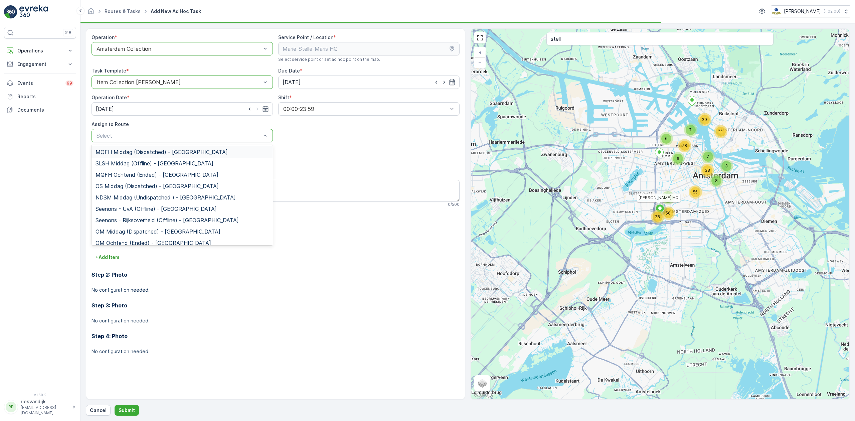
drag, startPoint x: 241, startPoint y: 133, endPoint x: 223, endPoint y: 142, distance: 20.0
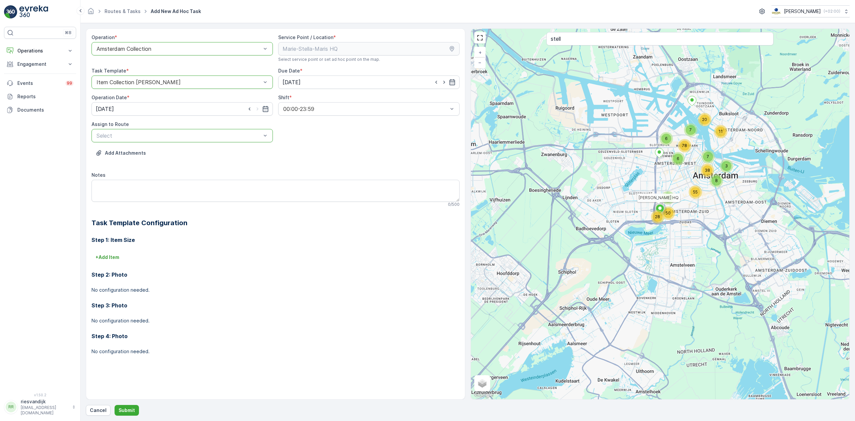
click at [129, 130] on div "Select" at bounding box center [181, 135] width 181 height 13
click at [130, 134] on div at bounding box center [179, 136] width 166 height 6
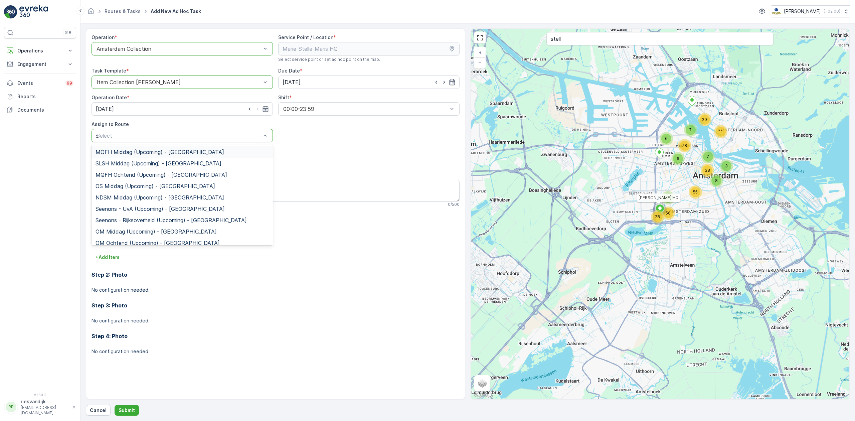
type input "sg"
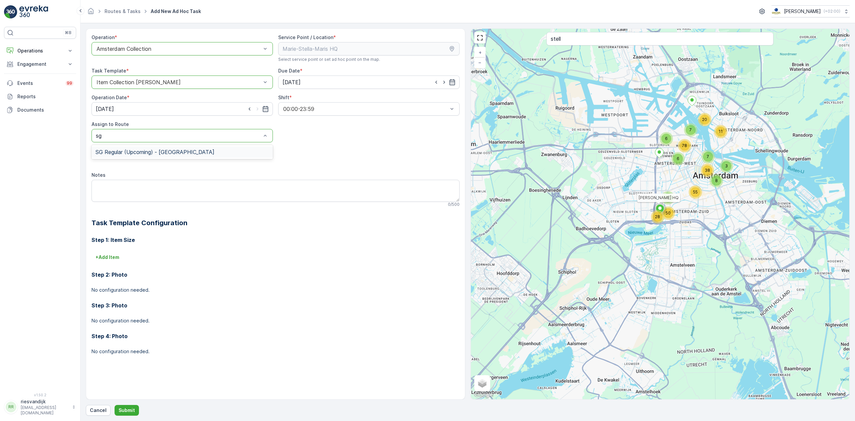
click at [136, 156] on div "SG Regular (Upcoming) - Amsterdam" at bounding box center [181, 151] width 181 height 11
click at [158, 187] on textarea "Notes" at bounding box center [275, 191] width 368 height 22
type textarea "Graag de doos met toetsenborden meenemen"
click at [122, 249] on div "Step 1: Item Size + Add Item Step 2: Photo No configuration needed. Step 3: Pho…" at bounding box center [275, 297] width 368 height 138
click at [118, 254] on div "Step 1: Item Size + Add Item Step 2: Photo No configuration needed. Step 3: Pho…" at bounding box center [275, 297] width 368 height 138
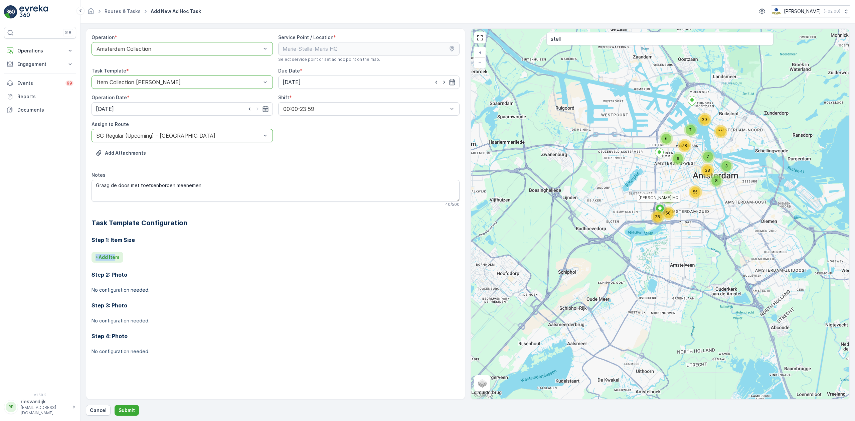
click at [114, 257] on p "+ Add Item" at bounding box center [108, 257] width 24 height 7
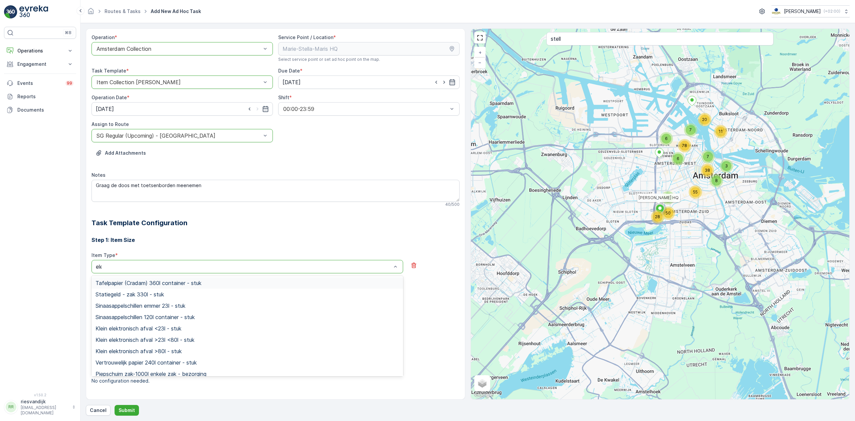
type input "elek"
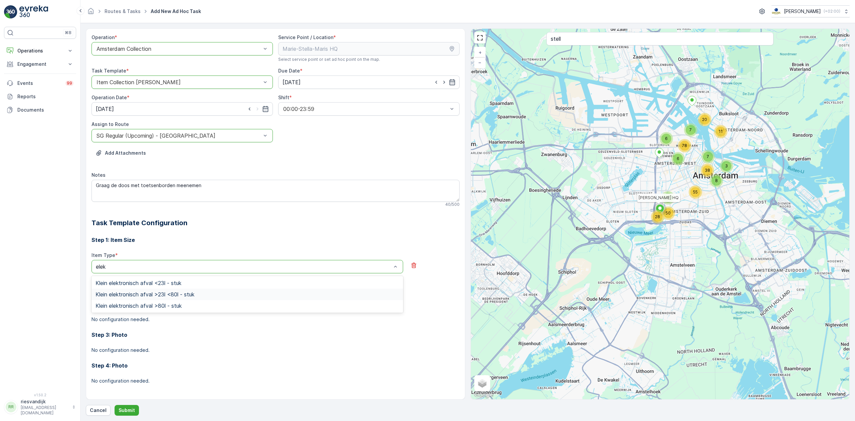
click at [185, 296] on span "Klein elektronisch afval >23l <80l - stuk" at bounding box center [145, 294] width 99 height 6
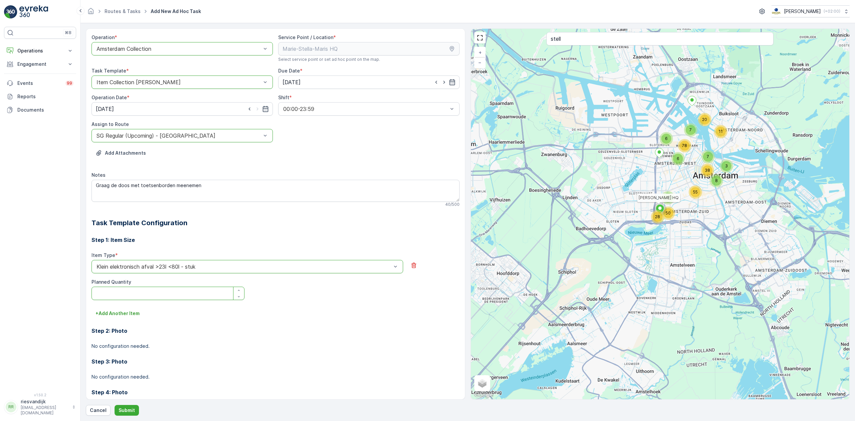
drag, startPoint x: 168, startPoint y: 295, endPoint x: 203, endPoint y: 293, distance: 35.1
click at [168, 295] on Quantity "Planned Quantity" at bounding box center [167, 293] width 153 height 13
click at [238, 293] on button "button" at bounding box center [238, 290] width 11 height 6
type Quantity "1"
click at [128, 409] on p "Submit" at bounding box center [127, 410] width 16 height 7
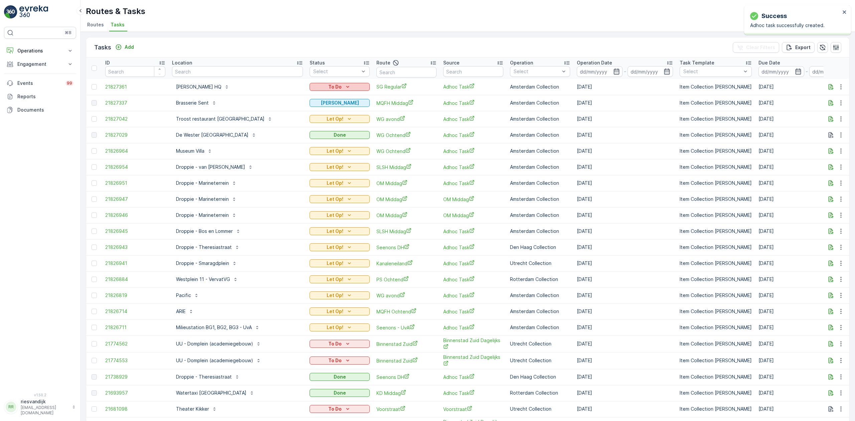
click at [356, 88] on div "To Do" at bounding box center [339, 86] width 55 height 7
click at [326, 94] on span "Let Op!" at bounding box center [319, 97] width 17 height 7
click at [120, 48] on icon "Add" at bounding box center [118, 47] width 7 height 7
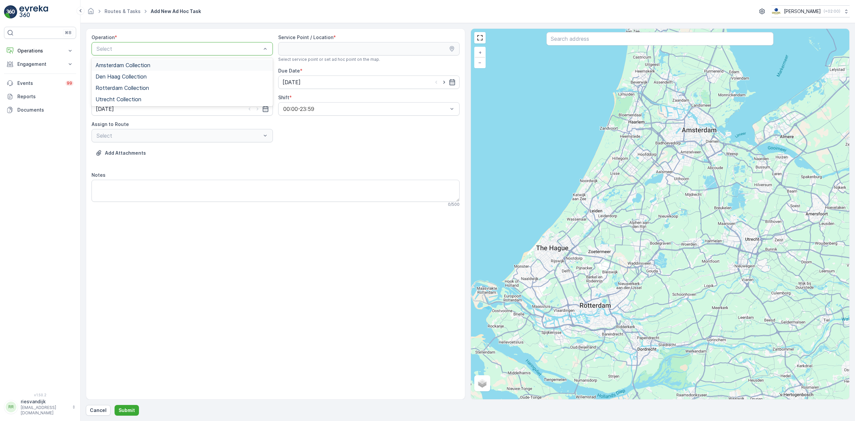
click at [158, 66] on div "Amsterdam Collection" at bounding box center [182, 65] width 173 height 6
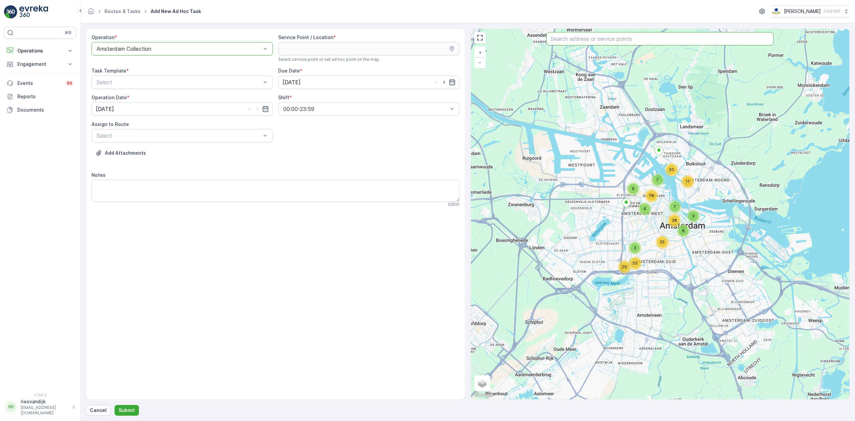
click at [577, 38] on input "text" at bounding box center [659, 38] width 227 height 13
type input "sent"
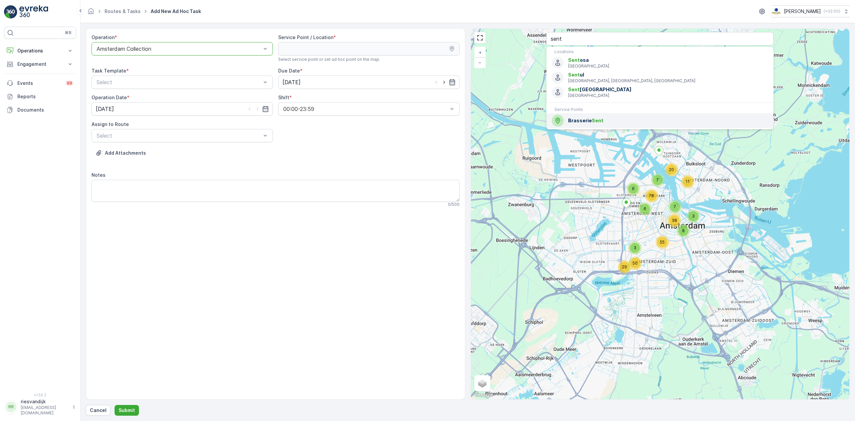
click at [600, 118] on span "Brasserie Sent" at bounding box center [668, 120] width 200 height 7
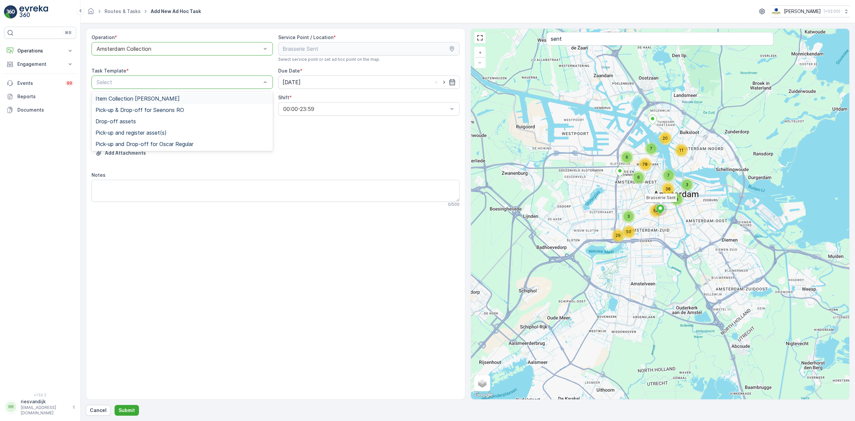
click at [173, 95] on div "Item Collection [PERSON_NAME]" at bounding box center [181, 98] width 181 height 11
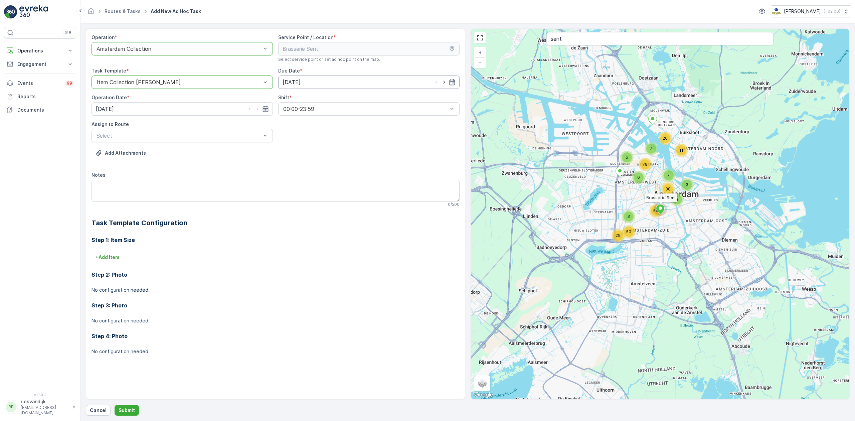
drag, startPoint x: 445, startPoint y: 79, endPoint x: 422, endPoint y: 80, distance: 23.1
click at [445, 78] on input "[DATE]" at bounding box center [368, 81] width 181 height 13
click at [326, 154] on div "17" at bounding box center [325, 151] width 11 height 11
type input "[DATE]"
click at [218, 103] on input "[DATE]" at bounding box center [181, 108] width 181 height 13
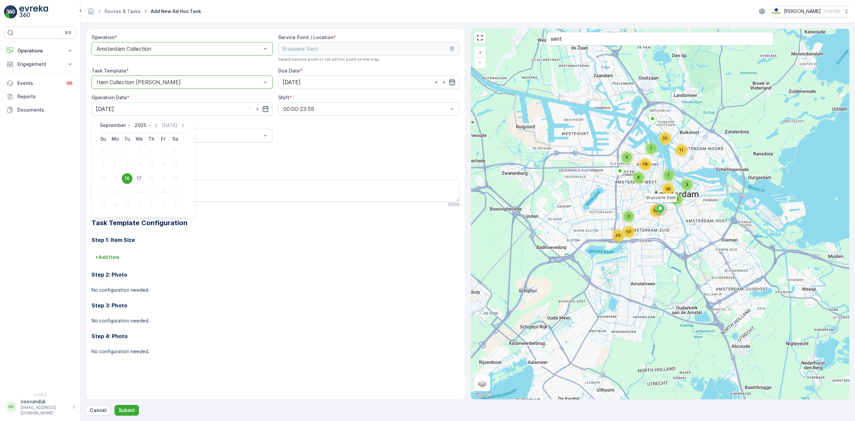
click at [140, 178] on div "17" at bounding box center [139, 178] width 11 height 11
type input "[DATE]"
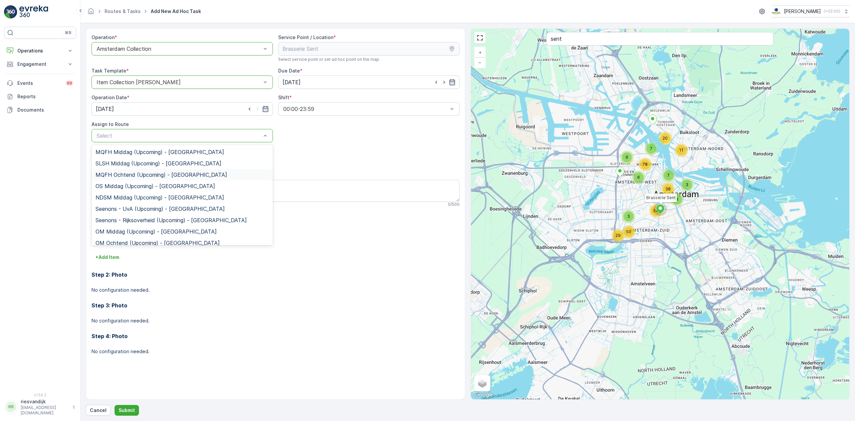
click at [193, 178] on span "MQFH Ochtend (Upcoming) - Amsterdam" at bounding box center [162, 175] width 132 height 6
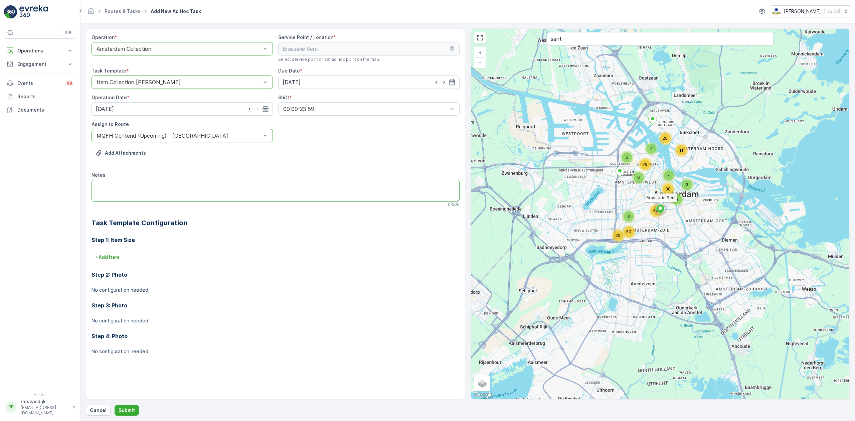
click at [201, 189] on textarea "Notes" at bounding box center [275, 191] width 368 height 22
type textarea "Vuilniszak met grofvuil meenemen"
click at [122, 258] on button "+ Add Item" at bounding box center [107, 257] width 32 height 11
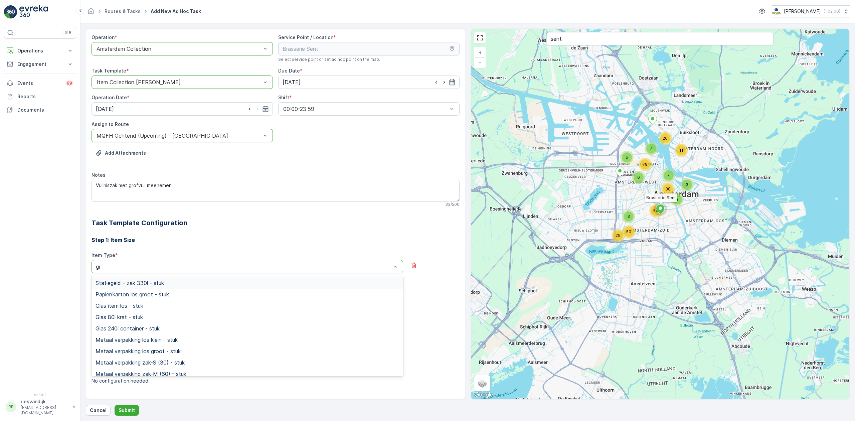
type input "grof"
click at [188, 284] on div "Grofvuil 80l krat - stuk" at bounding box center [248, 283] width 304 height 6
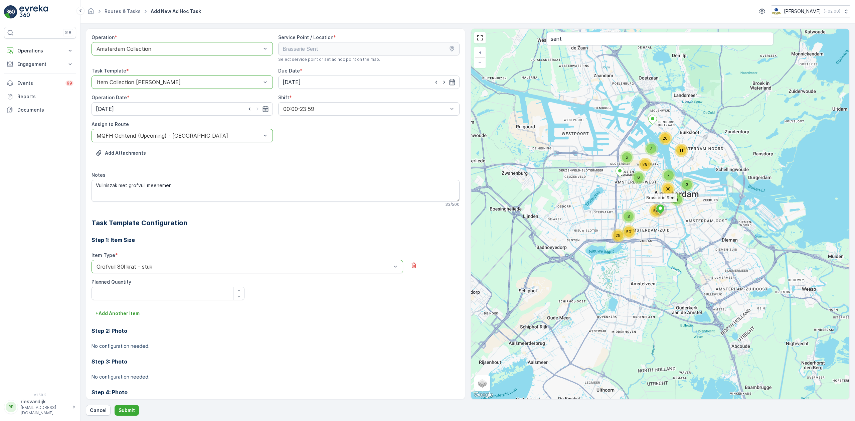
drag, startPoint x: 235, startPoint y: 289, endPoint x: 217, endPoint y: 298, distance: 20.6
click at [236, 289] on div "button" at bounding box center [238, 290] width 11 height 4
type Quantity "1"
click at [128, 412] on p "Submit" at bounding box center [127, 410] width 16 height 7
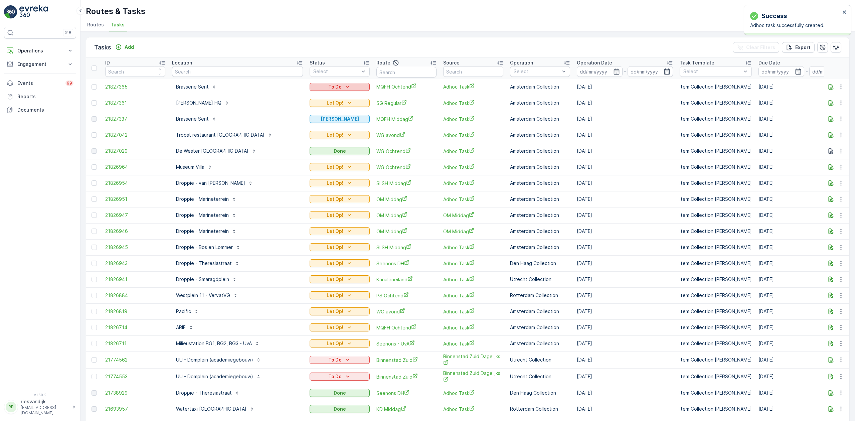
click at [341, 90] on div "To Do" at bounding box center [339, 86] width 55 height 7
click at [329, 97] on div "Let Op!" at bounding box center [329, 96] width 42 height 9
click at [119, 47] on icon "Add" at bounding box center [119, 47] width 6 height 6
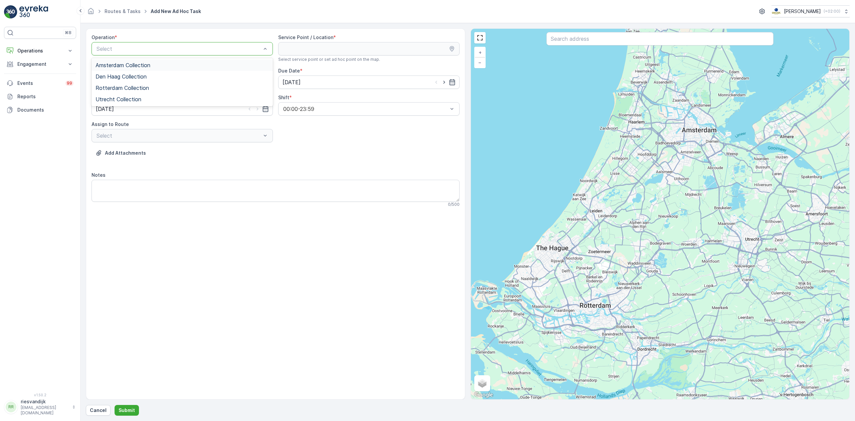
click at [188, 63] on div "Amsterdam Collection" at bounding box center [182, 65] width 173 height 6
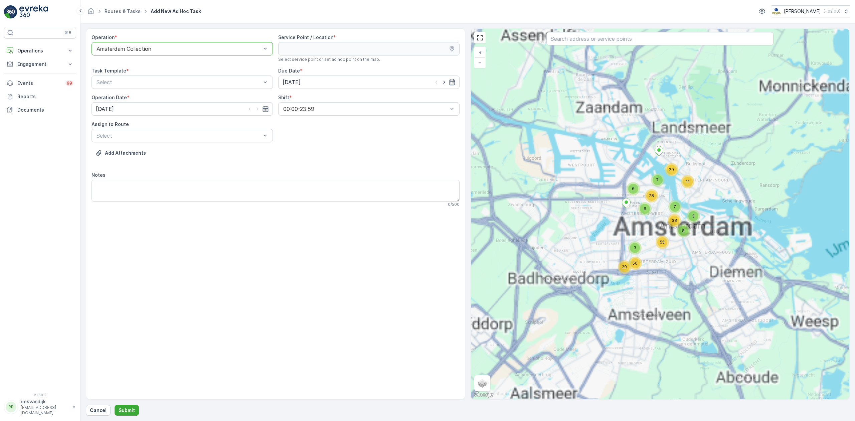
click at [616, 38] on input "text" at bounding box center [659, 38] width 227 height 13
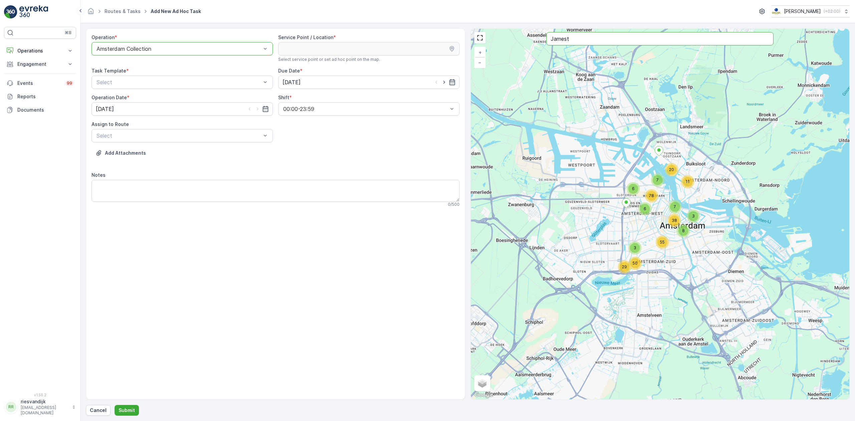
type input "Jamest"
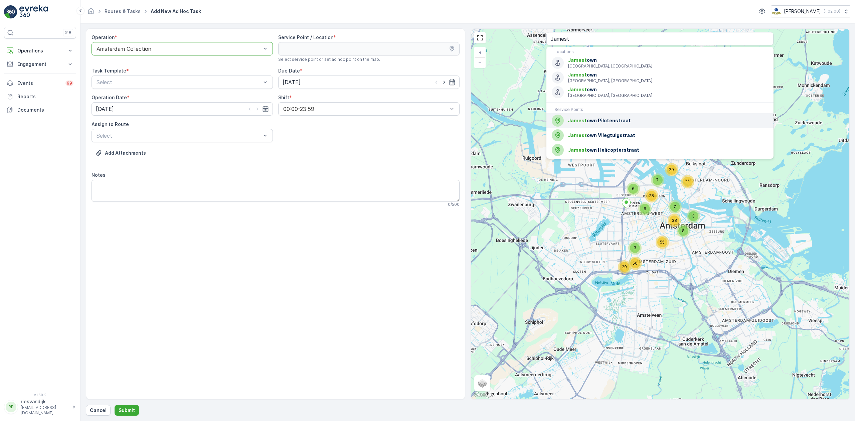
click at [647, 123] on span "Jamest own Pilotenstraat" at bounding box center [668, 120] width 200 height 7
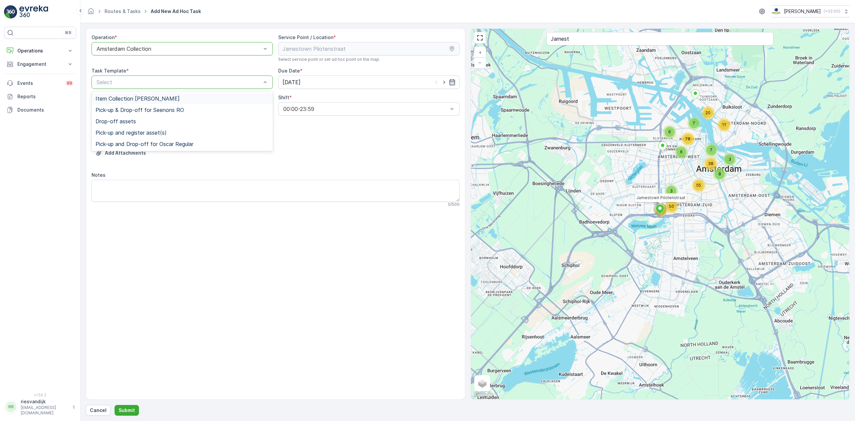
click at [178, 102] on div "Item Collection [PERSON_NAME]" at bounding box center [181, 98] width 181 height 11
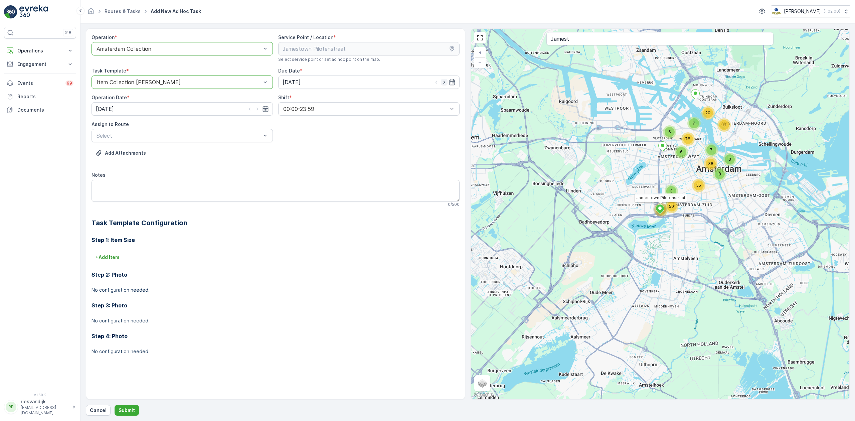
click at [445, 83] on icon "button" at bounding box center [444, 82] width 7 height 7
type input "[DATE]"
click at [259, 107] on icon "button" at bounding box center [257, 109] width 7 height 7
type input "[DATE]"
click at [199, 142] on div "Select" at bounding box center [181, 135] width 181 height 13
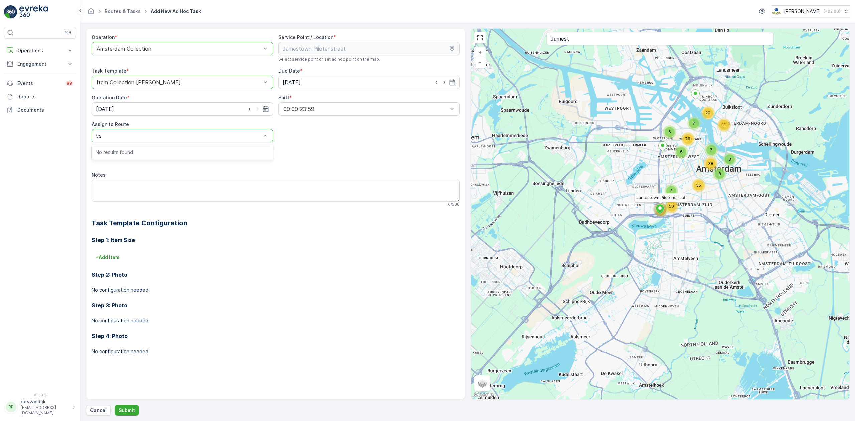
type input "v"
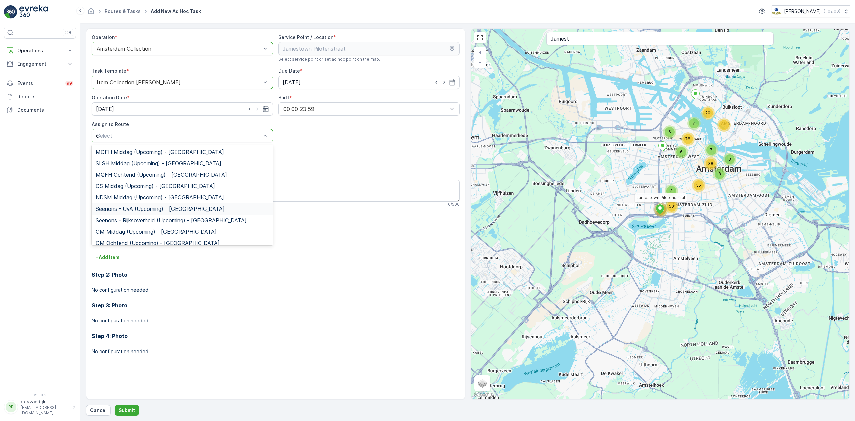
type input "cs"
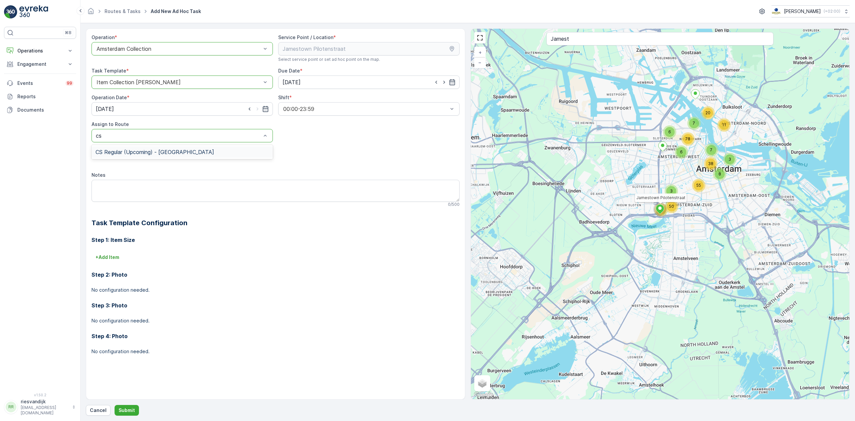
click at [173, 151] on span "CS Regular (Upcoming) - Amsterdam" at bounding box center [155, 152] width 119 height 6
click at [110, 257] on p "+ Add Item" at bounding box center [108, 257] width 24 height 7
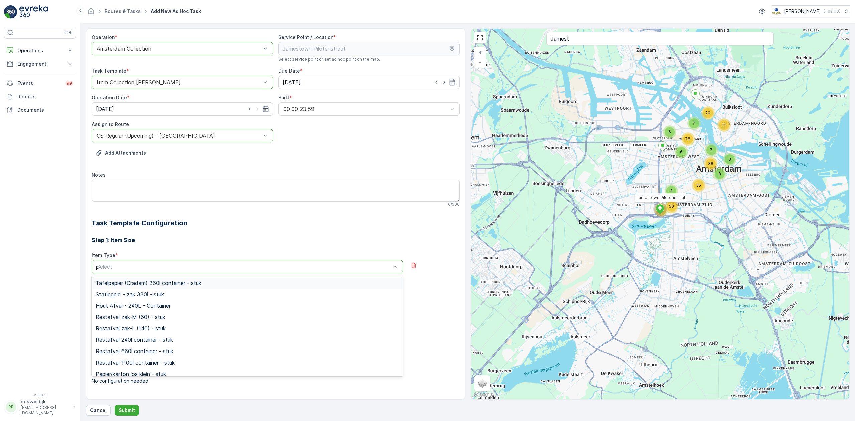
type input "pap"
click at [160, 343] on span "Papier/karton 660l container - stuk" at bounding box center [139, 340] width 87 height 6
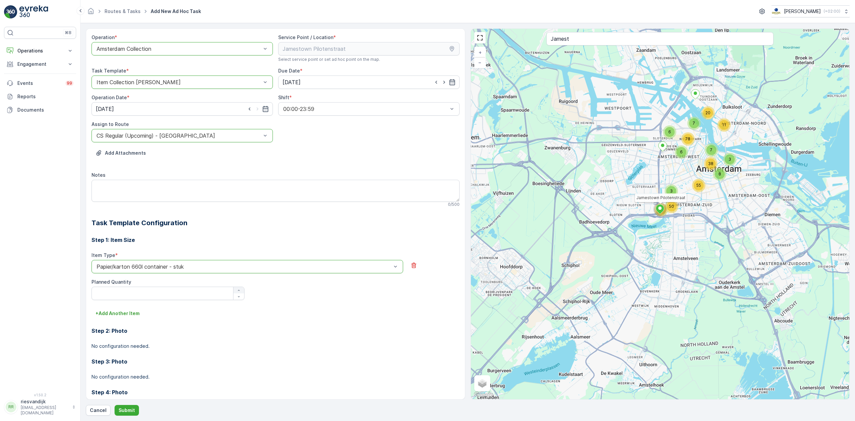
click at [239, 292] on icon "button" at bounding box center [239, 290] width 4 height 4
type Quantity "4"
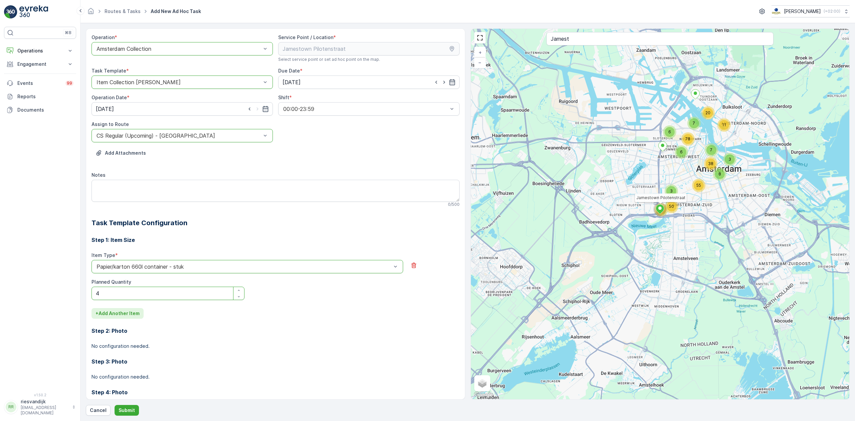
click at [105, 312] on p "+ Add Another Item" at bounding box center [118, 313] width 44 height 7
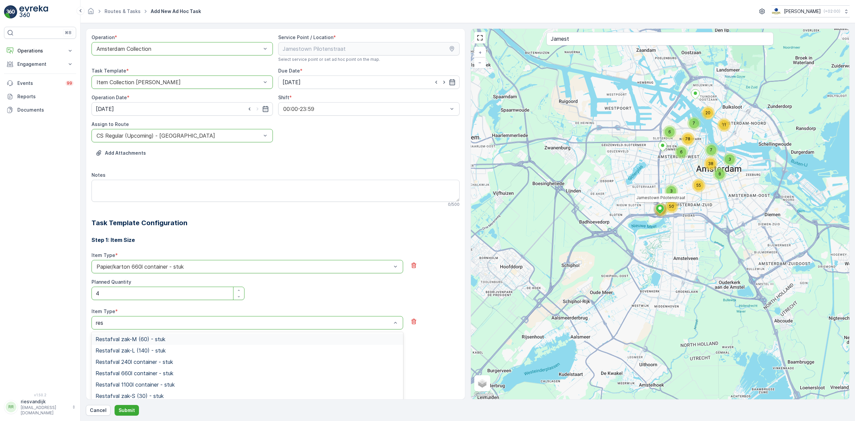
type input "rest"
click at [193, 376] on div "Restafval 660l container - stuk" at bounding box center [248, 373] width 304 height 6
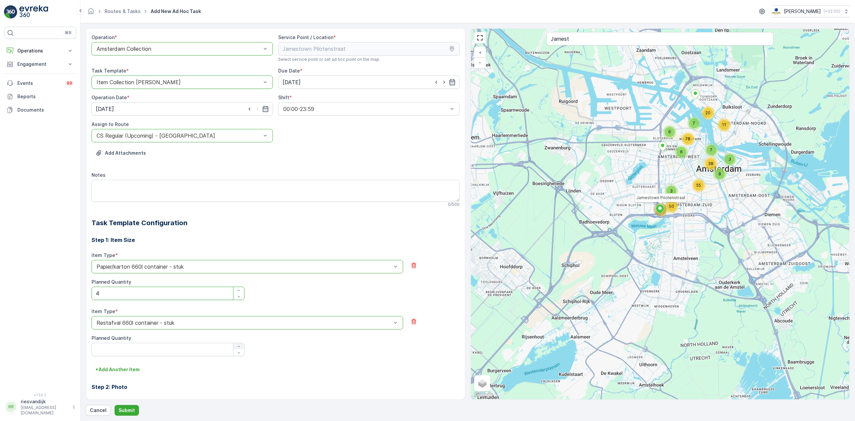
click at [241, 346] on div "button" at bounding box center [238, 346] width 11 height 4
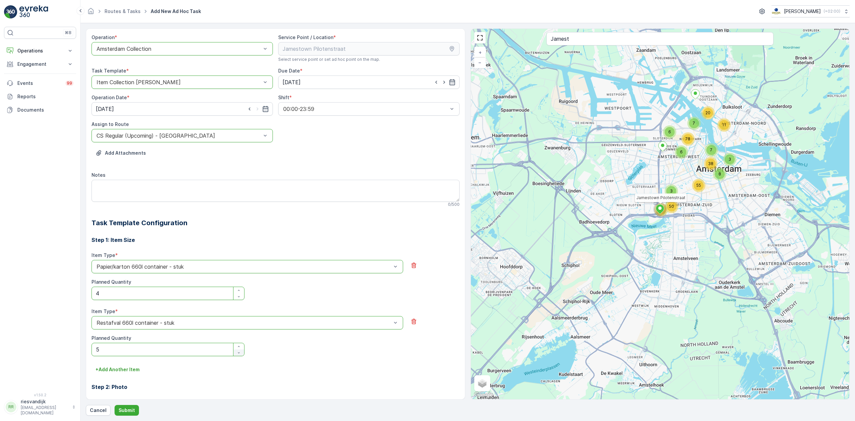
click at [239, 353] on icon "button" at bounding box center [239, 353] width 4 height 4
type Quantity "4"
click at [183, 194] on textarea "Notes" at bounding box center [275, 191] width 368 height 22
type textarea "Zie afbeelding"
click at [118, 155] on p "Add Attachments" at bounding box center [125, 153] width 41 height 7
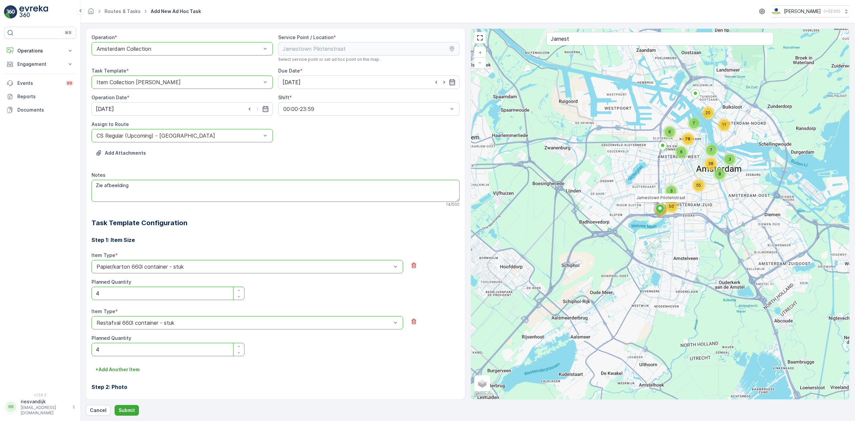
click at [189, 188] on textarea "Zie afbeelding" at bounding box center [275, 191] width 368 height 22
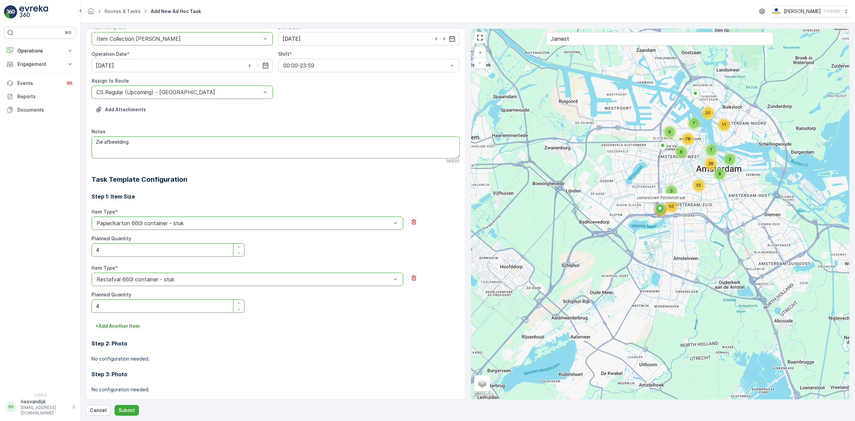
scroll to position [84, 0]
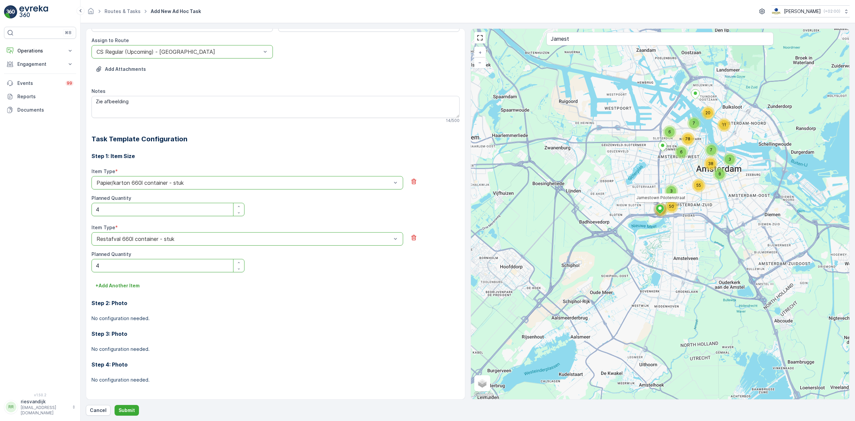
click at [119, 318] on p "No configuration needed." at bounding box center [275, 318] width 368 height 7
click at [151, 296] on div "Step 2: Photo No configuration needed." at bounding box center [275, 306] width 368 height 31
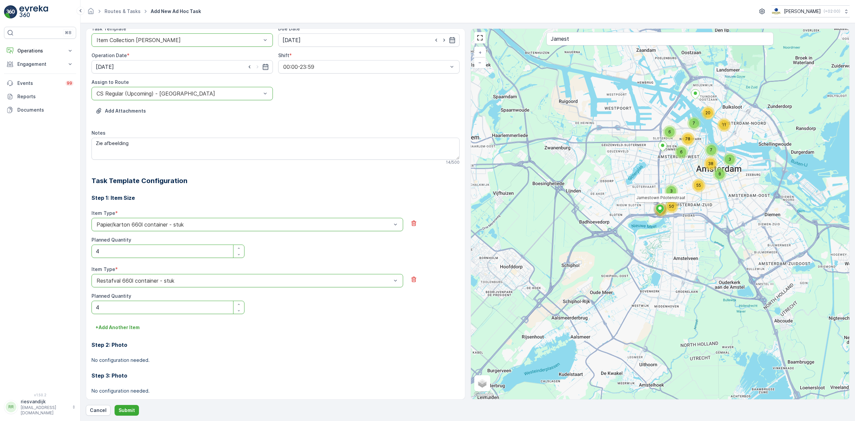
scroll to position [0, 0]
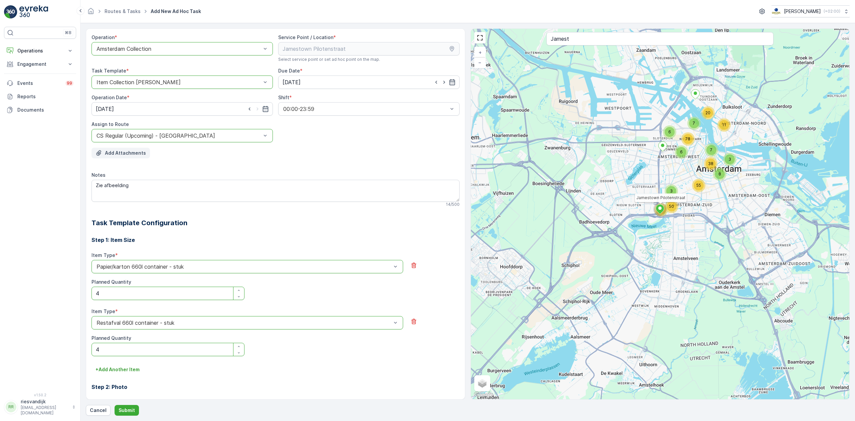
click at [114, 155] on p "Add Attachments" at bounding box center [125, 153] width 41 height 7
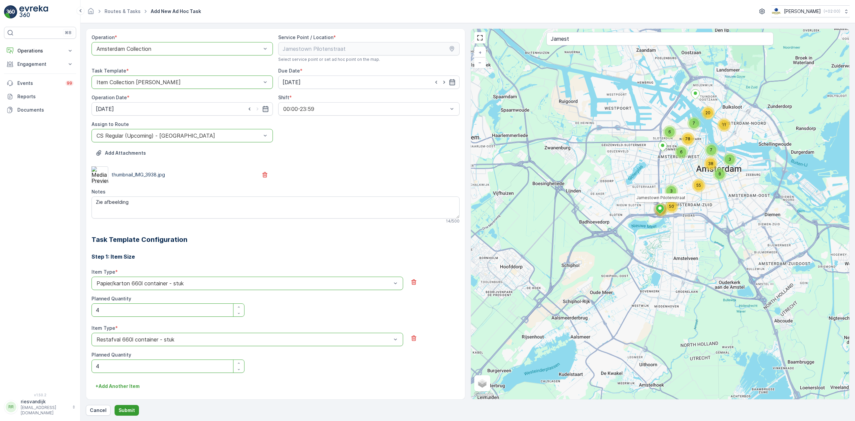
click at [128, 409] on p "Submit" at bounding box center [127, 410] width 16 height 7
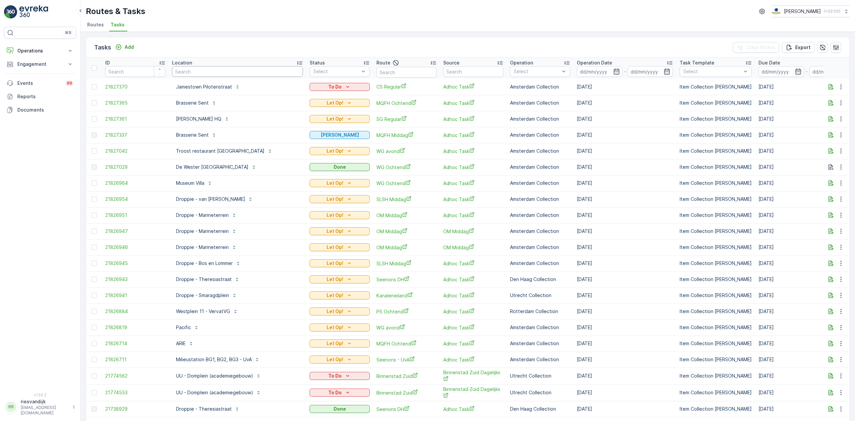
click at [231, 71] on input "text" at bounding box center [237, 71] width 131 height 11
type input "con"
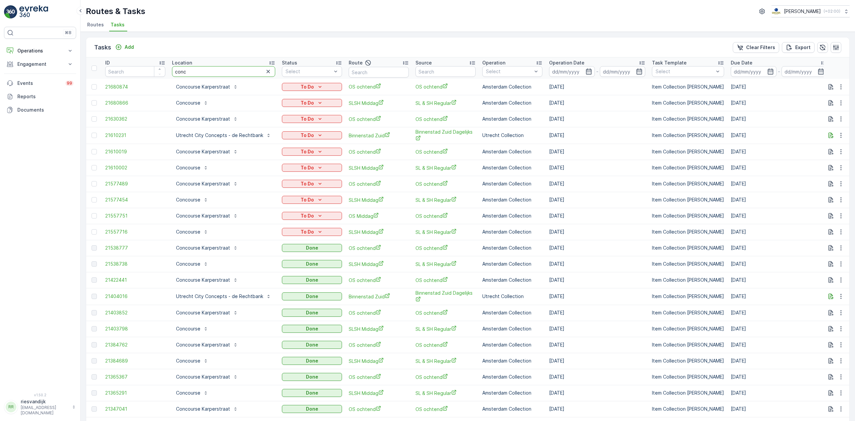
click at [197, 70] on input "conc" at bounding box center [223, 71] width 103 height 11
type input "conci"
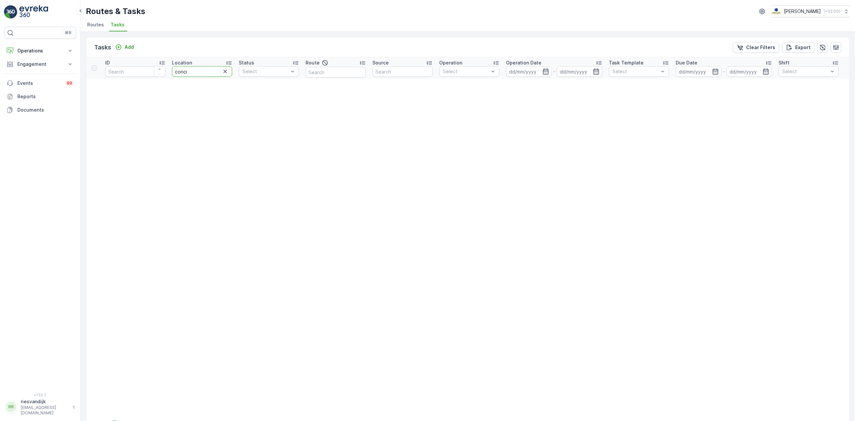
click at [185, 72] on input "conci" at bounding box center [202, 71] width 60 height 11
type input "consi"
click at [211, 71] on input "consi" at bounding box center [202, 71] width 60 height 11
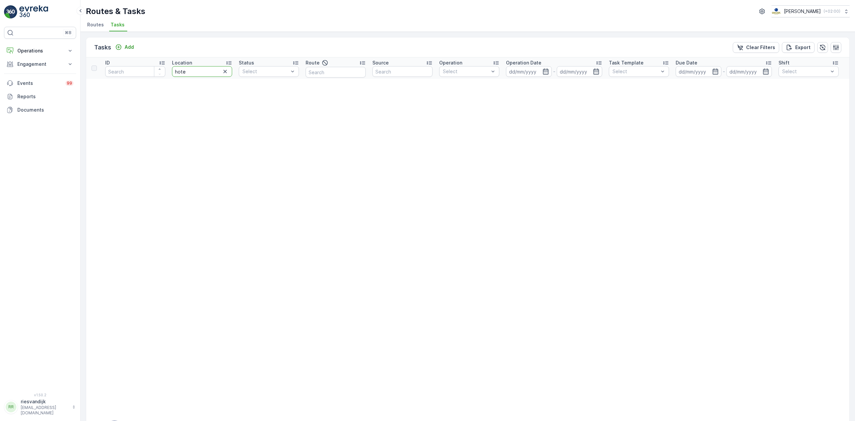
type input "hotel"
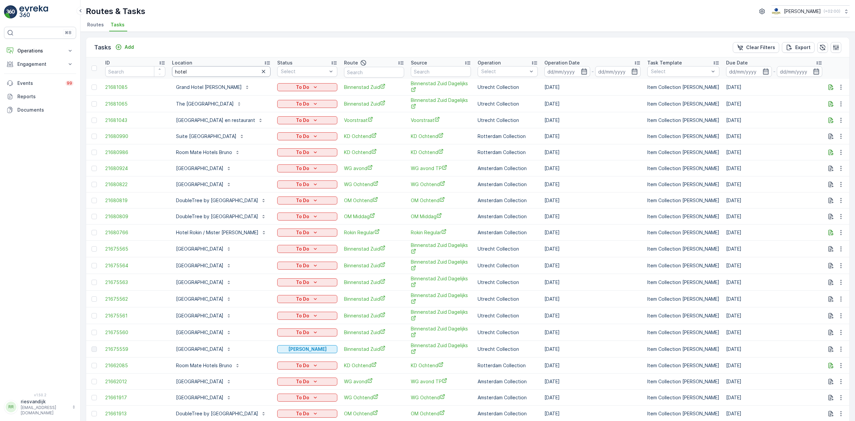
click at [178, 72] on input "hotel" at bounding box center [221, 71] width 99 height 11
type input "consciu"
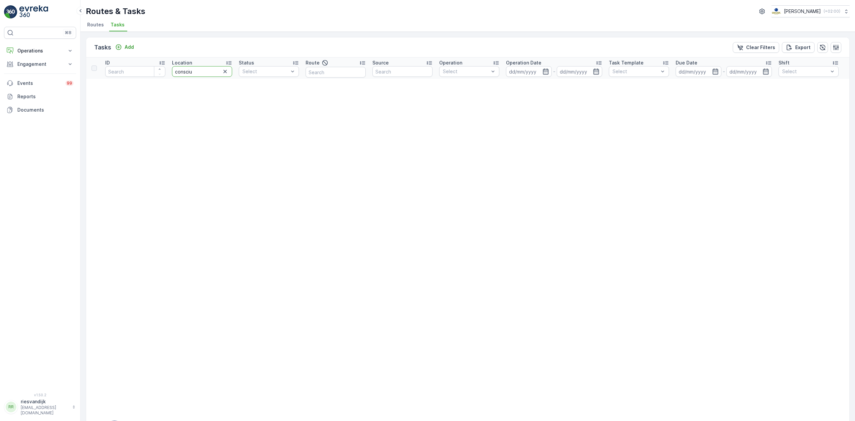
click at [192, 72] on input "consciu" at bounding box center [202, 71] width 60 height 11
type input "consci"
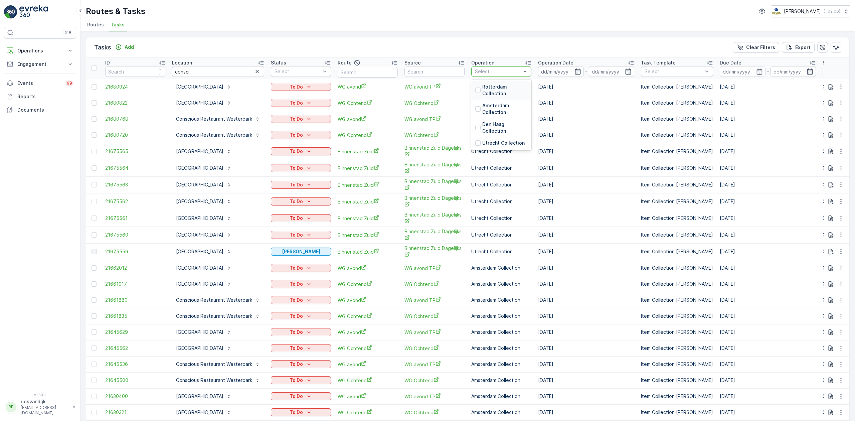
click at [529, 70] on div "Select" at bounding box center [501, 71] width 60 height 11
click at [502, 144] on p "Utrecht Collection" at bounding box center [503, 143] width 42 height 7
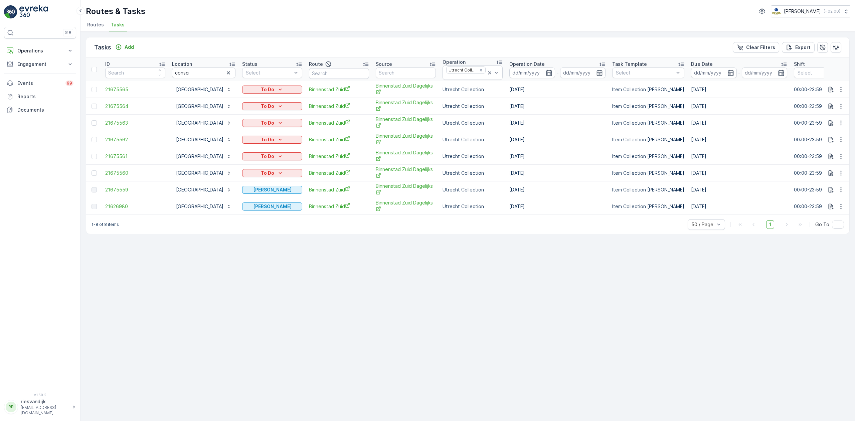
drag, startPoint x: 553, startPoint y: 208, endPoint x: 540, endPoint y: 198, distance: 16.3
click at [514, 191] on tbody "21675565 Conscious Hotel Utrecht To Do Binnenstad Zuid Binnenstad Zuid Dagelijk…" at bounding box center [603, 148] width 1034 height 134
click at [562, 202] on td "15.09.2025" at bounding box center [557, 206] width 103 height 17
click at [163, 254] on div "Tasks Add Clear Filters Export ID Location consci Status Select Route Source Op…" at bounding box center [467, 226] width 774 height 389
click at [115, 190] on span "21675559" at bounding box center [135, 189] width 60 height 7
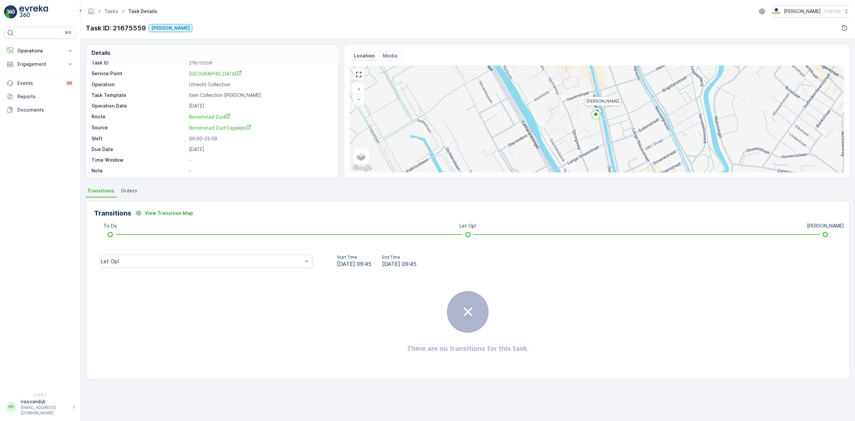
scroll to position [9, 0]
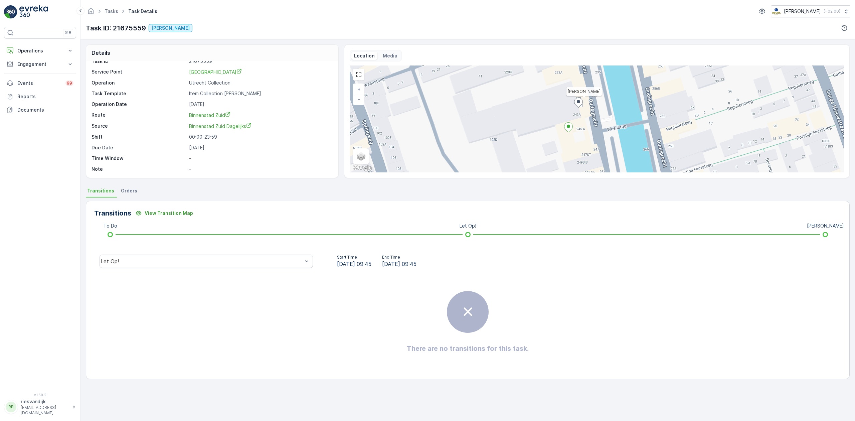
drag, startPoint x: 587, startPoint y: 125, endPoint x: 593, endPoint y: 109, distance: 17.5
click at [593, 109] on div "Geen Afval + − Satellite Roadmap Terrain Hybrid Leaflet Keyboard shortcuts Map …" at bounding box center [597, 118] width 494 height 107
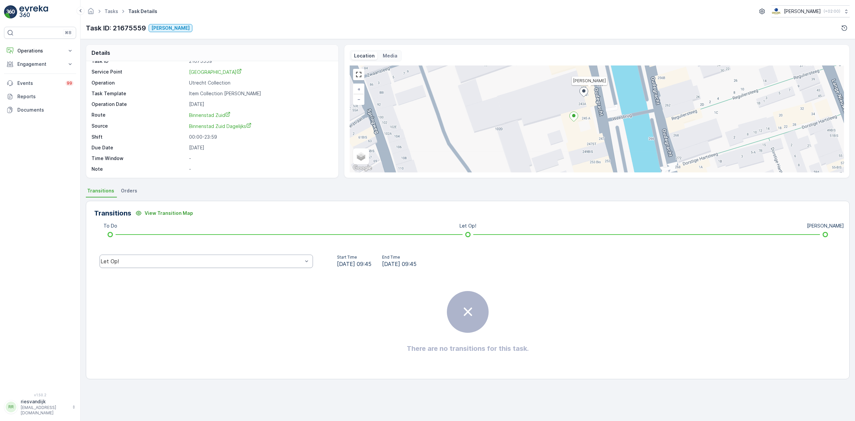
click at [184, 258] on div "Let Op!" at bounding box center [206, 260] width 213 height 13
click at [170, 212] on div "Done" at bounding box center [206, 211] width 205 height 6
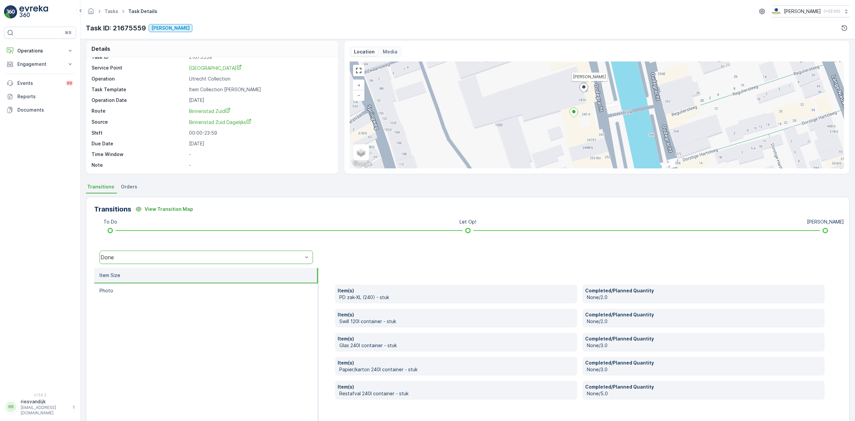
scroll to position [0, 0]
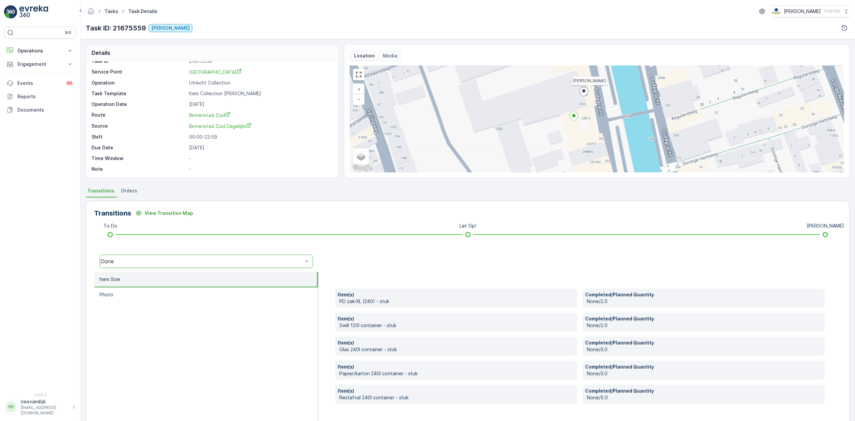
click at [110, 13] on link "Tasks" at bounding box center [112, 11] width 14 height 6
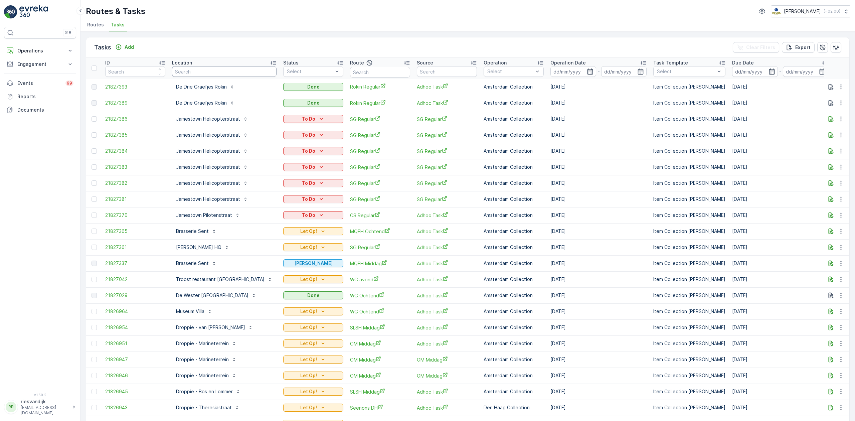
click at [236, 68] on input "text" at bounding box center [224, 71] width 105 height 11
type input "con"
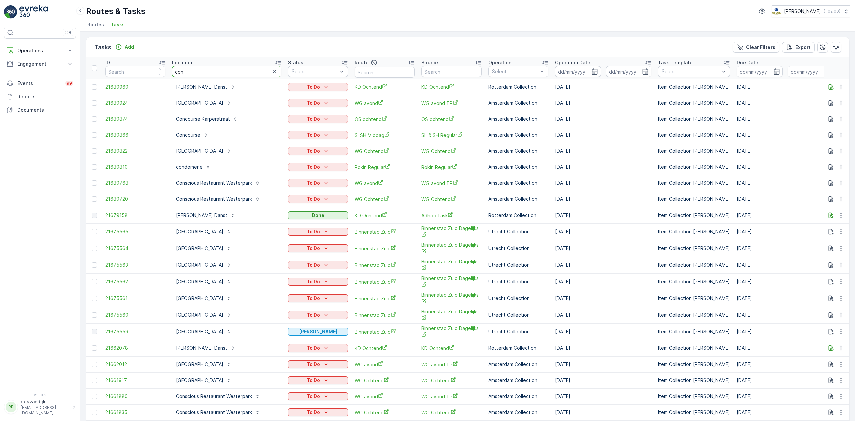
click at [225, 70] on input "con" at bounding box center [226, 71] width 109 height 11
type input "consciu"
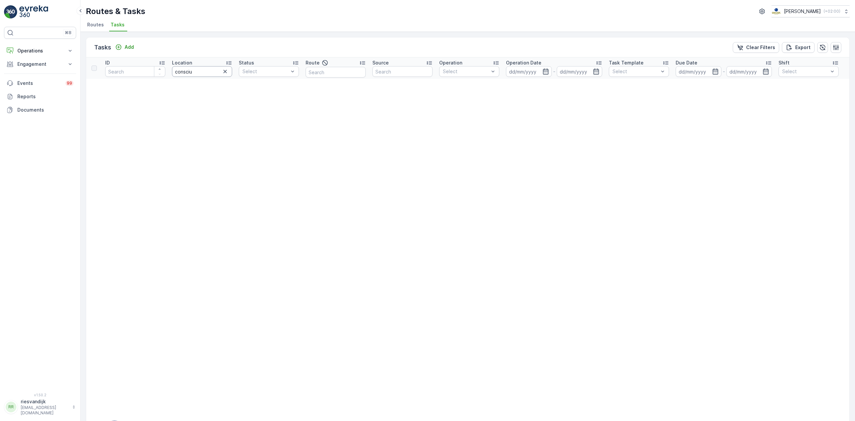
click at [201, 71] on input "consciu" at bounding box center [202, 71] width 60 height 11
type input "consciou"
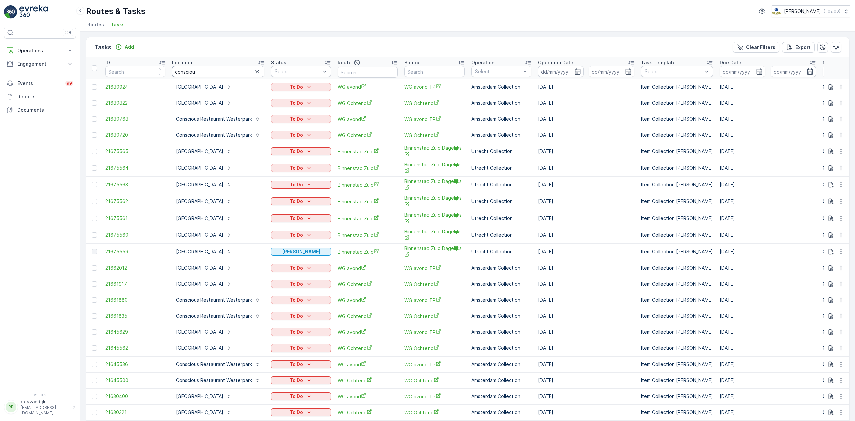
click at [214, 70] on input "consciou" at bounding box center [218, 71] width 92 height 11
type input "conscious hote"
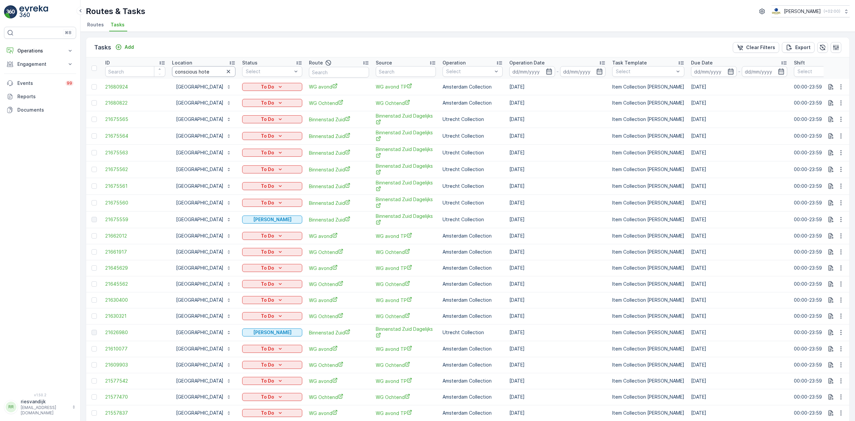
click at [213, 75] on input "conscious hote" at bounding box center [203, 71] width 63 height 11
type input "conscious hotel"
click at [545, 66] on p "Operation Date" at bounding box center [526, 62] width 35 height 7
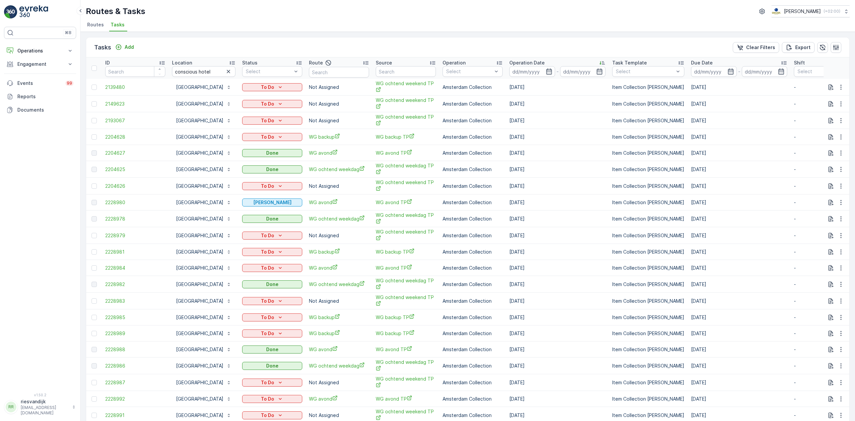
click at [563, 62] on div "Operation Date" at bounding box center [557, 62] width 96 height 7
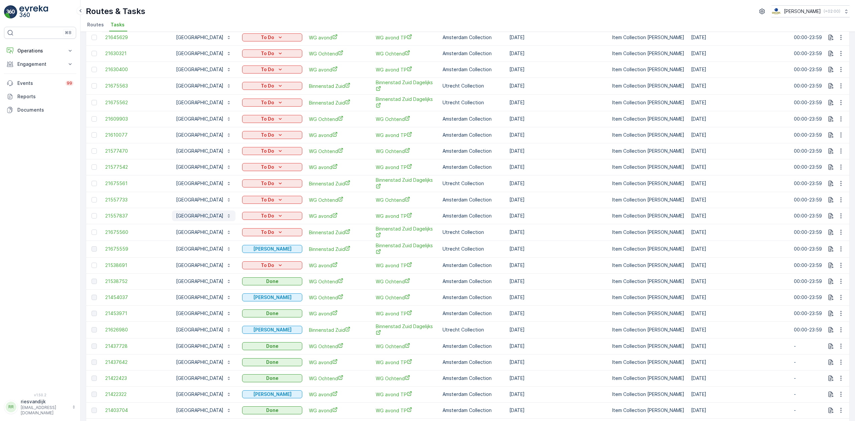
scroll to position [178, 0]
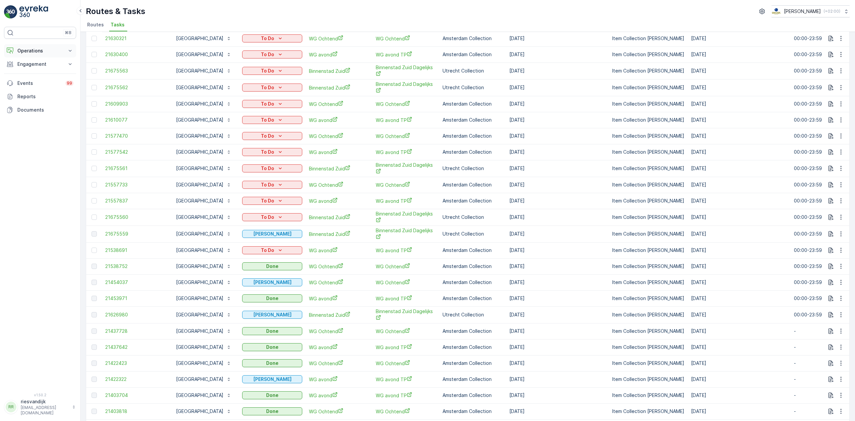
click at [27, 50] on p "Operations" at bounding box center [39, 50] width 45 height 7
click at [34, 69] on p "Planning" at bounding box center [26, 71] width 19 height 7
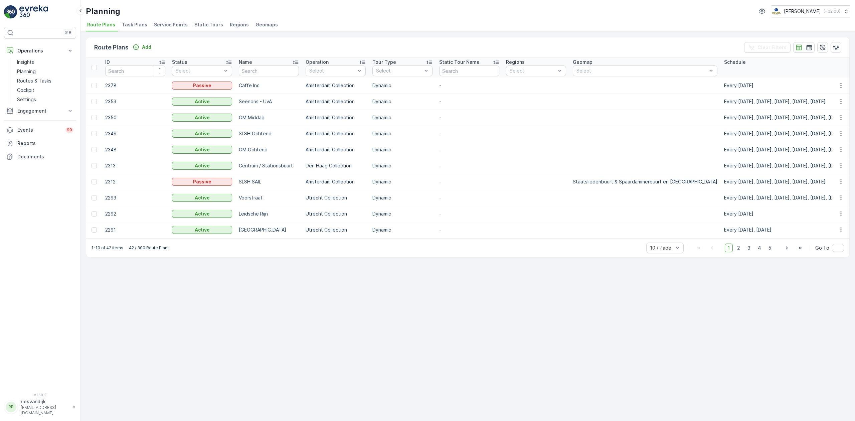
click at [174, 23] on span "Service Points" at bounding box center [171, 24] width 34 height 7
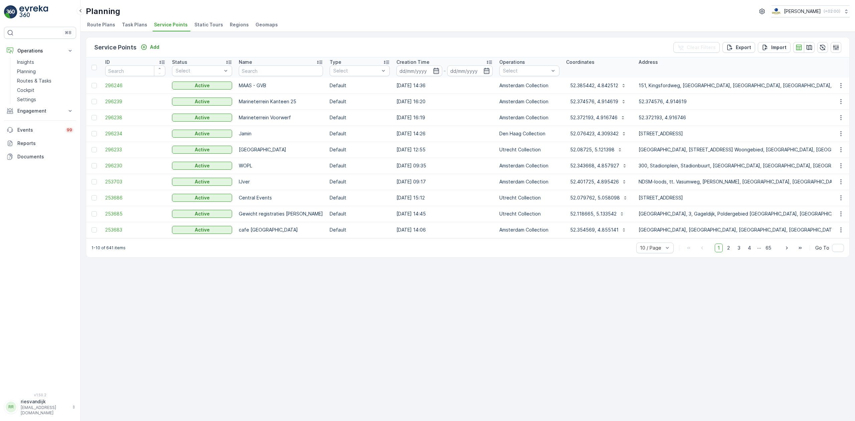
click at [138, 27] on span "Task Plans" at bounding box center [134, 24] width 25 height 7
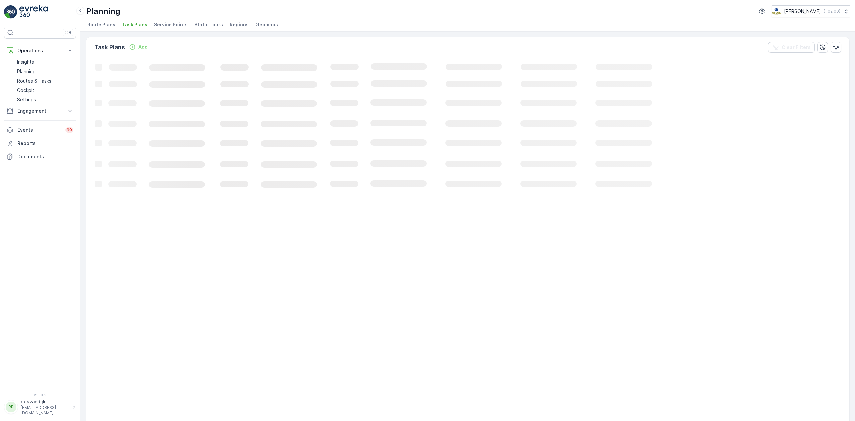
click at [169, 25] on span "Service Points" at bounding box center [171, 24] width 34 height 7
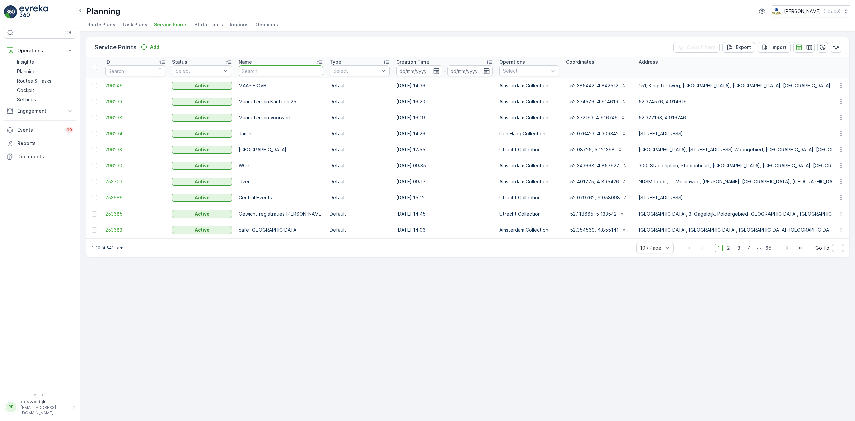
click at [283, 71] on input "text" at bounding box center [281, 70] width 84 height 11
click at [279, 70] on input "text" at bounding box center [281, 70] width 84 height 11
click at [289, 66] on input "text" at bounding box center [281, 70] width 84 height 11
click at [268, 73] on input "text" at bounding box center [281, 70] width 84 height 11
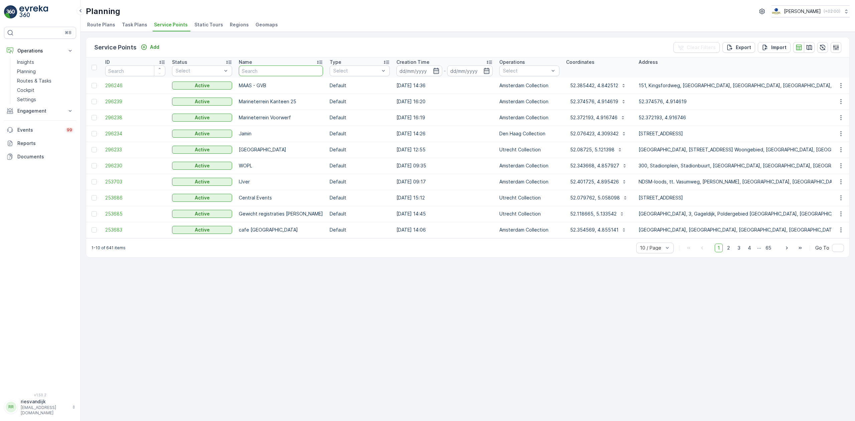
click at [269, 71] on input "text" at bounding box center [281, 70] width 84 height 11
click at [277, 73] on input "text" at bounding box center [281, 70] width 84 height 11
click at [53, 76] on link "Planning" at bounding box center [45, 71] width 62 height 9
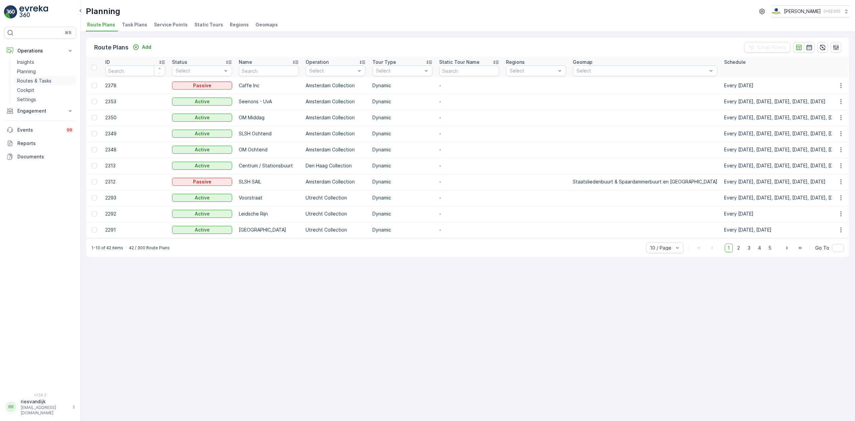
click at [33, 81] on p "Routes & Tasks" at bounding box center [34, 80] width 34 height 7
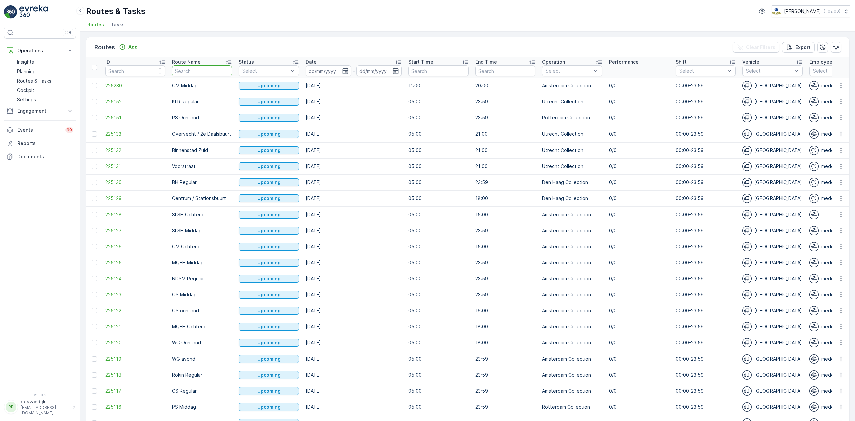
click at [199, 73] on input "text" at bounding box center [202, 70] width 60 height 11
type input "os midd"
click at [325, 71] on input at bounding box center [329, 70] width 46 height 11
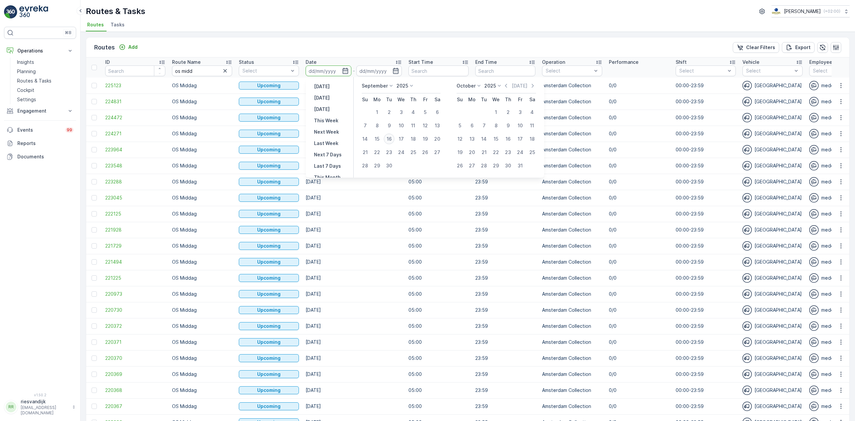
click at [393, 139] on div "16" at bounding box center [389, 139] width 11 height 11
type input "[DATE]"
click at [393, 139] on div "16" at bounding box center [389, 139] width 11 height 11
type input "[DATE]"
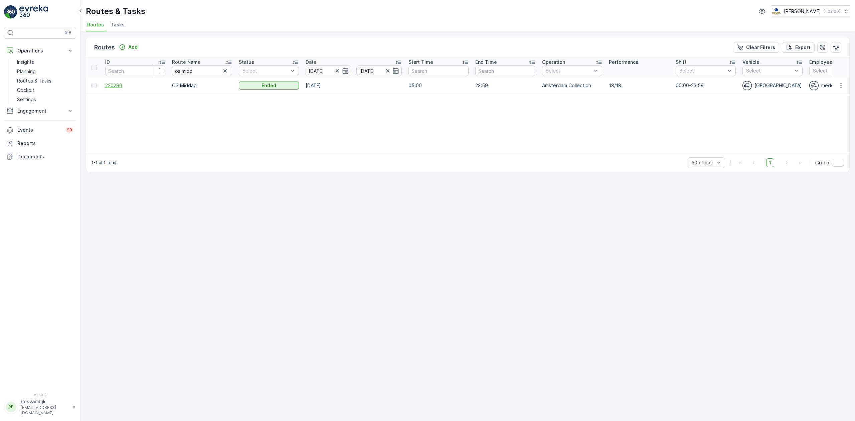
click at [128, 87] on span "220296" at bounding box center [135, 85] width 60 height 7
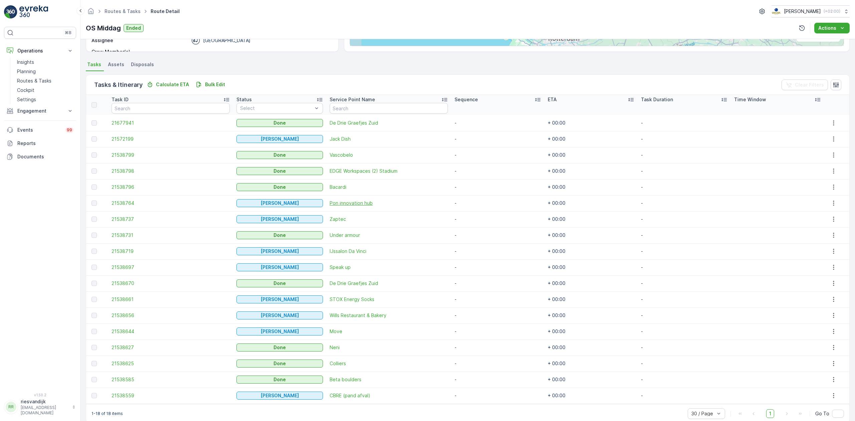
scroll to position [138, 0]
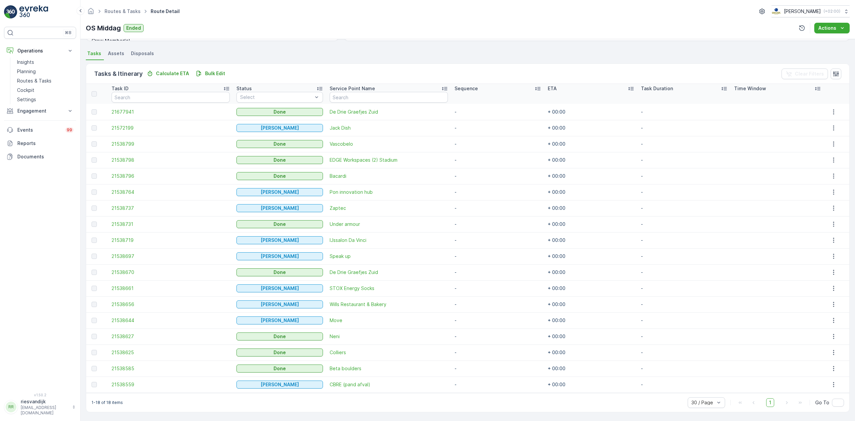
click at [374, 89] on div "Service Point Name" at bounding box center [389, 88] width 118 height 7
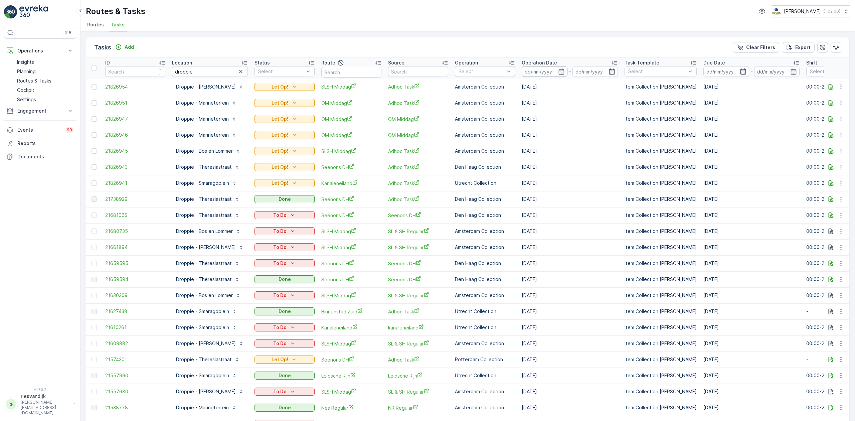
click at [560, 71] on input at bounding box center [545, 71] width 46 height 11
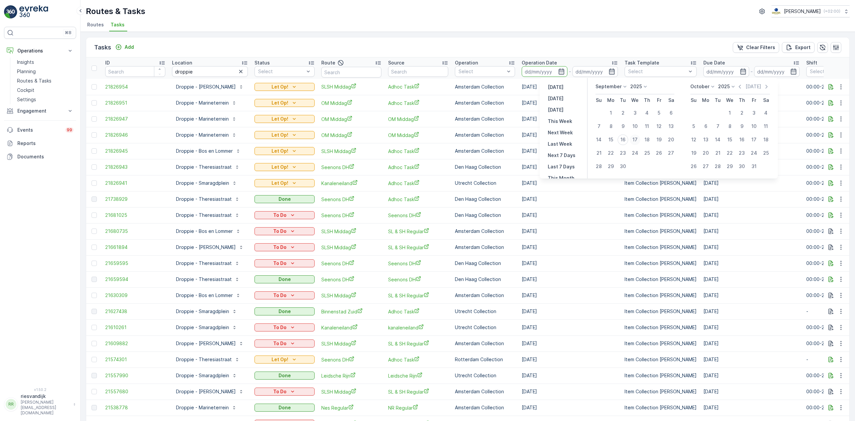
click at [632, 140] on div "17" at bounding box center [634, 139] width 11 height 11
type input "[DATE]"
click at [625, 153] on div "23" at bounding box center [622, 153] width 11 height 11
type input "[DATE]"
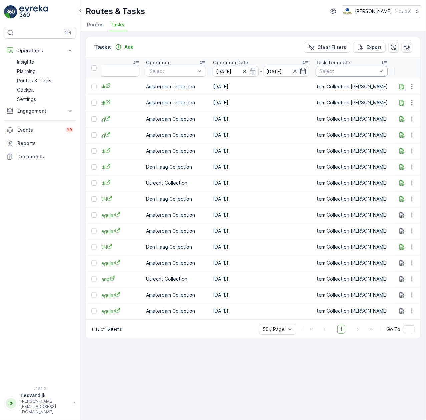
scroll to position [0, 312]
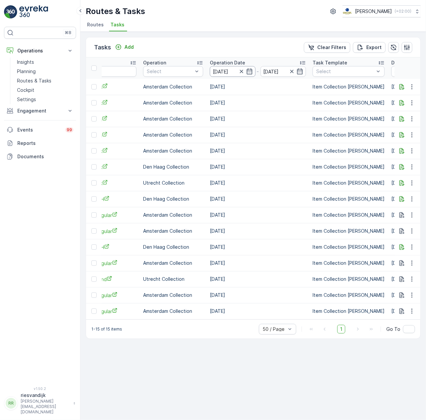
click at [247, 69] on input "[DATE]" at bounding box center [233, 71] width 46 height 11
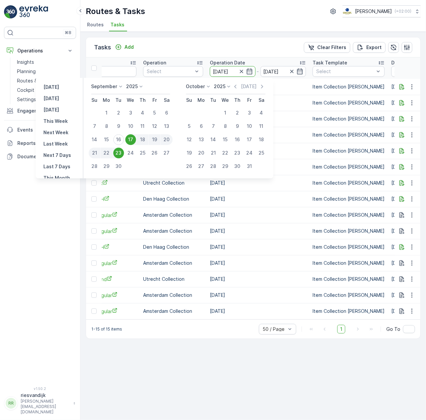
click at [130, 141] on div "17" at bounding box center [130, 139] width 11 height 11
type input "[DATE]"
click at [130, 141] on div "17" at bounding box center [130, 139] width 11 height 11
type input "[DATE]"
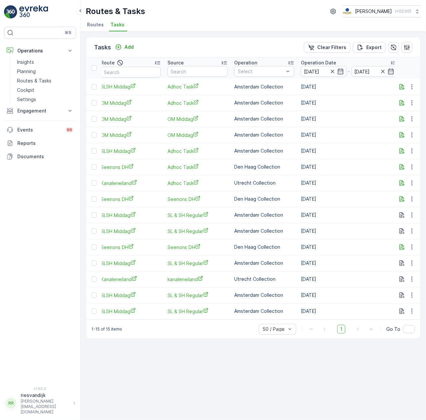
scroll to position [0, 267]
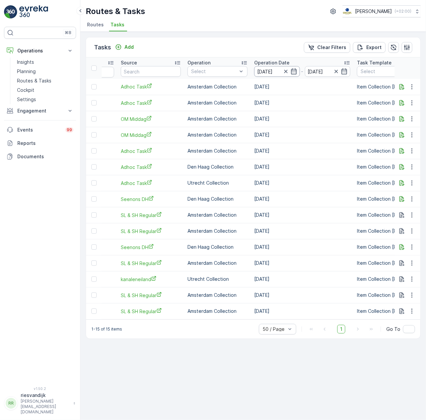
click at [290, 73] on input "[DATE]" at bounding box center [277, 71] width 46 height 11
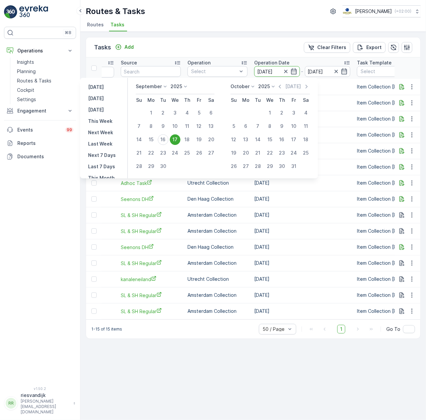
click at [175, 138] on div "17" at bounding box center [175, 139] width 11 height 11
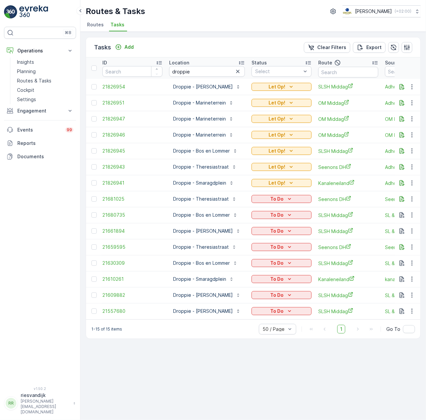
scroll to position [0, 0]
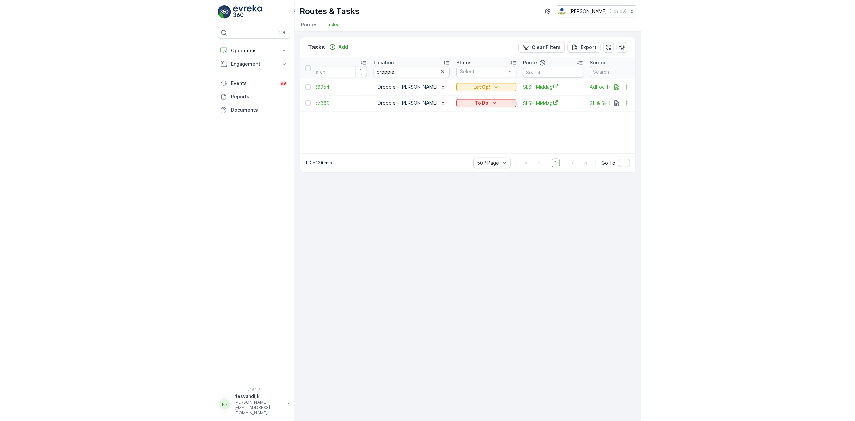
scroll to position [0, 69]
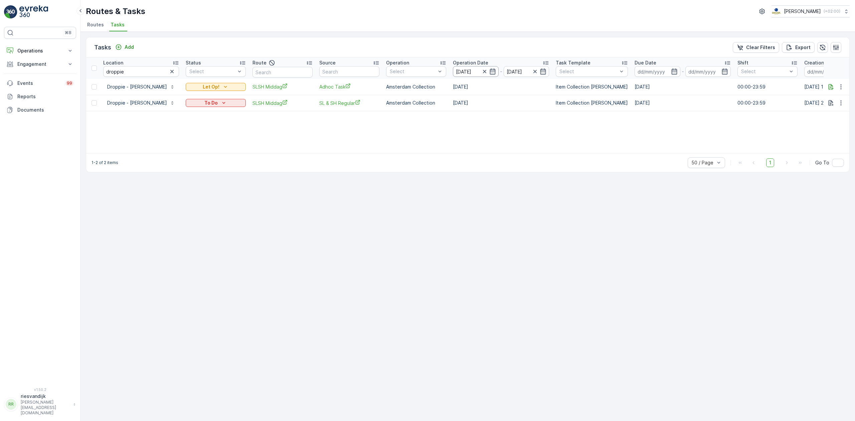
click at [426, 70] on input "[DATE]" at bounding box center [476, 71] width 46 height 11
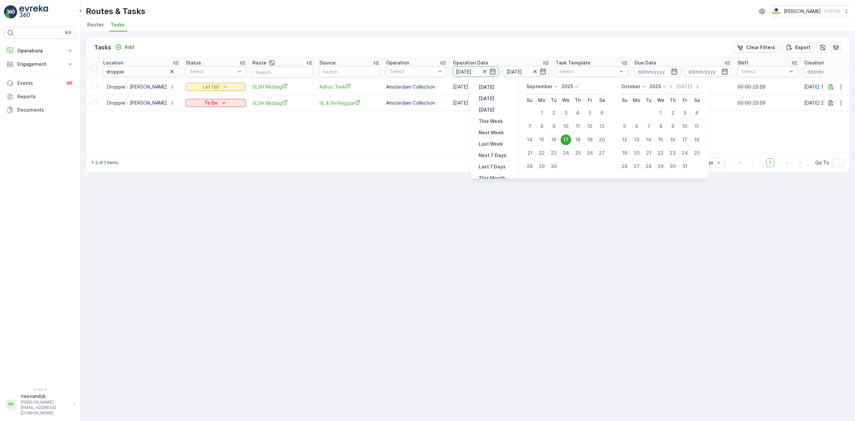
click at [426, 140] on div "18" at bounding box center [577, 139] width 11 height 11
type input "[DATE]"
click at [426, 140] on div "18" at bounding box center [577, 139] width 11 height 11
type input "[DATE]"
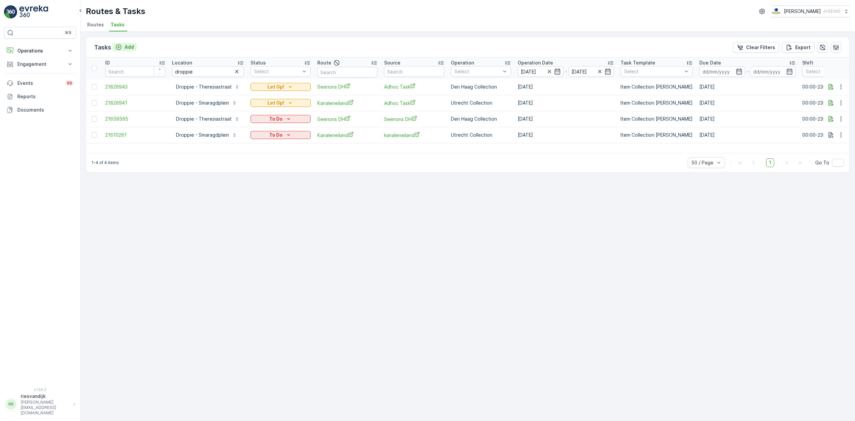
click at [123, 46] on div "Add" at bounding box center [124, 47] width 19 height 7
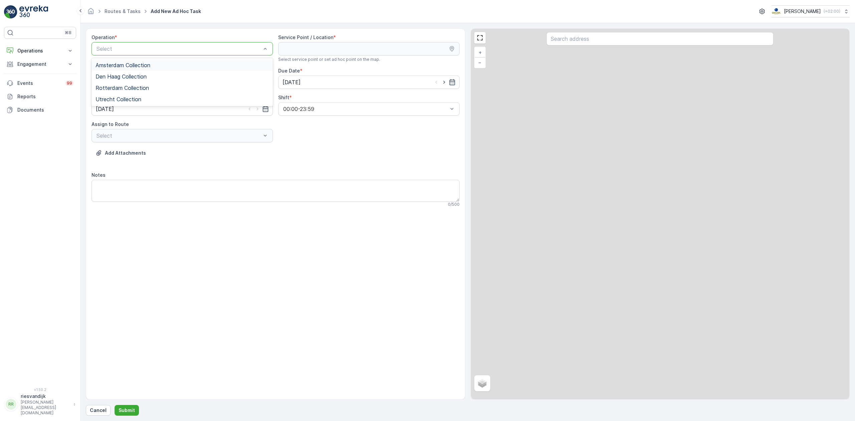
click at [154, 67] on div "Amsterdam Collection" at bounding box center [182, 65] width 173 height 6
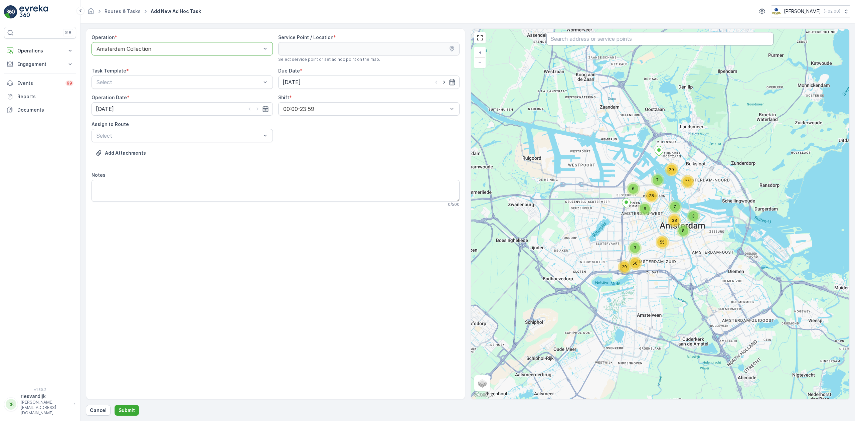
click at [426, 43] on input "text" at bounding box center [659, 38] width 227 height 13
click at [179, 47] on div at bounding box center [179, 49] width 166 height 6
click at [155, 84] on div "Rotterdam Collection" at bounding box center [181, 87] width 181 height 11
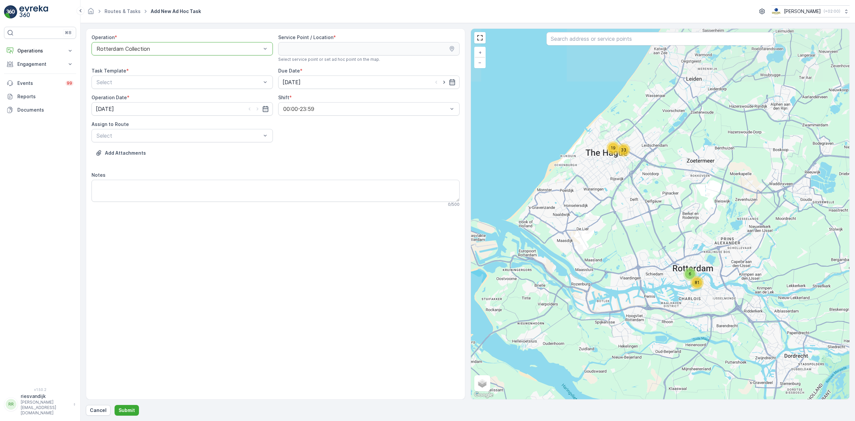
click at [197, 49] on div at bounding box center [179, 49] width 166 height 6
click at [133, 78] on span "Den Haag Collection" at bounding box center [121, 76] width 51 height 6
click at [373, 42] on div "Service Point / Location * Select service point or set ad hoc point on the map." at bounding box center [368, 48] width 181 height 28
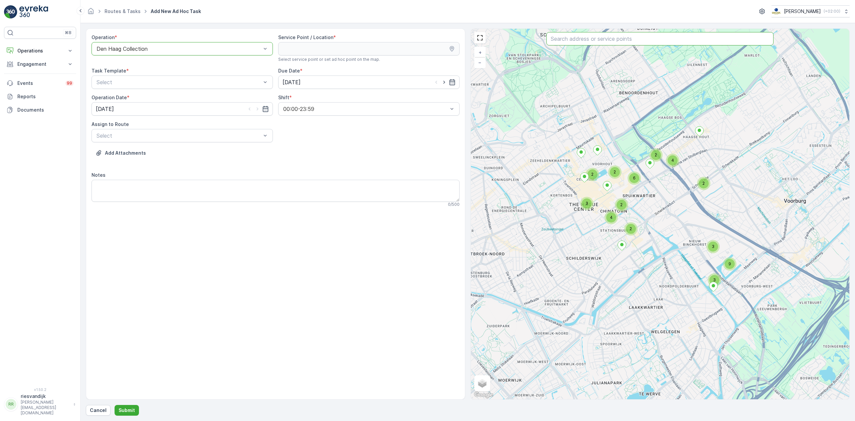
click at [426, 36] on input "text" at bounding box center [659, 38] width 227 height 13
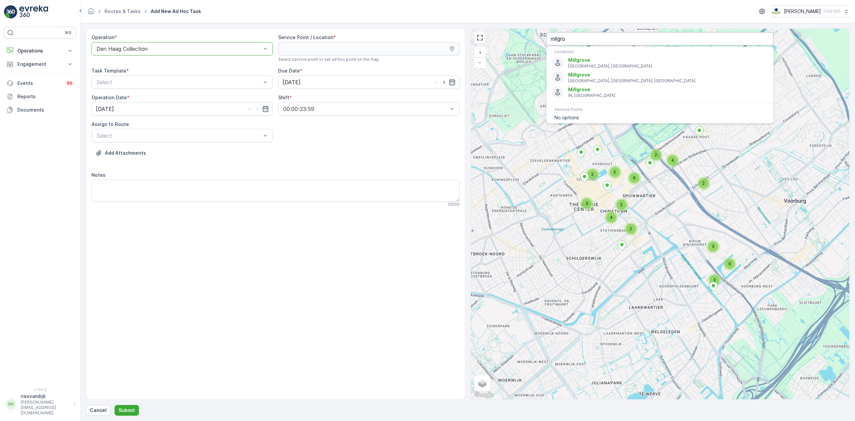
click at [426, 39] on input "milgro" at bounding box center [659, 38] width 227 height 13
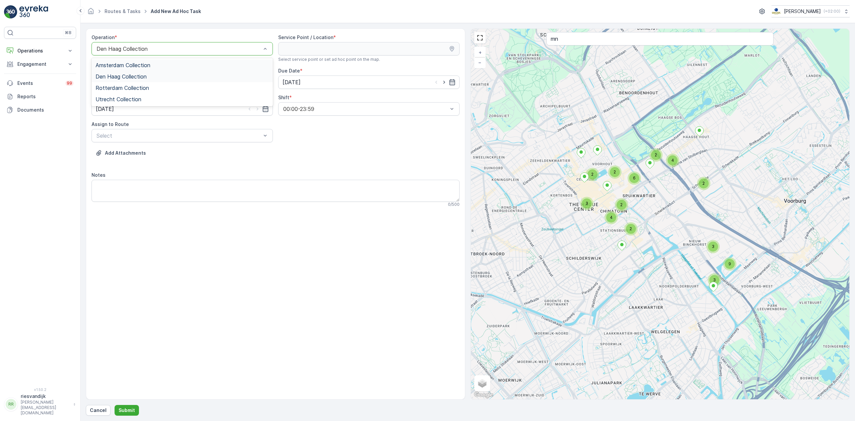
click at [148, 53] on div "Den Haag Collection" at bounding box center [181, 48] width 181 height 13
click at [141, 90] on span "Rotterdam Collection" at bounding box center [122, 88] width 53 height 6
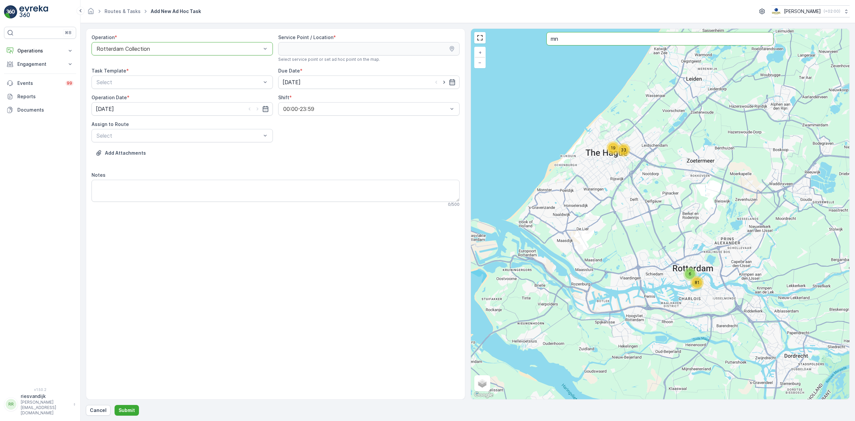
click at [426, 44] on input "mn" at bounding box center [659, 38] width 227 height 13
type input "milgo"
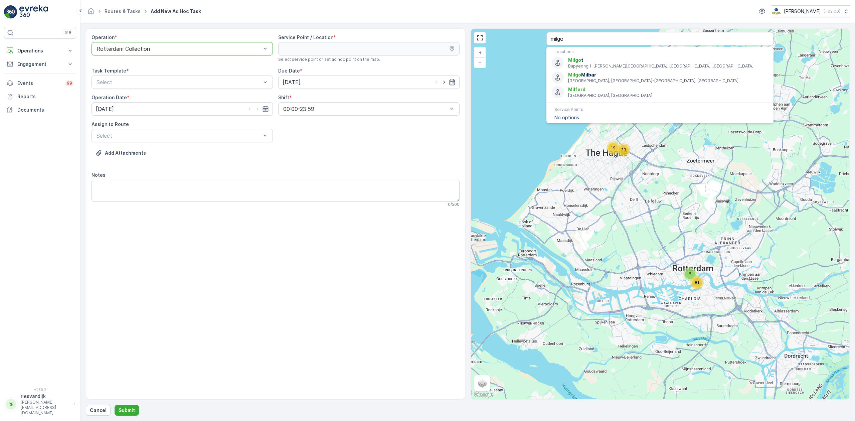
click at [426, 40] on input "milgo" at bounding box center [659, 38] width 227 height 13
type input "milgr"
click at [426, 122] on span "DC - MN Milgr o" at bounding box center [668, 120] width 200 height 7
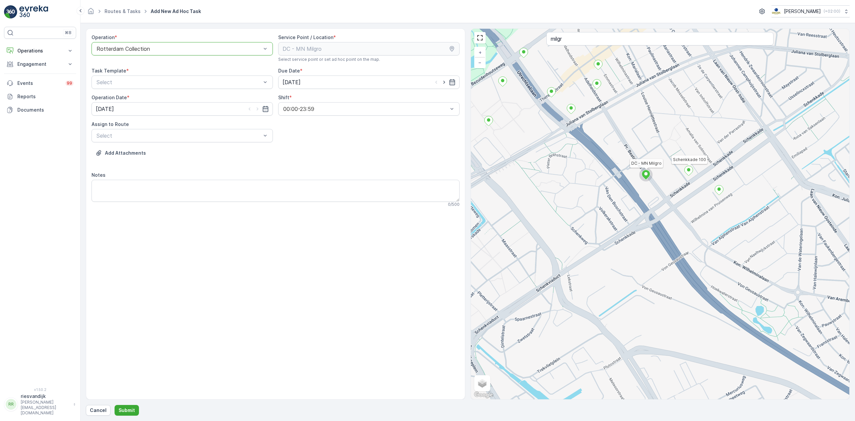
click at [426, 171] on icon at bounding box center [688, 171] width 8 height 10
click at [426, 174] on icon at bounding box center [645, 175] width 8 height 10
